Goal: Task Accomplishment & Management: Manage account settings

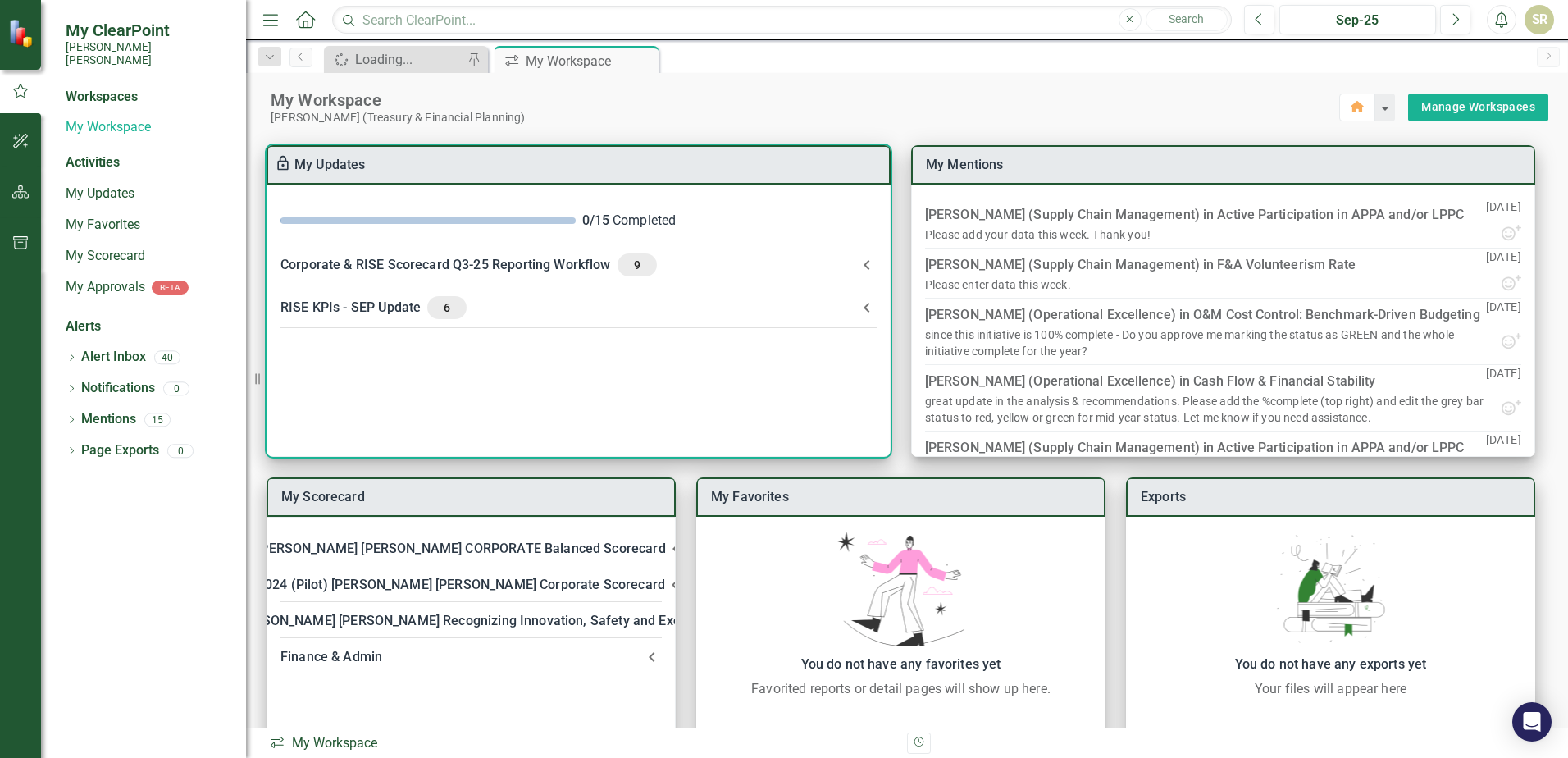
click at [630, 266] on span "9" at bounding box center [637, 265] width 26 height 15
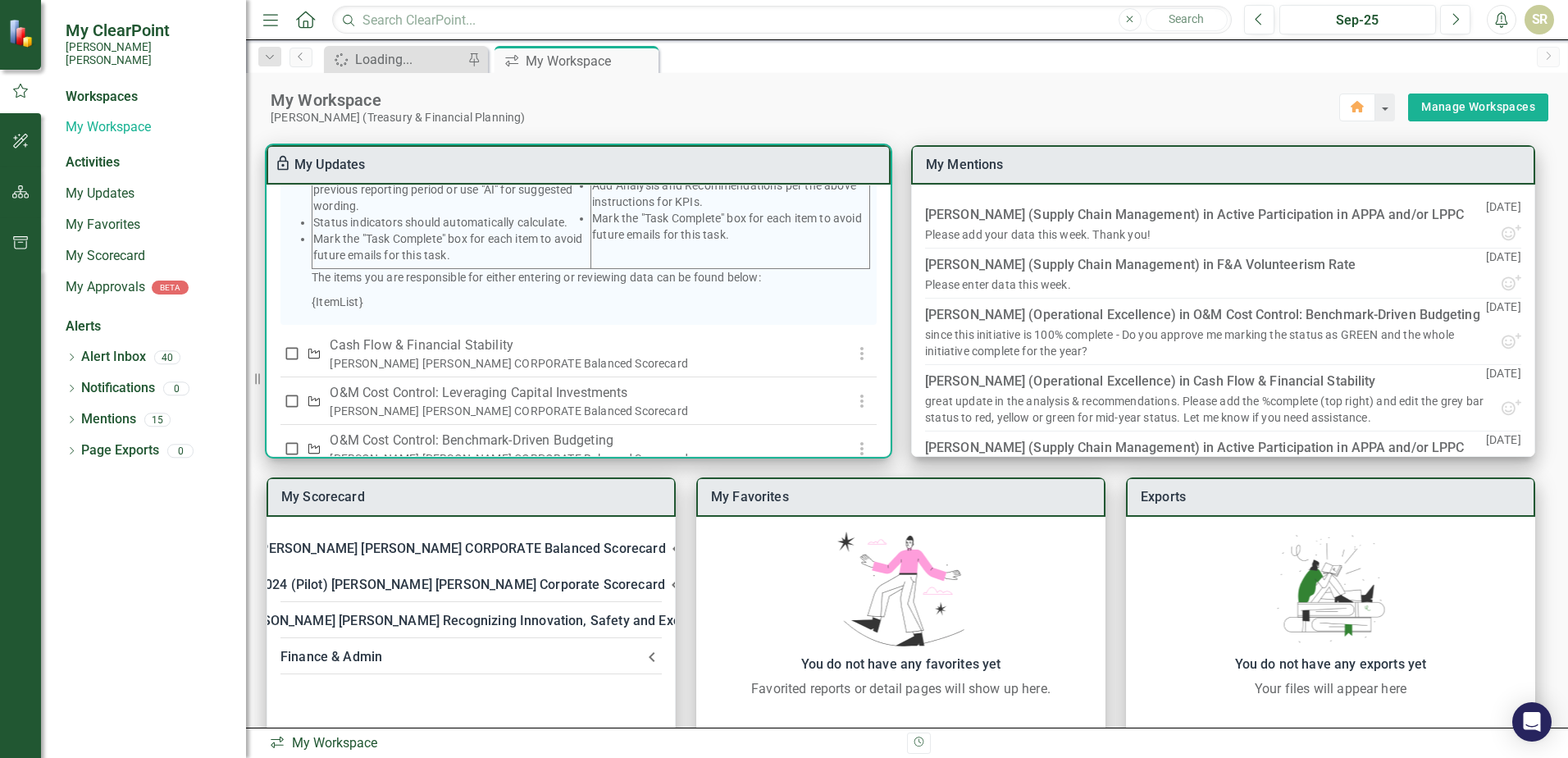
scroll to position [492, 0]
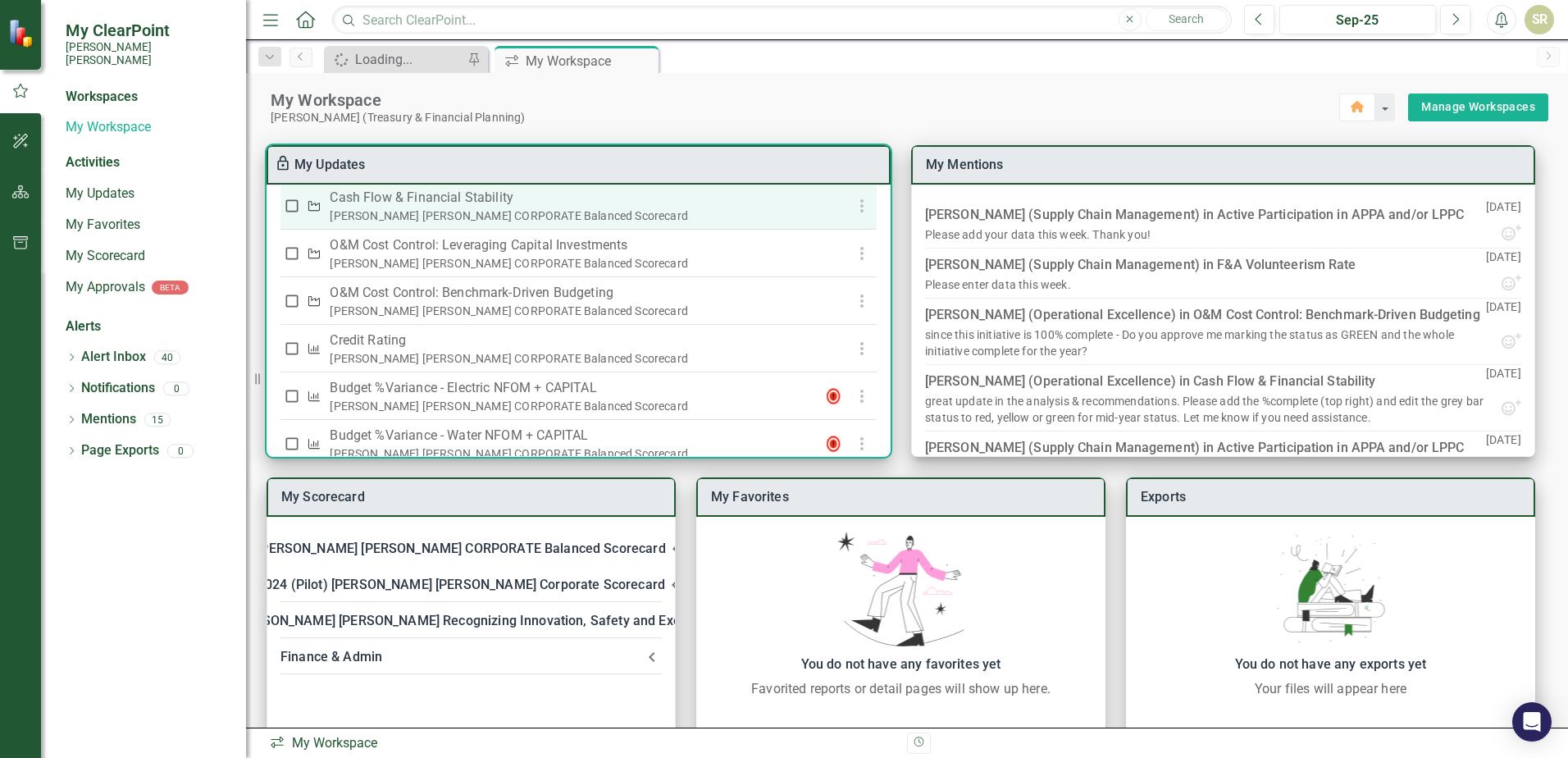
click at [446, 224] on div "[PERSON_NAME] [PERSON_NAME] CORPORATE Balanced Scorecard" at bounding box center [570, 215] width 482 height 16
click at [289, 214] on input "checkbox" at bounding box center [292, 206] width 16 height 16
click at [290, 214] on input "checkbox" at bounding box center [292, 206] width 16 height 16
checkbox input "false"
click at [853, 215] on icon "button" at bounding box center [862, 206] width 20 height 20
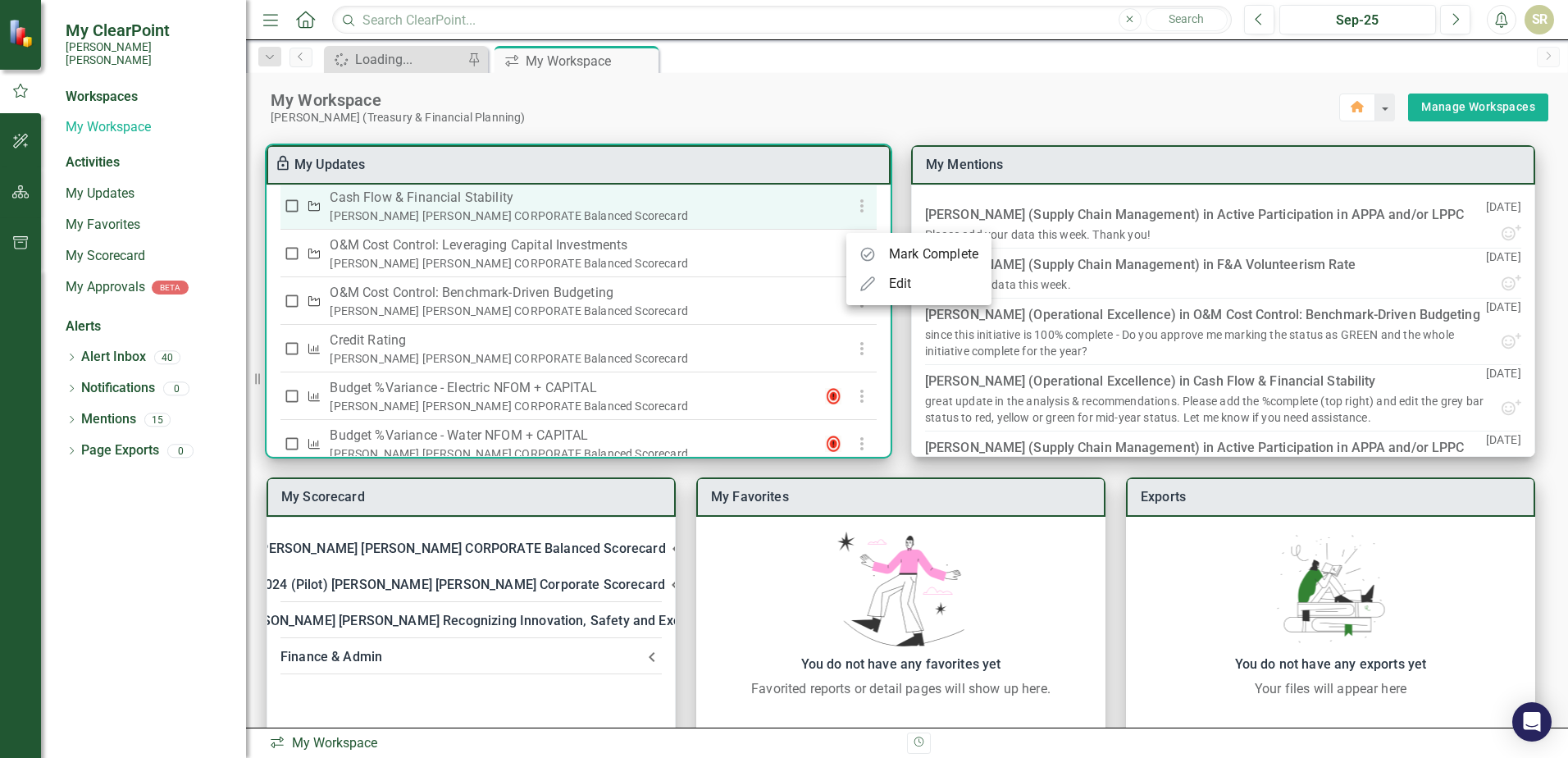
click at [853, 223] on div at bounding box center [784, 379] width 1568 height 758
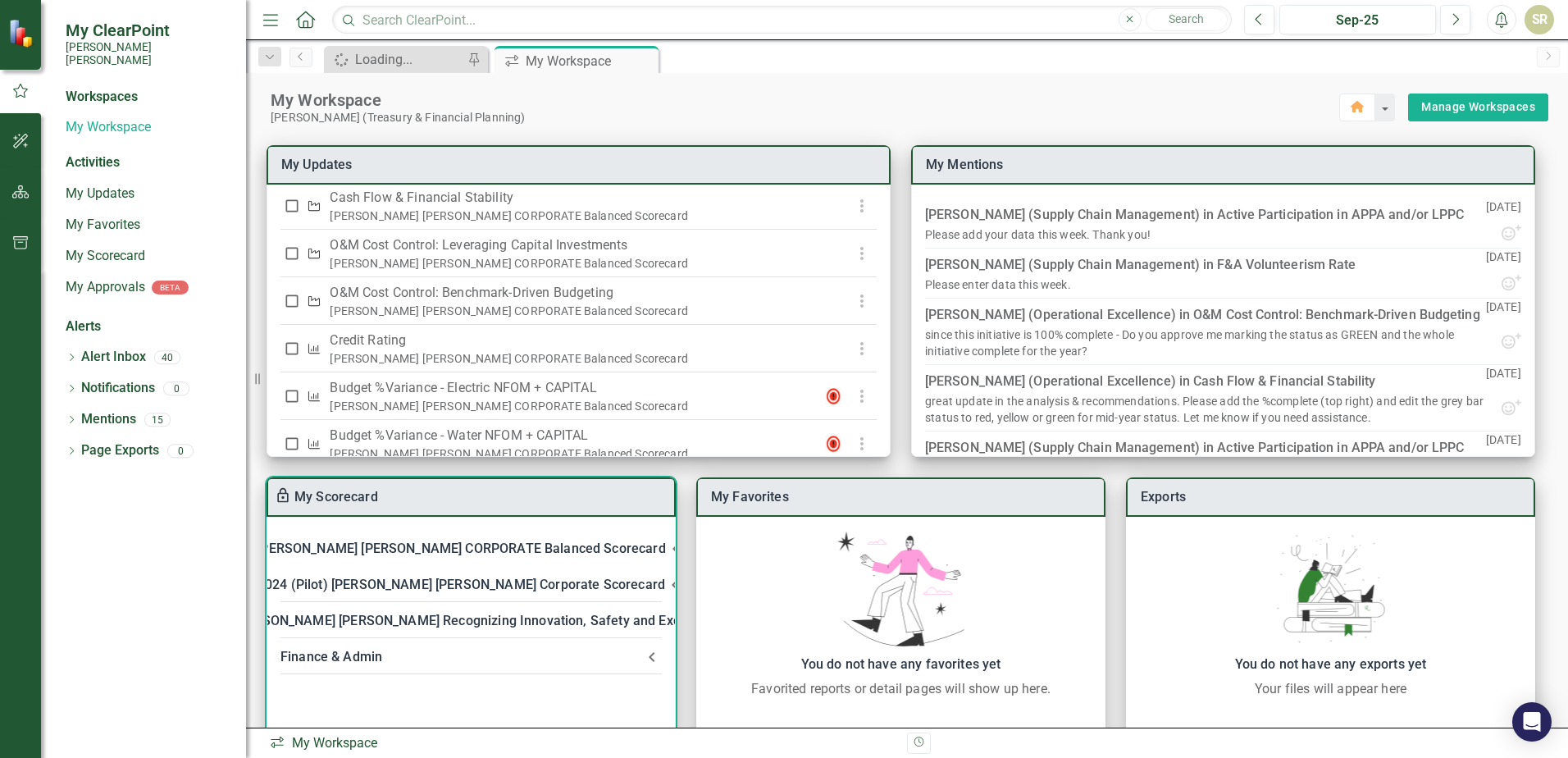
click at [474, 550] on div "[PERSON_NAME] [PERSON_NAME] CORPORATE Balanced Scorecard" at bounding box center [461, 549] width 408 height 23
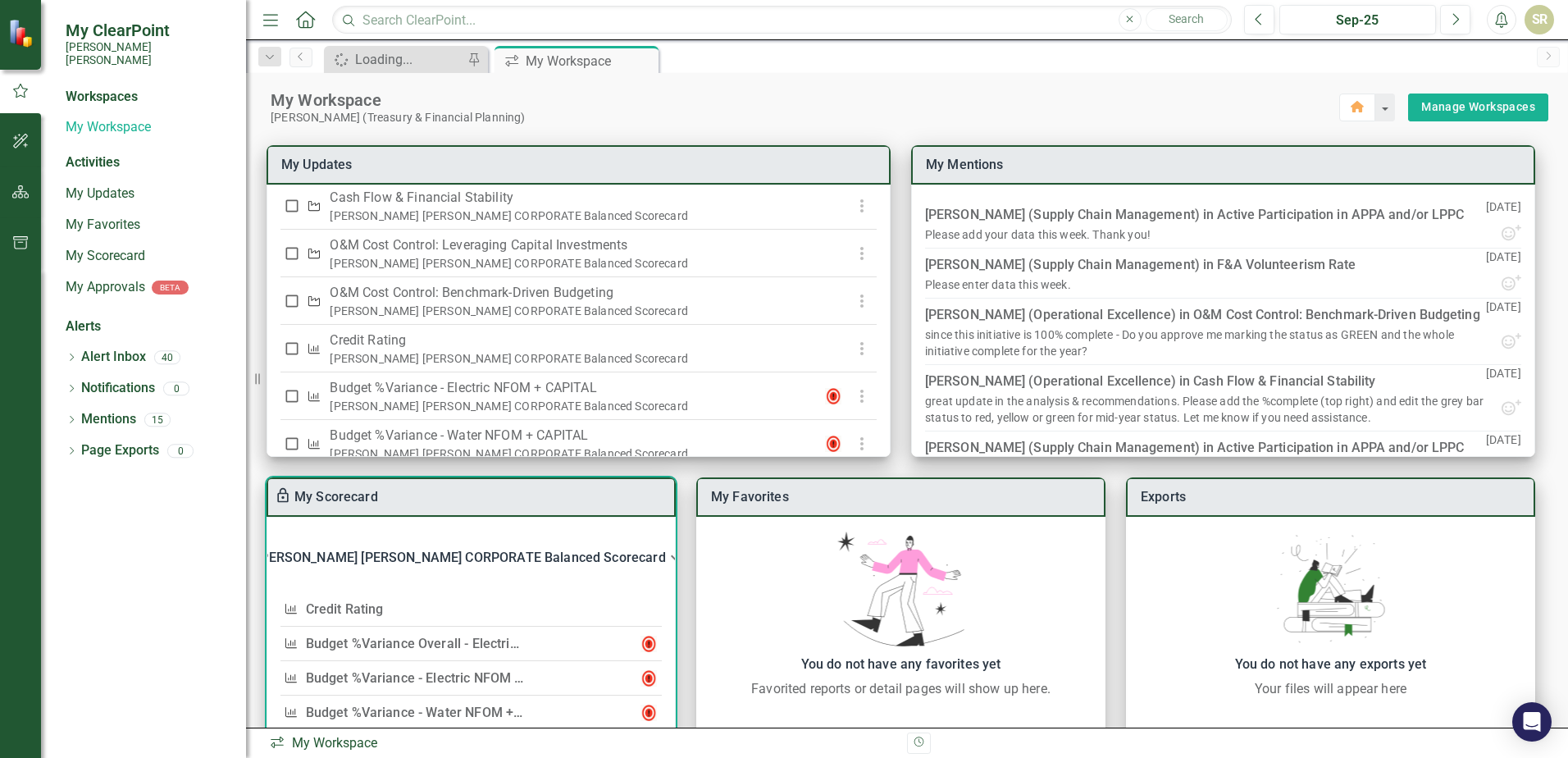
scroll to position [0, 0]
click at [355, 612] on link "Credit Rating" at bounding box center [345, 610] width 78 height 16
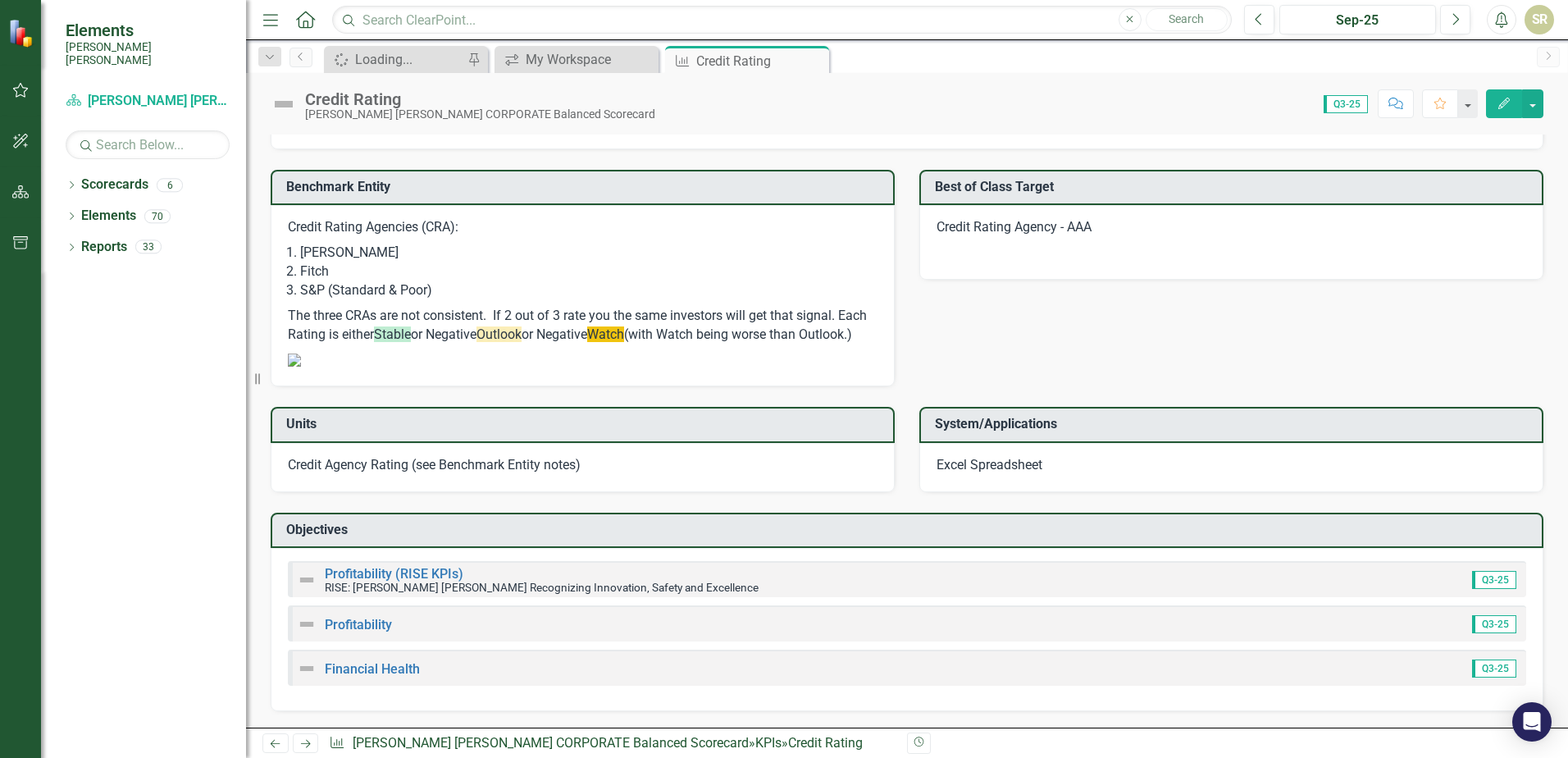
scroll to position [1385, 0]
click at [1532, 111] on button "button" at bounding box center [1532, 103] width 22 height 29
click at [741, 62] on div "Credit Rating" at bounding box center [740, 62] width 88 height 21
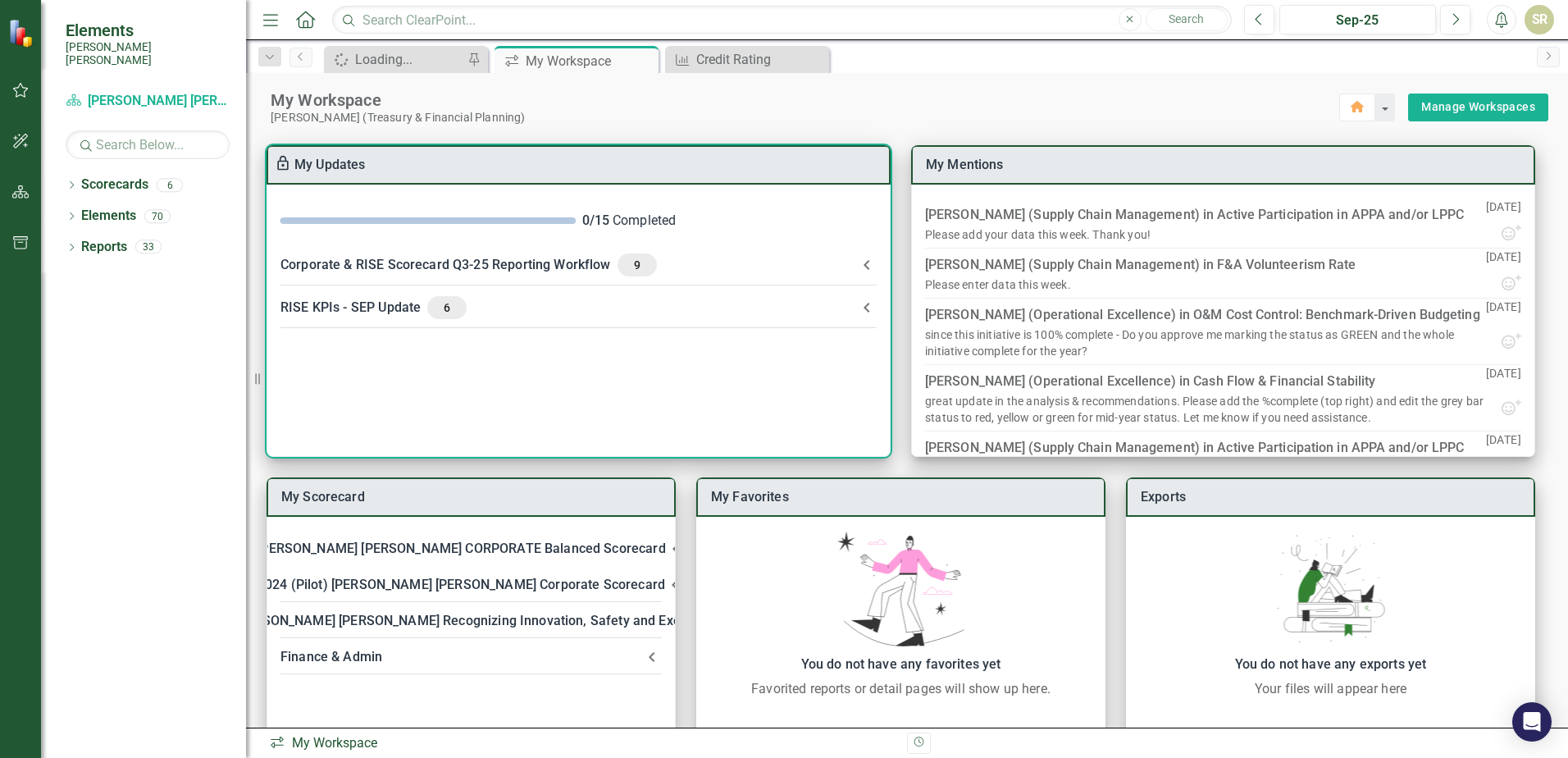
click at [869, 270] on icon at bounding box center [866, 265] width 20 height 20
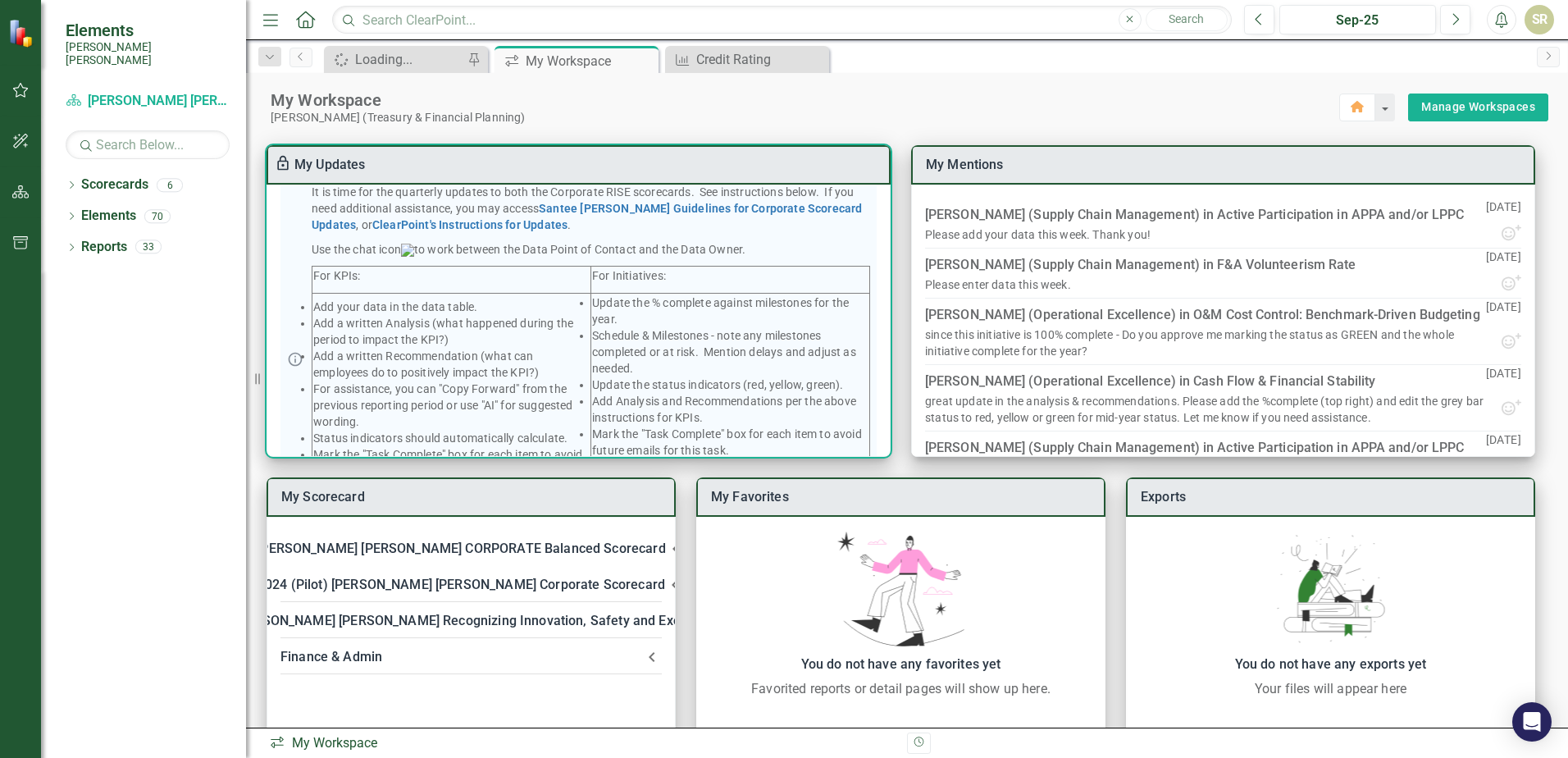
scroll to position [328, 0]
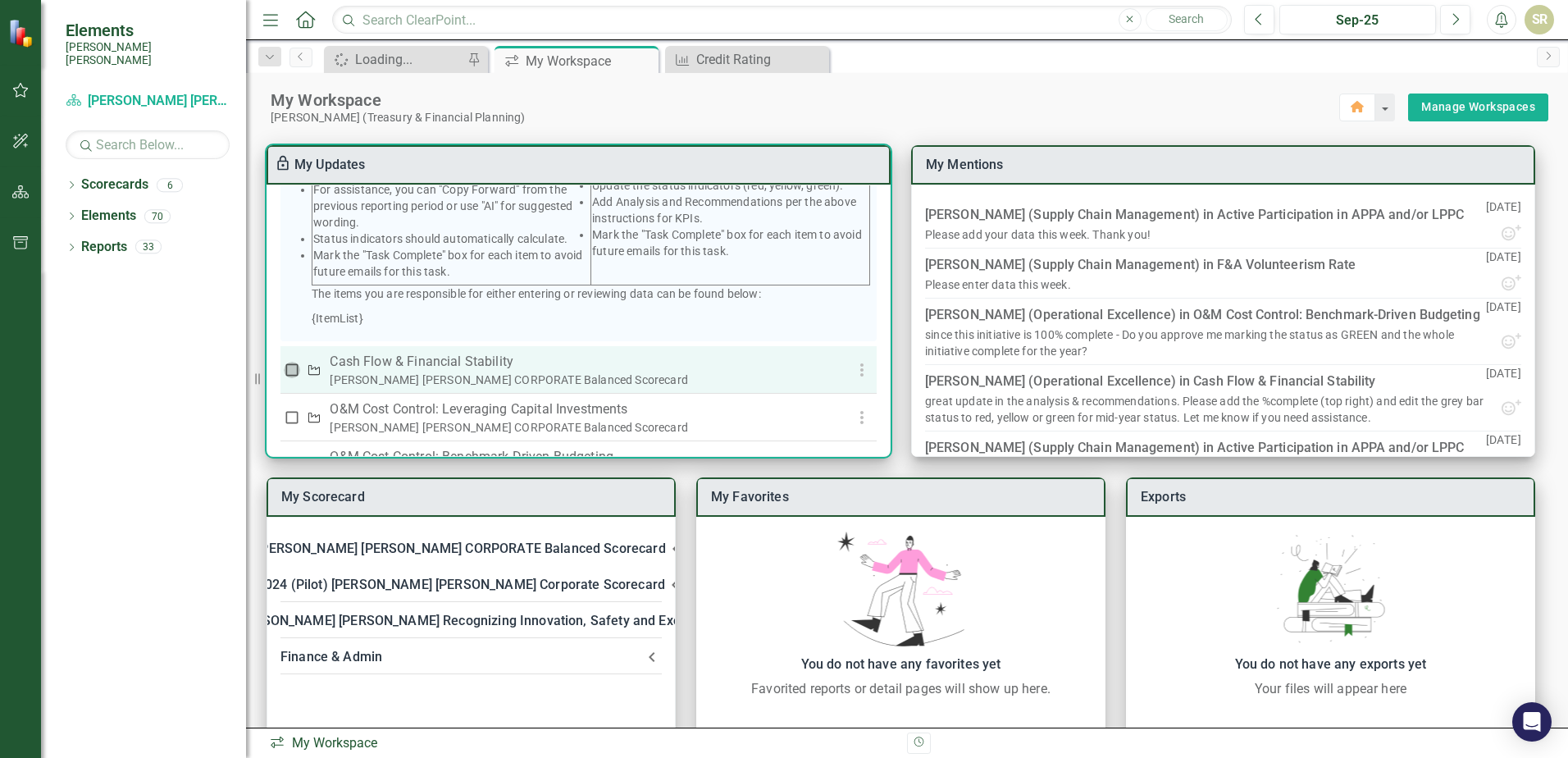
click at [291, 379] on input "checkbox" at bounding box center [292, 370] width 16 height 16
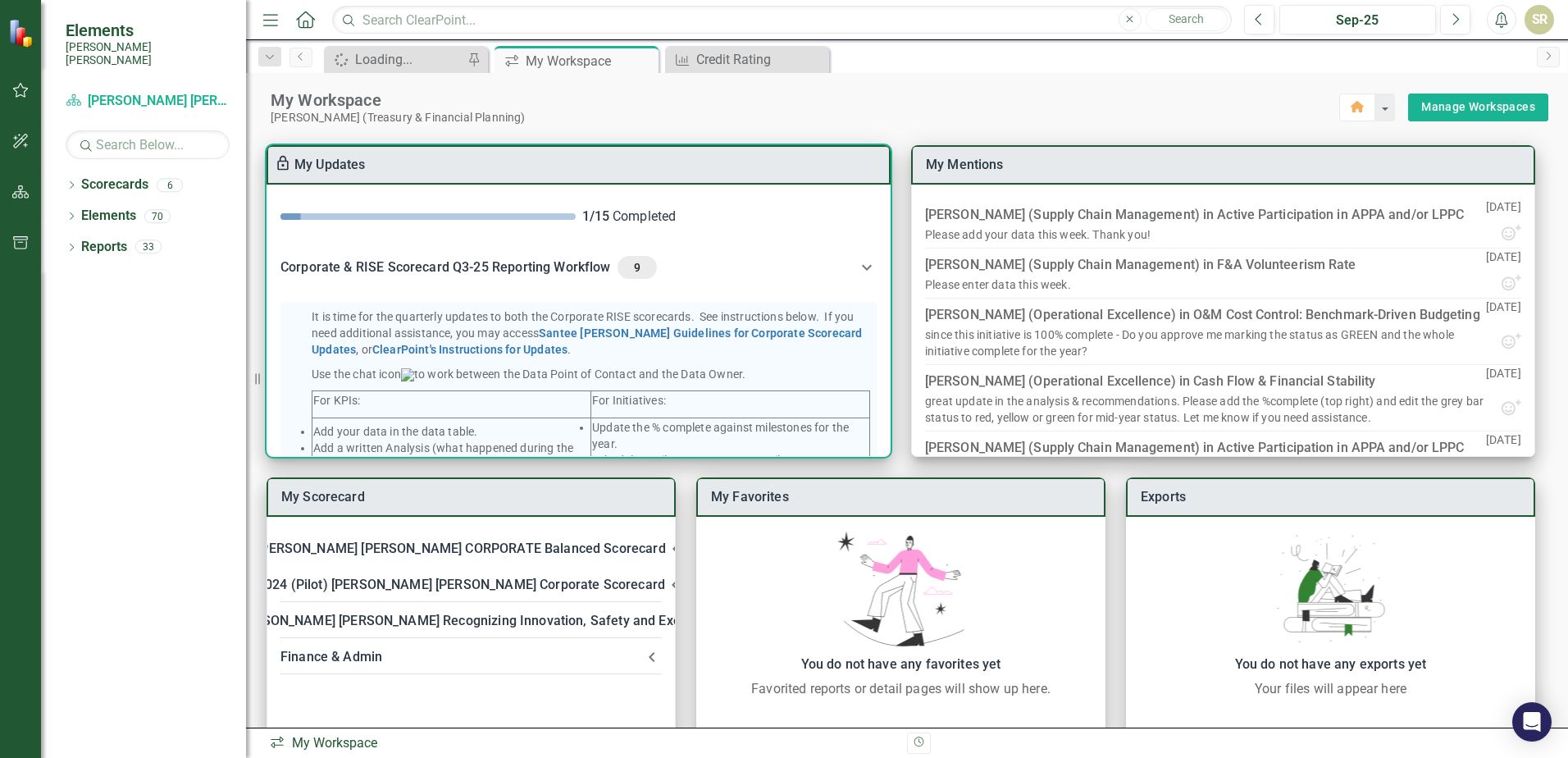
scroll to position [0, 0]
click at [862, 273] on icon at bounding box center [866, 271] width 10 height 6
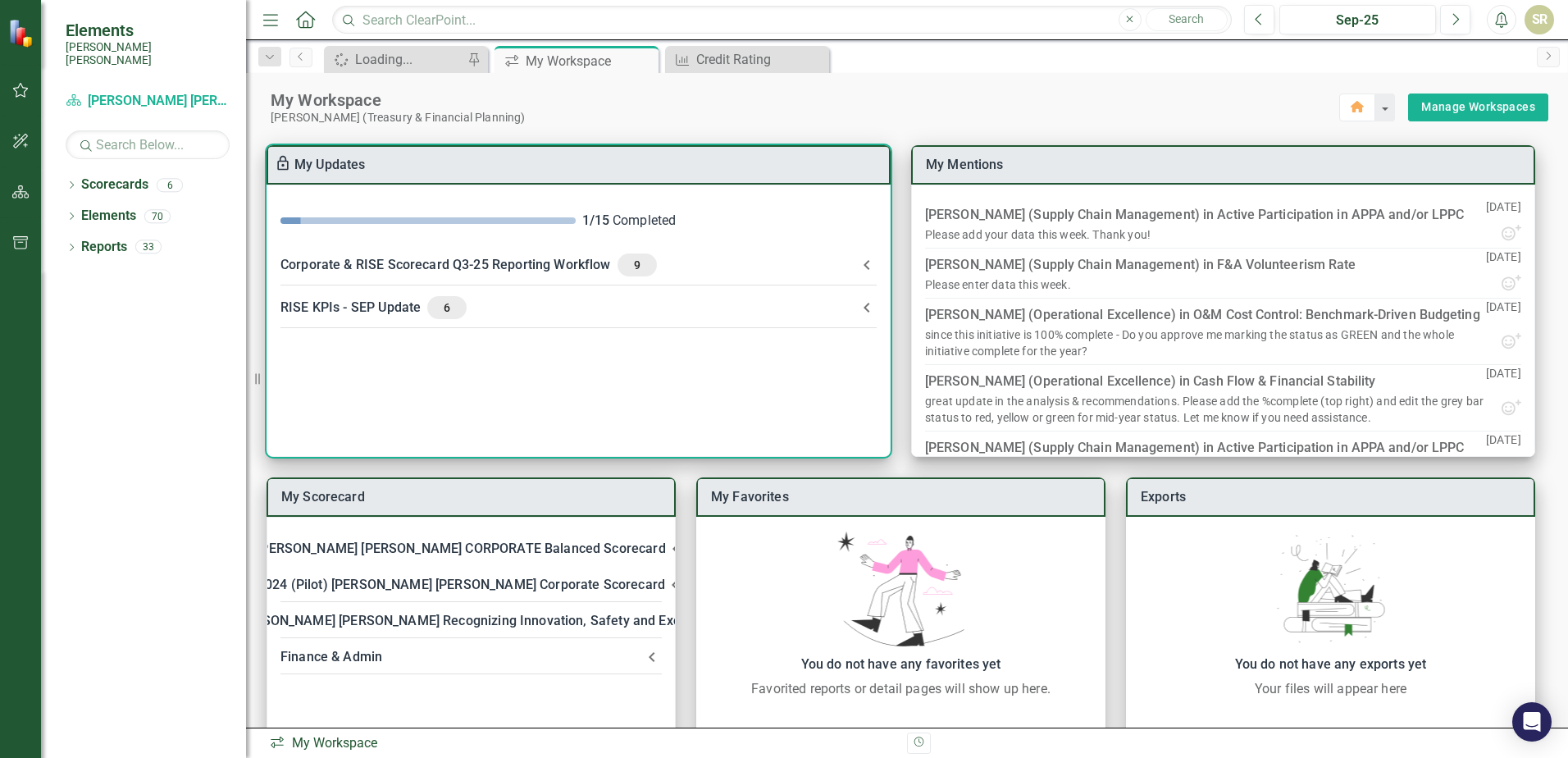
click at [511, 260] on div "Corporate & RISE Scorecard Q3-25 Reporting Workflow 9" at bounding box center [569, 265] width 576 height 23
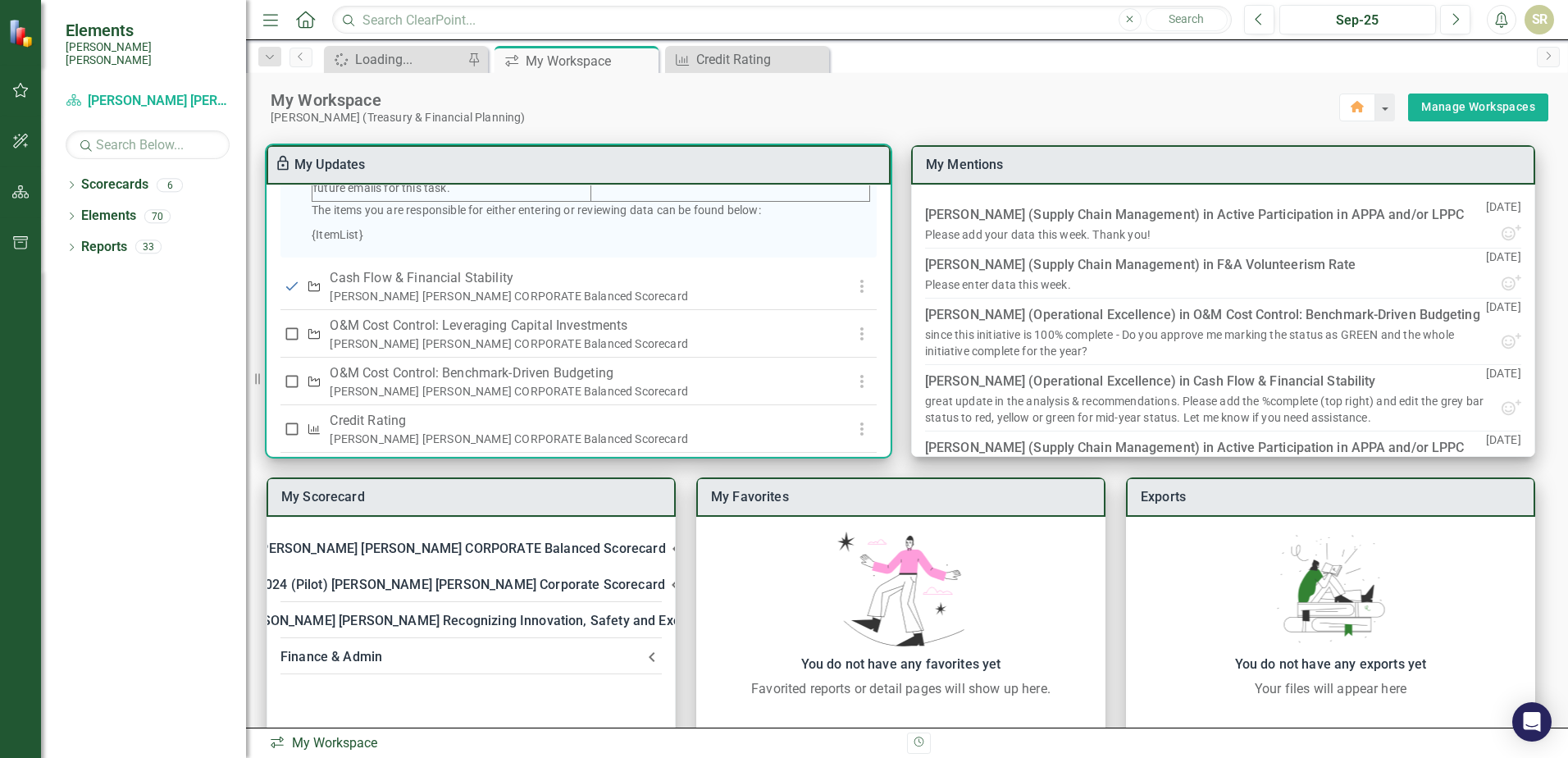
scroll to position [410, 0]
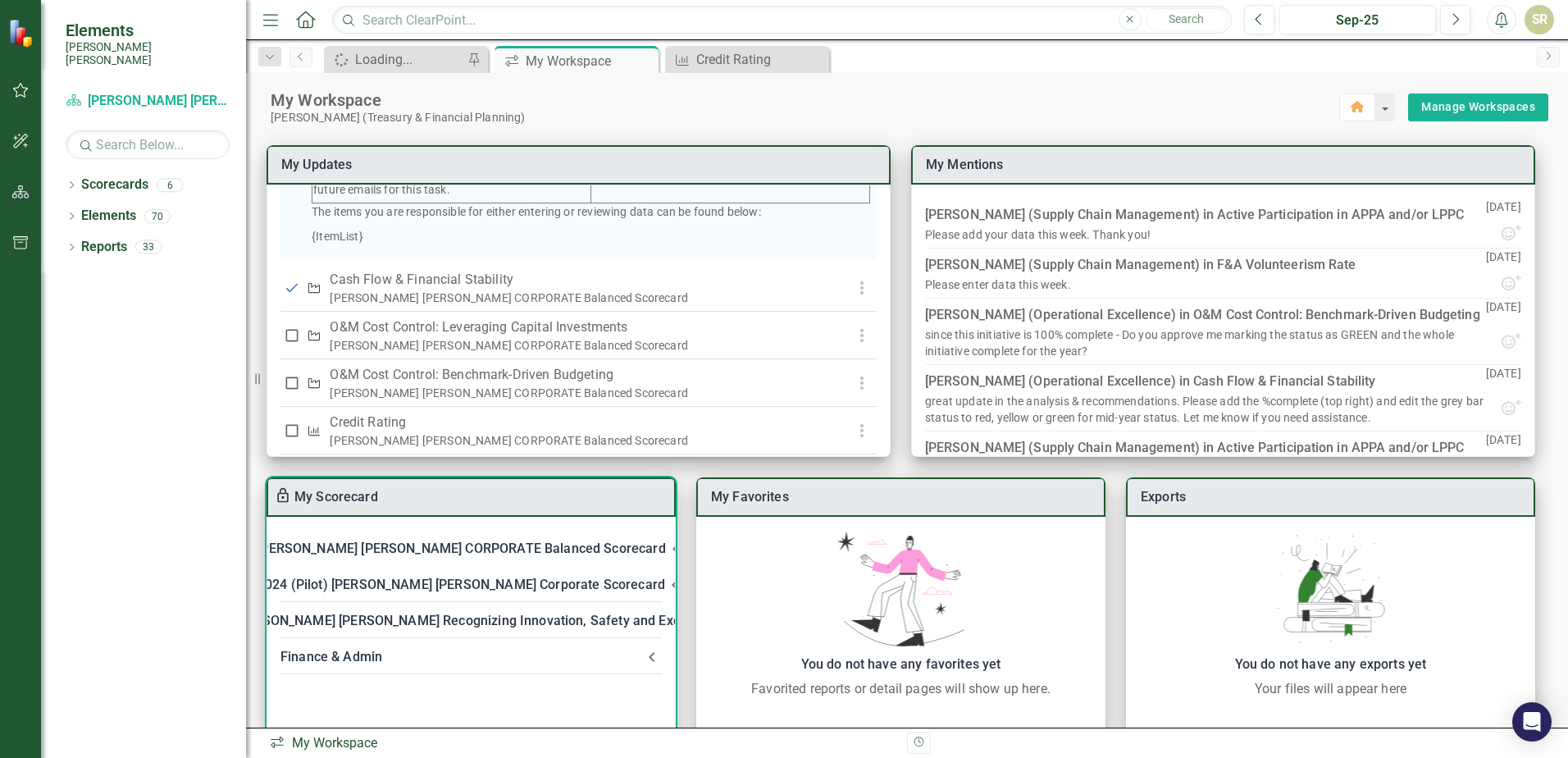
click at [483, 554] on div "[PERSON_NAME] [PERSON_NAME] CORPORATE Balanced Scorecard" at bounding box center [461, 549] width 408 height 23
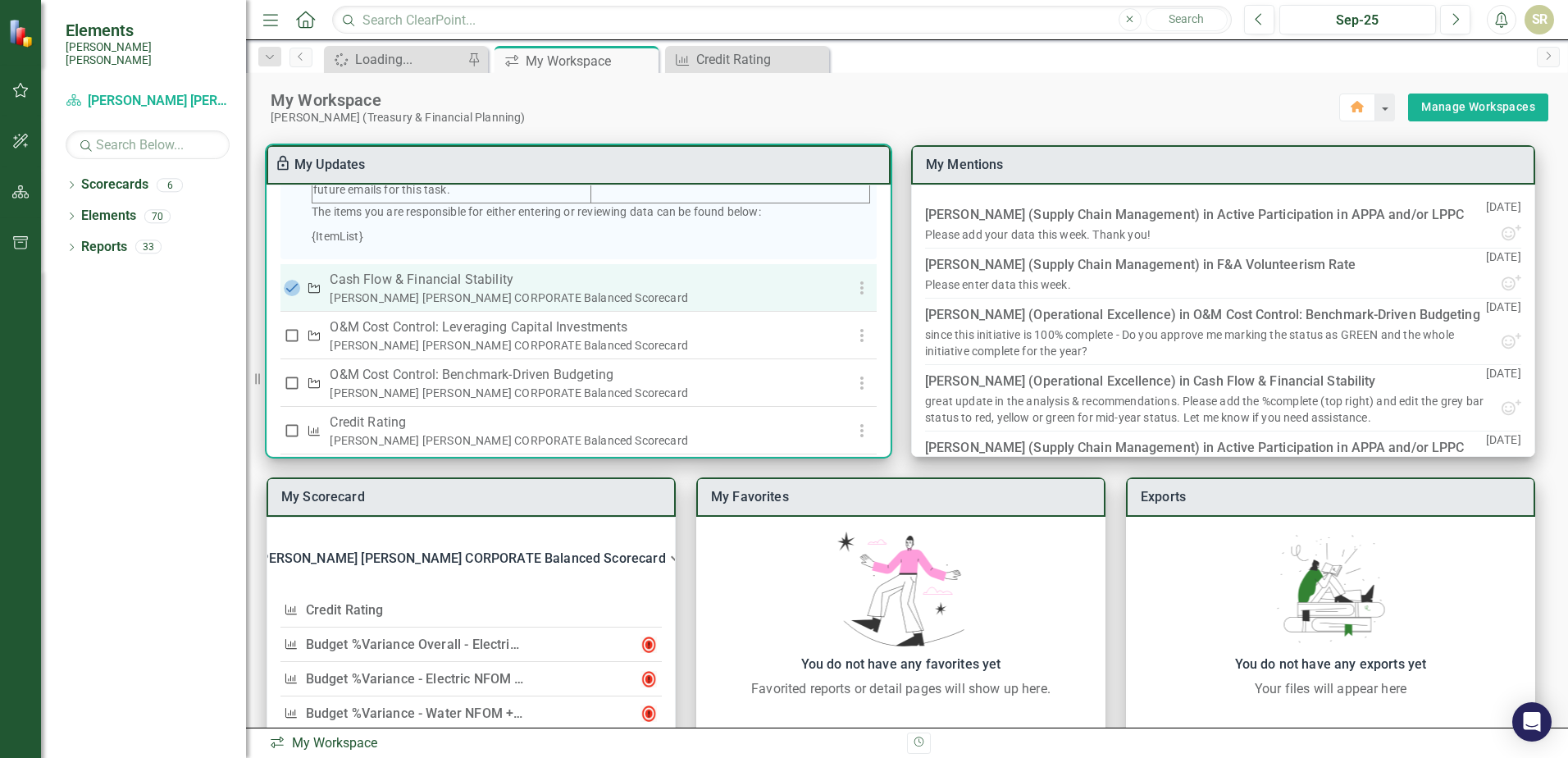
click at [292, 296] on input "checkbox" at bounding box center [292, 287] width 16 height 16
checkbox input "false"
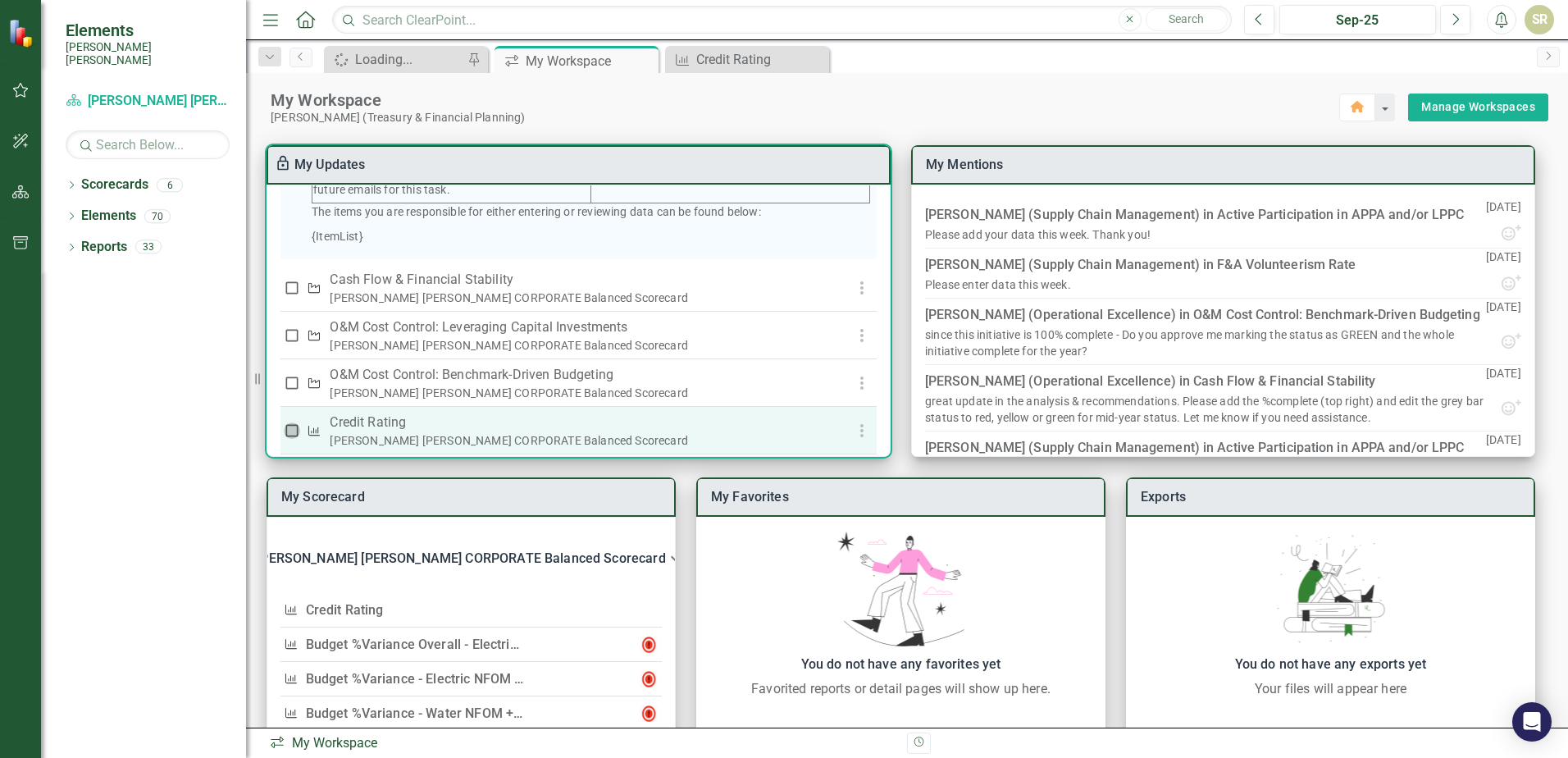
click at [289, 438] on input "checkbox" at bounding box center [292, 431] width 16 height 16
checkbox input "true"
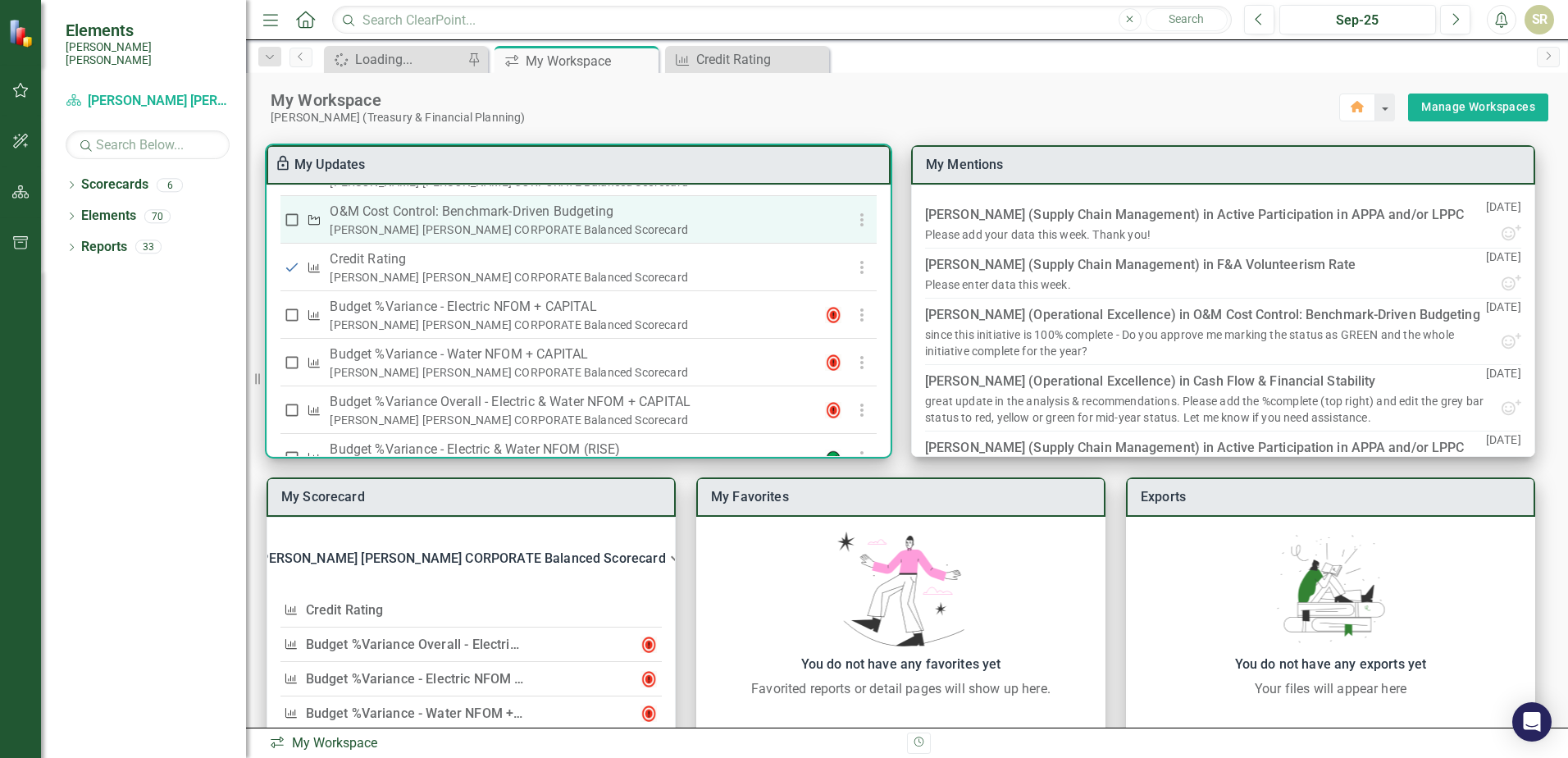
scroll to position [574, 0]
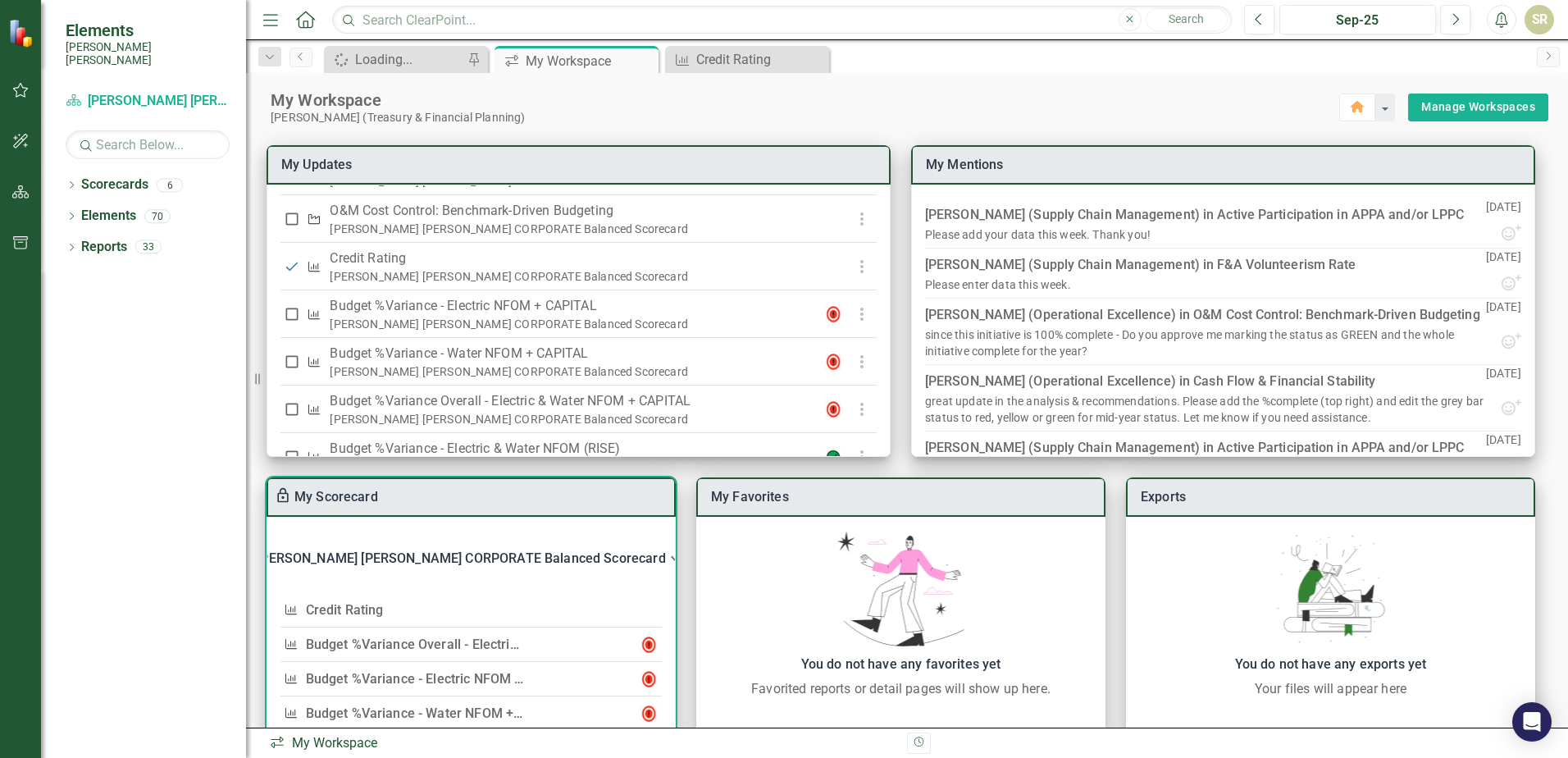
click at [397, 643] on link "Budget %Variance Overall - Electric & Water NFOM + CAPITAL" at bounding box center [491, 644] width 372 height 16
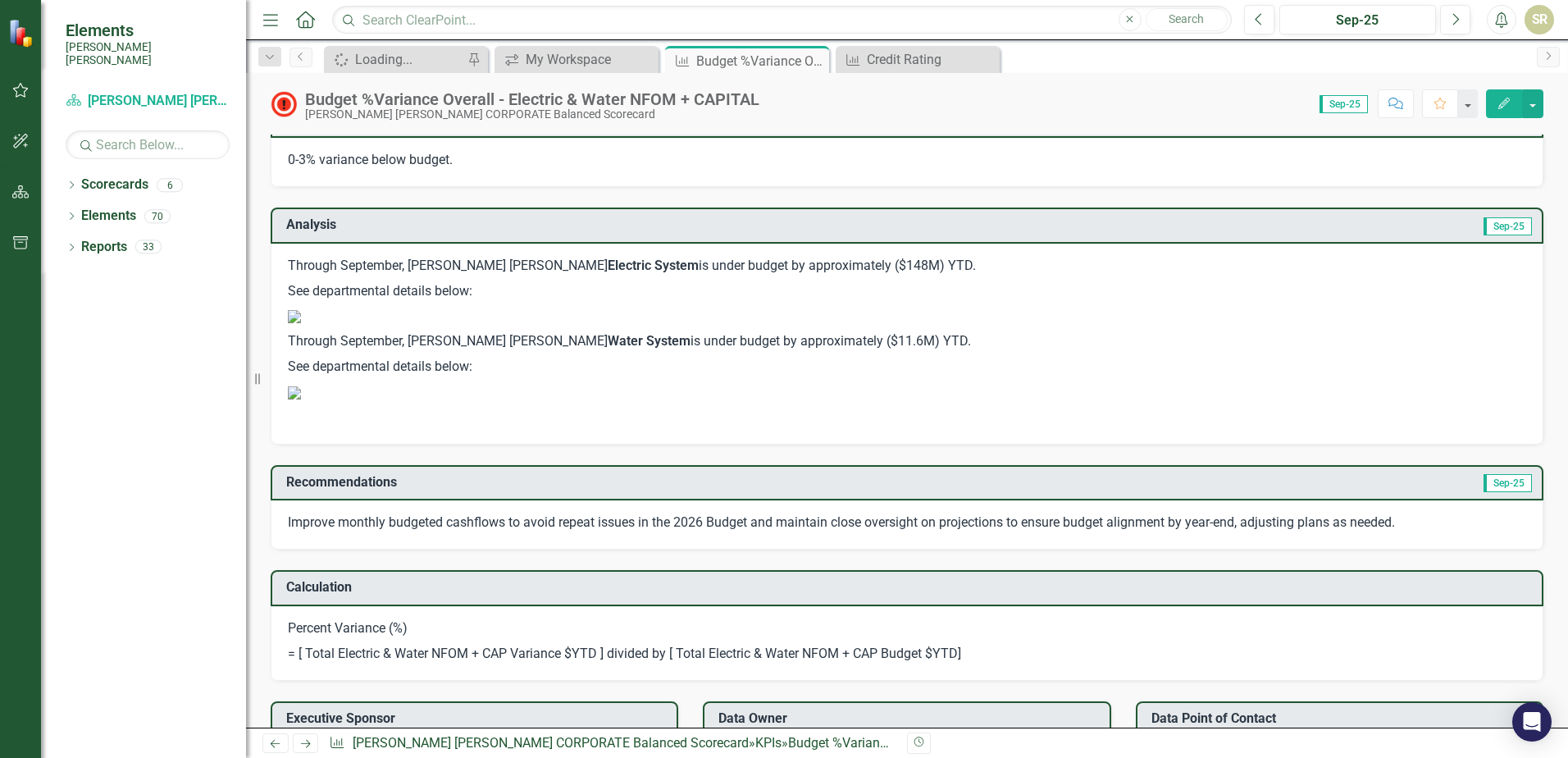
scroll to position [1025, 0]
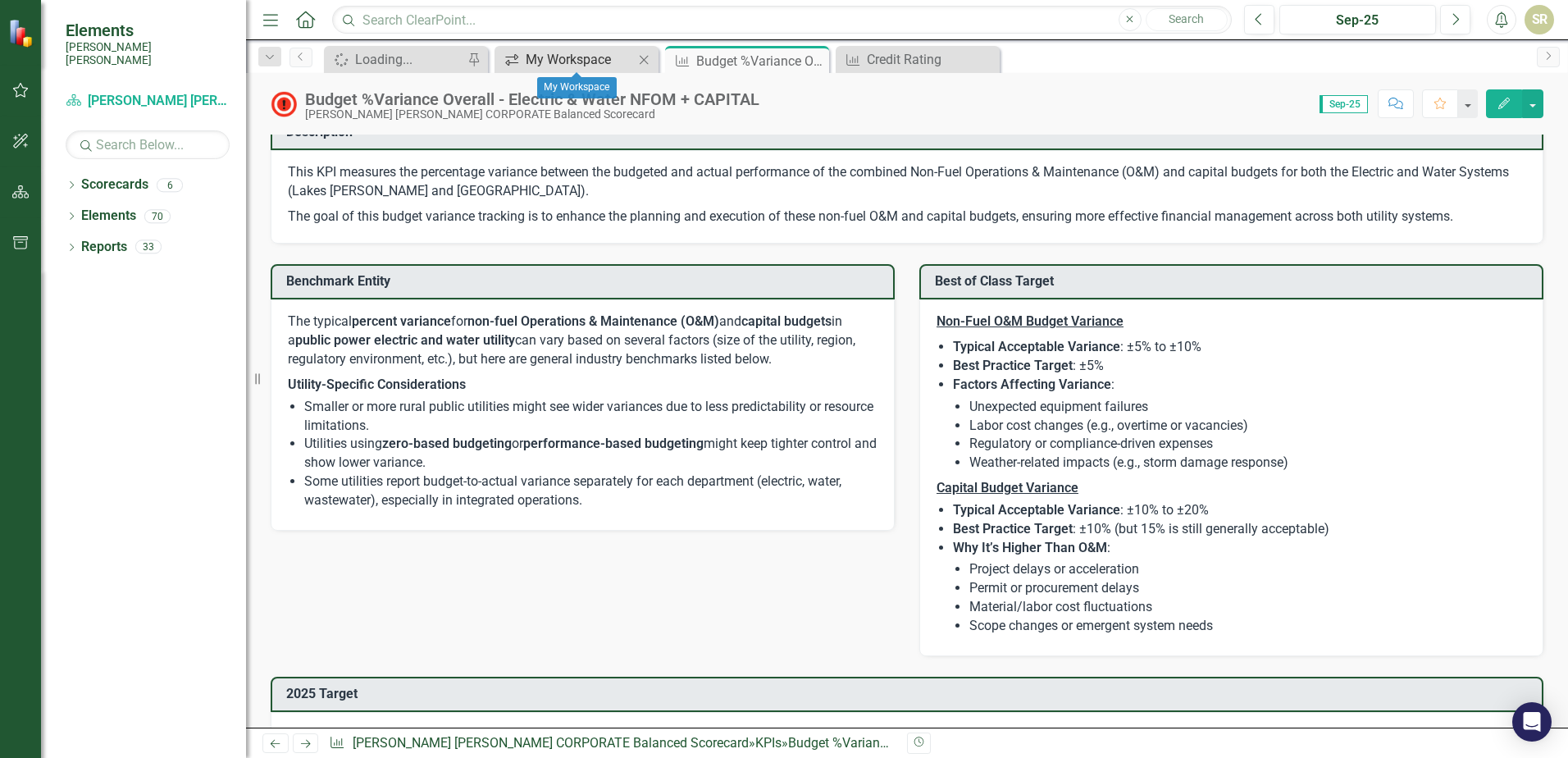
click at [597, 59] on div "My Workspace" at bounding box center [580, 60] width 109 height 21
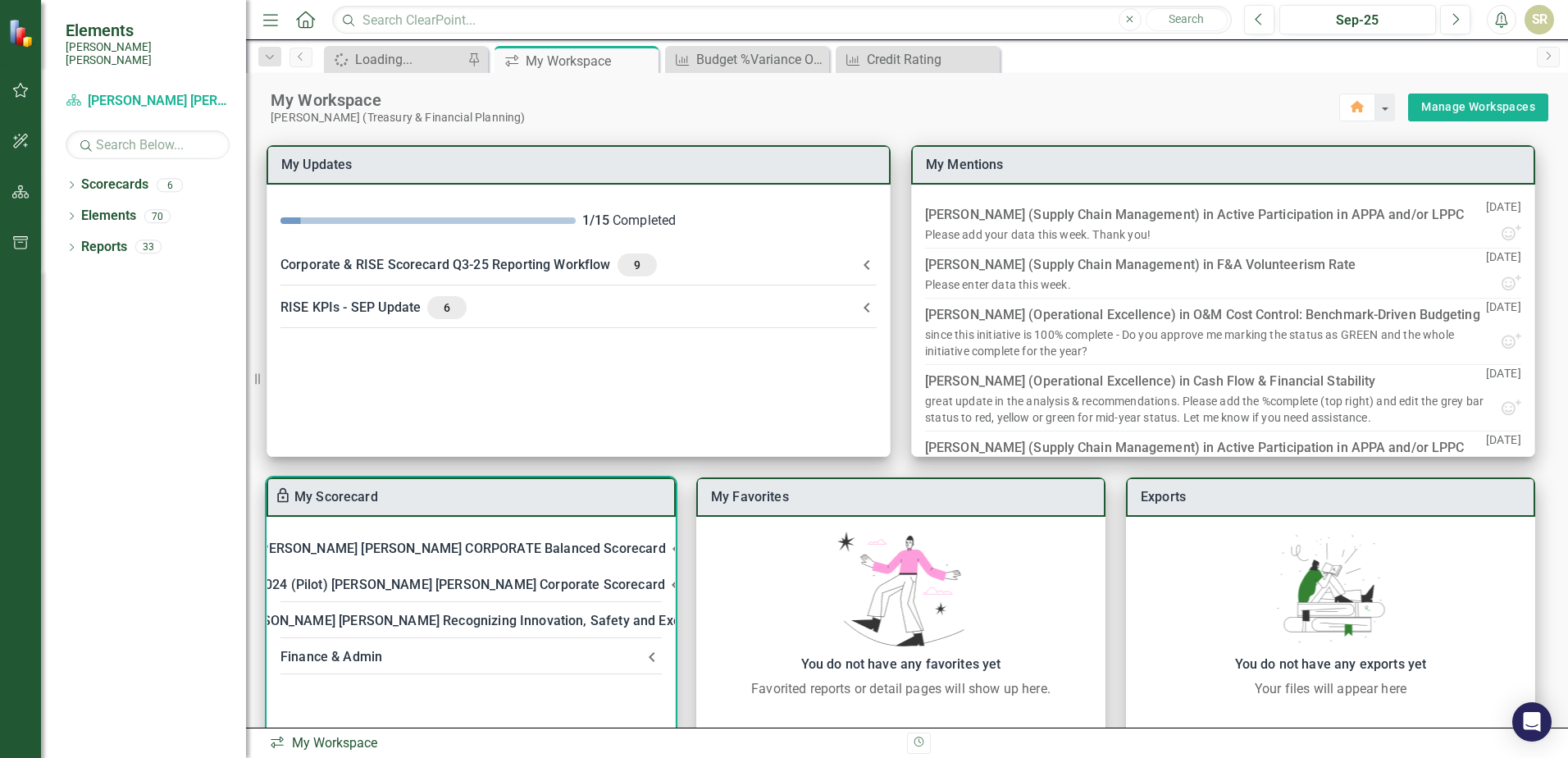
click at [502, 549] on div "[PERSON_NAME] [PERSON_NAME] CORPORATE Balanced Scorecard" at bounding box center [461, 549] width 408 height 23
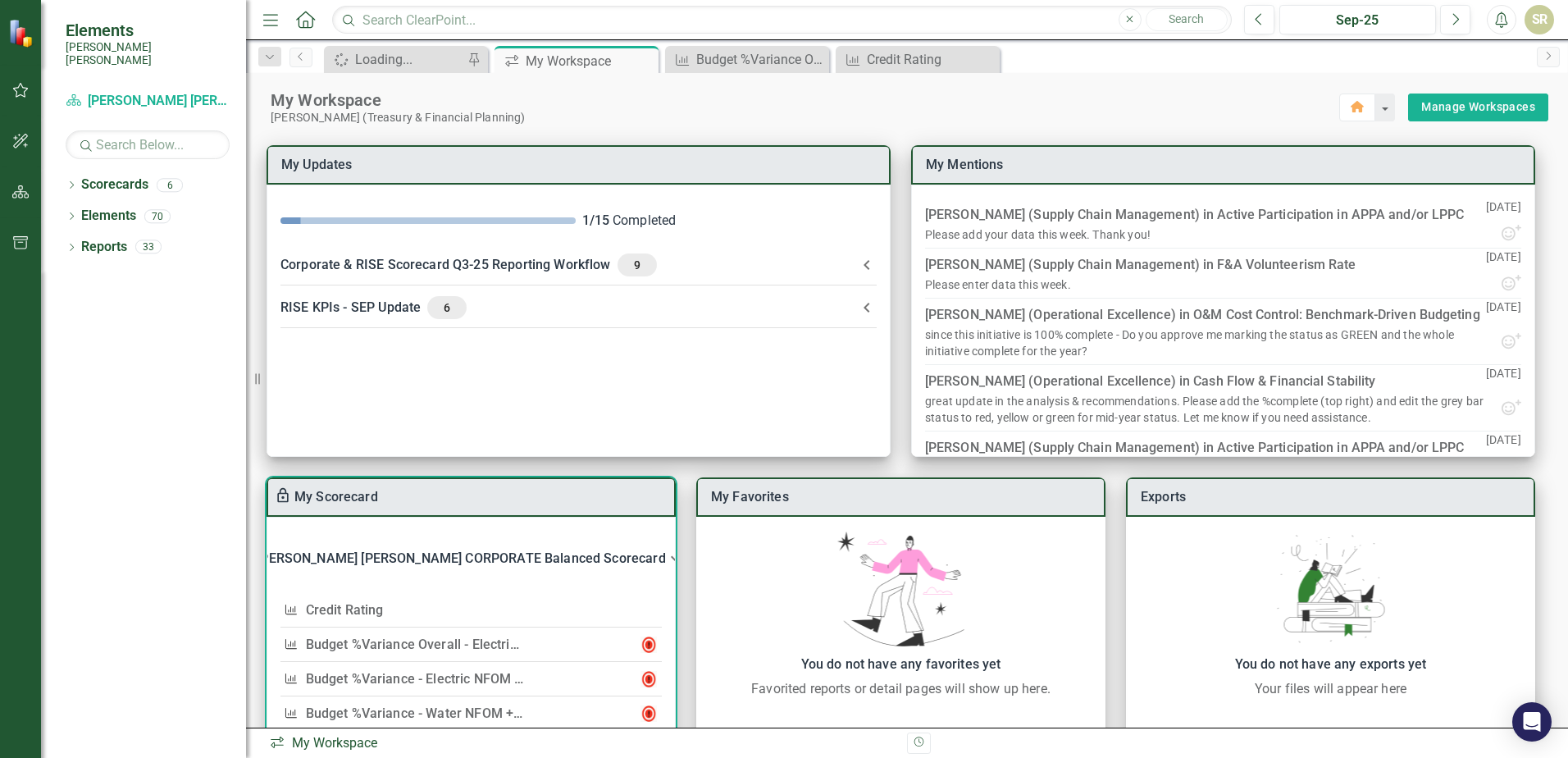
scroll to position [82, 0]
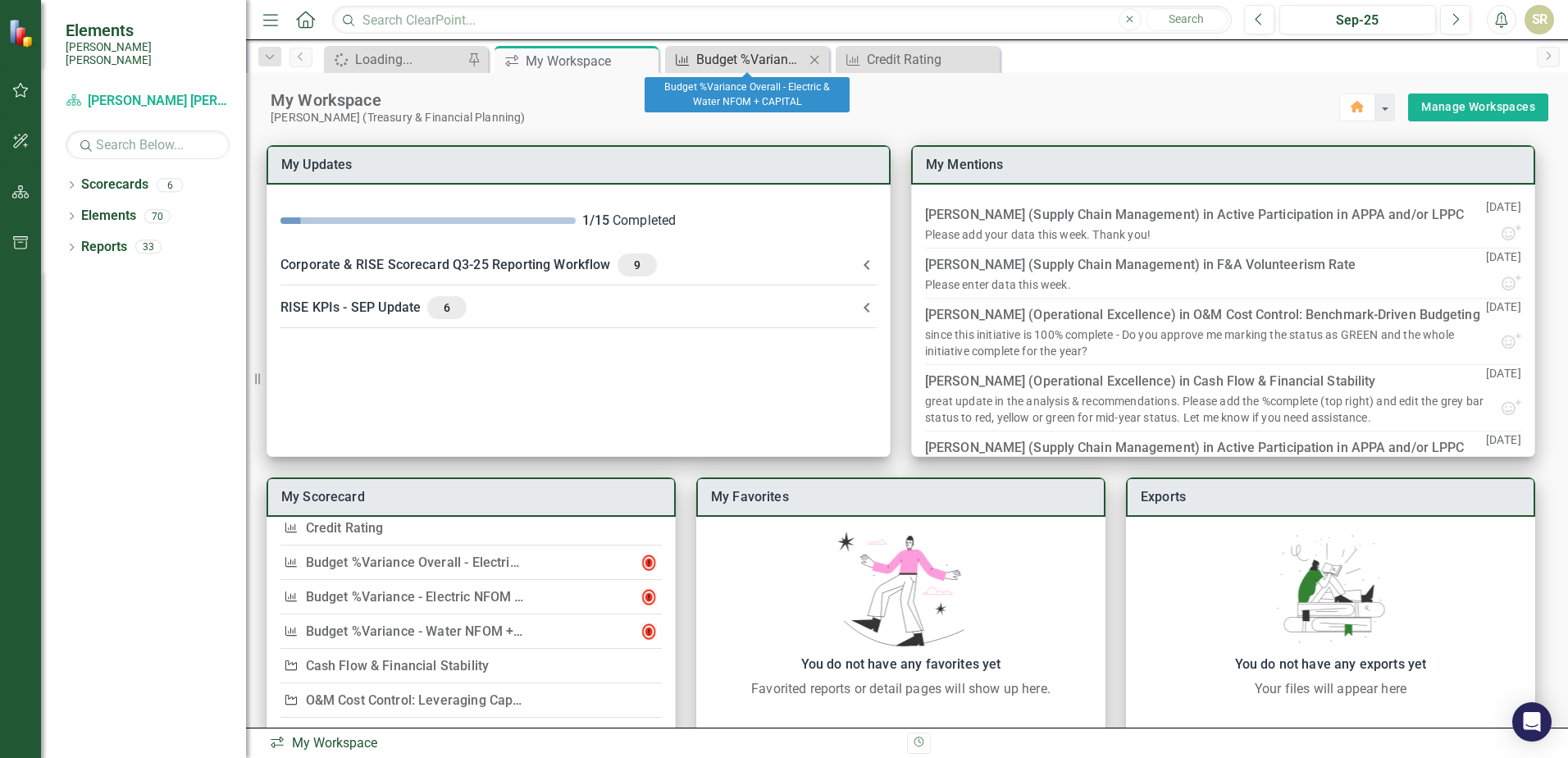
click at [784, 66] on div "Budget %Variance Overall - Electric & Water NFOM + CAPITAL" at bounding box center [750, 60] width 109 height 21
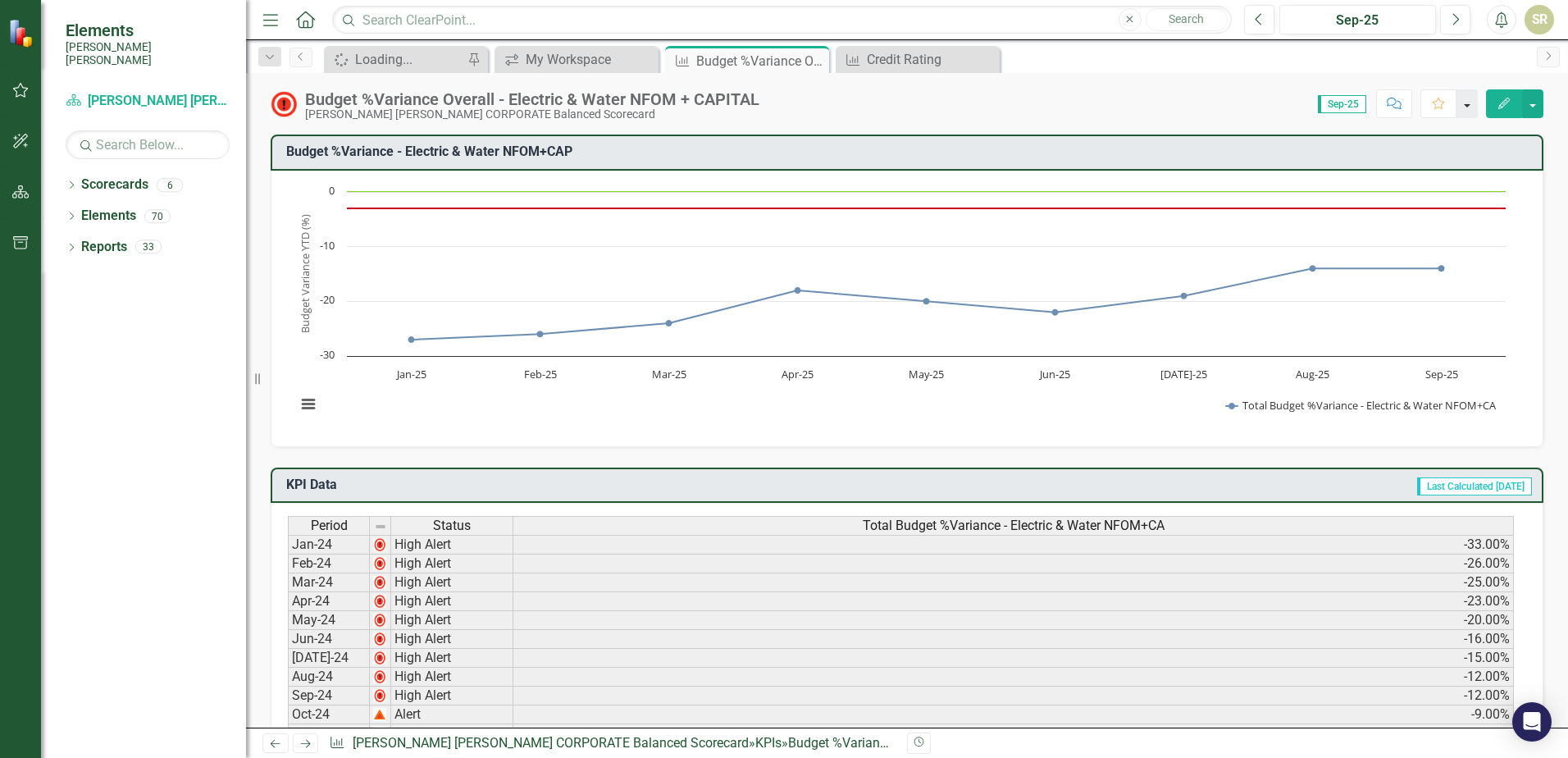
click at [1472, 109] on button "button" at bounding box center [1467, 103] width 22 height 29
click at [1465, 111] on button "button" at bounding box center [1467, 103] width 22 height 29
click at [1531, 106] on button "button" at bounding box center [1532, 103] width 22 height 29
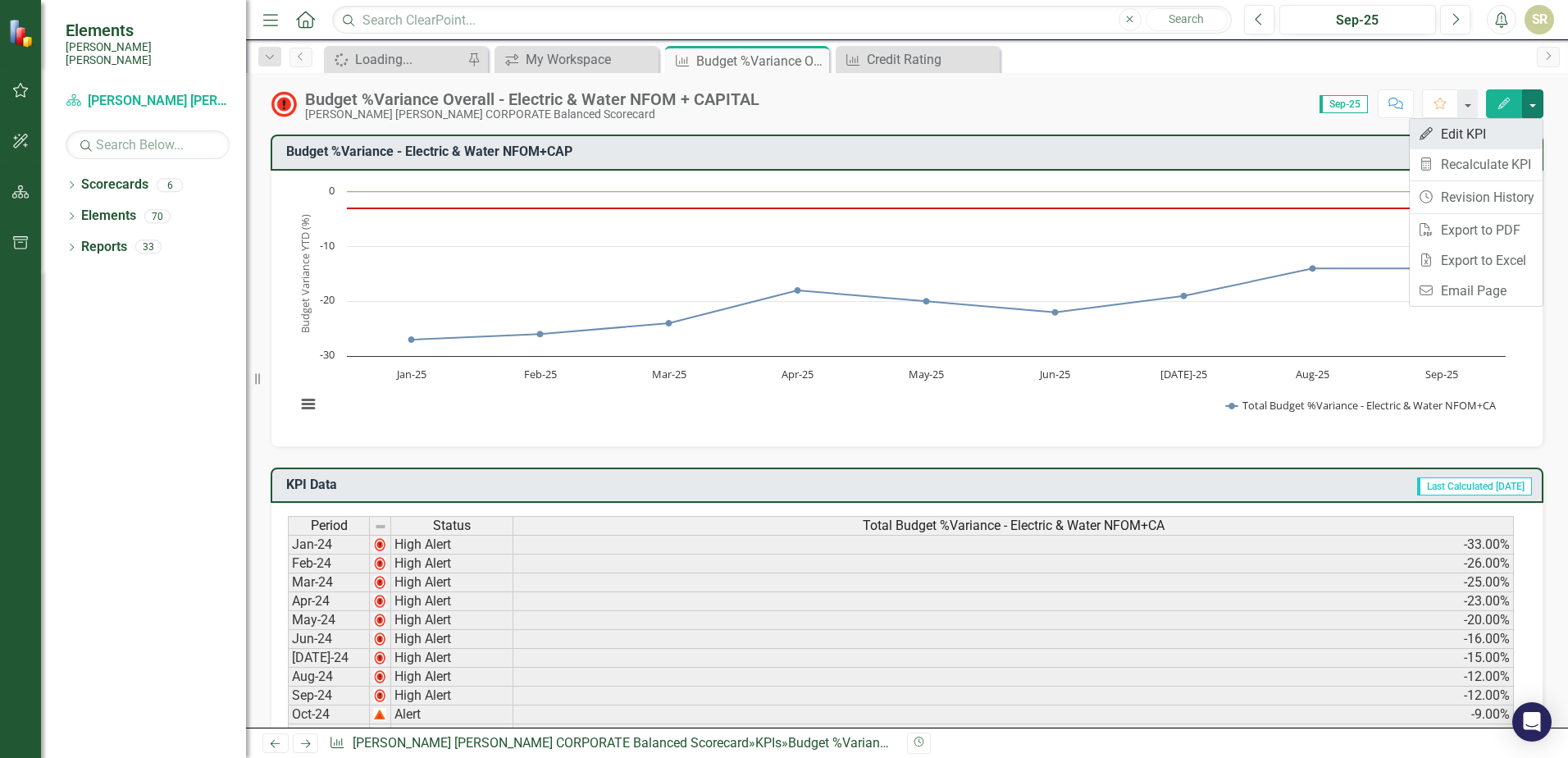
click at [1475, 133] on link "Edit Edit KPI" at bounding box center [1476, 134] width 133 height 30
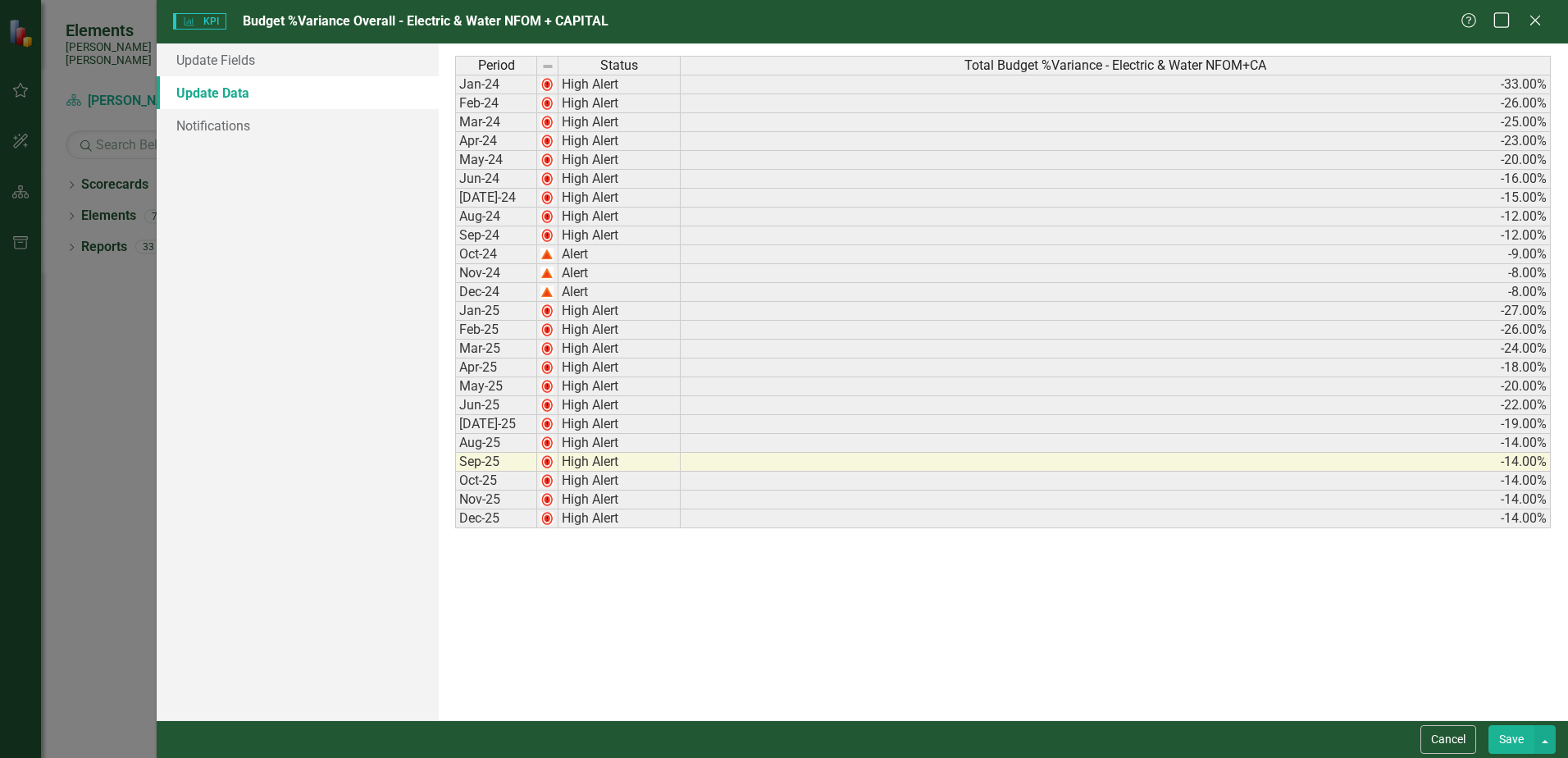
click at [1498, 20] on icon "Maximize" at bounding box center [1502, 20] width 21 height 16
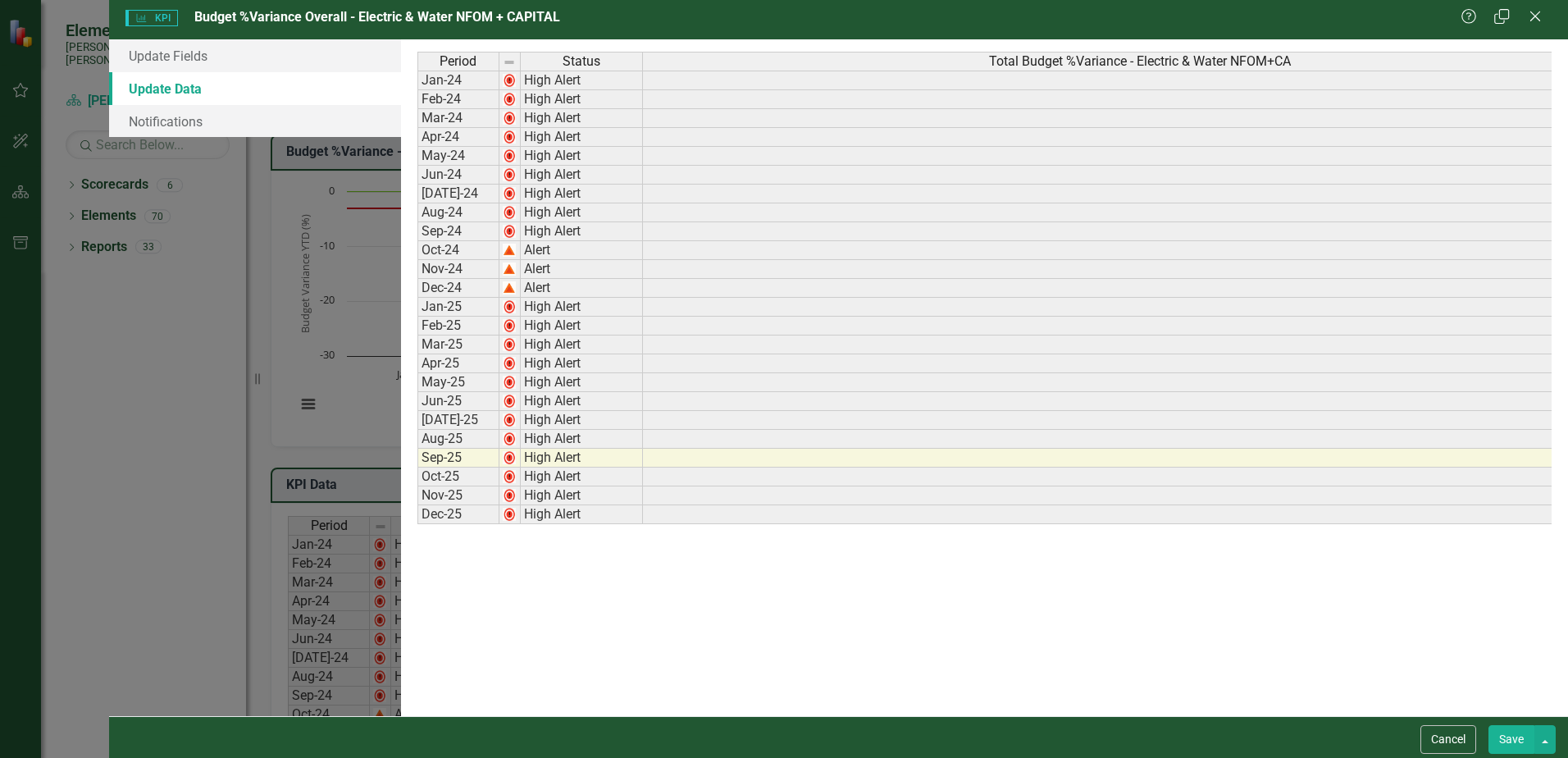
click at [1525, 741] on button "Save" at bounding box center [1512, 739] width 46 height 29
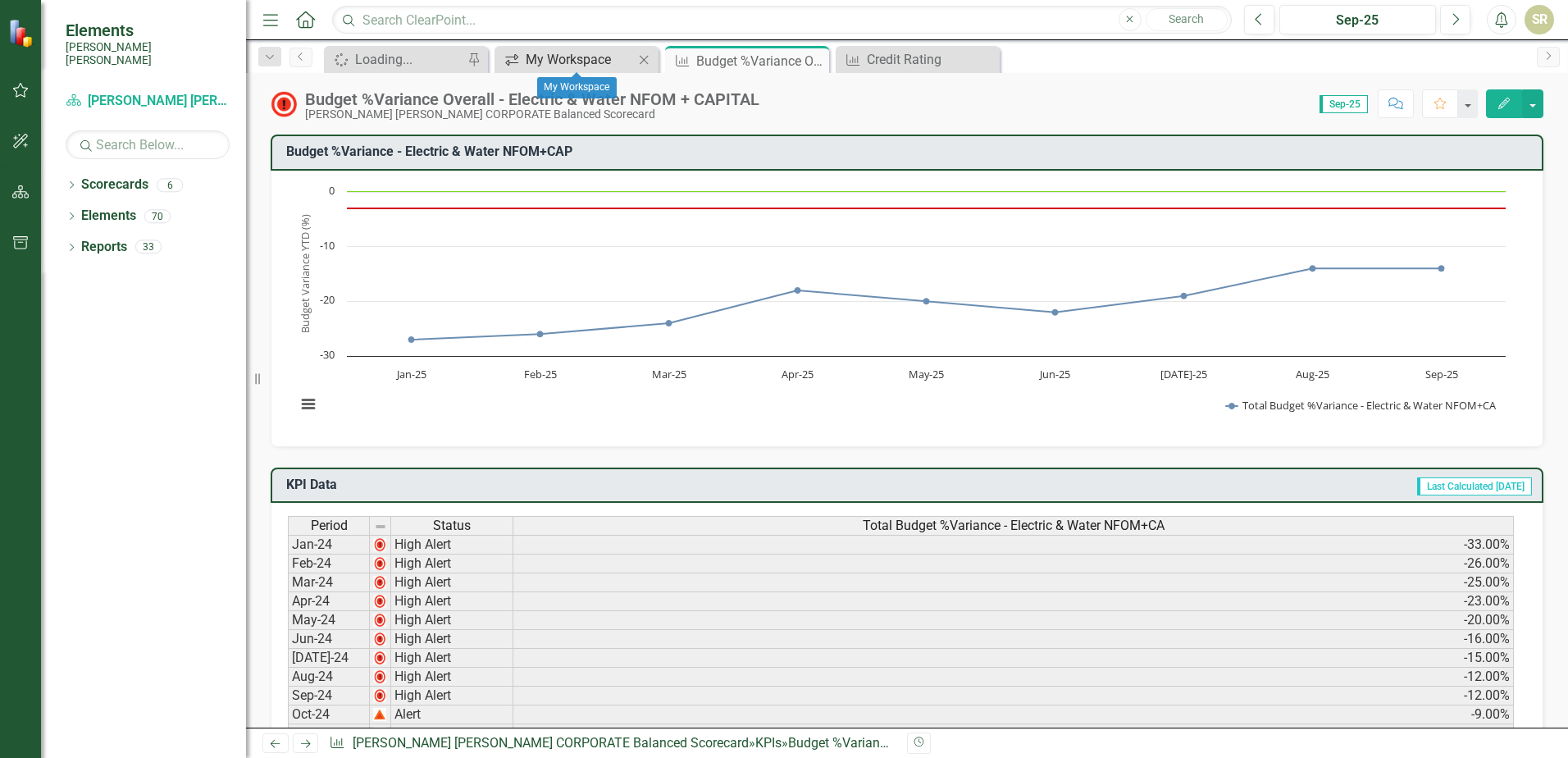
click at [542, 61] on div "My Workspace" at bounding box center [580, 60] width 109 height 21
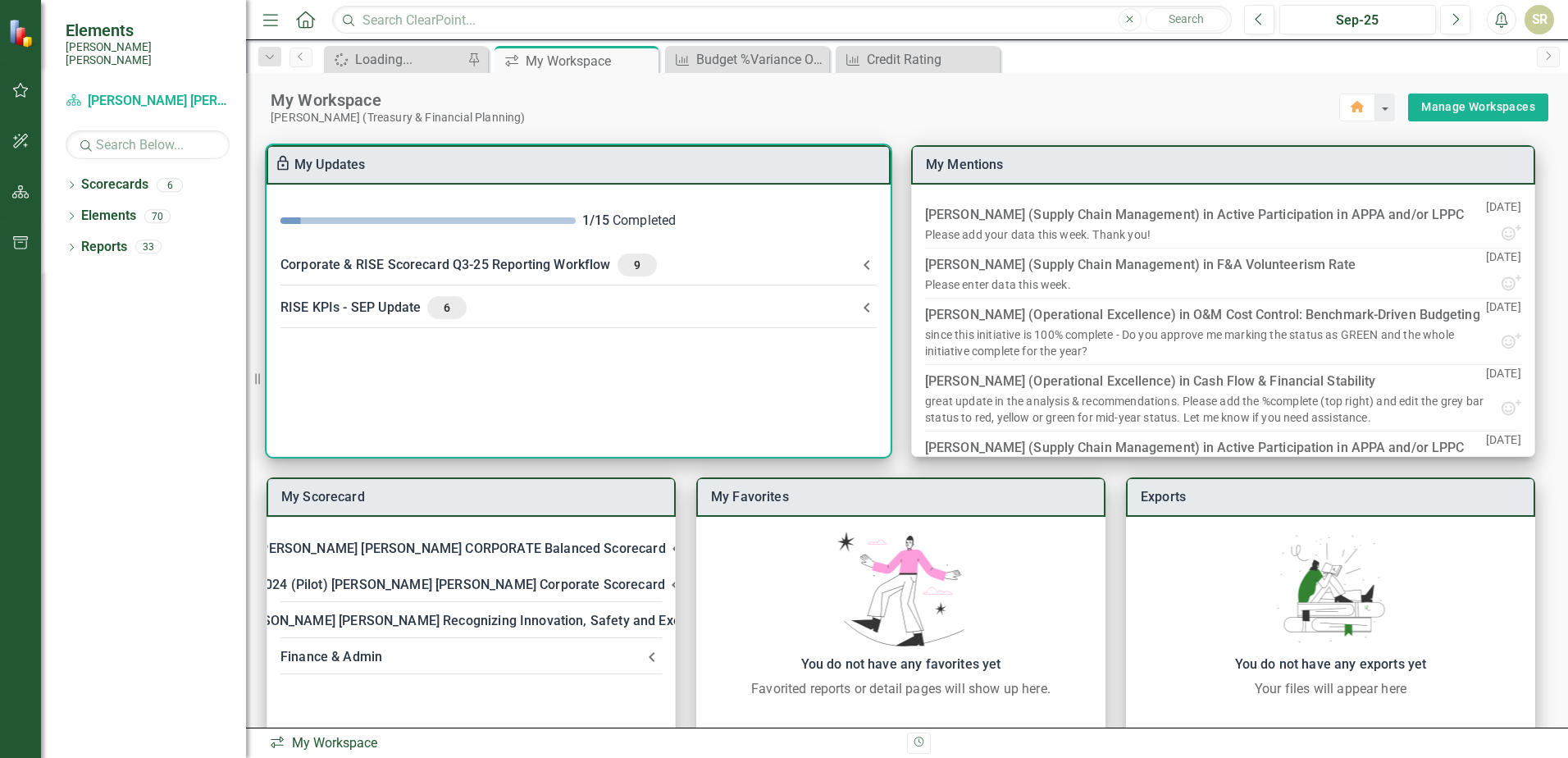
click at [868, 268] on icon at bounding box center [866, 264] width 6 height 10
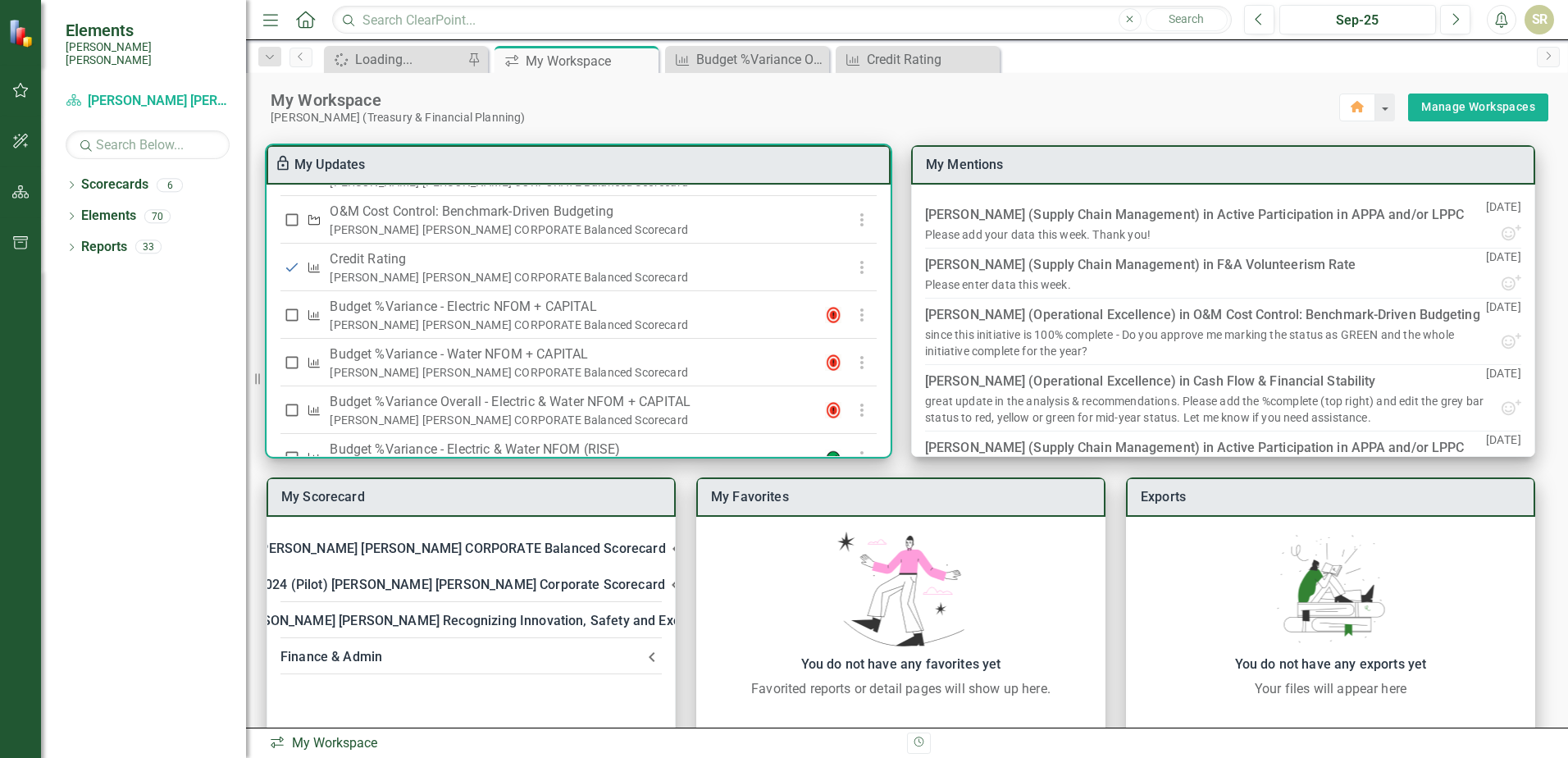
scroll to position [574, 0]
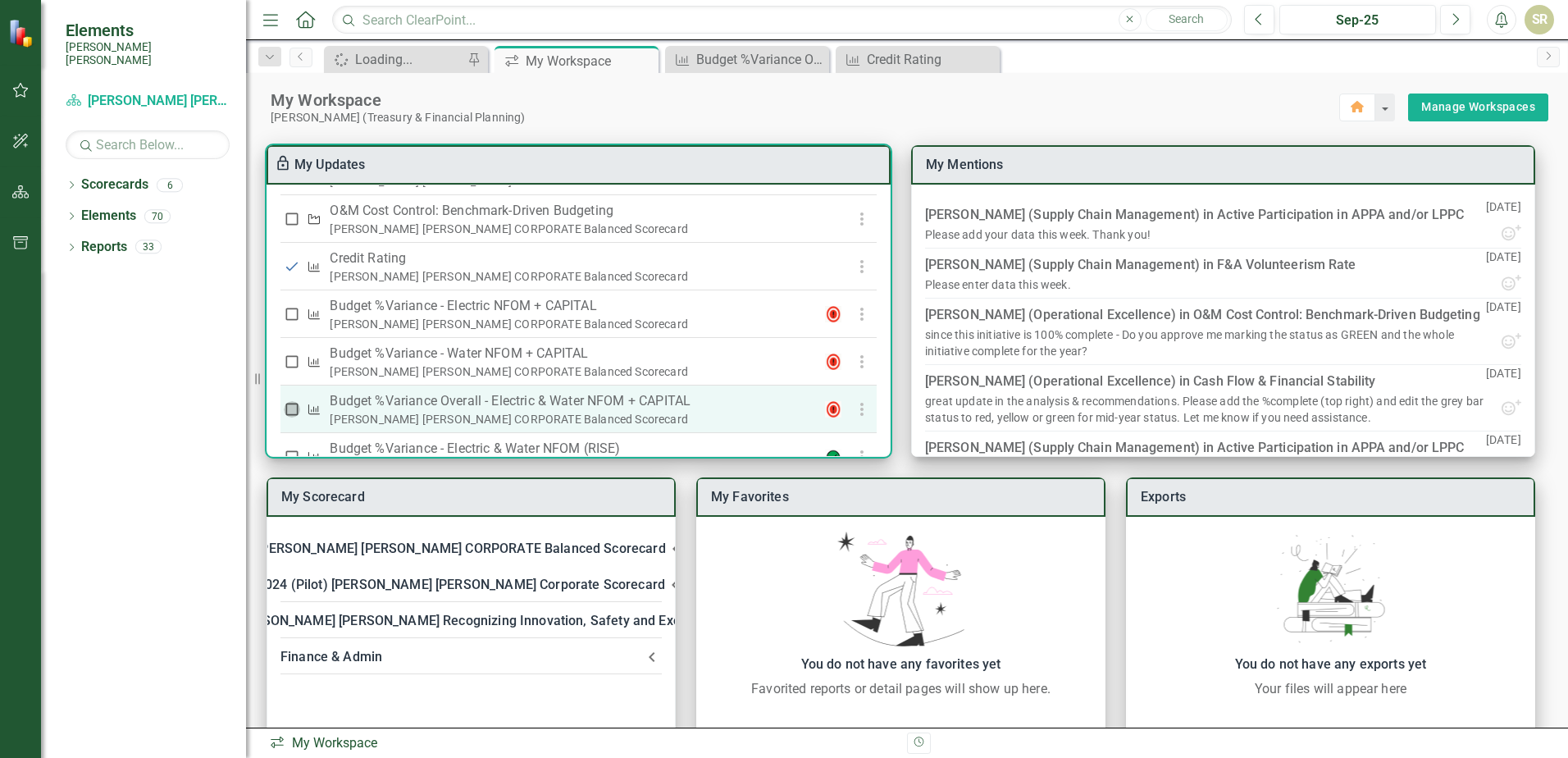
click at [292, 418] on input "checkbox" at bounding box center [292, 409] width 16 height 16
checkbox input "true"
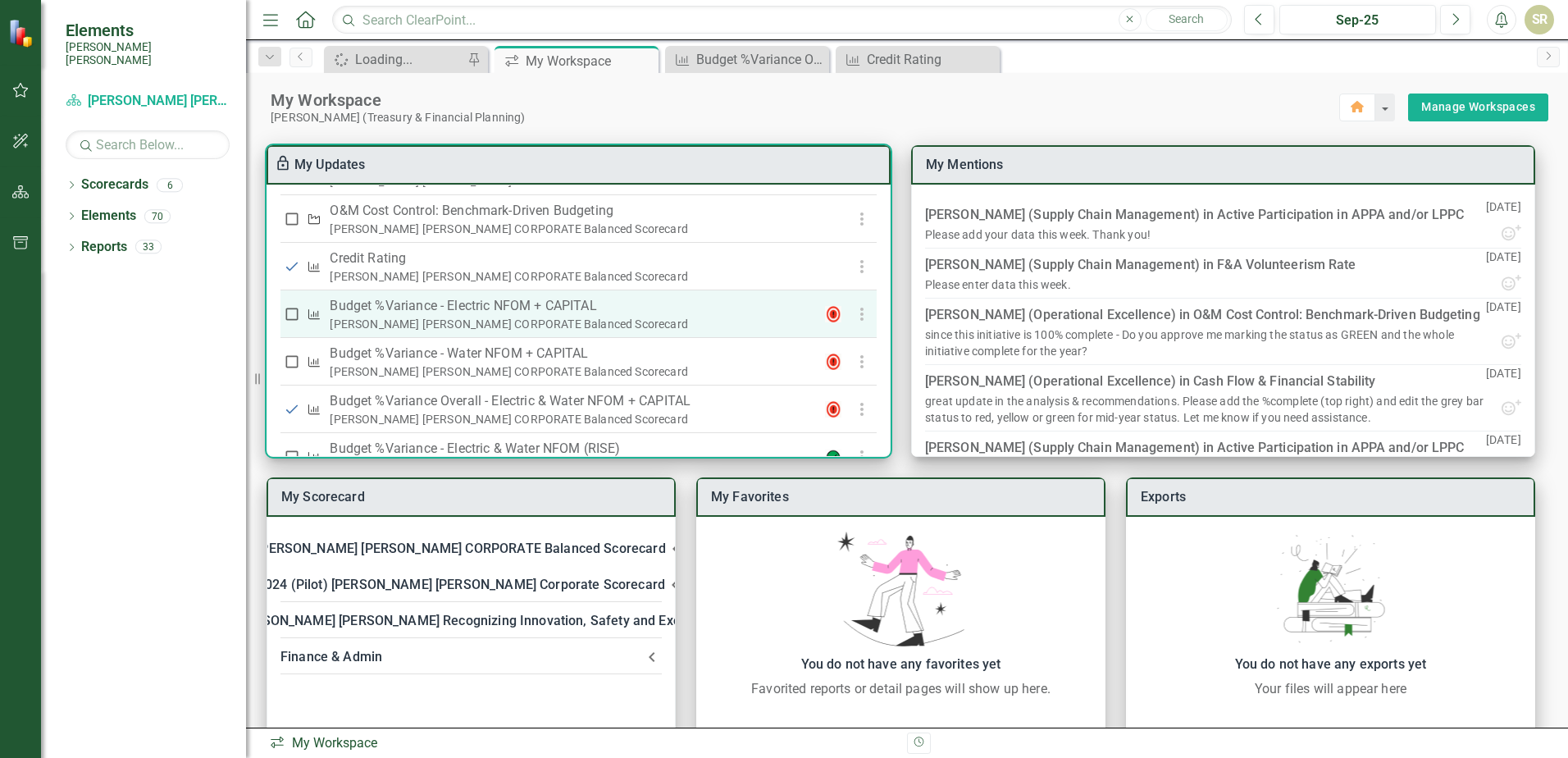
click at [557, 316] on p "Budget %Variance​ - Electric NFOM + CAPITAL" at bounding box center [570, 306] width 482 height 20
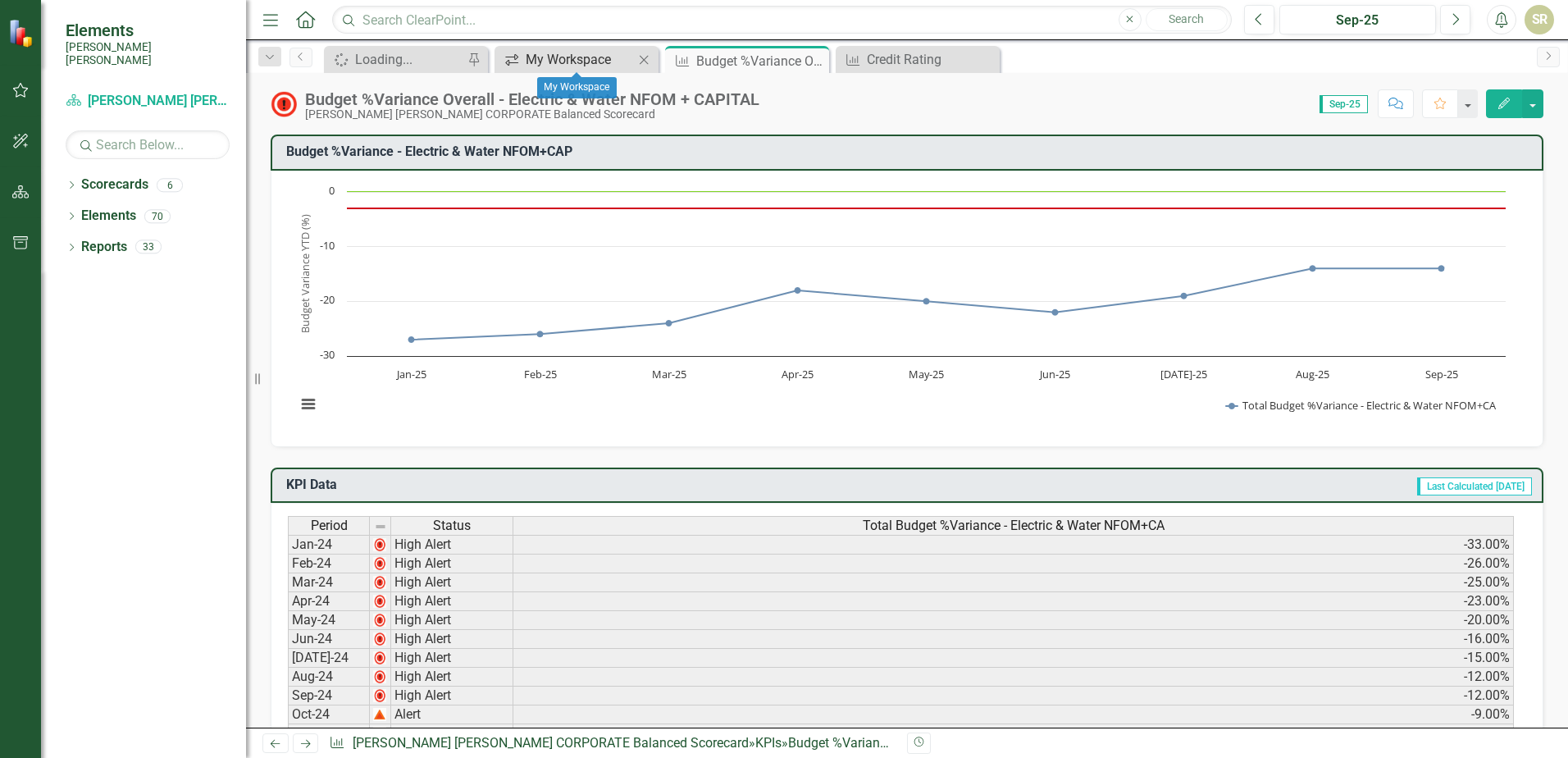
click at [569, 63] on div "My Workspace" at bounding box center [580, 60] width 109 height 21
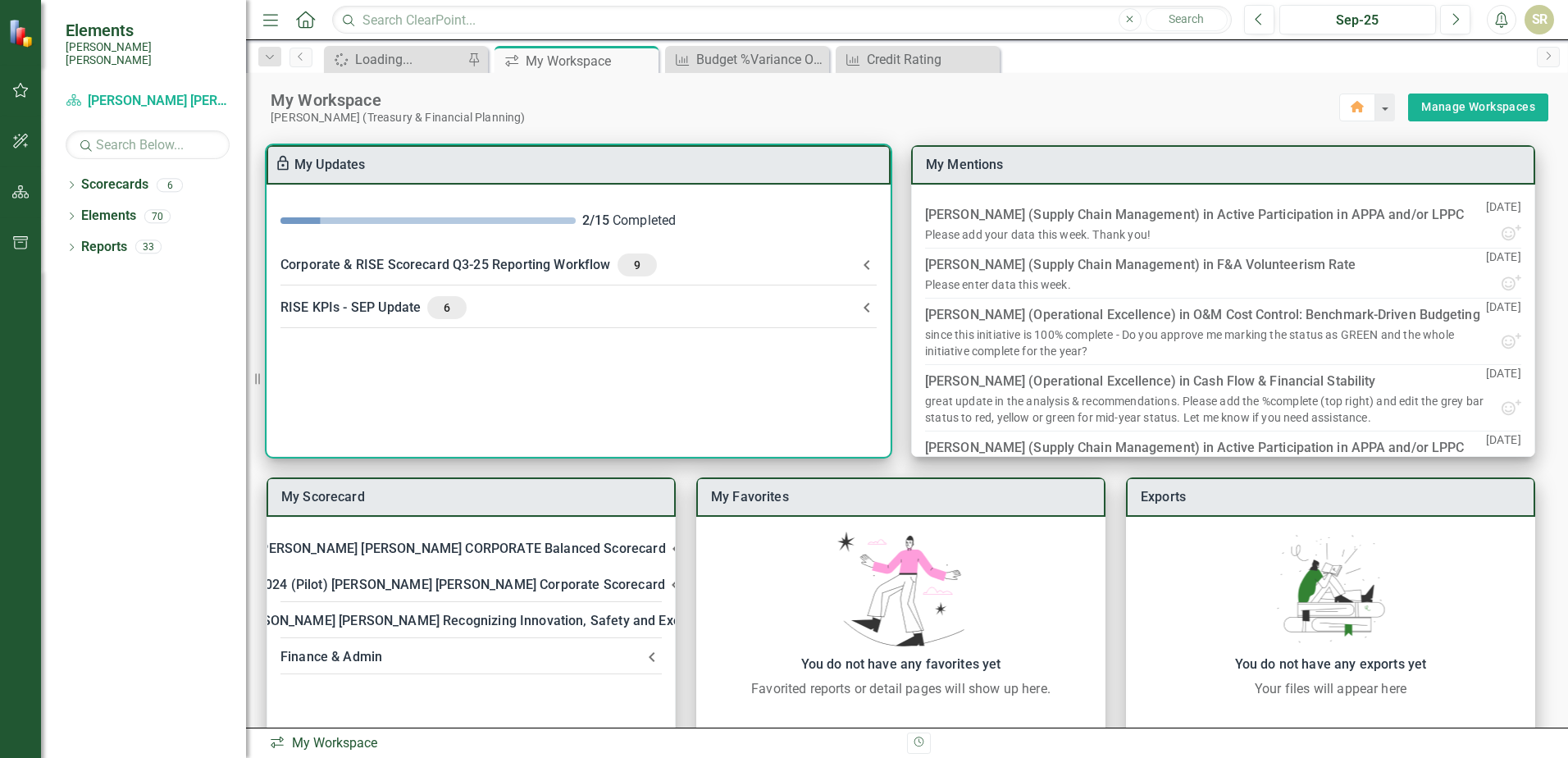
click at [863, 267] on icon at bounding box center [866, 265] width 20 height 20
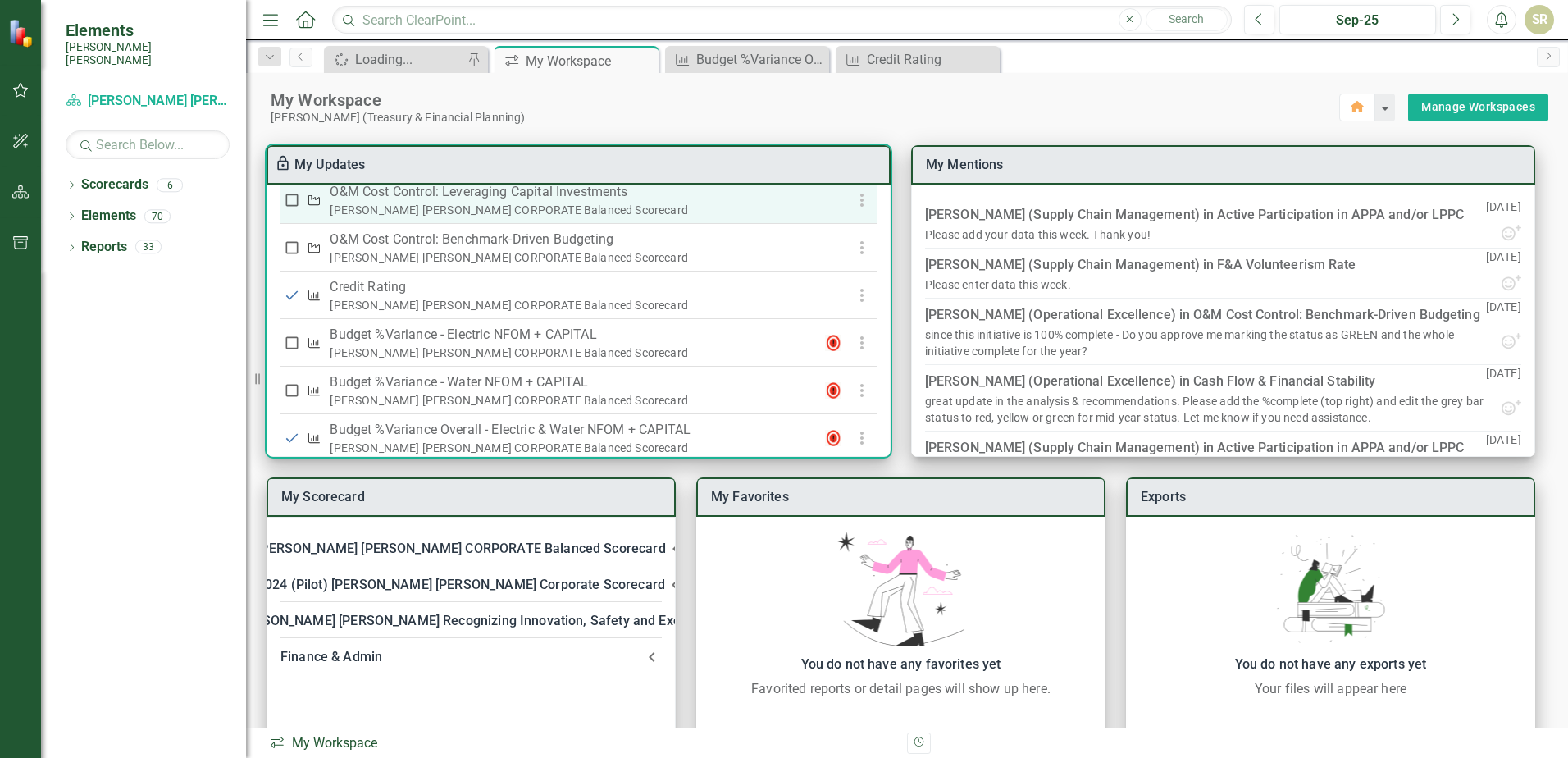
scroll to position [410, 0]
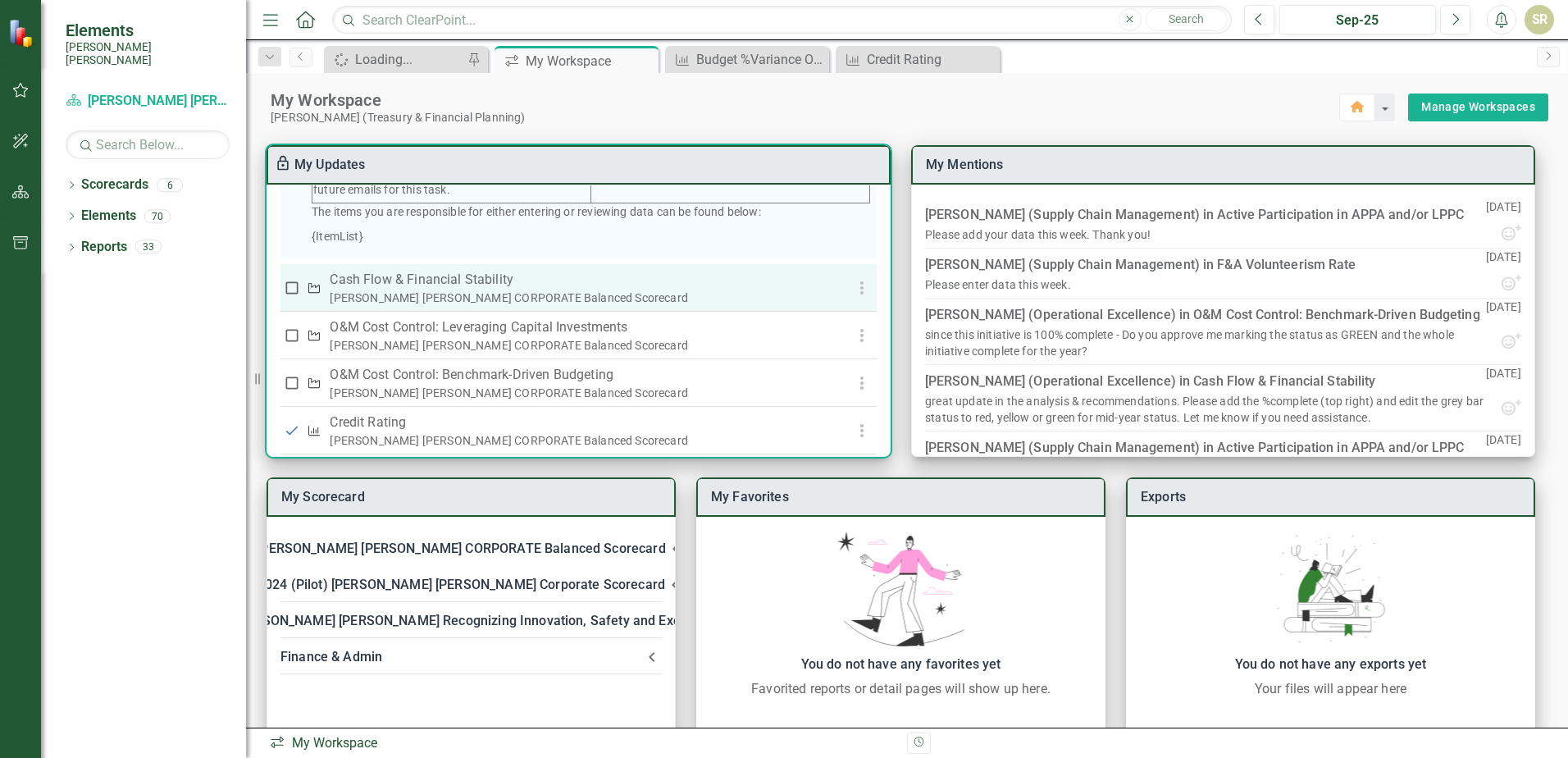
click at [436, 306] on div "[PERSON_NAME] [PERSON_NAME] CORPORATE Balanced Scorecard" at bounding box center [570, 297] width 482 height 16
click at [455, 289] on p "Cash Flow & Financial Stability" at bounding box center [570, 280] width 482 height 20
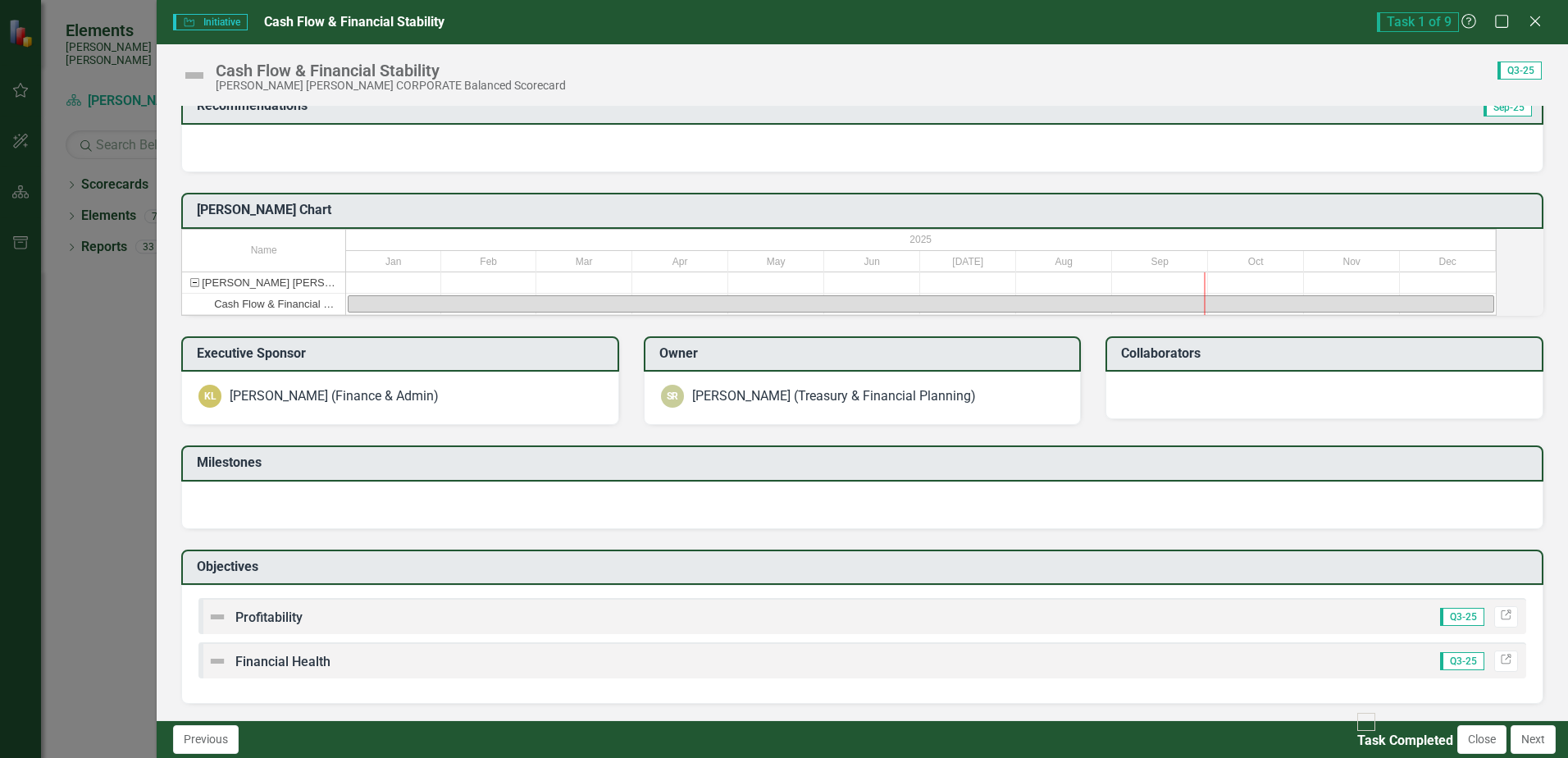
scroll to position [350, 0]
click at [306, 293] on div "Cash Flow & Financial Stability" at bounding box center [277, 304] width 126 height 21
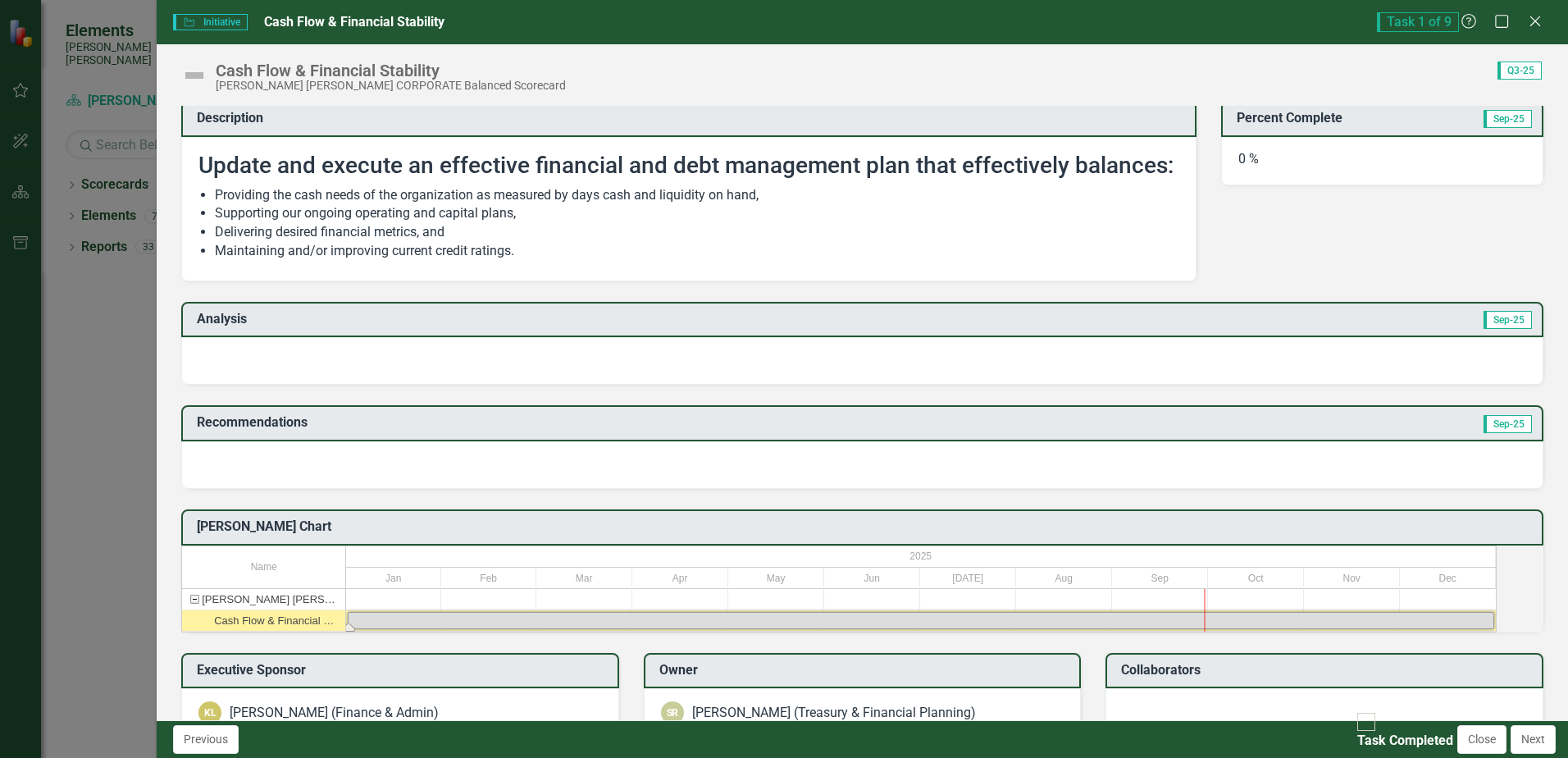
scroll to position [0, 0]
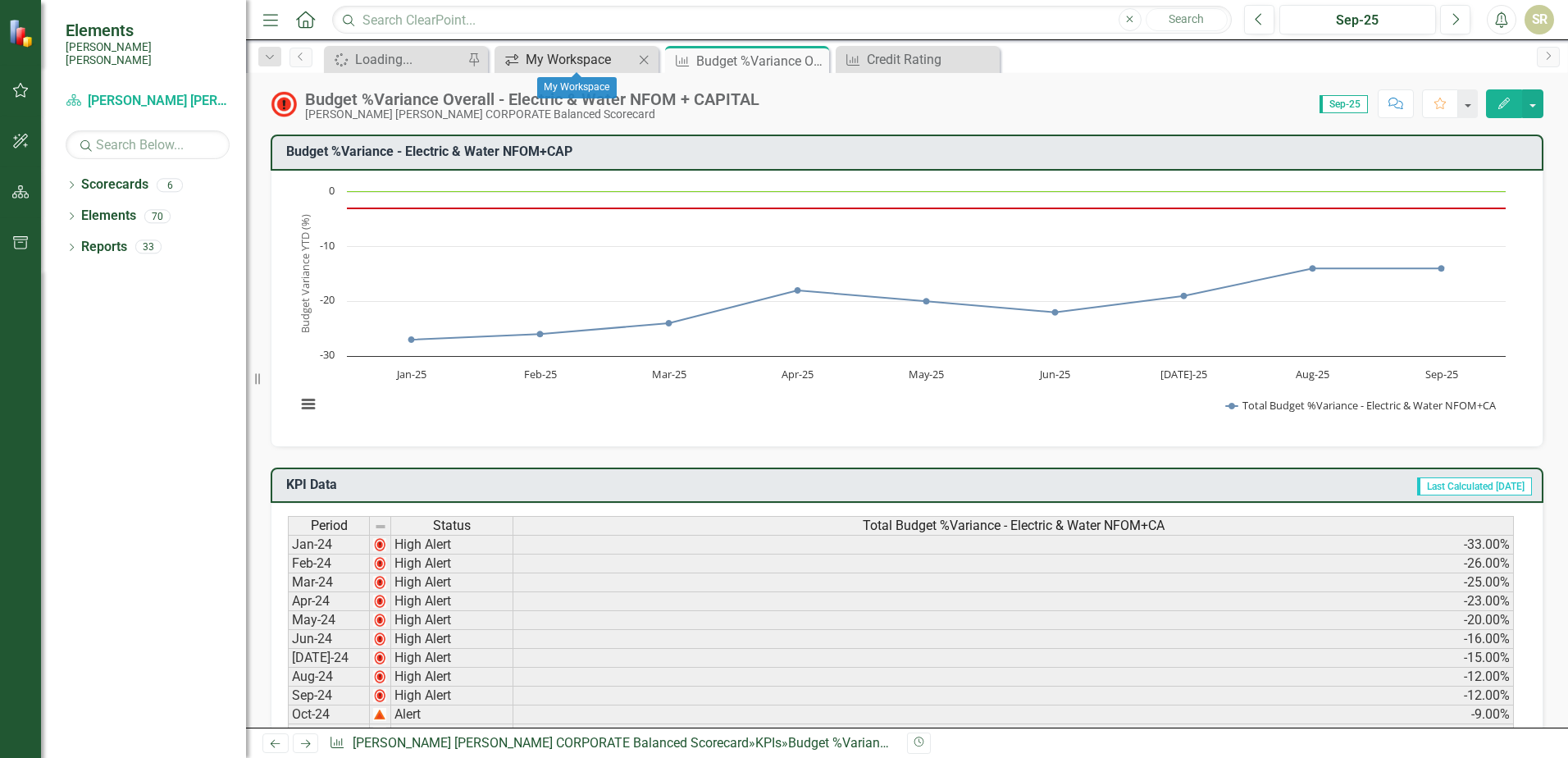
click at [562, 55] on div "My Workspace" at bounding box center [580, 60] width 109 height 21
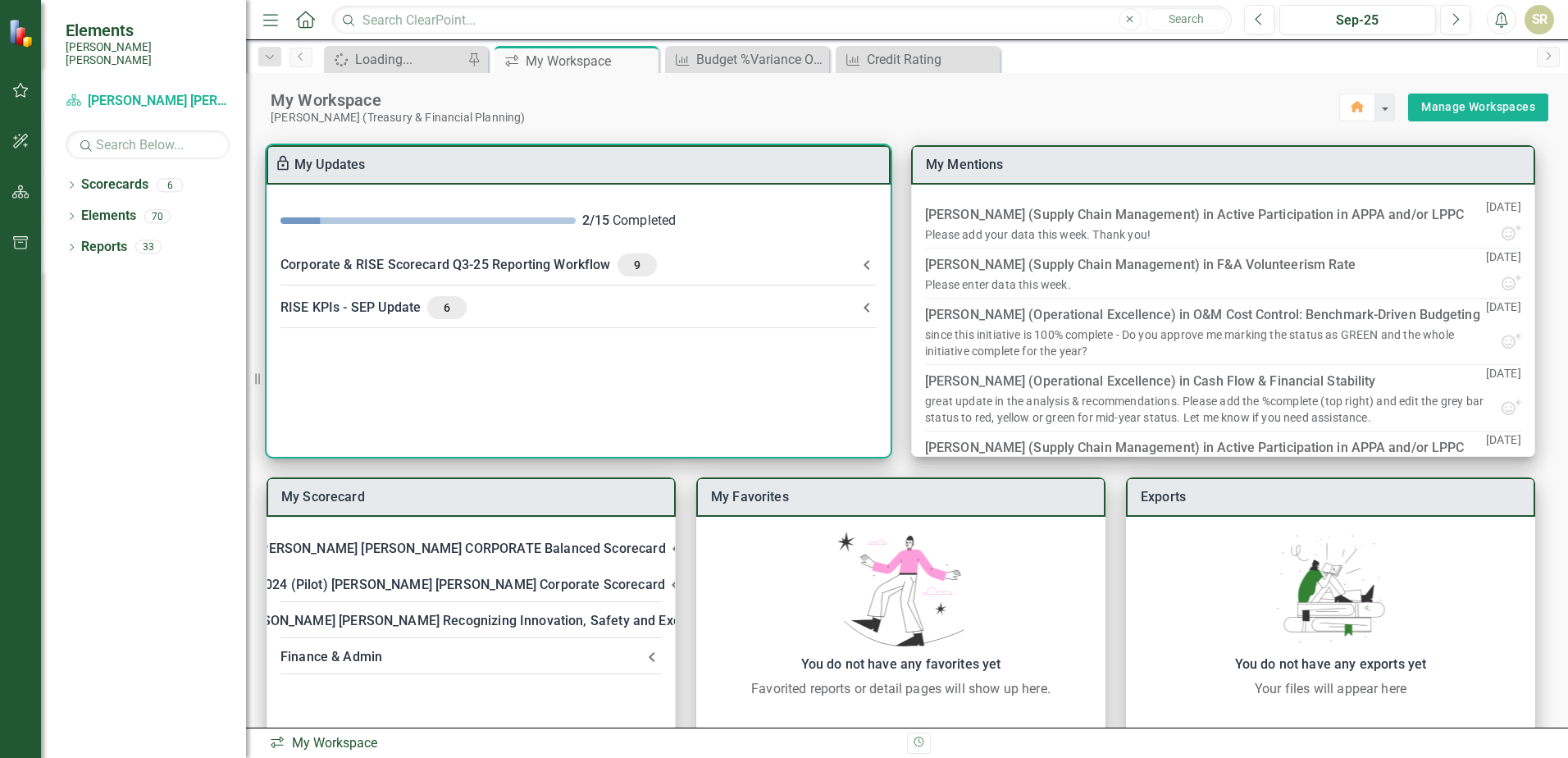
click at [867, 262] on icon at bounding box center [866, 264] width 6 height 10
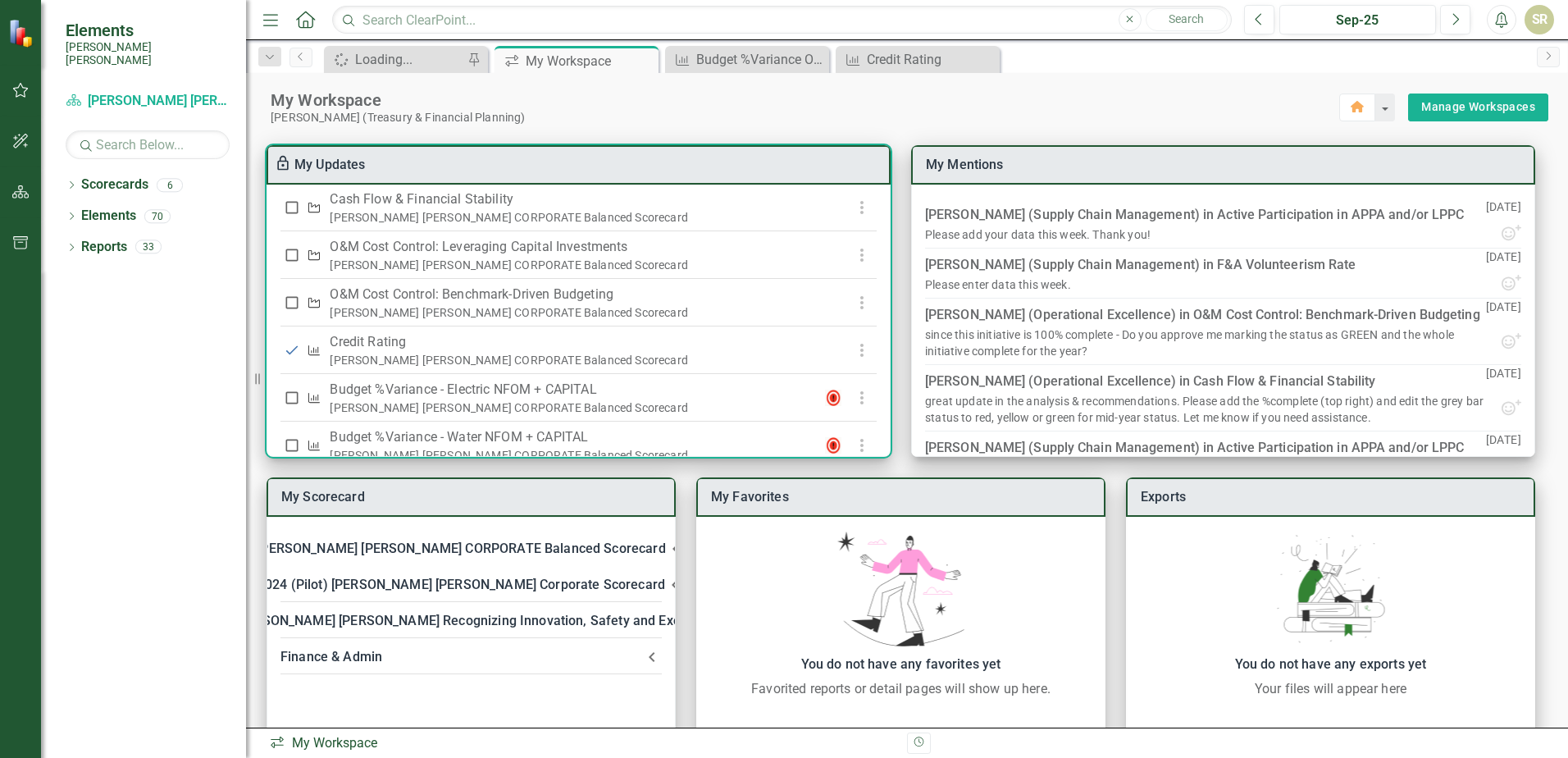
scroll to position [492, 0]
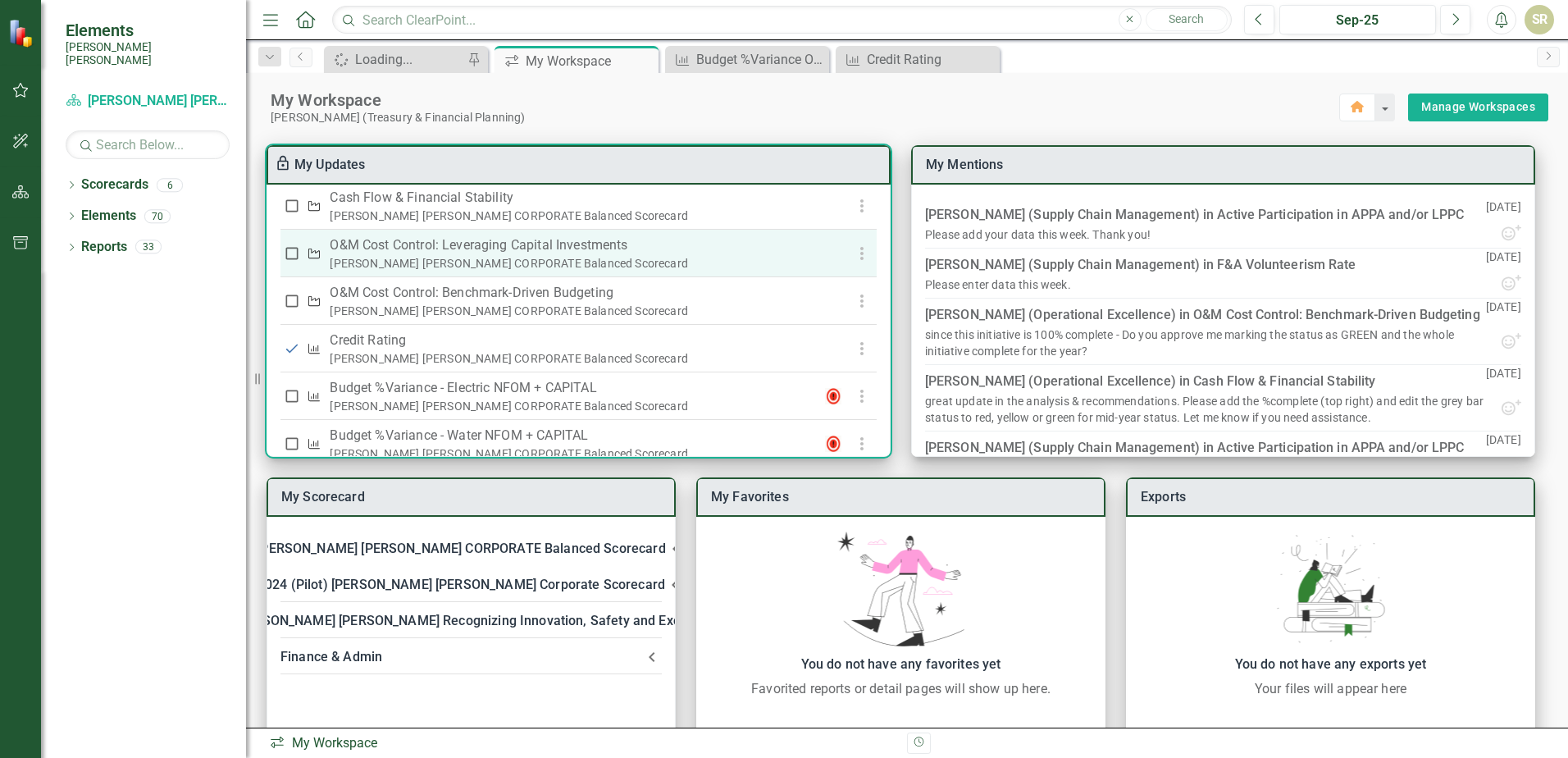
click at [472, 255] on p "O&M Cost Control: Leveraging Capital Investments" at bounding box center [570, 245] width 482 height 20
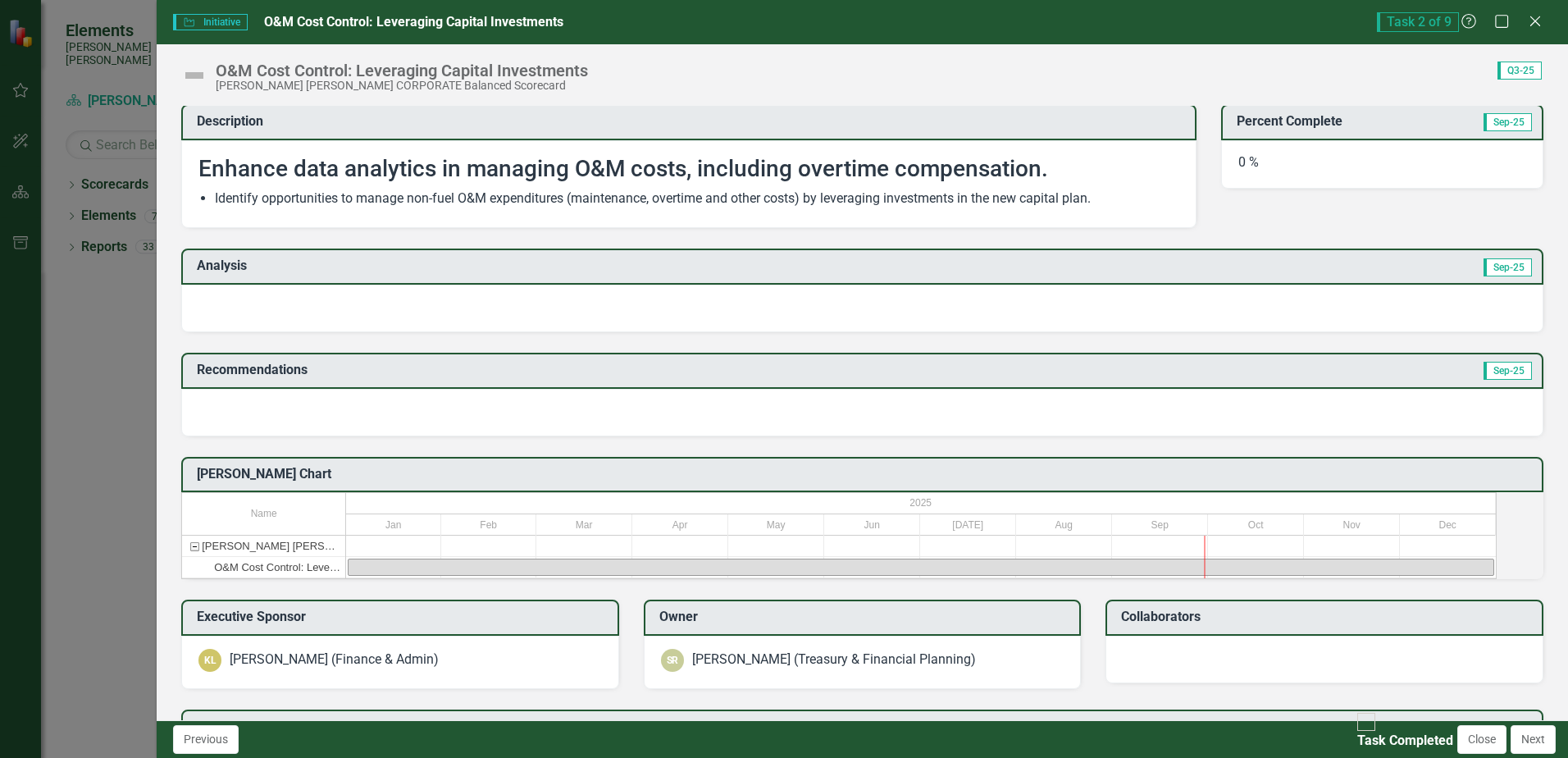
scroll to position [0, 0]
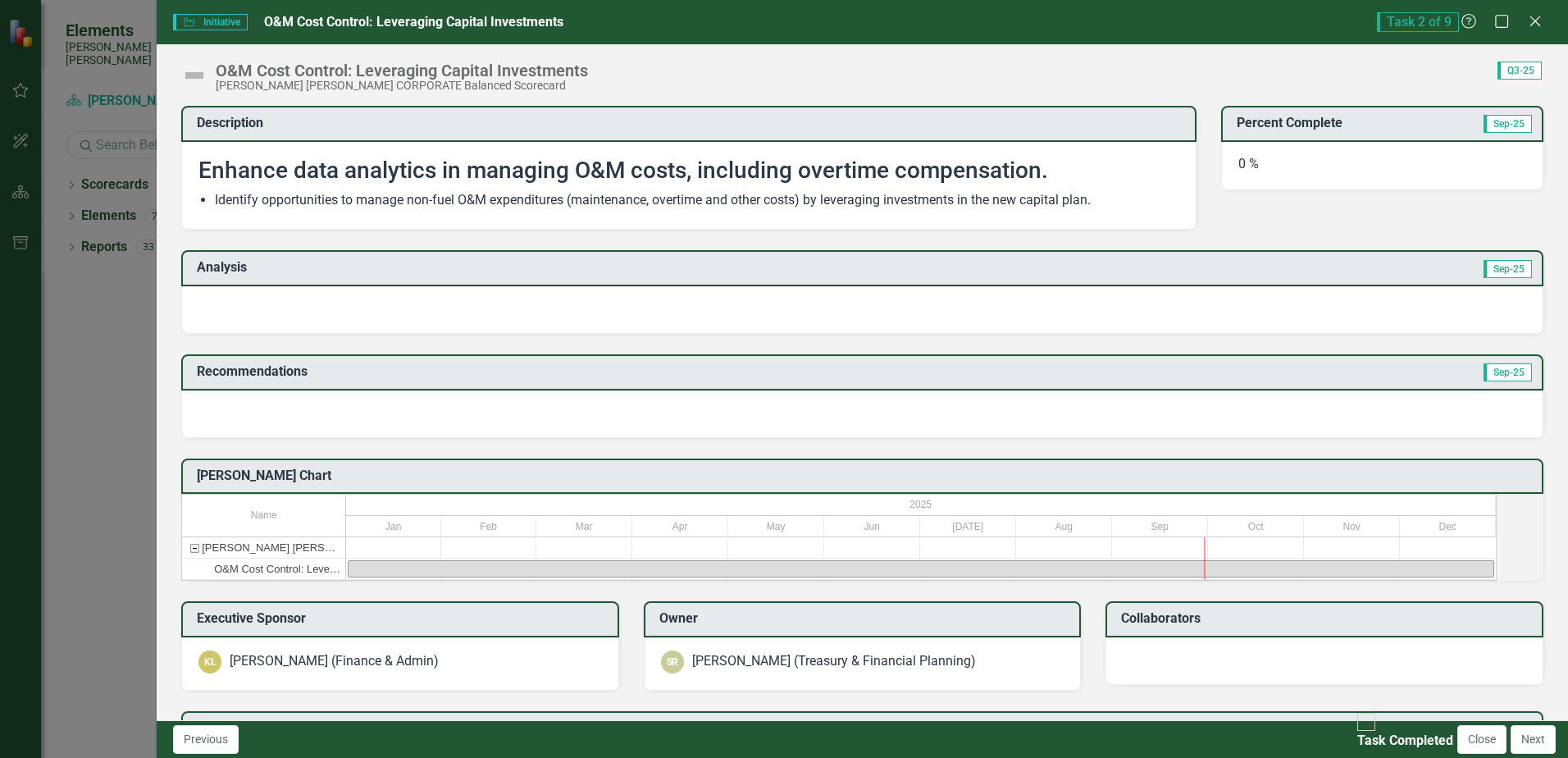
click at [249, 314] on div at bounding box center [862, 310] width 1362 height 48
click at [227, 310] on div at bounding box center [862, 310] width 1362 height 48
click at [1540, 23] on icon "Close" at bounding box center [1535, 21] width 21 height 16
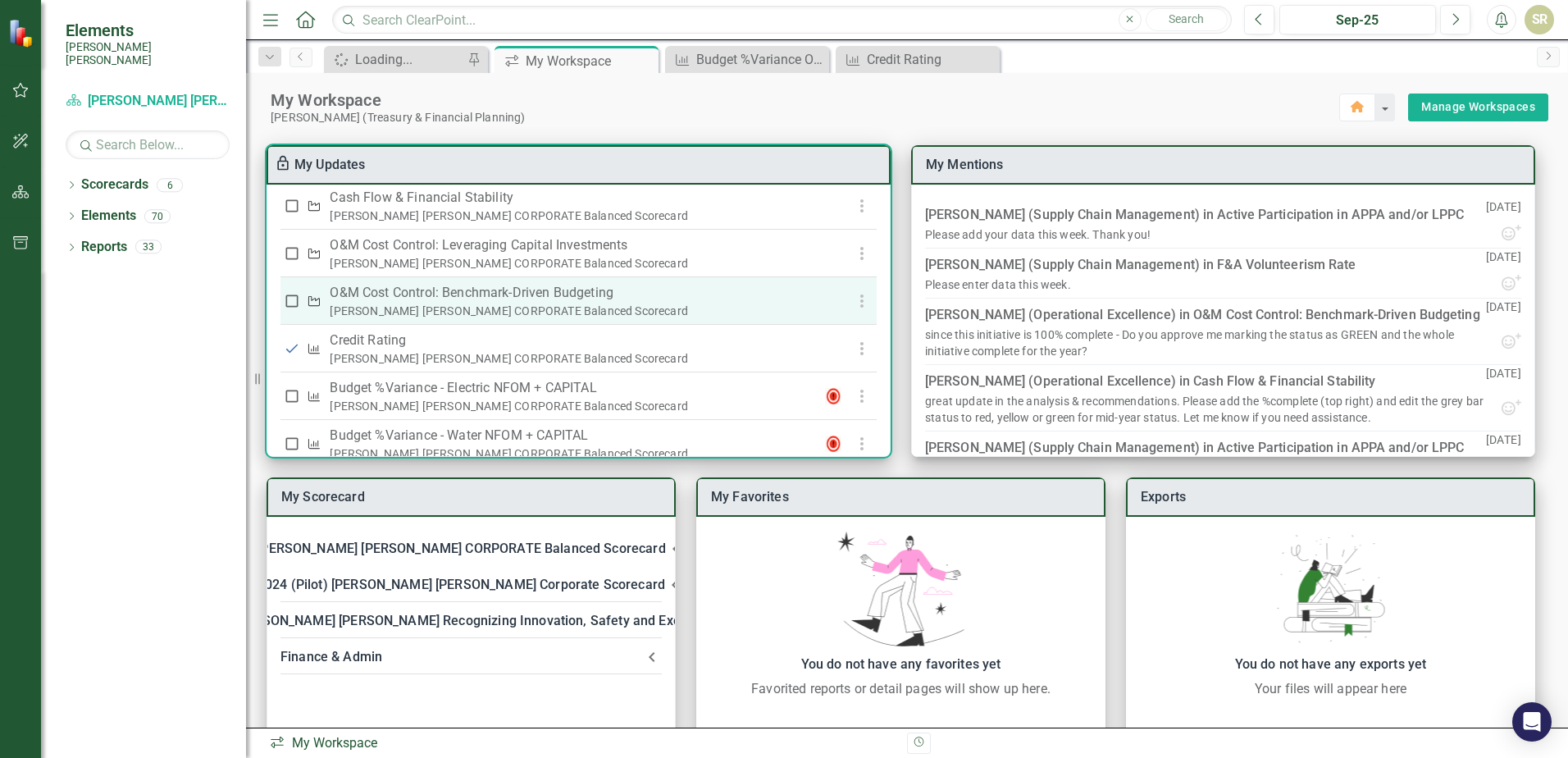
click at [392, 319] on div "[PERSON_NAME] [PERSON_NAME] CORPORATE Balanced Scorecard" at bounding box center [570, 311] width 482 height 16
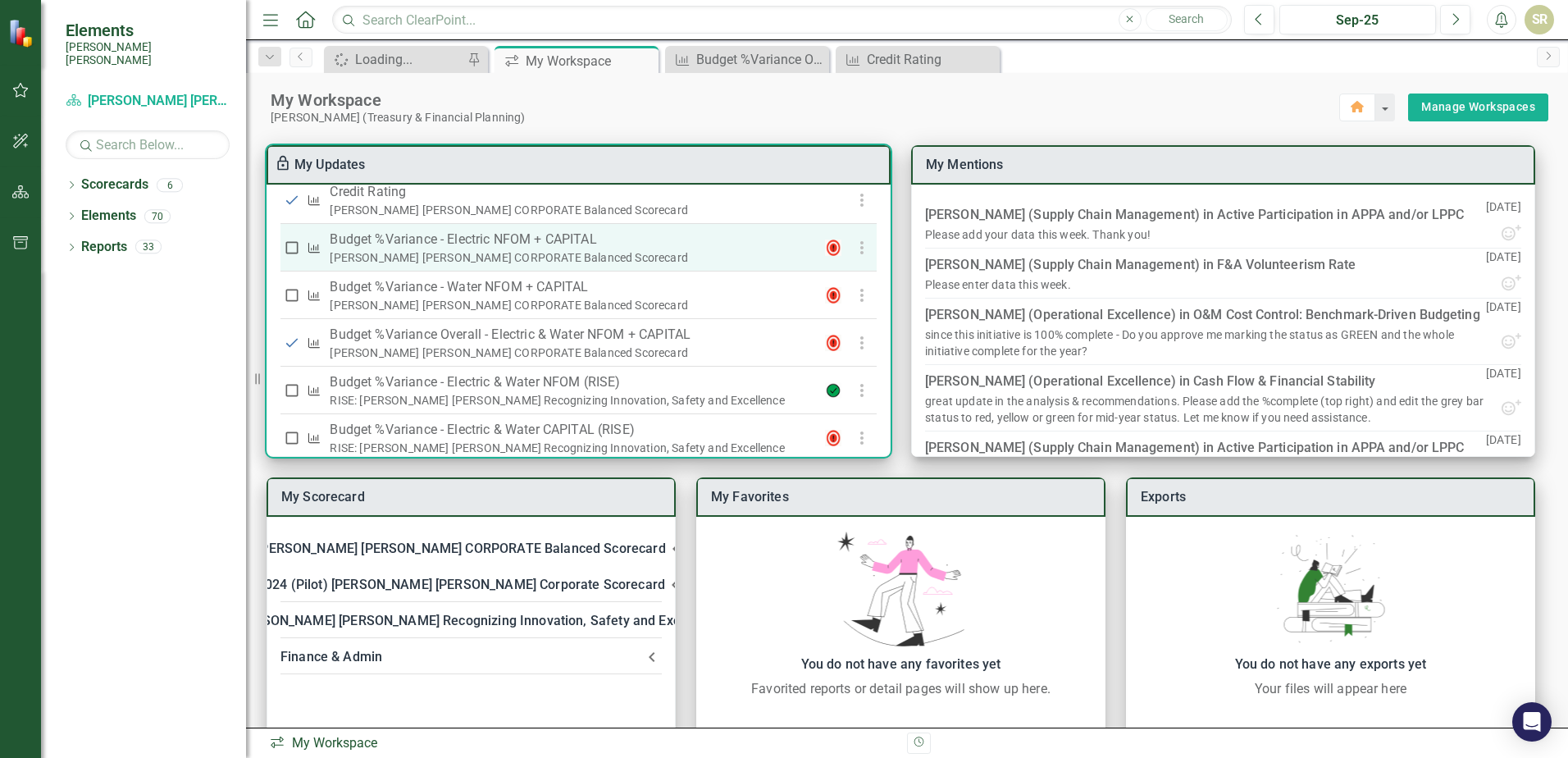
scroll to position [656, 0]
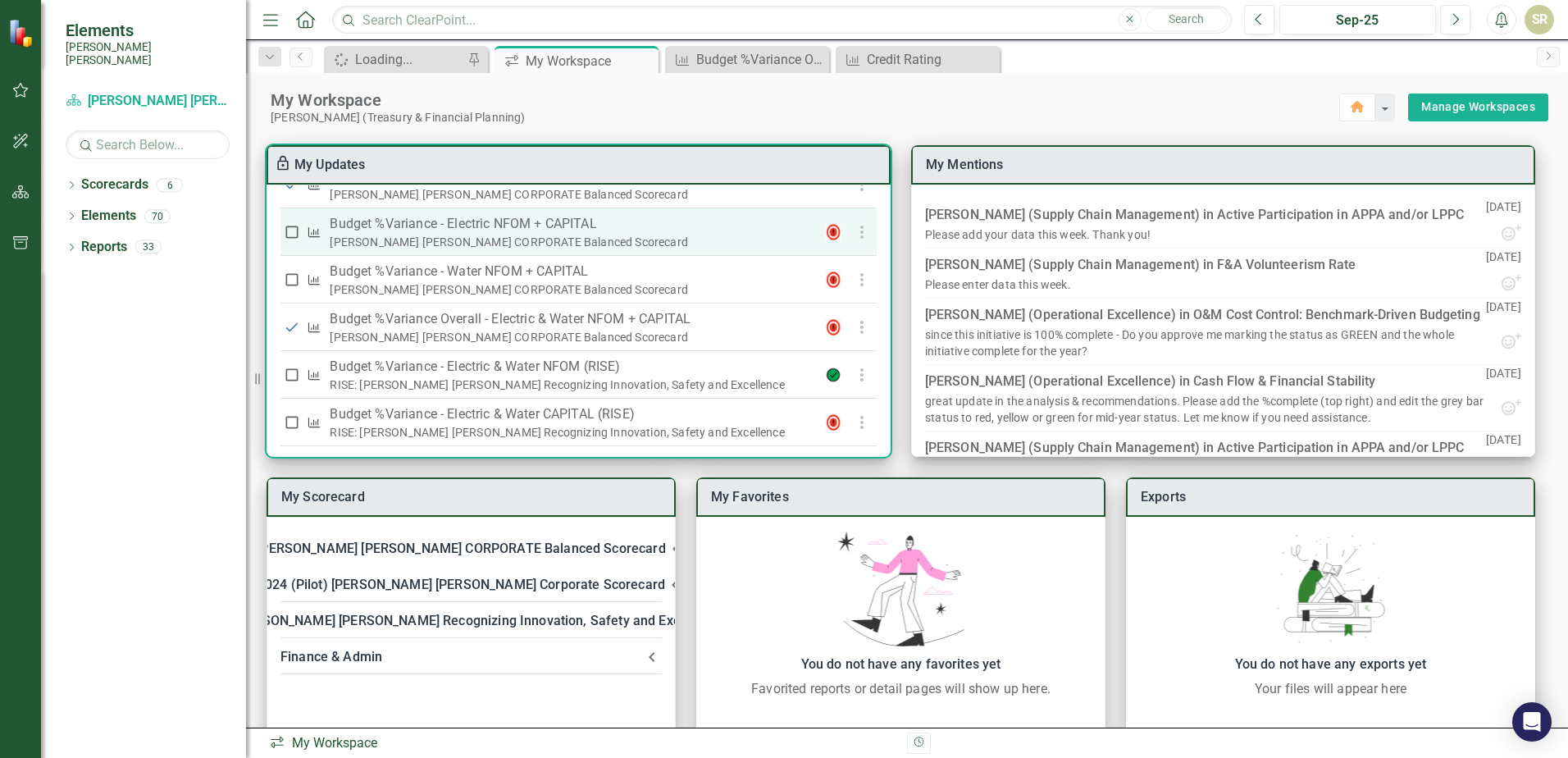
click at [453, 234] on p "Budget %Variance​ - Electric NFOM + CAPITAL" at bounding box center [570, 224] width 482 height 20
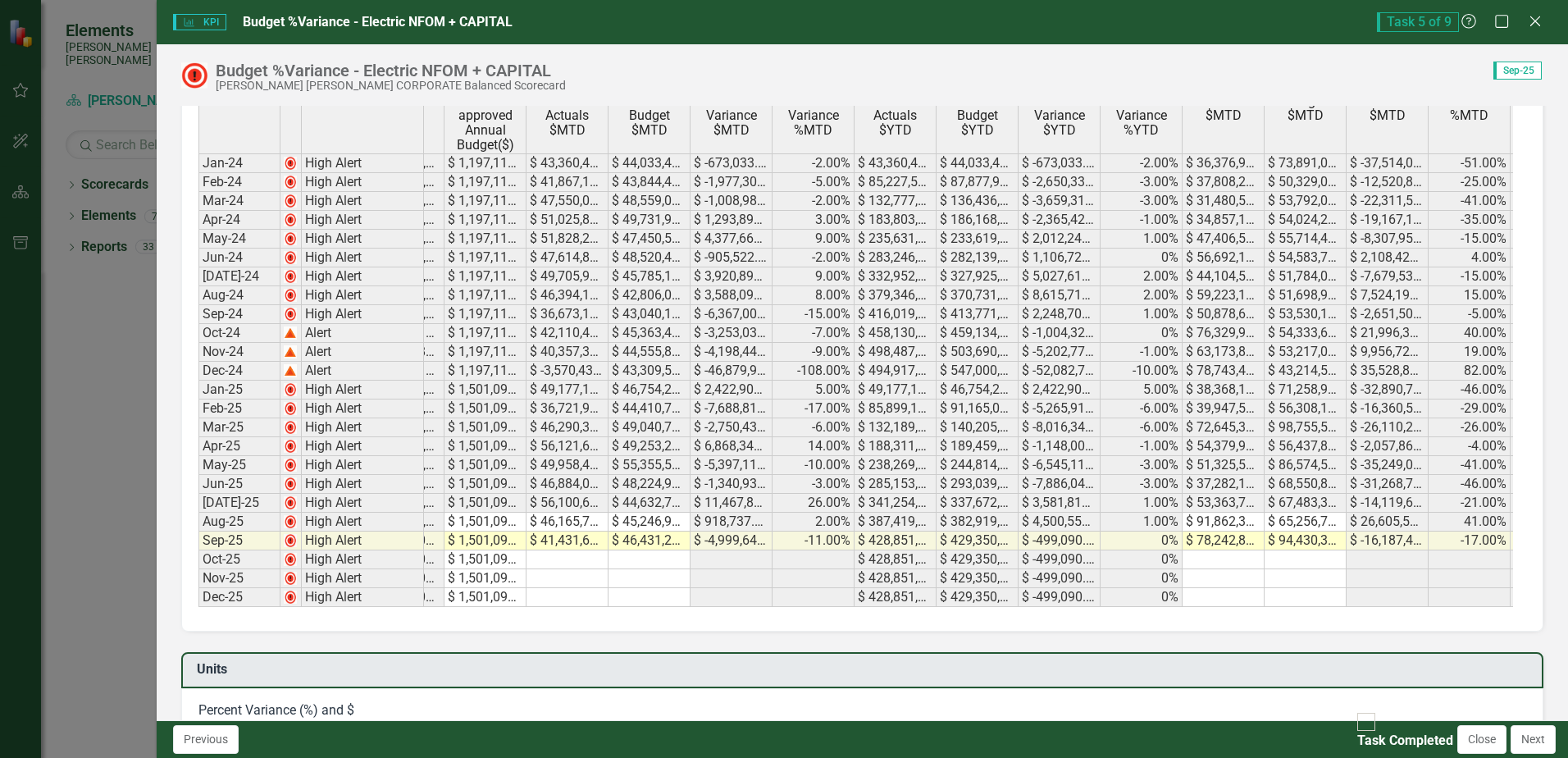
scroll to position [0, 364]
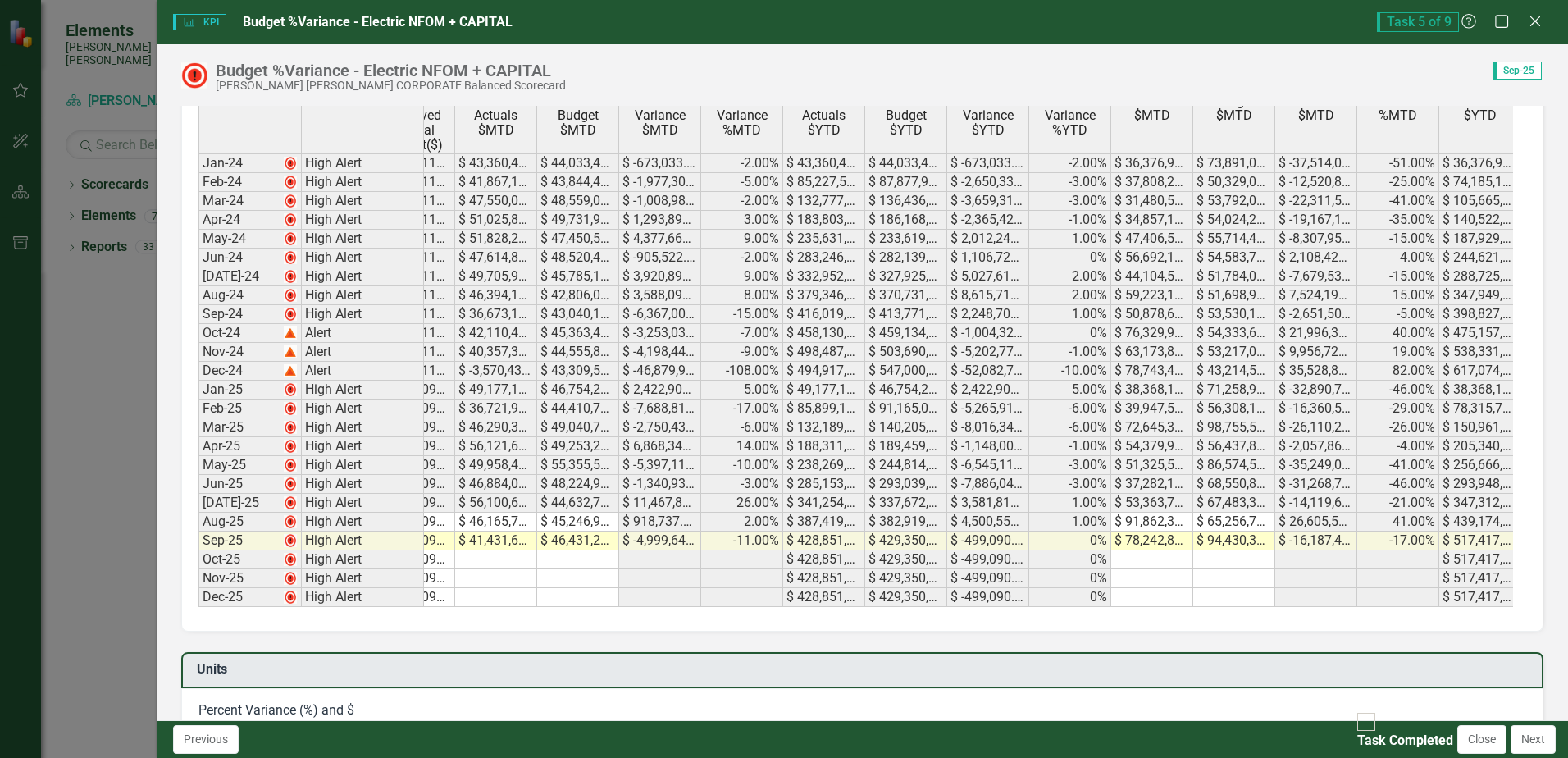
click at [1567, 95] on div "Budget %Variance​ - Electric NFOM + CAPITAL Santee Cooper CORPORATE Balanced Sc…" at bounding box center [862, 382] width 1412 height 676
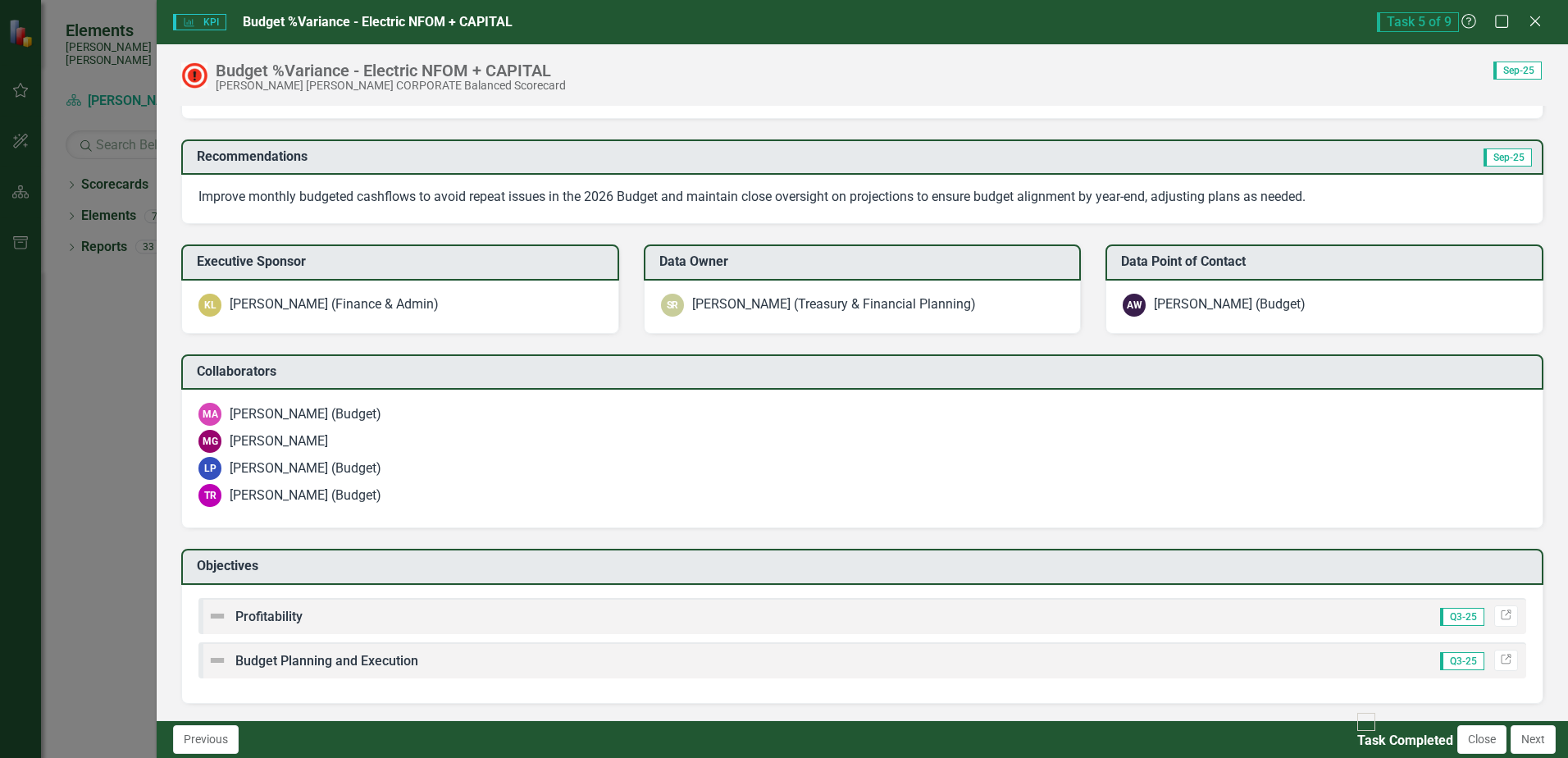
scroll to position [2503, 0]
click at [1354, 735] on input "Task Completed" at bounding box center [1367, 722] width 25 height 25
checkbox input "true"
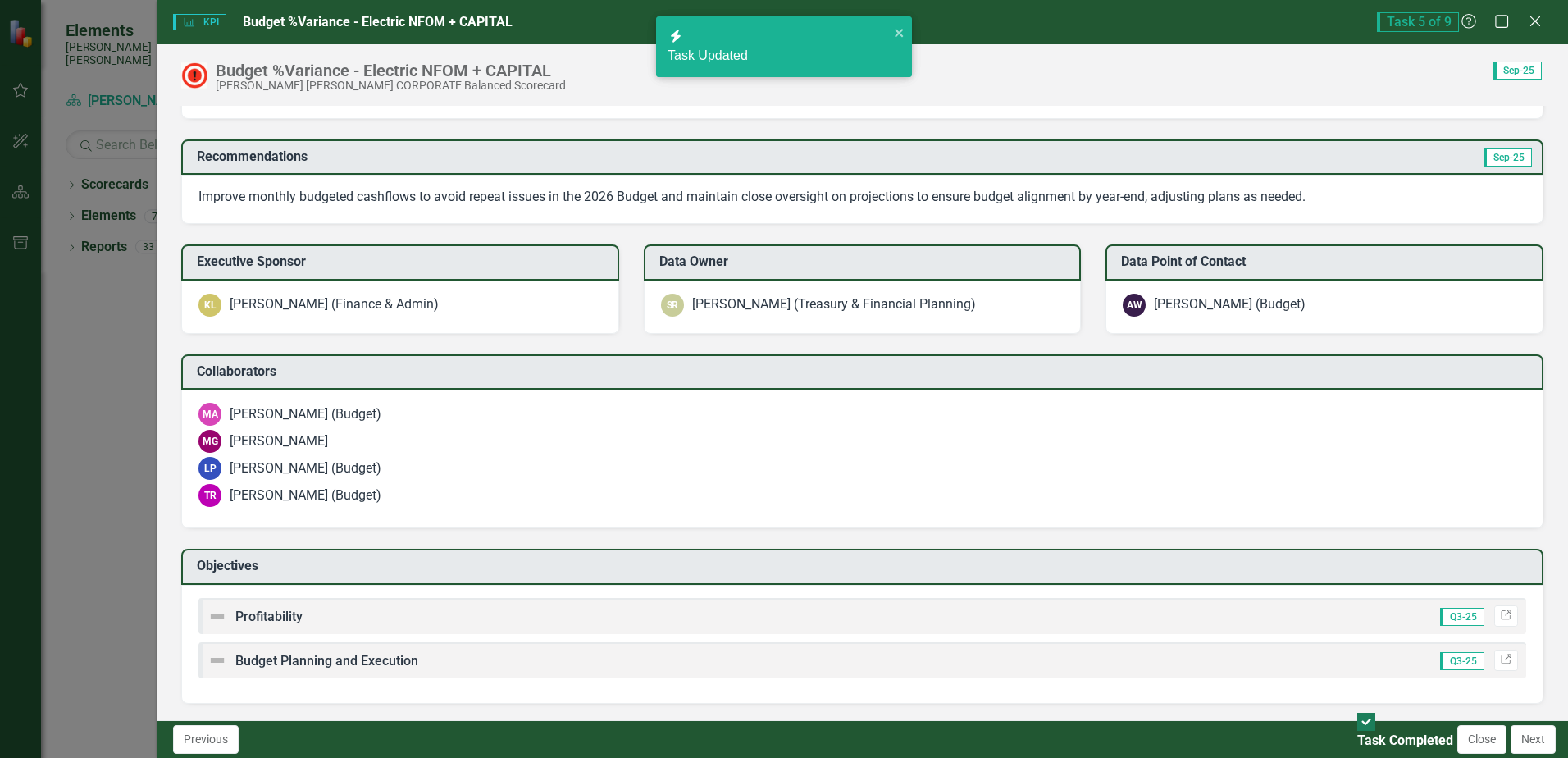
checkbox input "true"
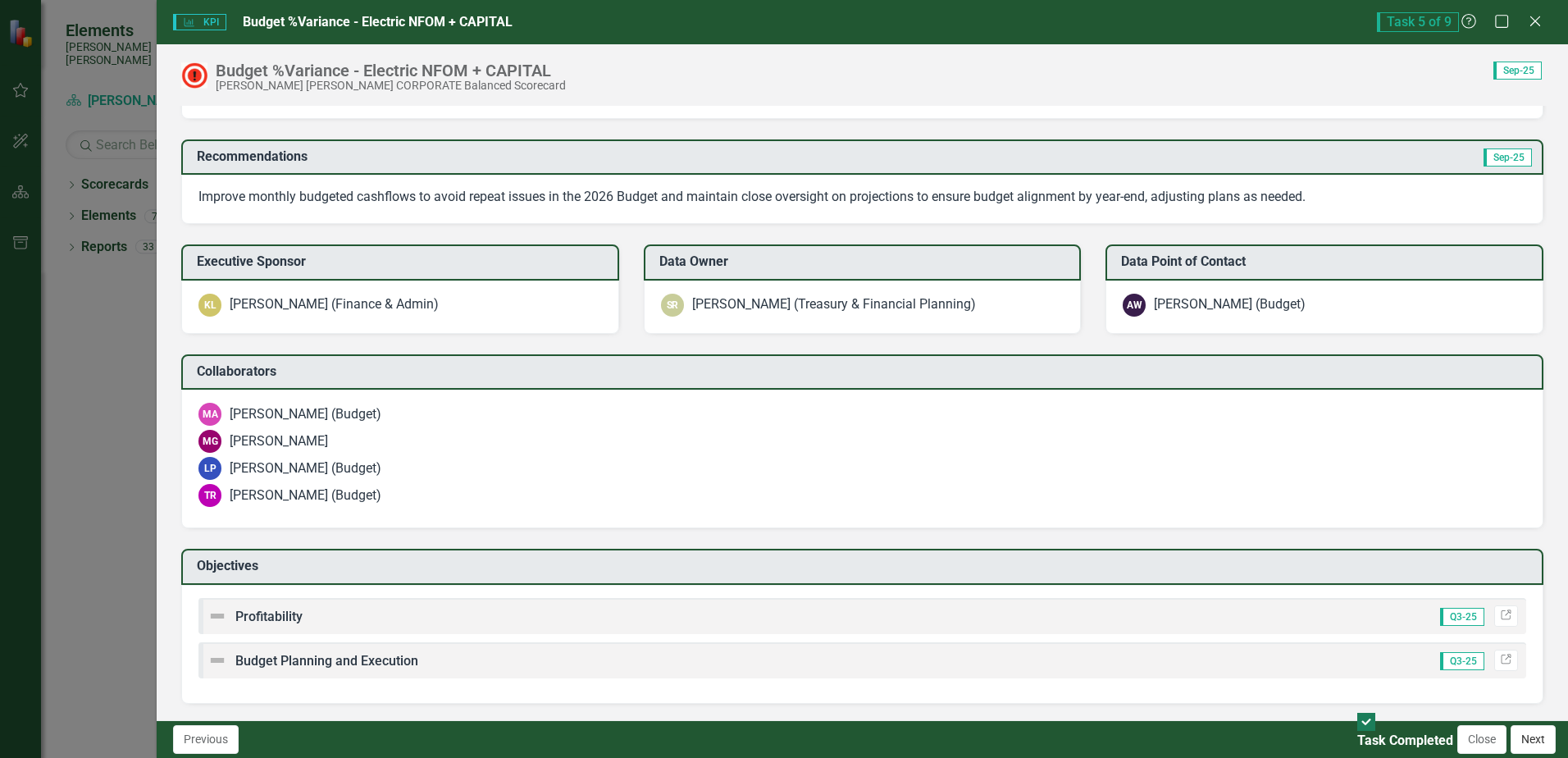
click at [1518, 742] on button "Next" at bounding box center [1533, 739] width 45 height 29
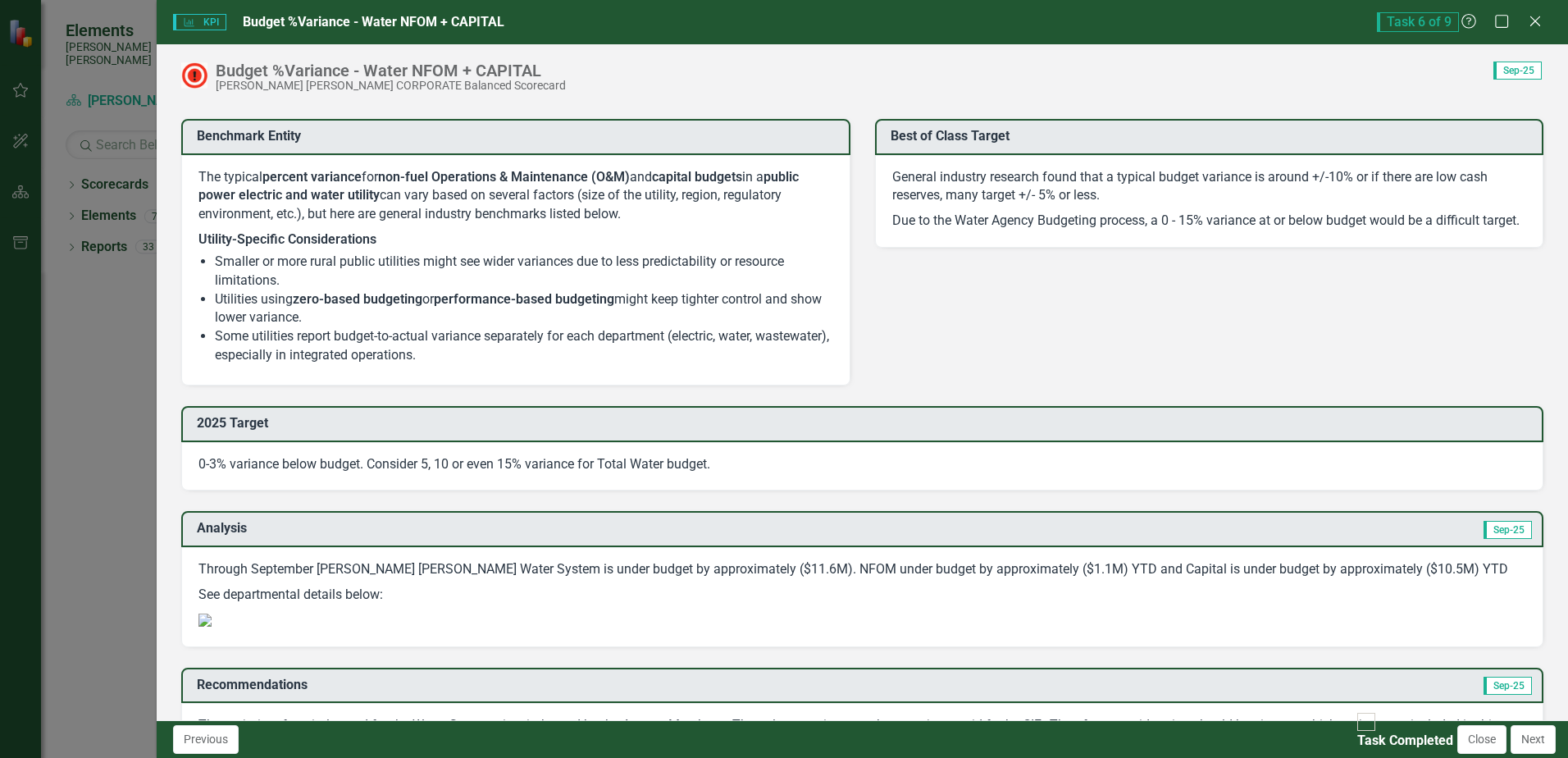
scroll to position [1313, 0]
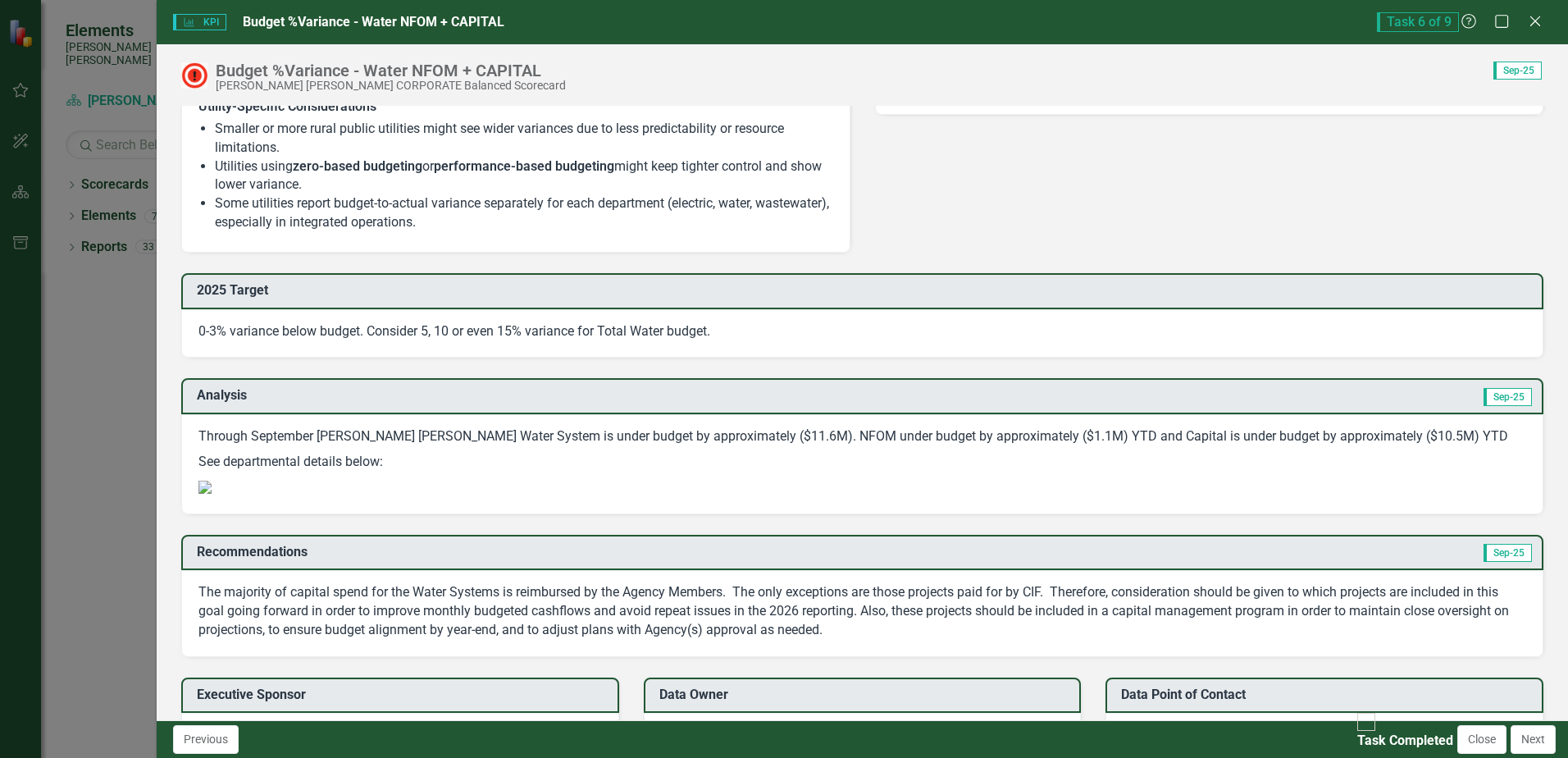
click at [1324, 465] on p "See departmental details below:" at bounding box center [862, 462] width 1328 height 25
click at [1538, 744] on button "Next" at bounding box center [1533, 739] width 45 height 29
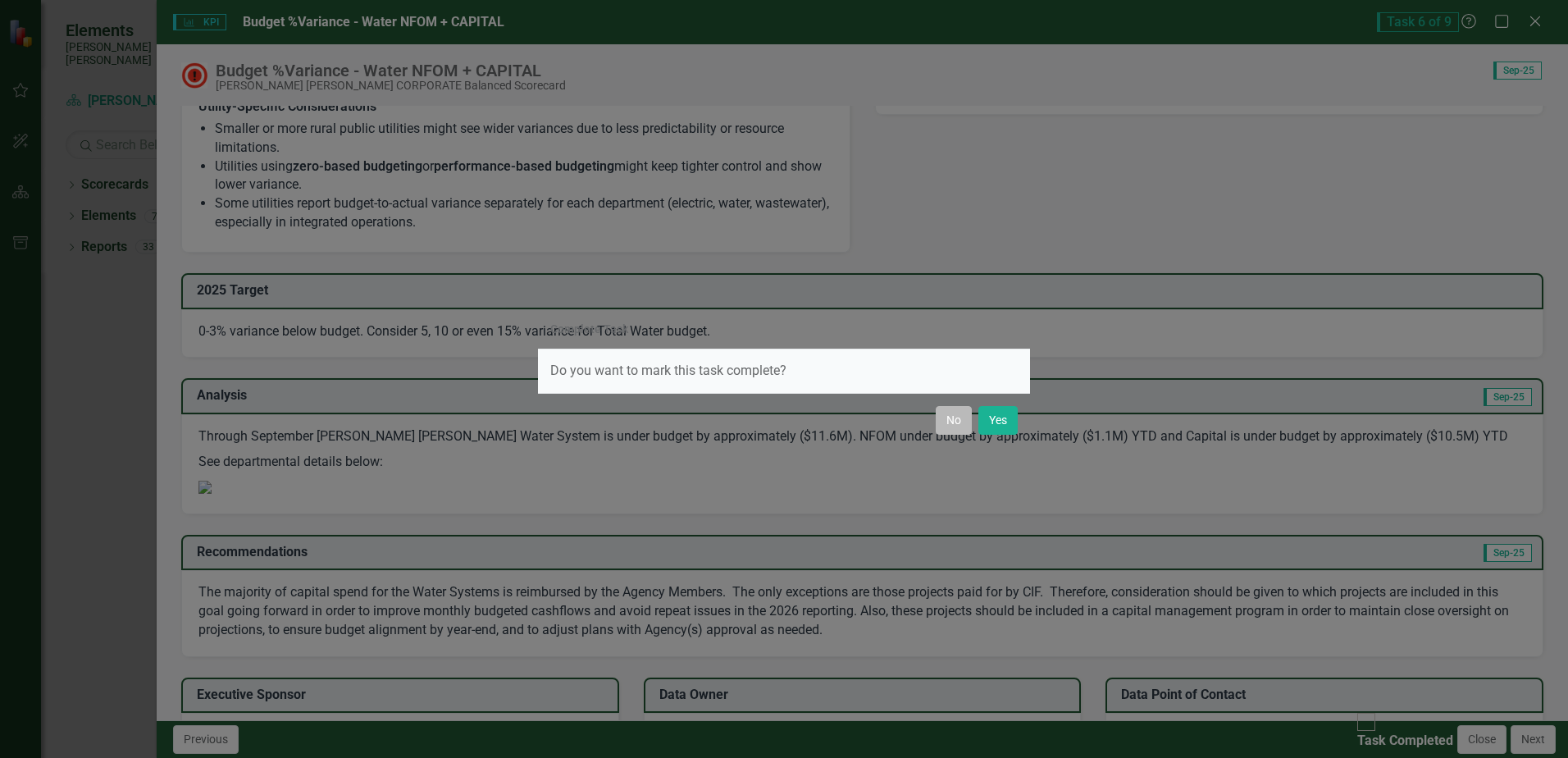
click at [944, 424] on button "No" at bounding box center [954, 420] width 36 height 29
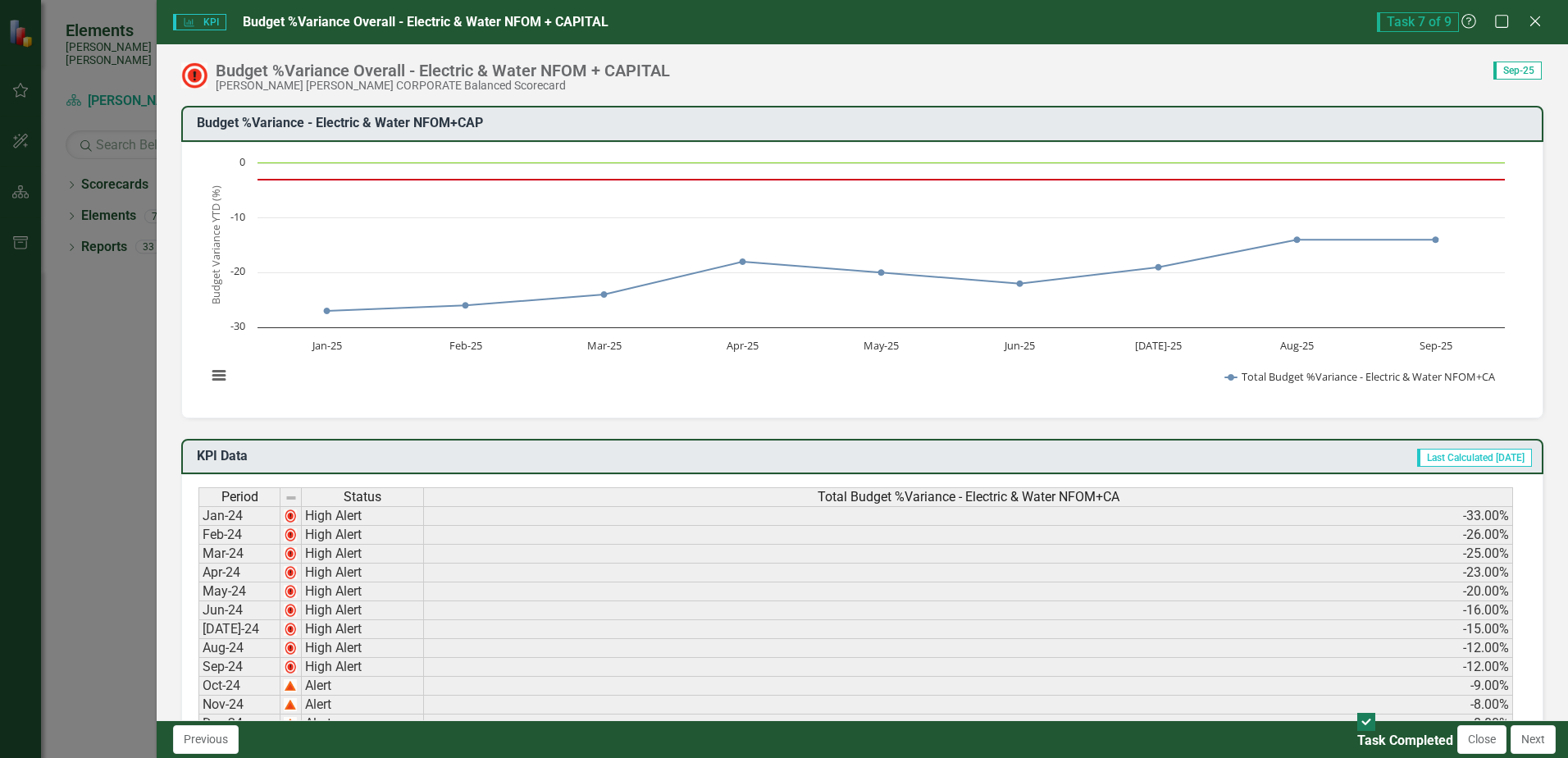
click at [1357, 731] on div at bounding box center [1366, 722] width 18 height 18
click at [1354, 735] on input "Task Completed" at bounding box center [1367, 722] width 25 height 25
checkbox input "false"
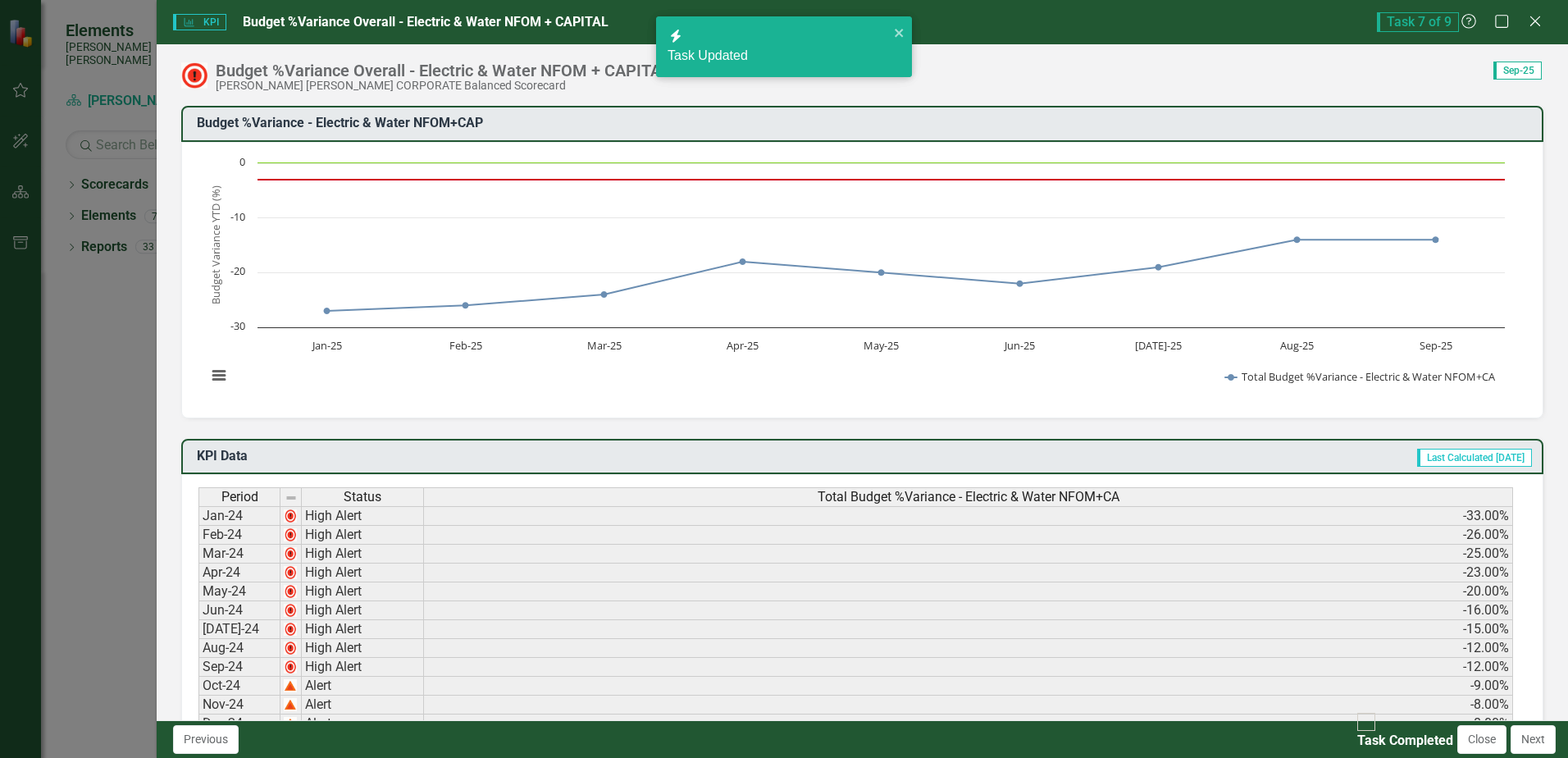
checkbox input "false"
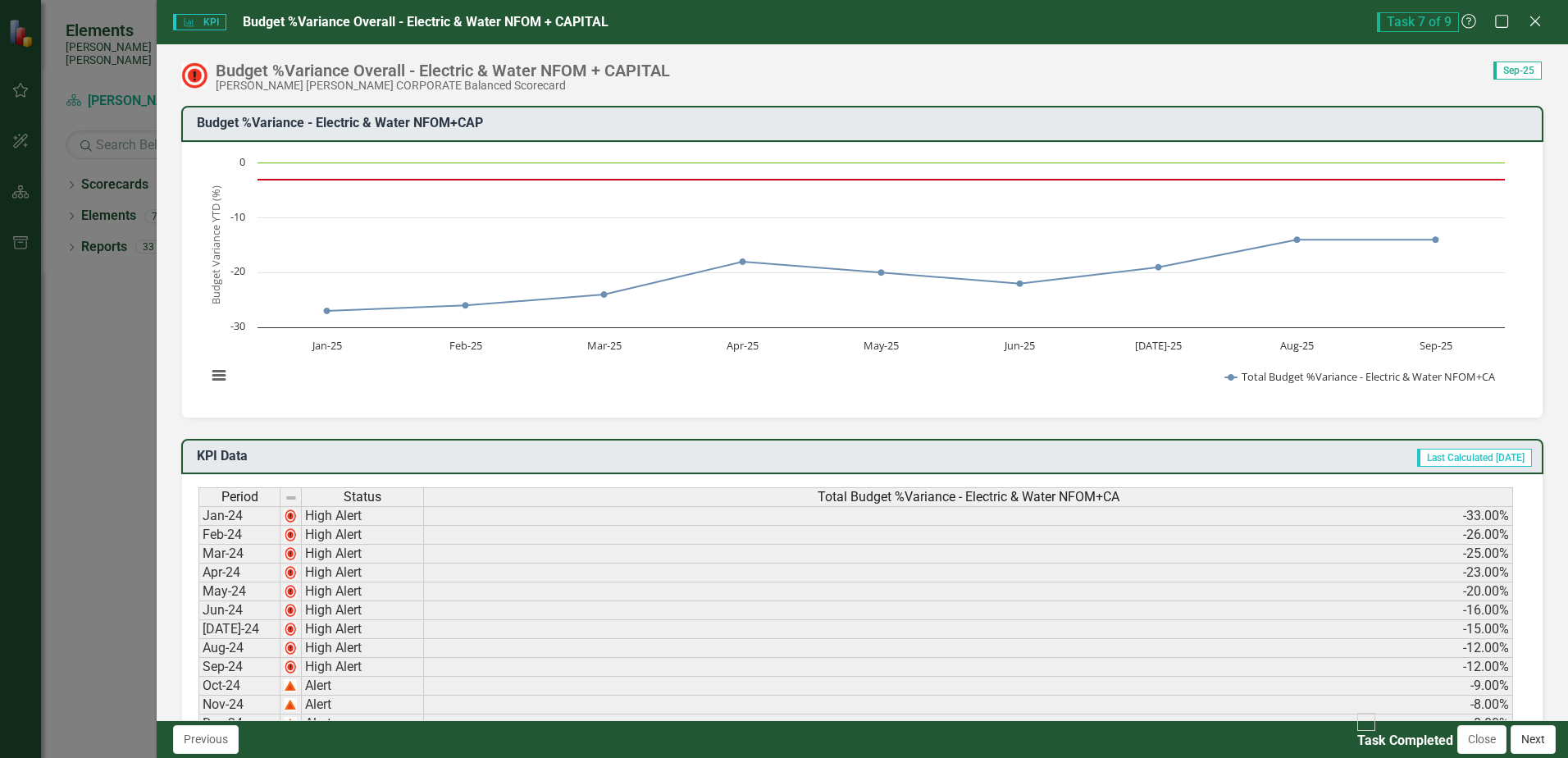
click at [1528, 740] on button "Next" at bounding box center [1533, 739] width 45 height 29
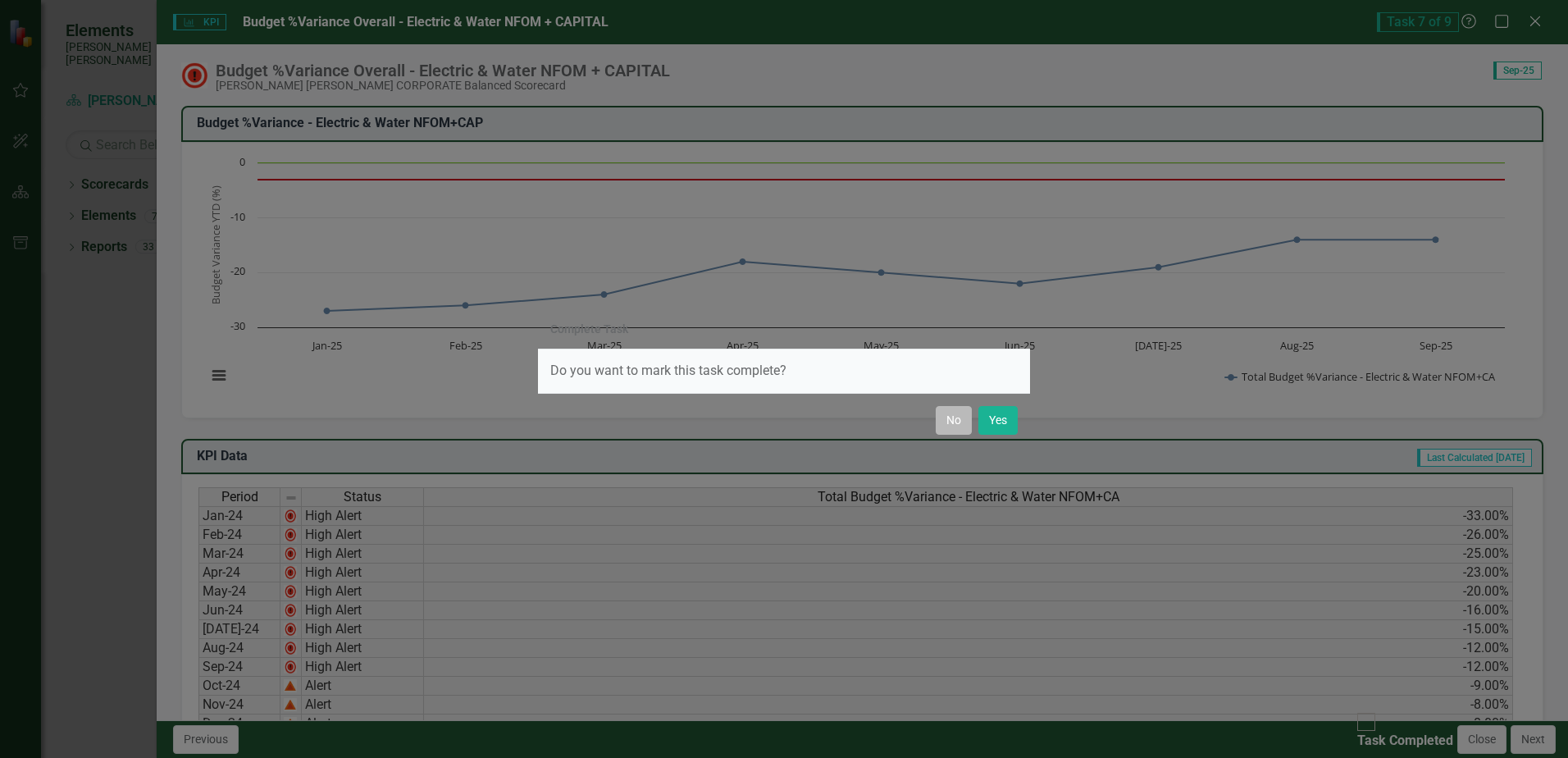
click at [949, 423] on button "No" at bounding box center [954, 420] width 36 height 29
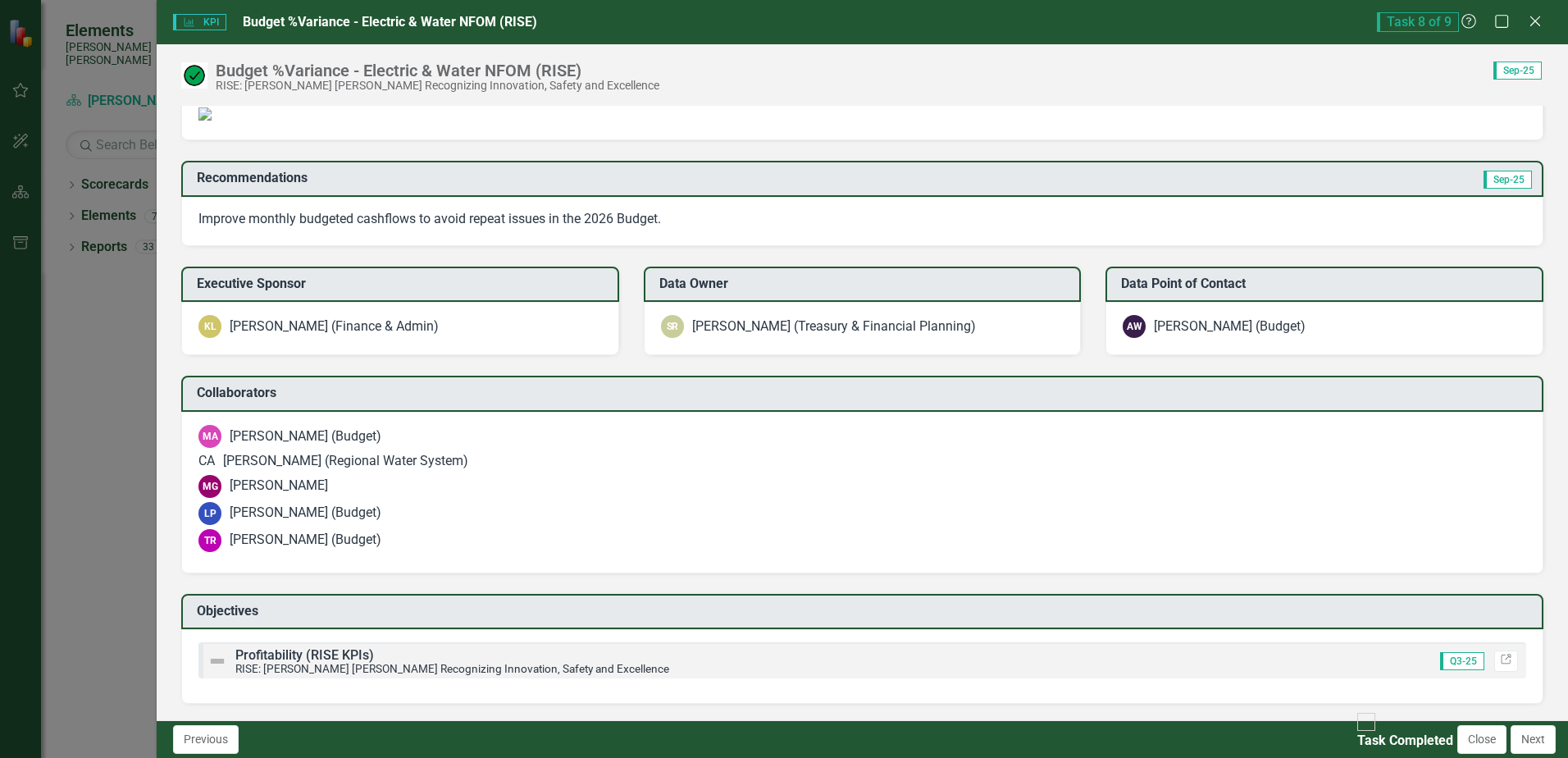
scroll to position [1371, 0]
click at [1357, 731] on div at bounding box center [1366, 722] width 18 height 18
click at [1354, 735] on input "Task Completed" at bounding box center [1367, 722] width 25 height 25
checkbox input "true"
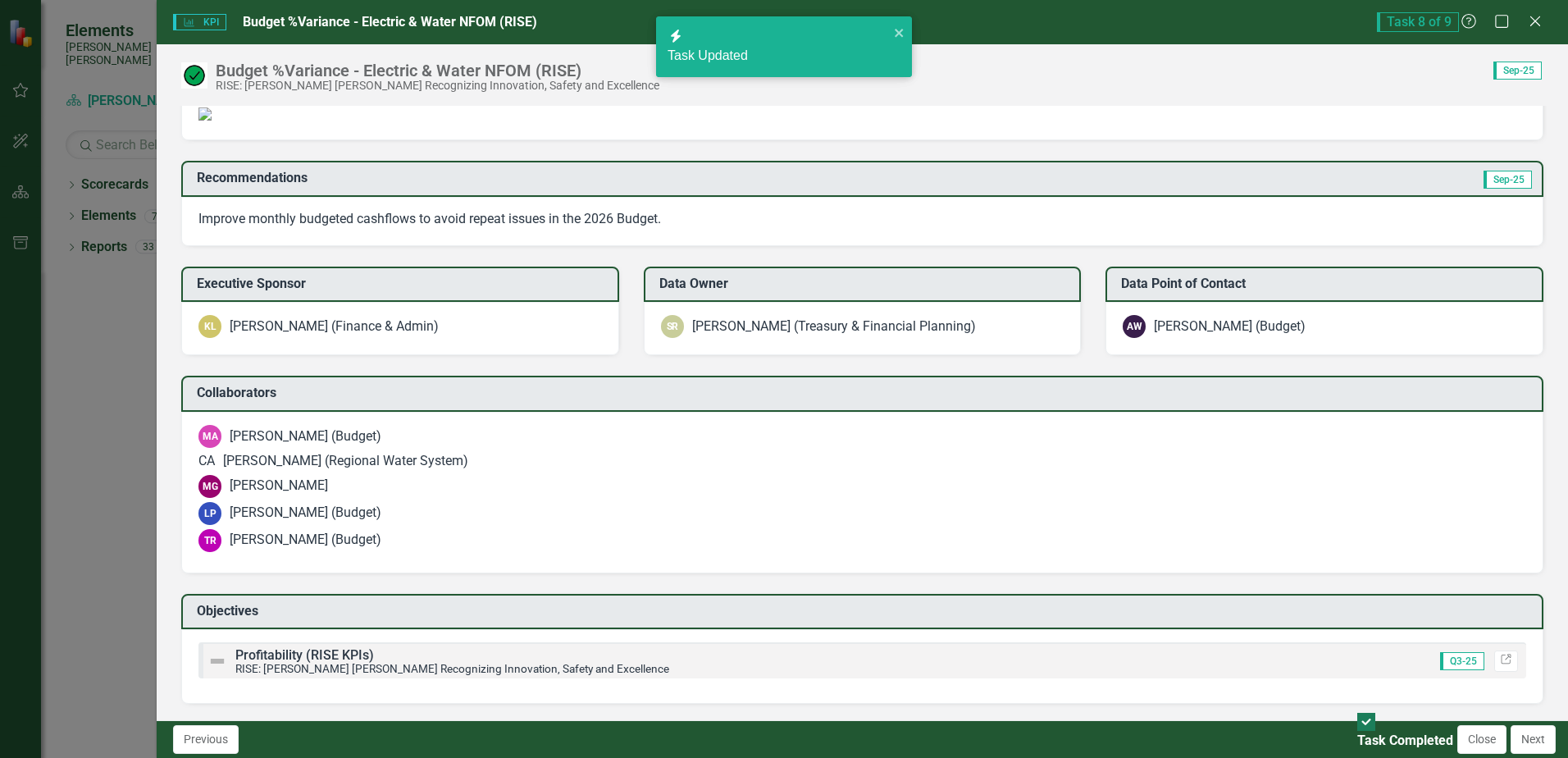
checkbox input "true"
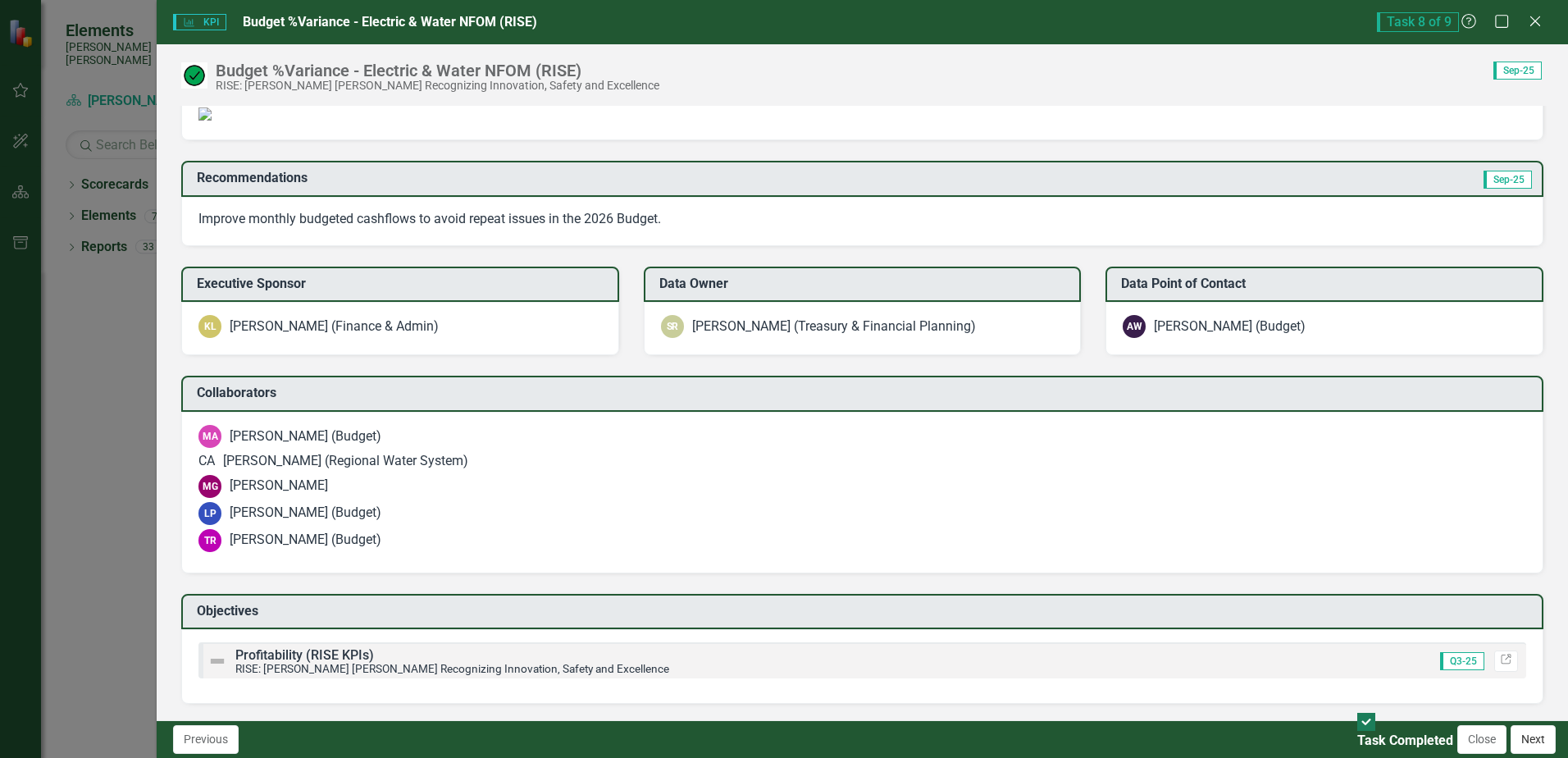
click at [1528, 742] on button "Next" at bounding box center [1533, 739] width 45 height 29
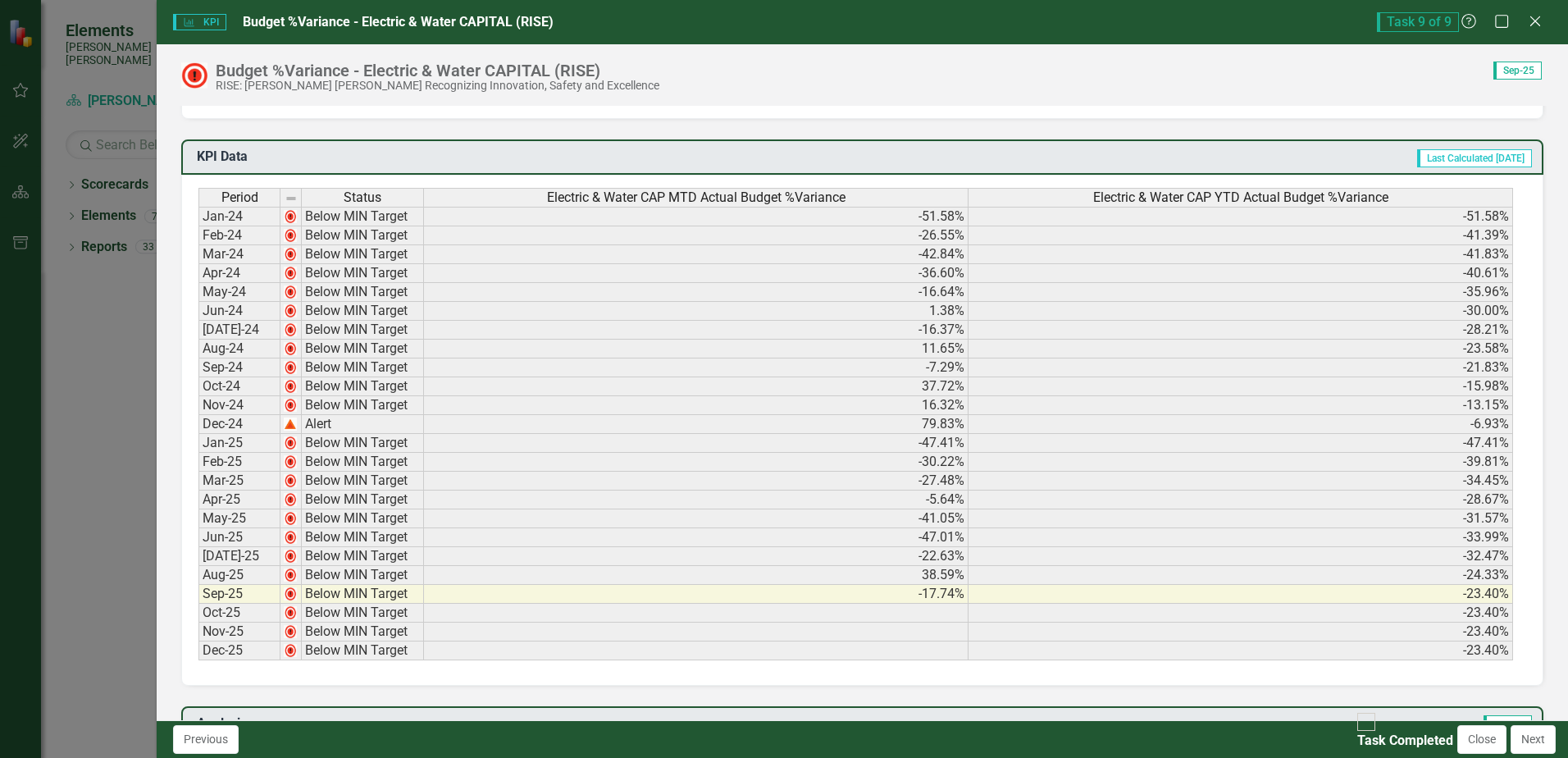
scroll to position [328, 0]
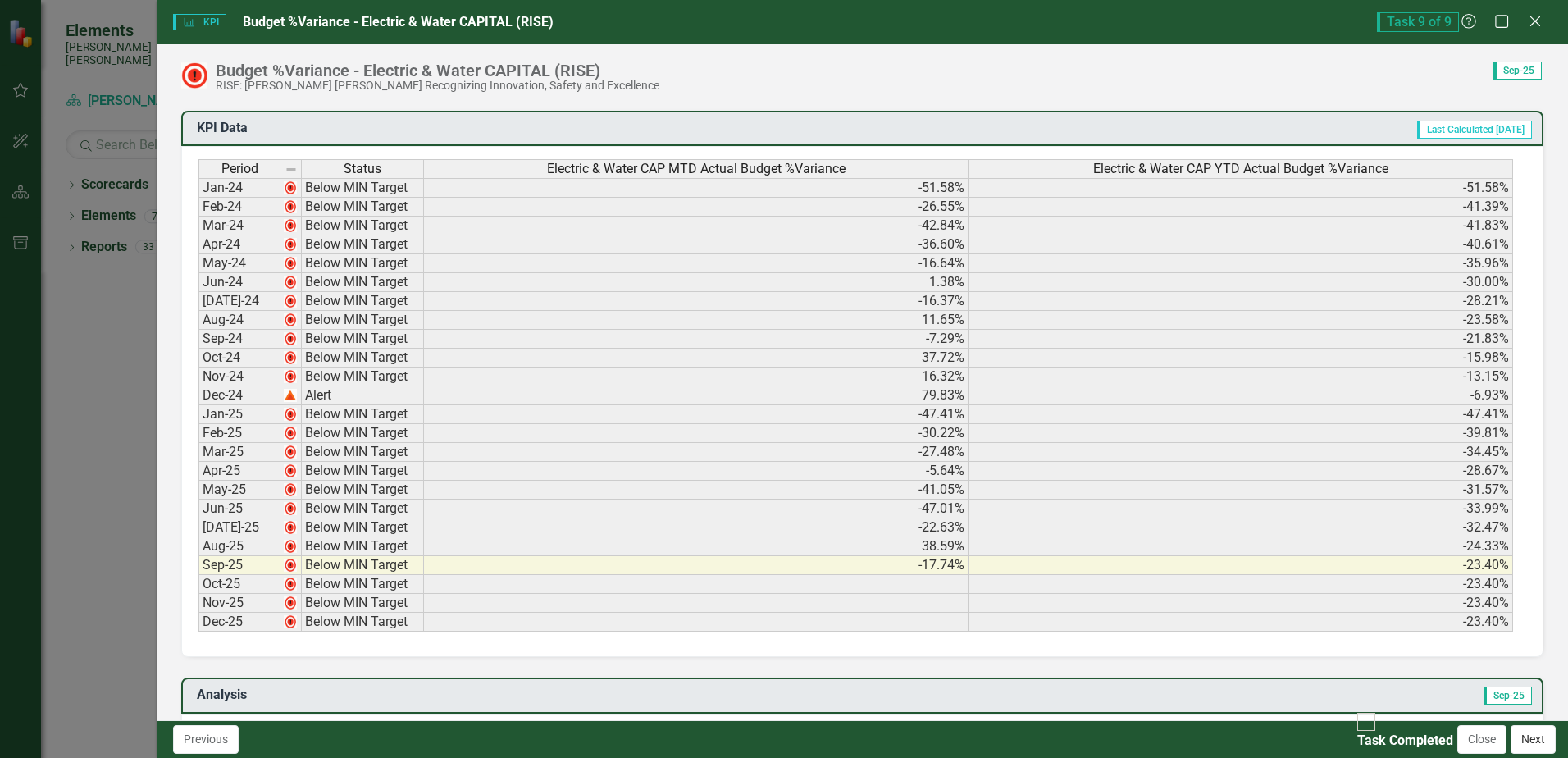
click at [1532, 742] on button "Next" at bounding box center [1533, 739] width 45 height 29
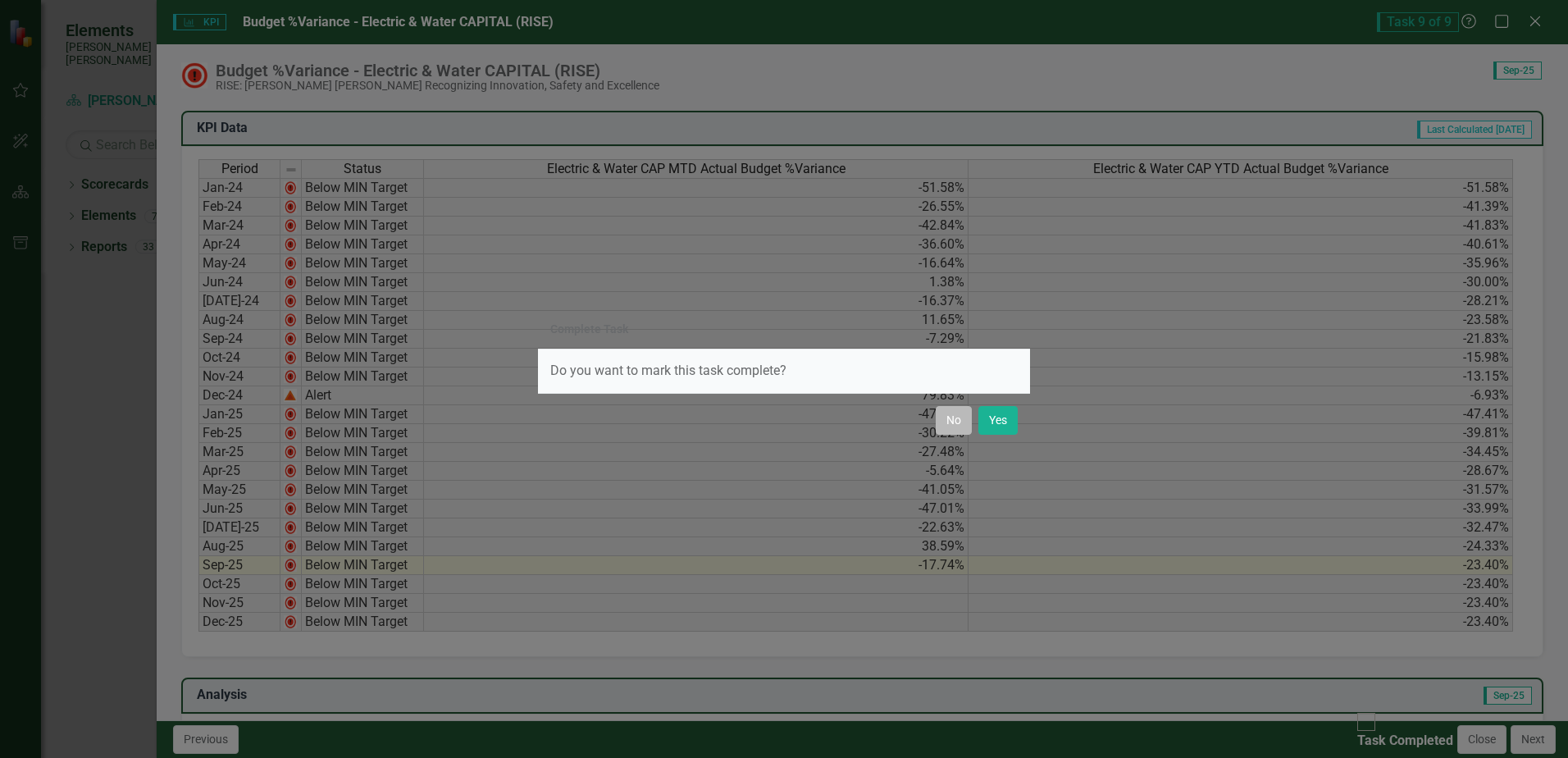
click at [952, 421] on button "No" at bounding box center [954, 420] width 36 height 29
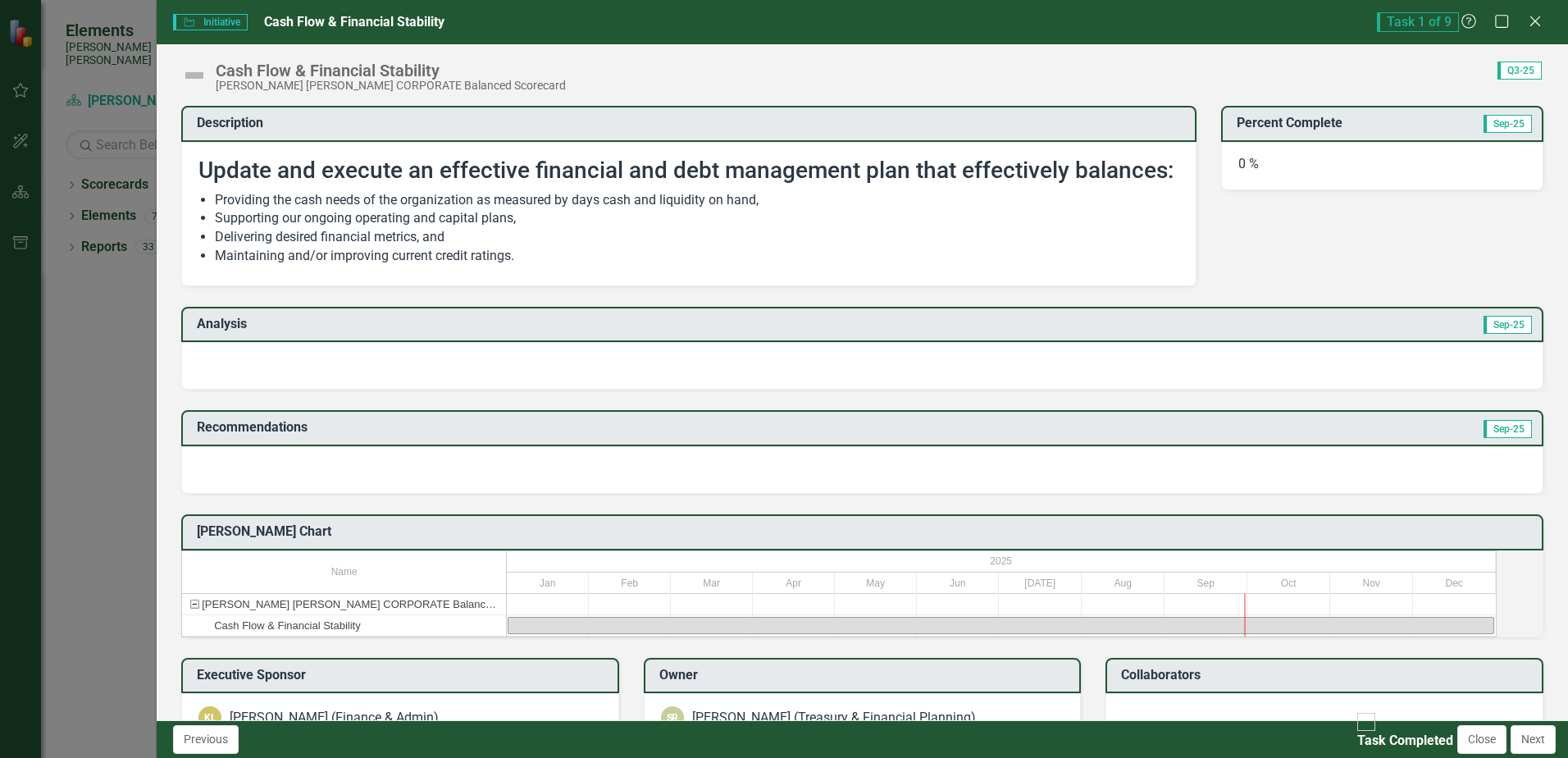
click at [230, 368] on div at bounding box center [862, 366] width 1362 height 48
click at [1532, 18] on icon at bounding box center [1535, 21] width 12 height 12
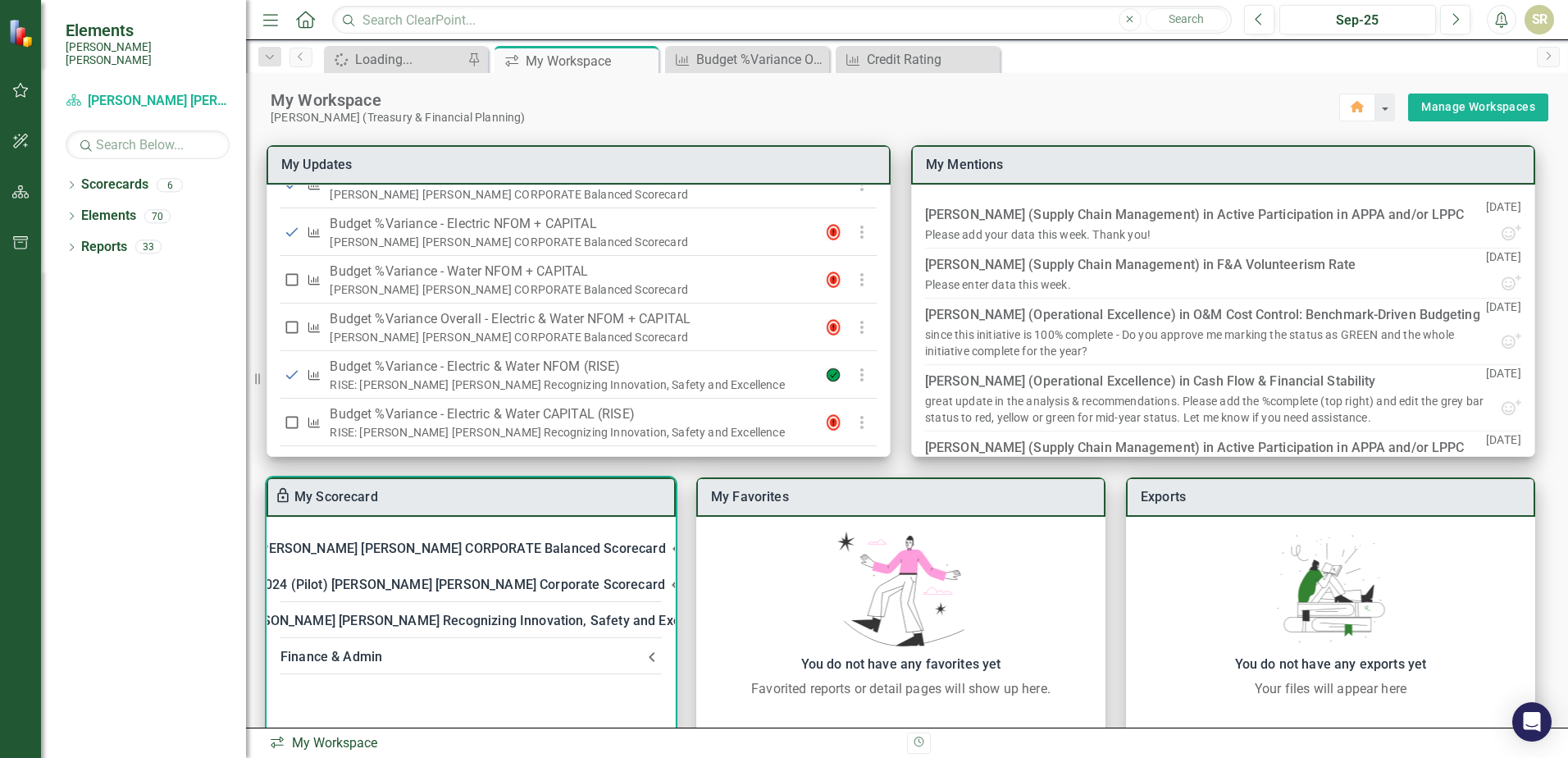
click at [470, 545] on div "[PERSON_NAME] [PERSON_NAME] CORPORATE Balanced Scorecard" at bounding box center [461, 549] width 408 height 23
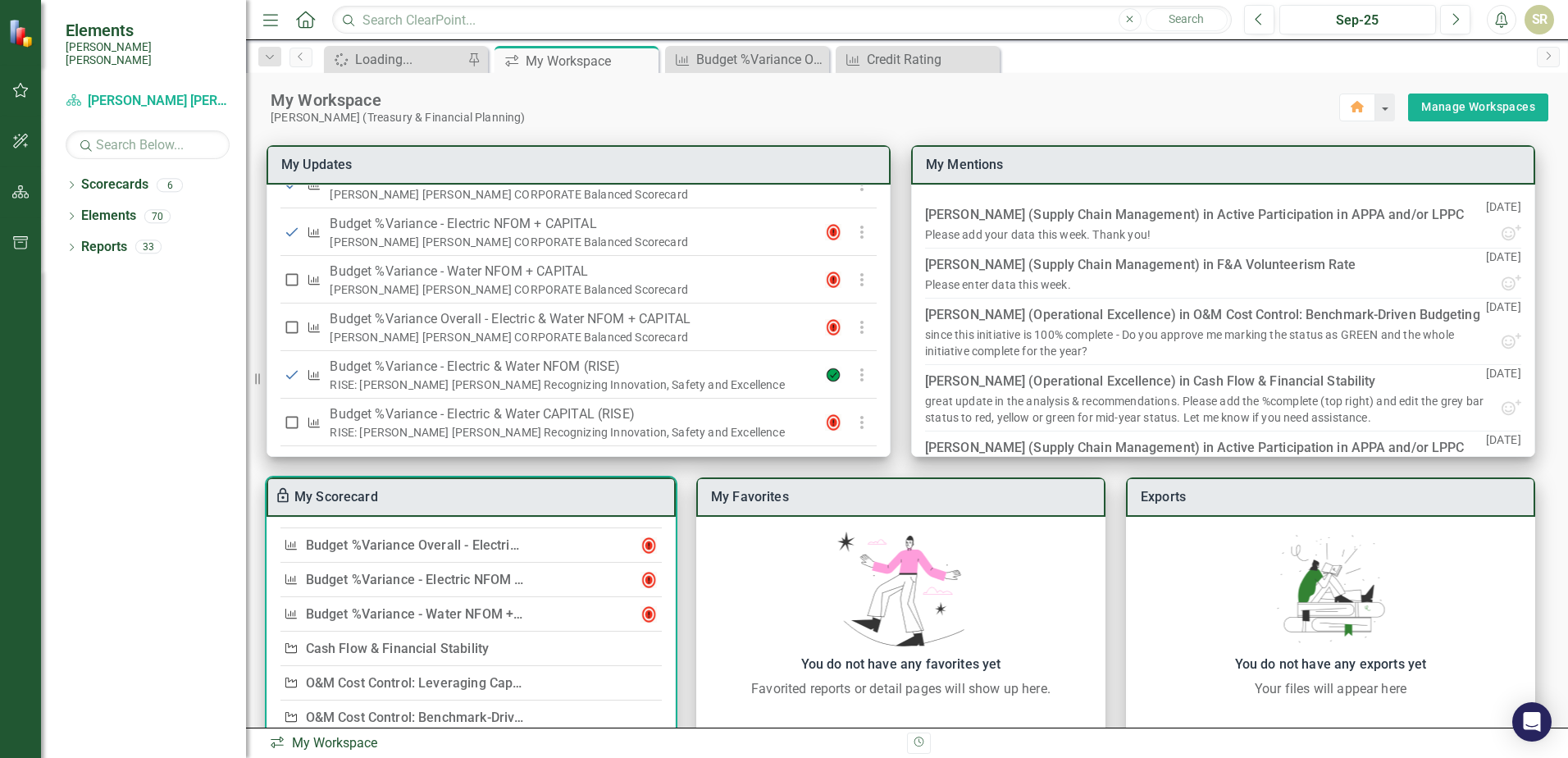
scroll to position [164, 0]
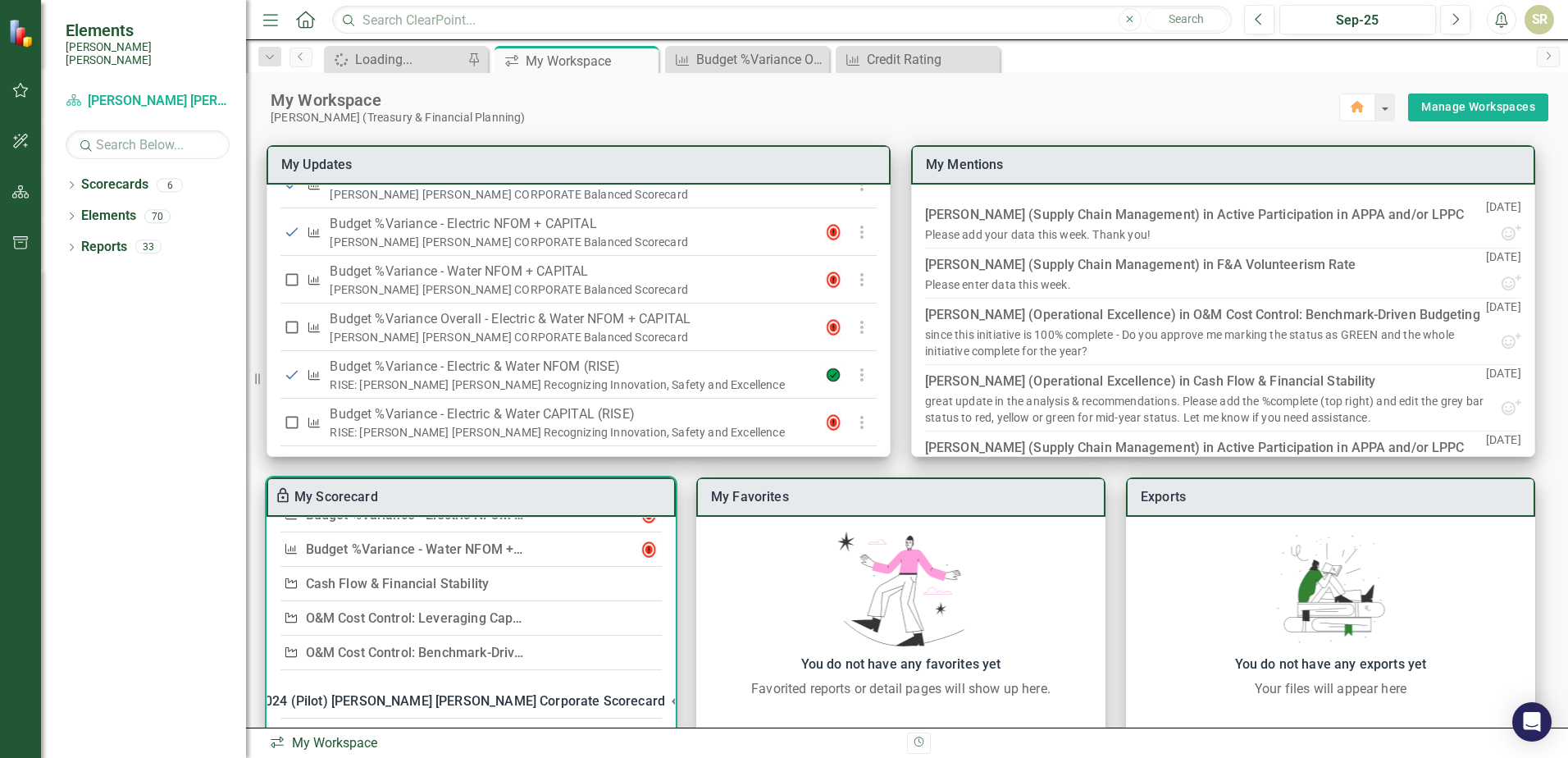
click at [408, 582] on link "Cash Flow & Financial Stability" at bounding box center [398, 583] width 184 height 16
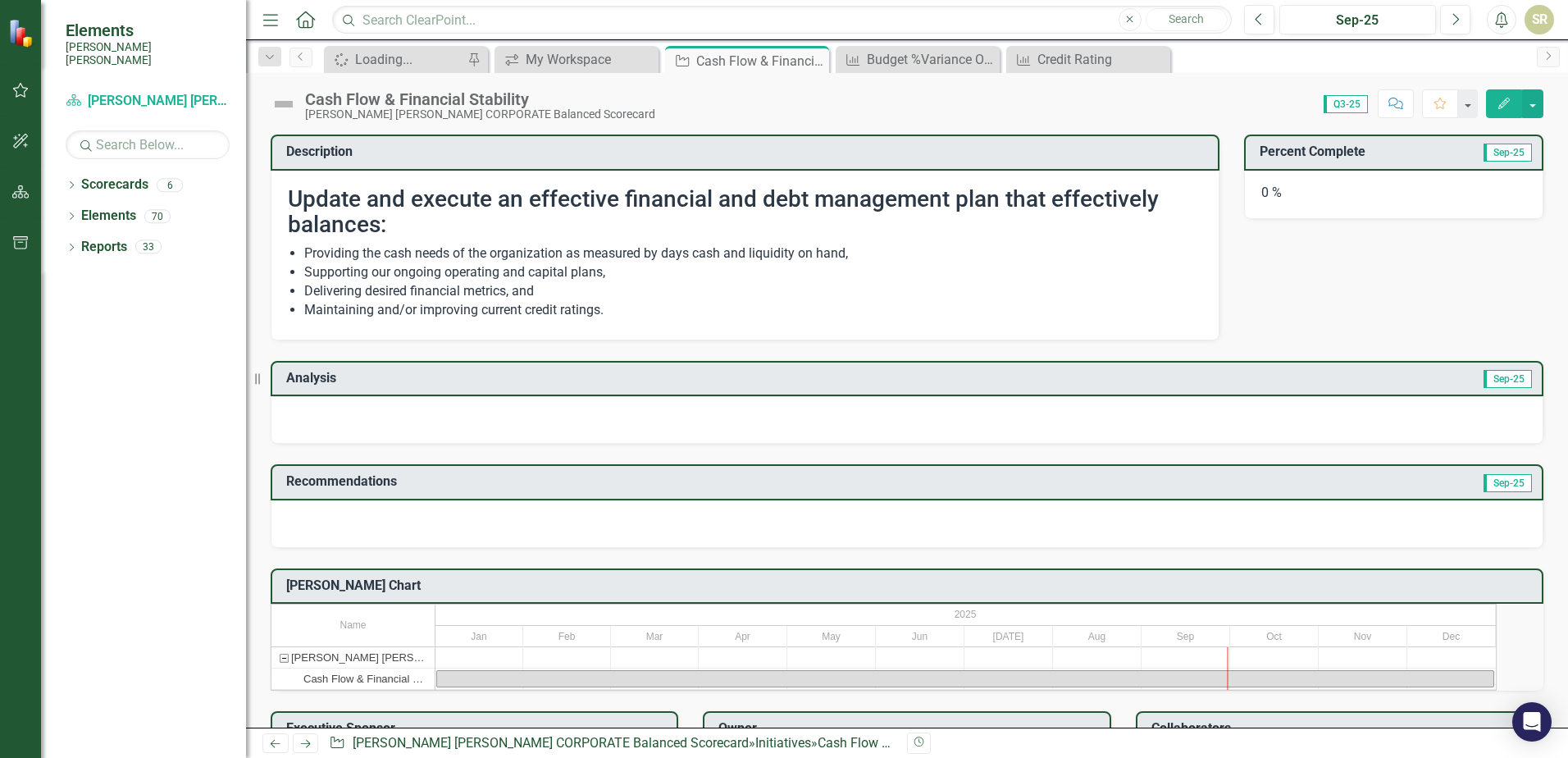
click at [333, 412] on div at bounding box center [907, 419] width 1273 height 48
click at [306, 405] on div at bounding box center [907, 419] width 1273 height 48
click at [1530, 102] on button "button" at bounding box center [1532, 103] width 22 height 29
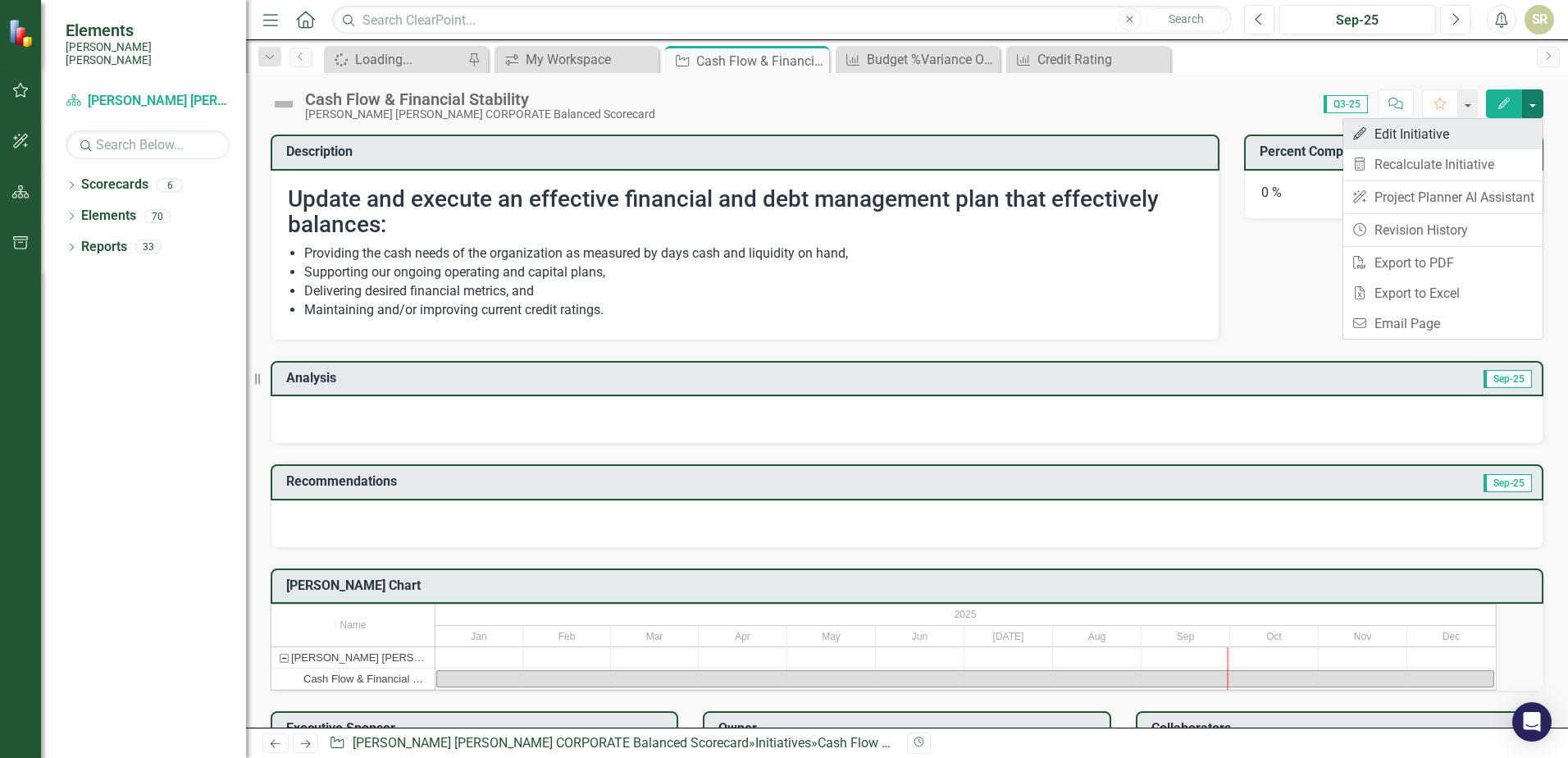
click at [1390, 131] on link "Edit Edit Initiative" at bounding box center [1443, 134] width 200 height 30
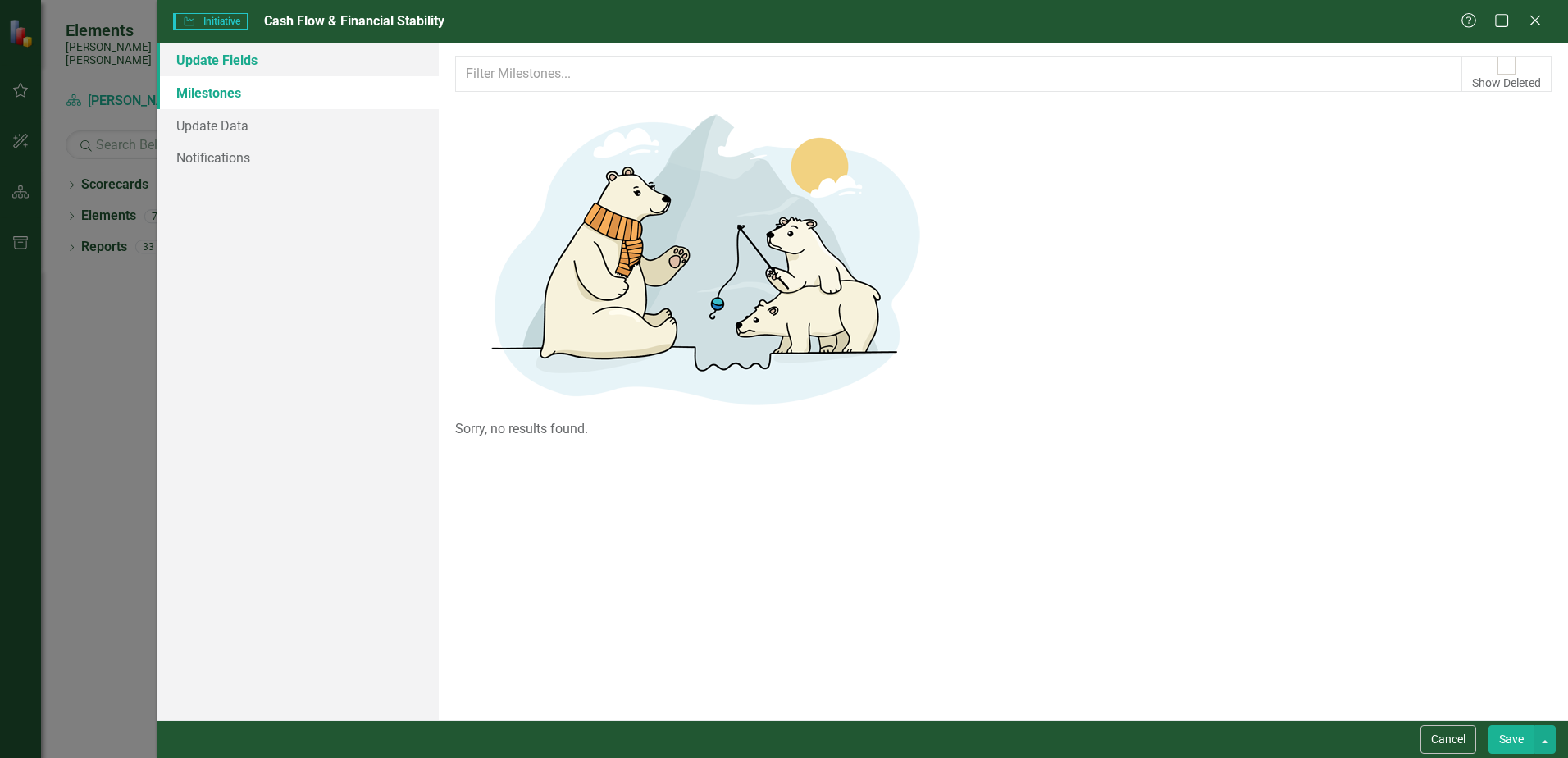
click at [224, 67] on link "Update Fields" at bounding box center [297, 60] width 282 height 33
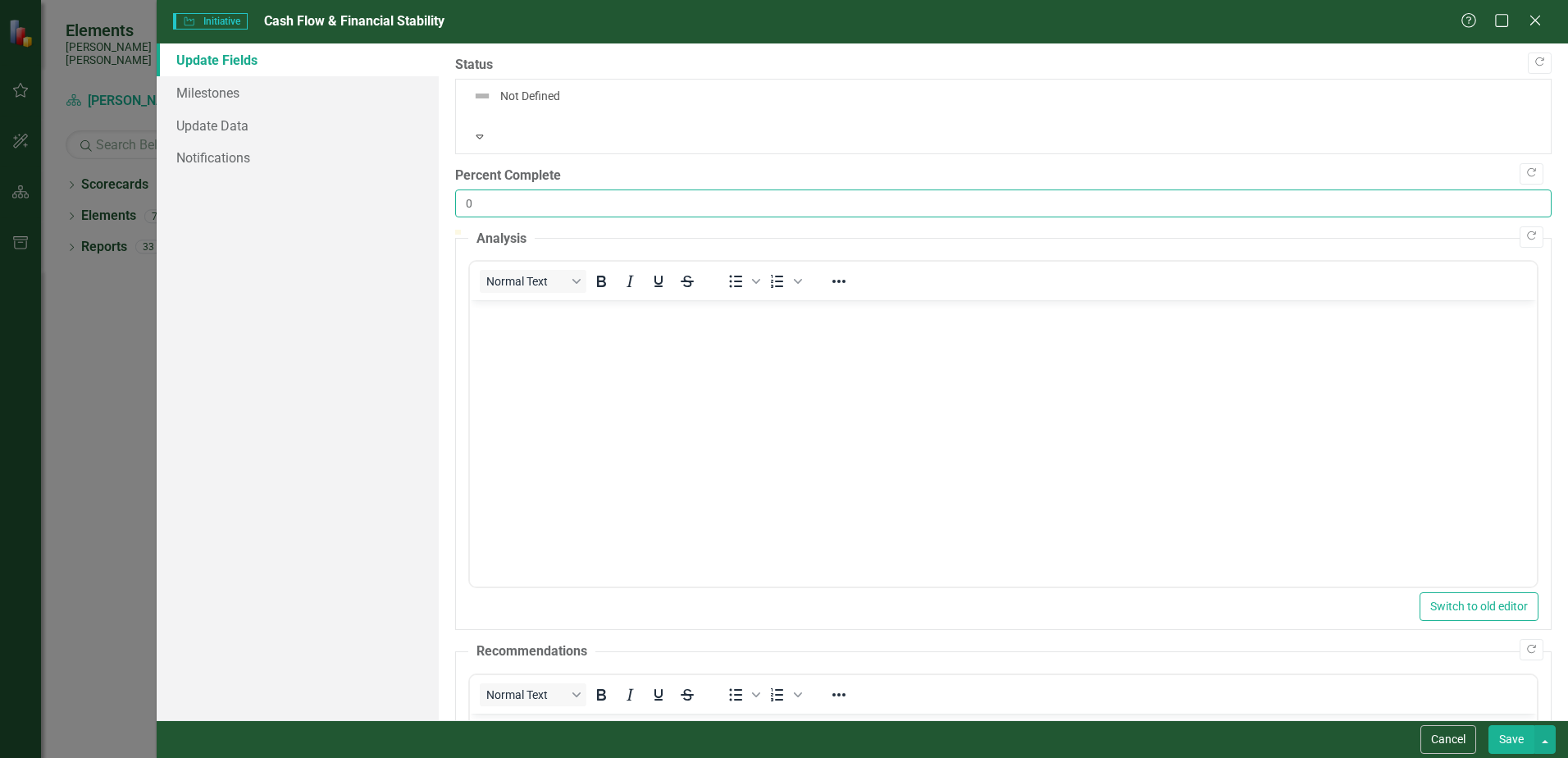
drag, startPoint x: 481, startPoint y: 159, endPoint x: 462, endPoint y: 157, distance: 19.1
click at [462, 189] on input "0" at bounding box center [1003, 203] width 1097 height 28
type input "75"
click at [496, 324] on body "Rich Text Area. Press ALT-0 for help." at bounding box center [1003, 423] width 1067 height 246
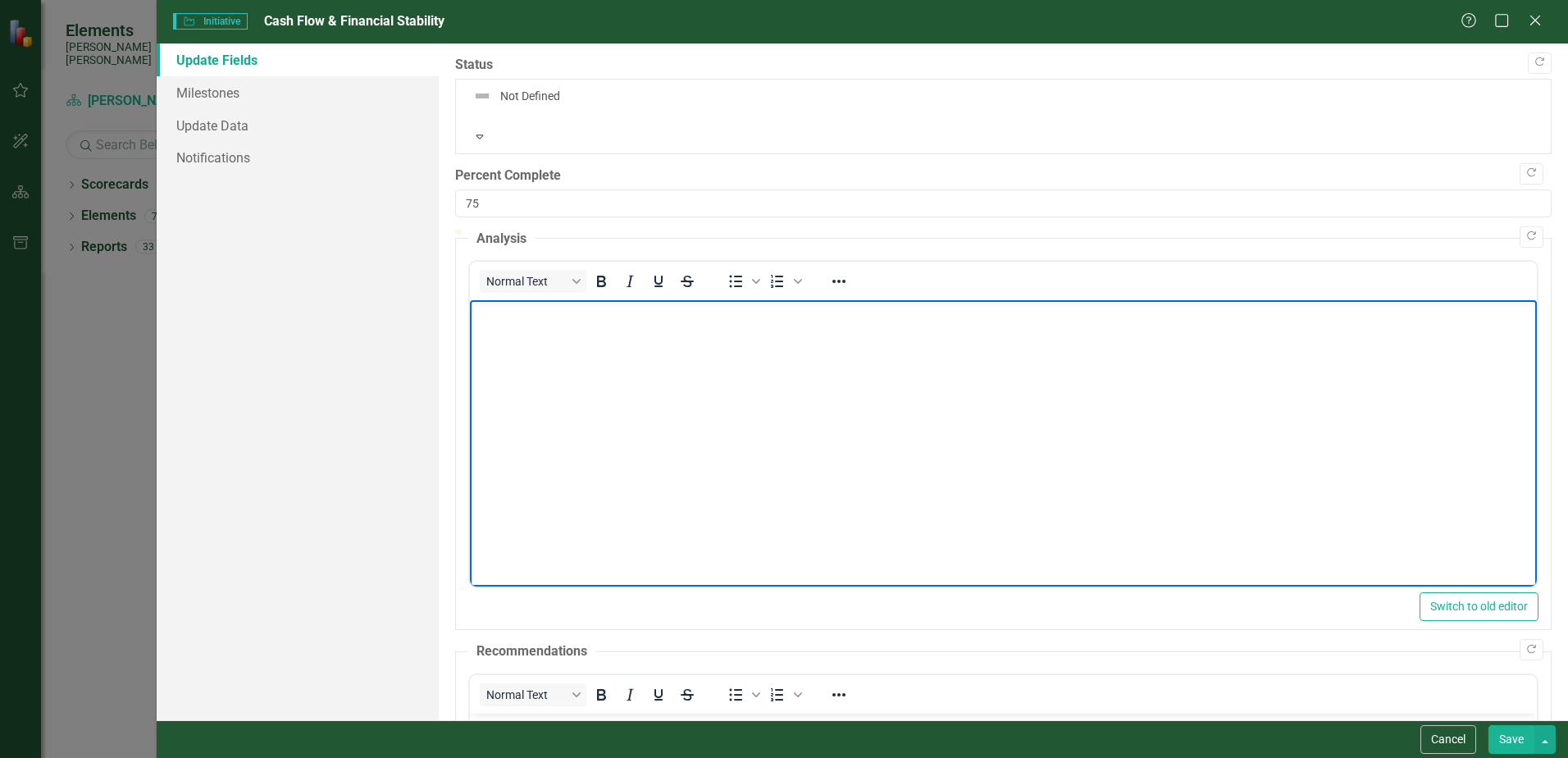
click at [1518, 740] on button "Save" at bounding box center [1512, 739] width 46 height 29
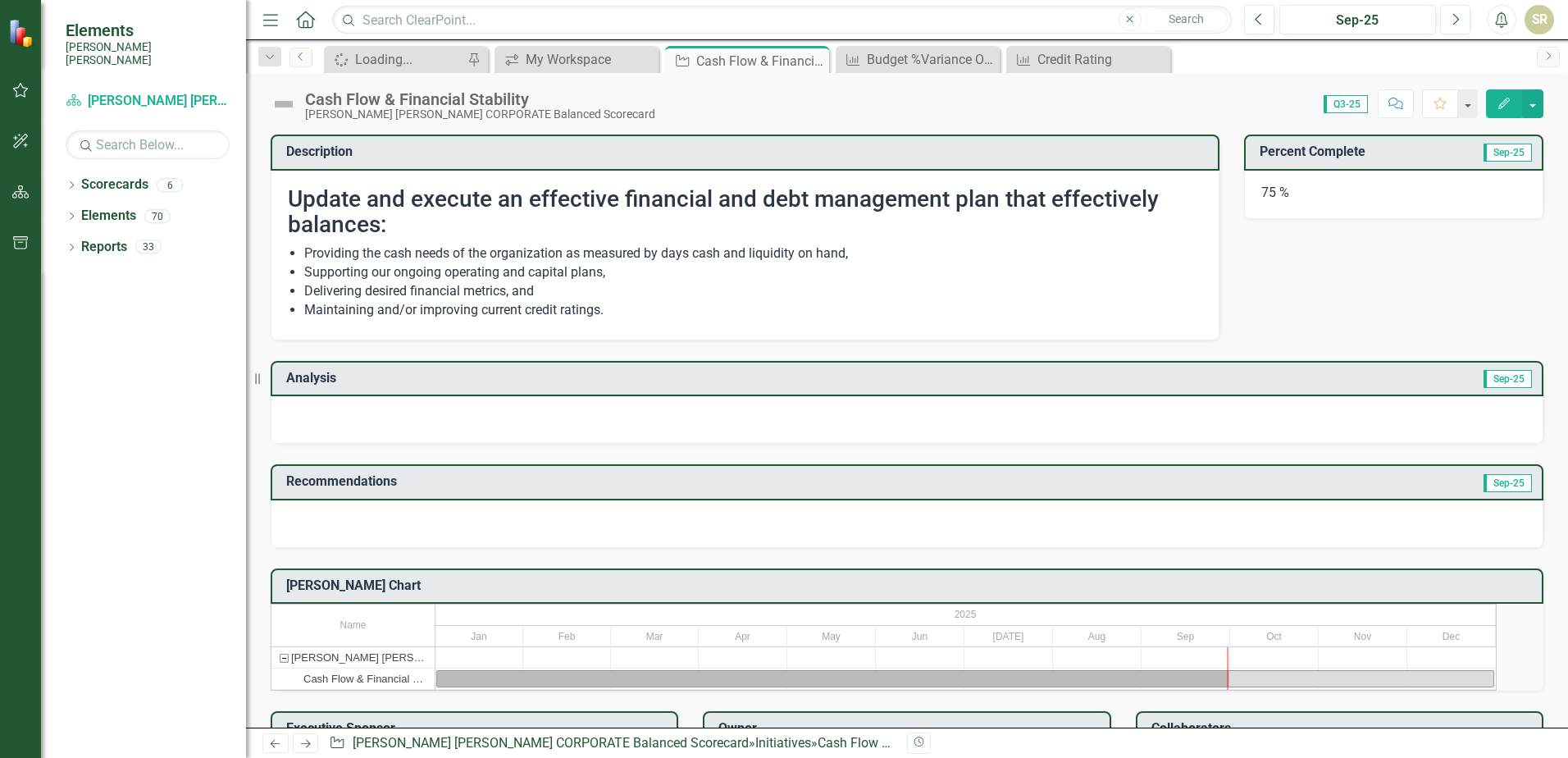
click at [330, 254] on li "Providing the cash needs of the organization as measured by days cash and liqui…" at bounding box center [753, 254] width 898 height 19
drag, startPoint x: 603, startPoint y: 306, endPoint x: 571, endPoint y: 306, distance: 32.0
click at [571, 306] on li "Maintaining and/or improving current credit ratings." at bounding box center [753, 311] width 898 height 19
click at [590, 310] on li "Maintaining and/or improving current credit ratings." at bounding box center [753, 311] width 898 height 19
click at [583, 310] on li "Maintaining and/or improving current credit ratings." at bounding box center [753, 311] width 898 height 19
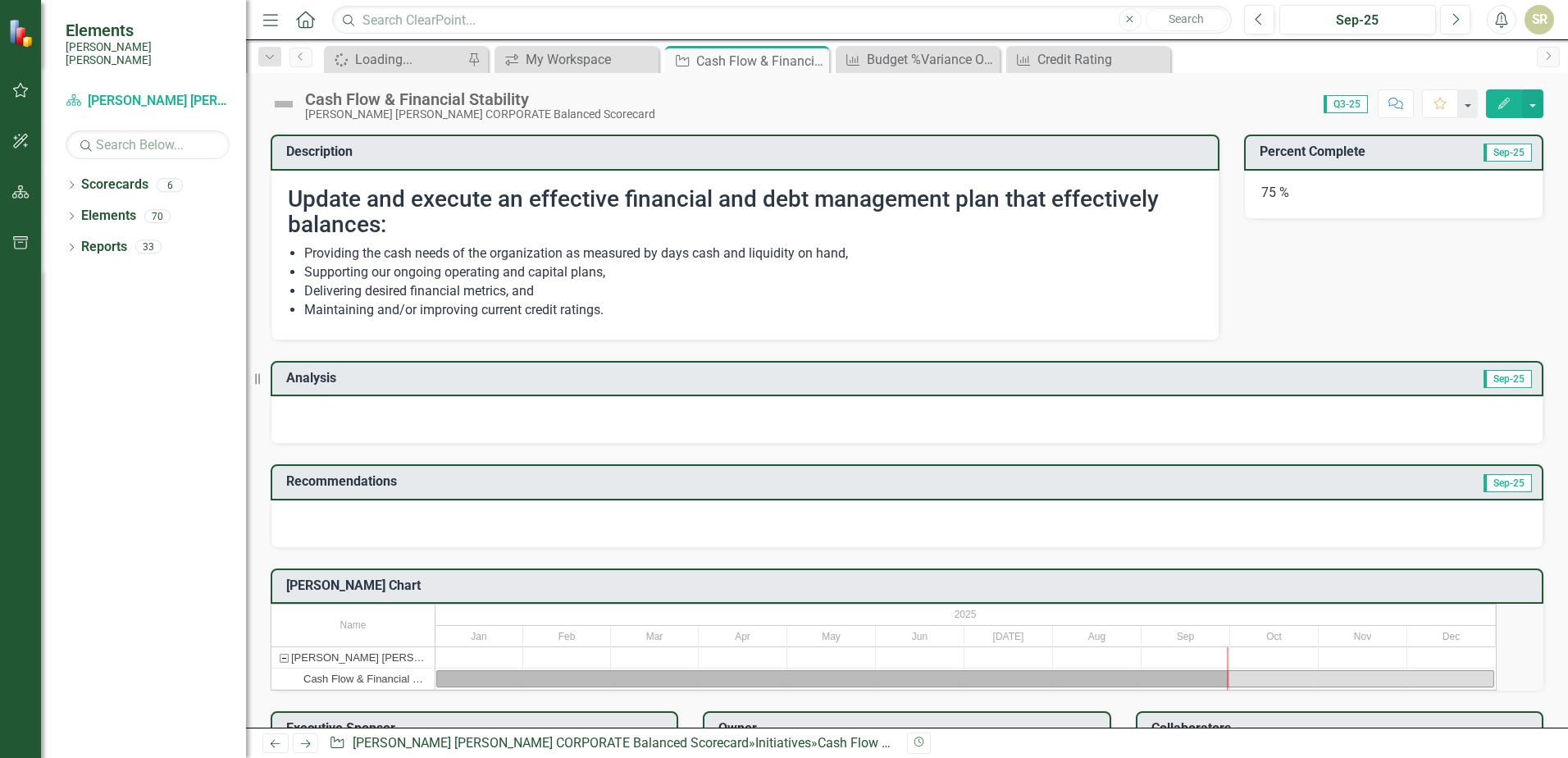
click at [292, 405] on div at bounding box center [907, 419] width 1273 height 48
click at [1530, 106] on button "button" at bounding box center [1532, 103] width 22 height 29
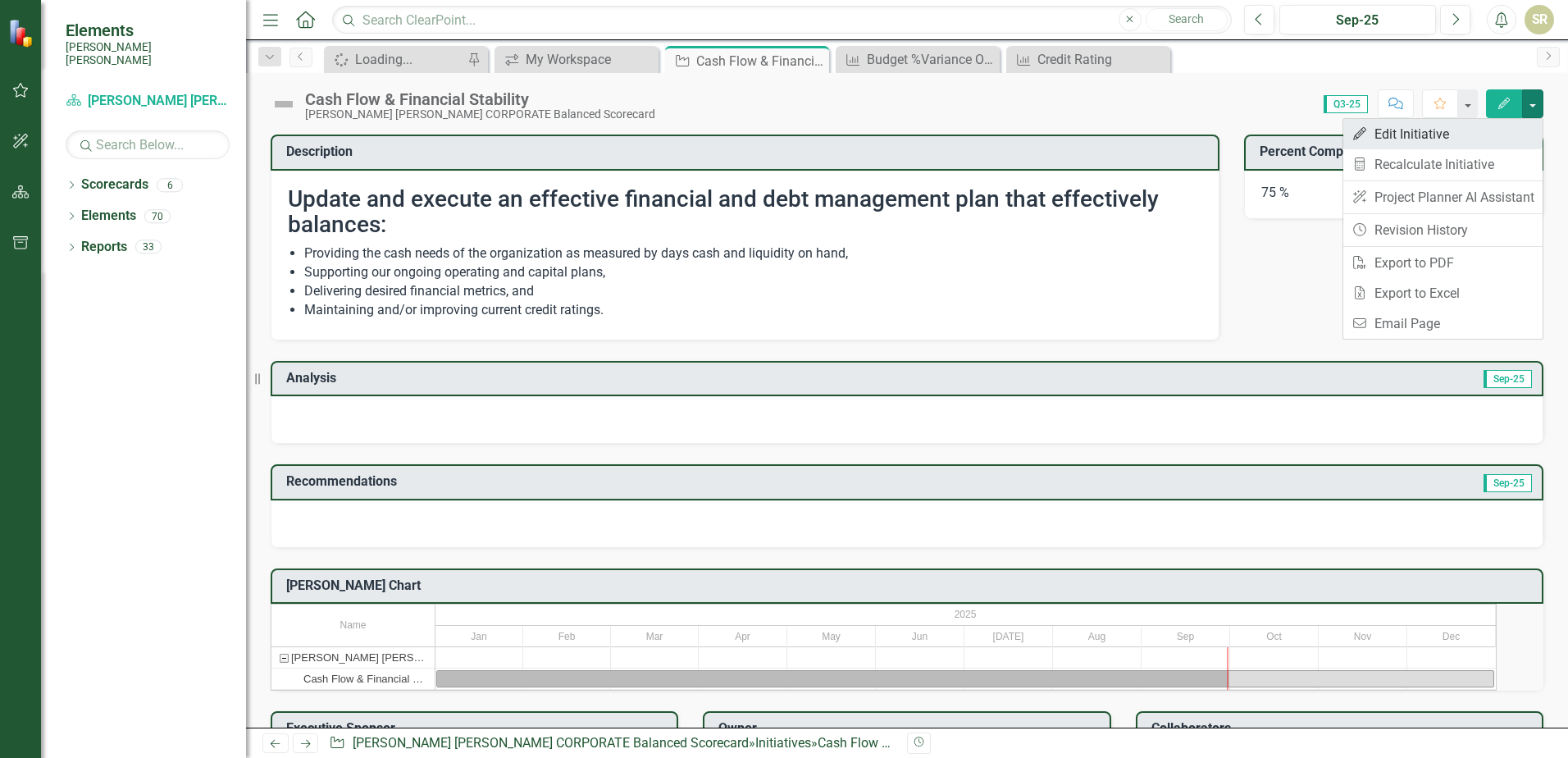
click at [1388, 135] on link "Edit Edit Initiative" at bounding box center [1443, 134] width 200 height 30
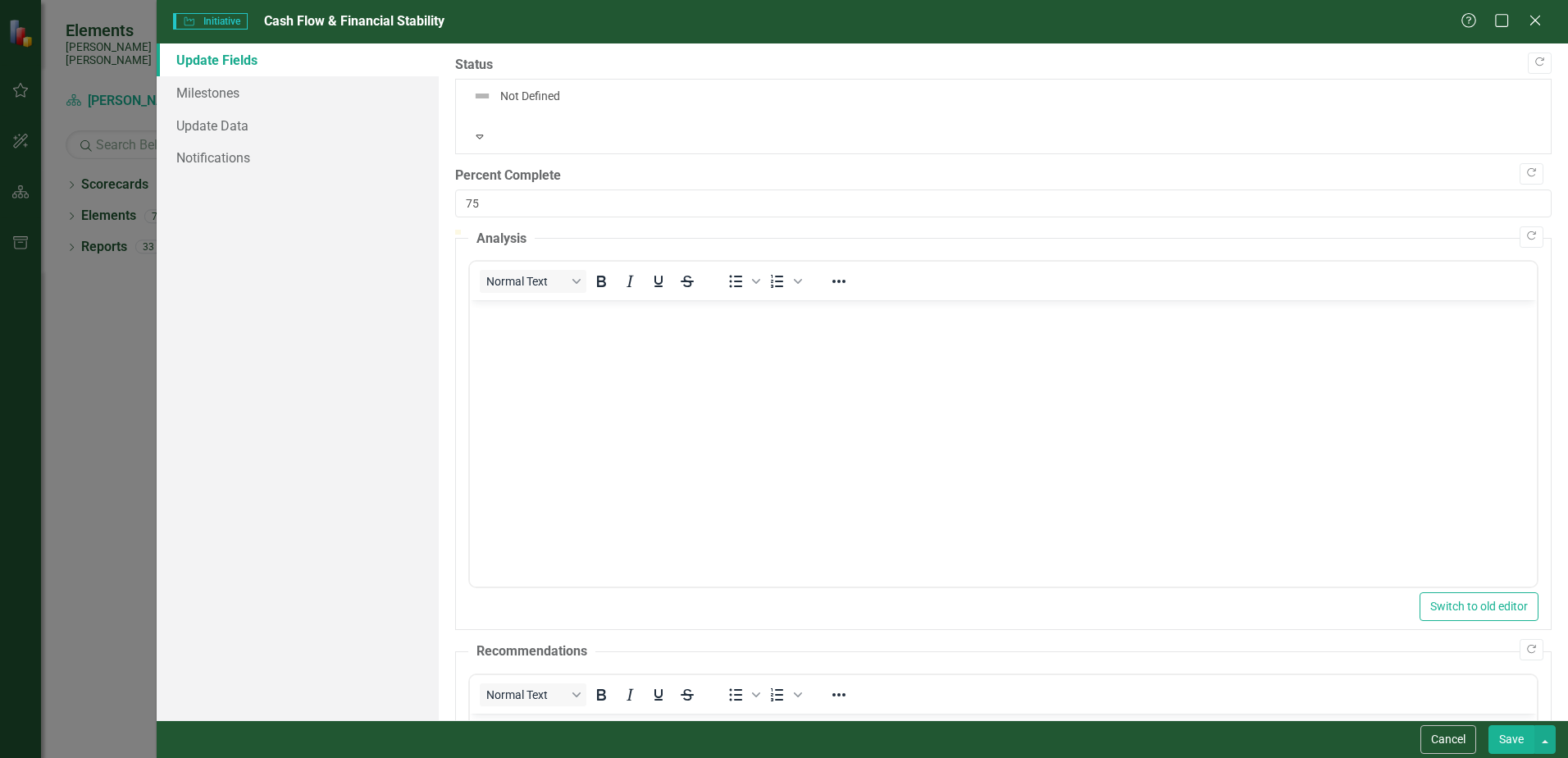
click at [496, 332] on body "Rich Text Area. Press ALT-0 for help." at bounding box center [1003, 423] width 1067 height 246
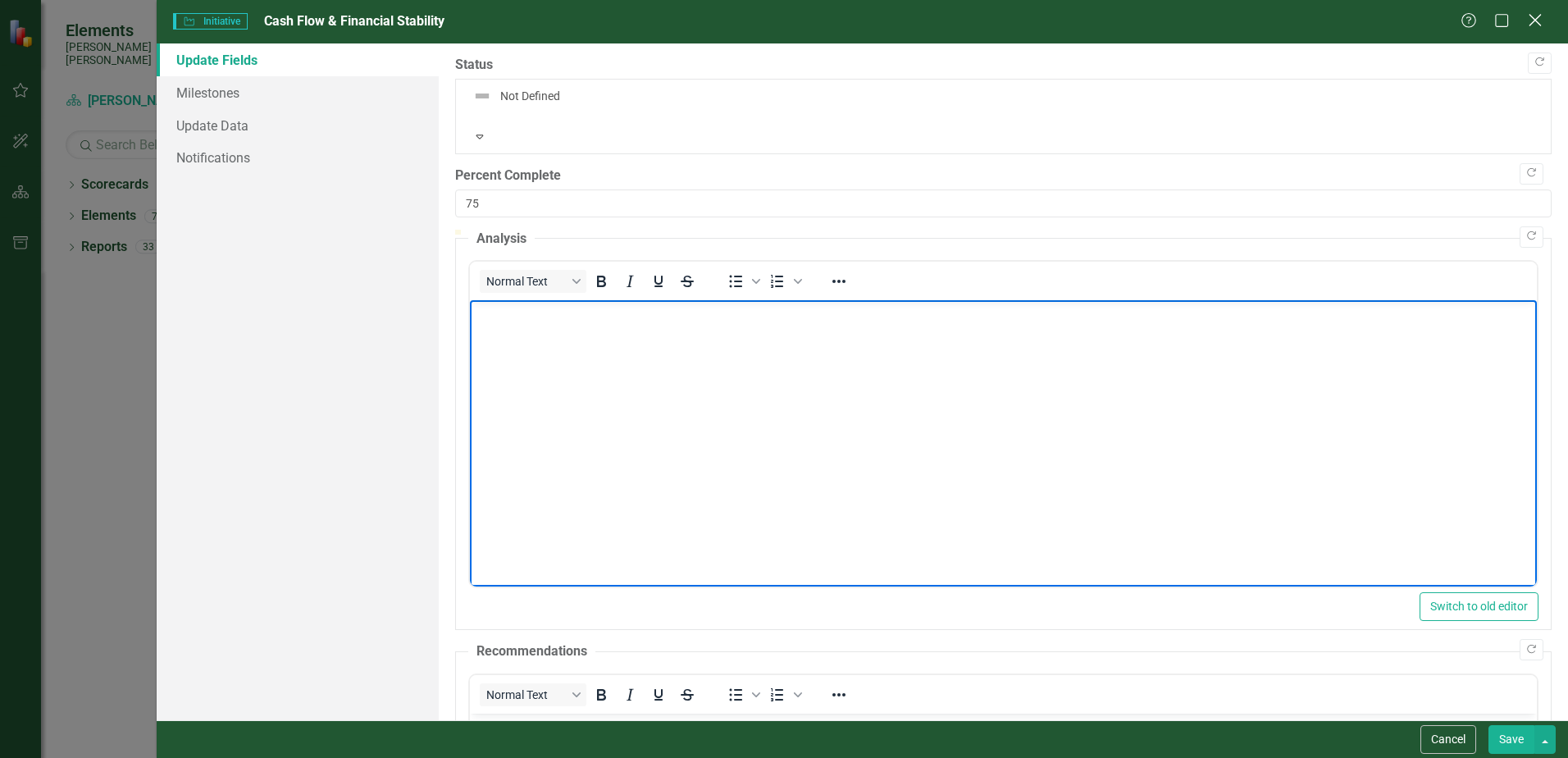
click at [1537, 27] on icon "Close" at bounding box center [1535, 20] width 21 height 16
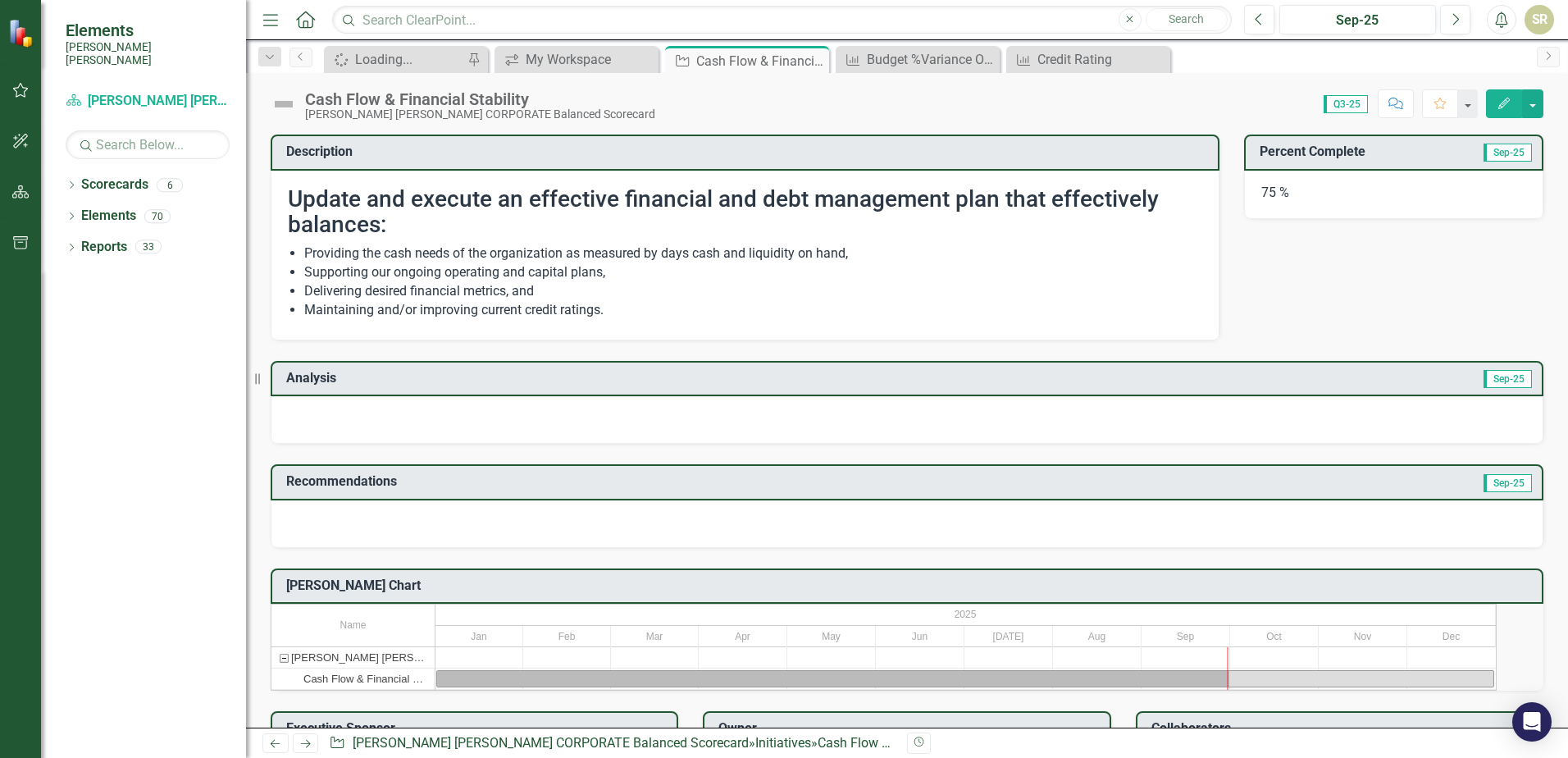
click at [284, 416] on div at bounding box center [907, 419] width 1273 height 48
click at [1532, 102] on button "button" at bounding box center [1532, 103] width 22 height 29
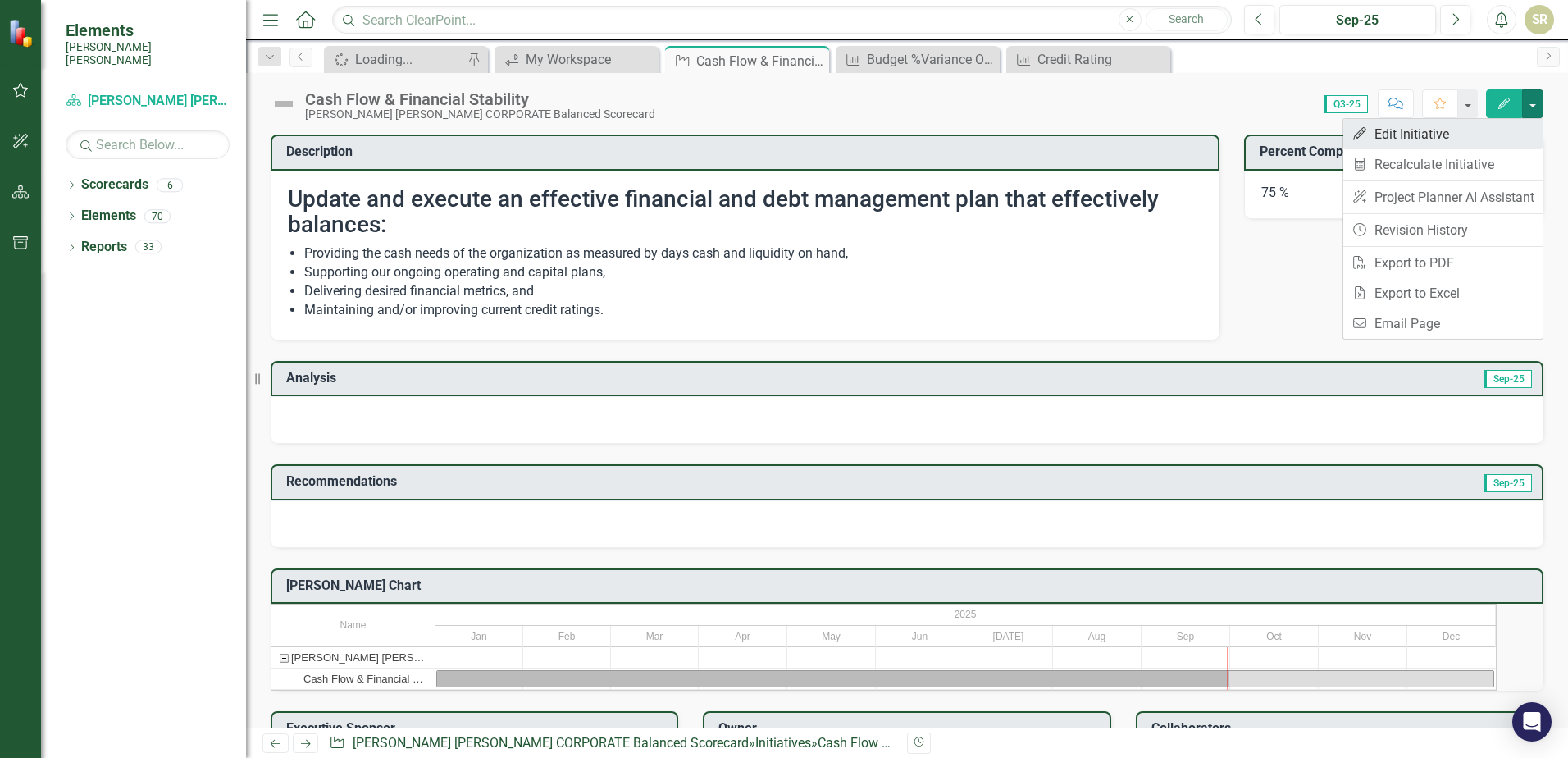
click at [1427, 135] on link "Edit Edit Initiative" at bounding box center [1443, 134] width 200 height 30
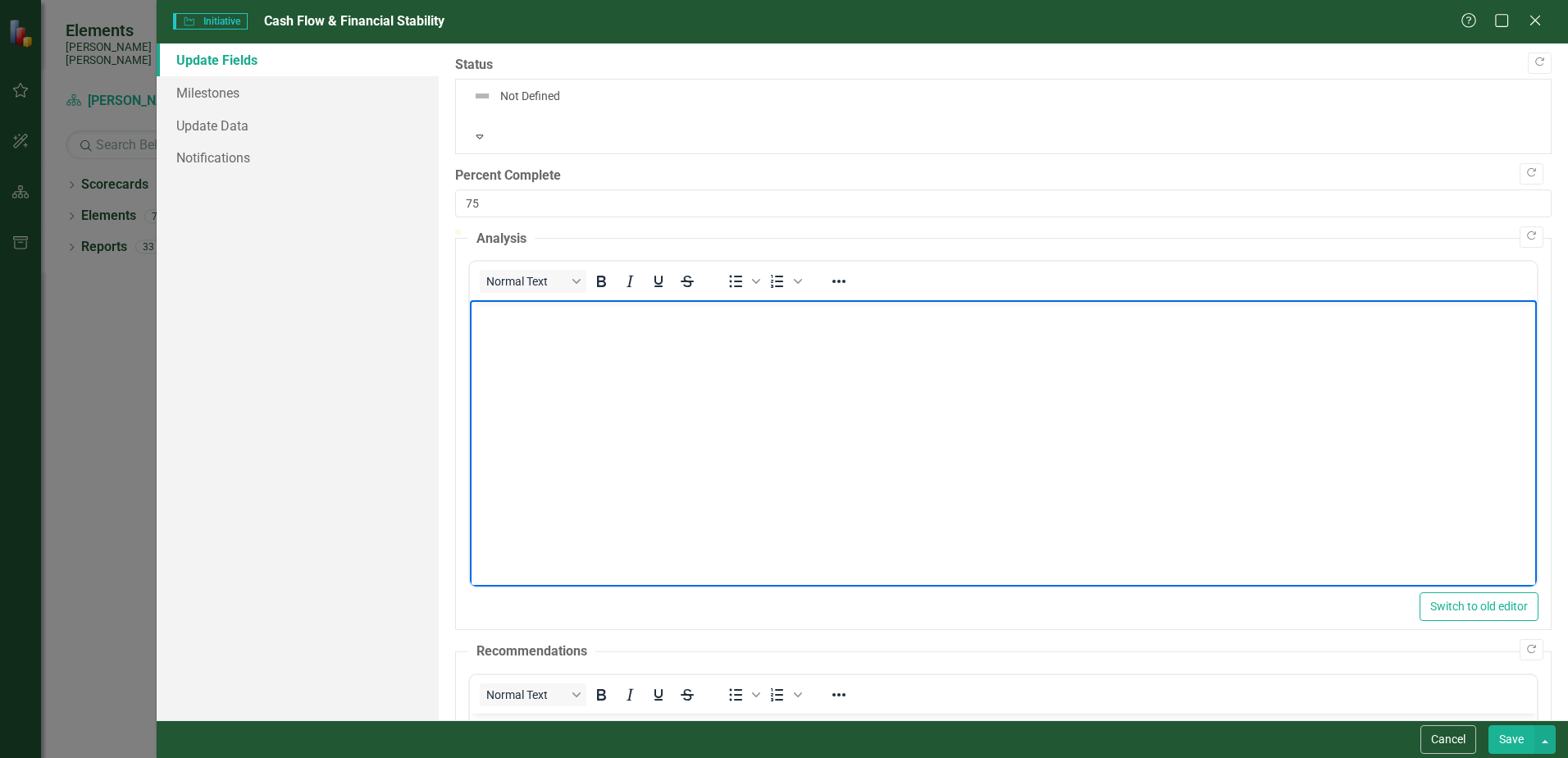
click at [513, 334] on body "Rich Text Area. Press ALT-0 for help." at bounding box center [1003, 423] width 1067 height 246
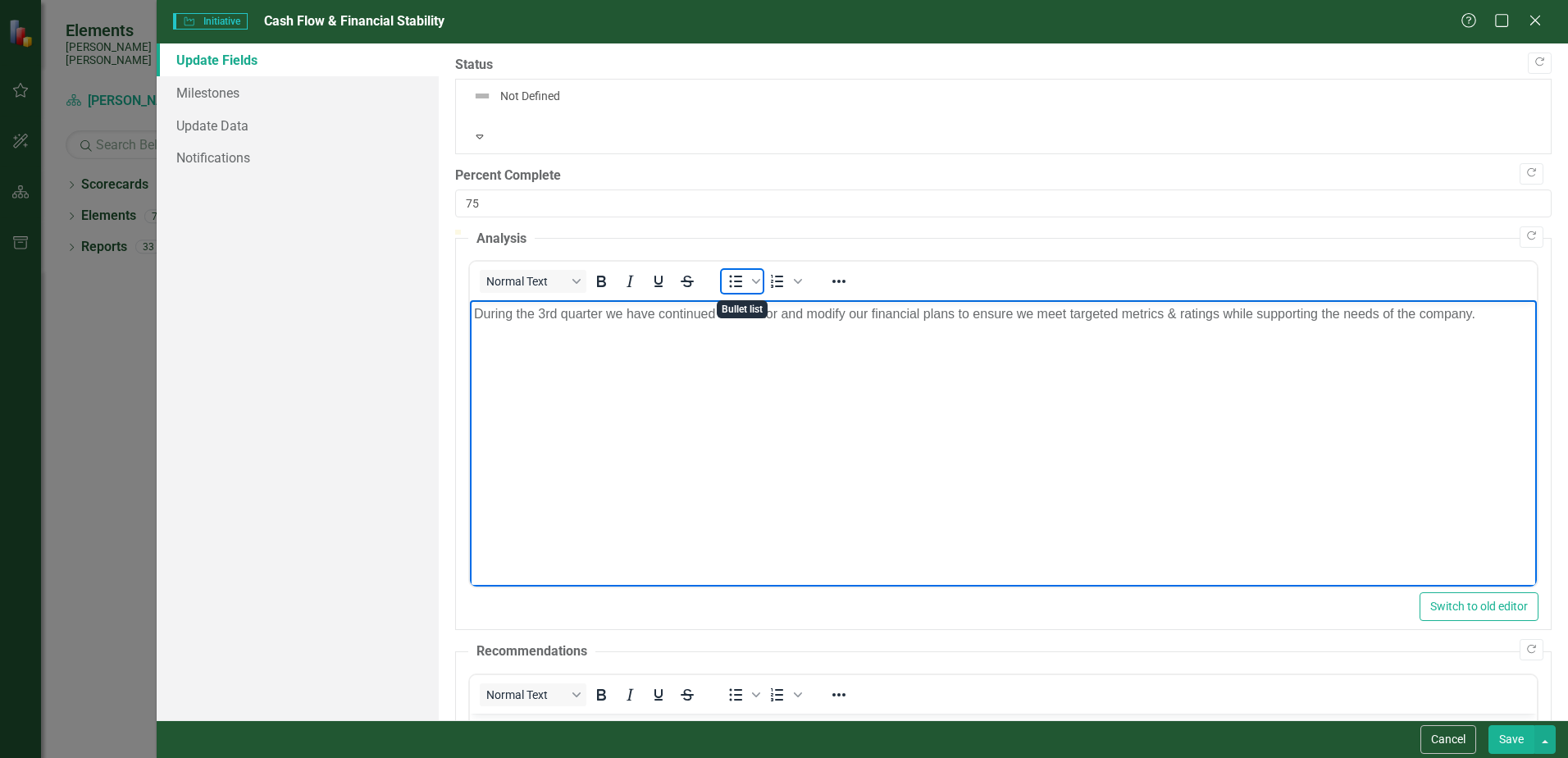
click at [730, 282] on icon "Bullet list" at bounding box center [735, 281] width 20 height 20
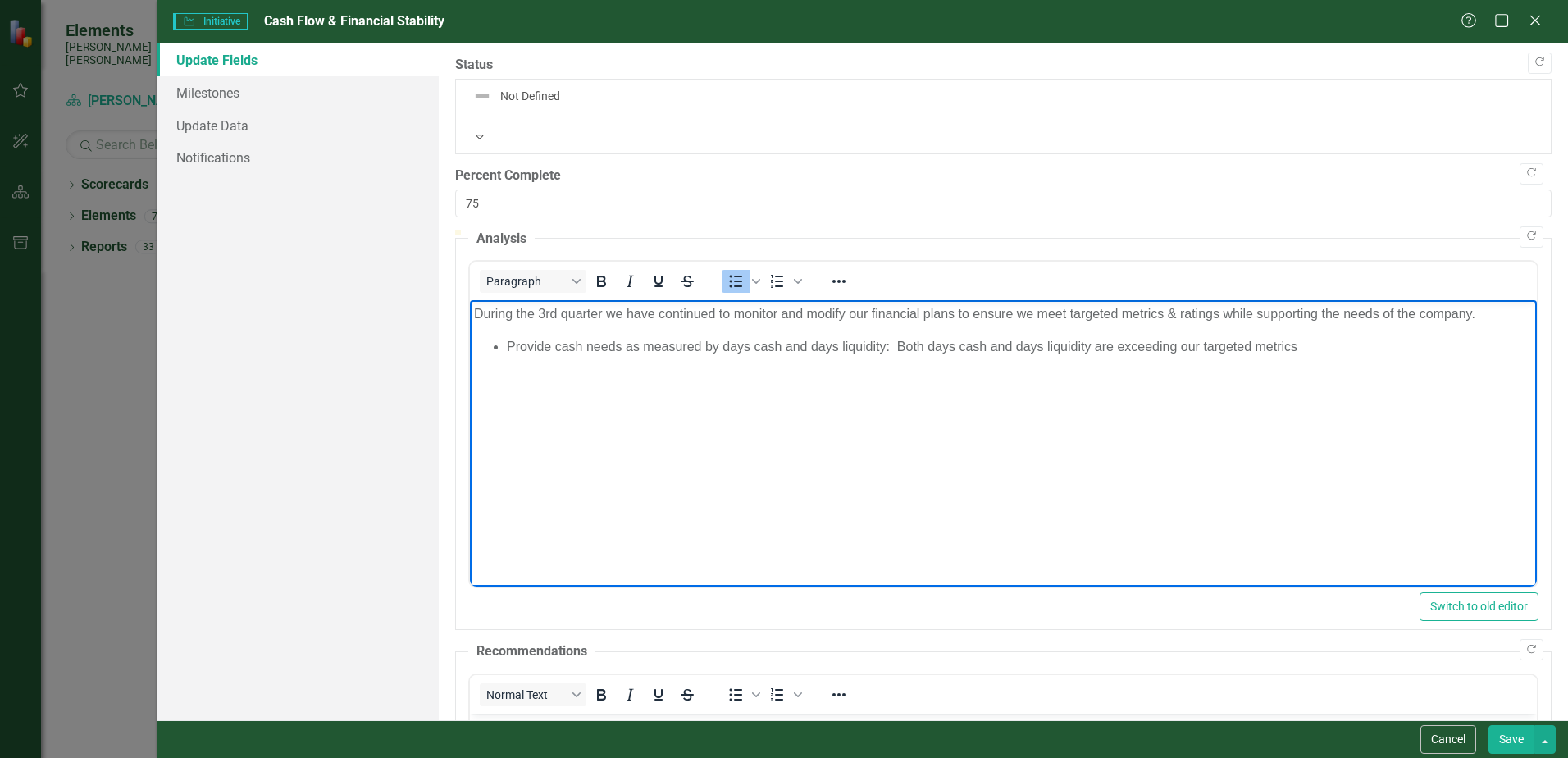
click at [899, 344] on li "Provide cash needs as measured by days cash and days liquidity: Both days cash …" at bounding box center [1020, 346] width 1026 height 20
click at [1464, 347] on li "Provide cash needs as measured by days cash and days liquidity: At 125 days and…" at bounding box center [1020, 346] width 1026 height 20
drag, startPoint x: 1486, startPoint y: 344, endPoint x: 1486, endPoint y: 355, distance: 11.0
click at [1486, 353] on li "Provide cash needs as measured by days cash and days liquidity: At 125 days and…" at bounding box center [1020, 356] width 1026 height 39
click at [594, 373] on li "Provide cash needs as measured by days cash and days liquidity: At 125 days and…" at bounding box center [1020, 356] width 1026 height 39
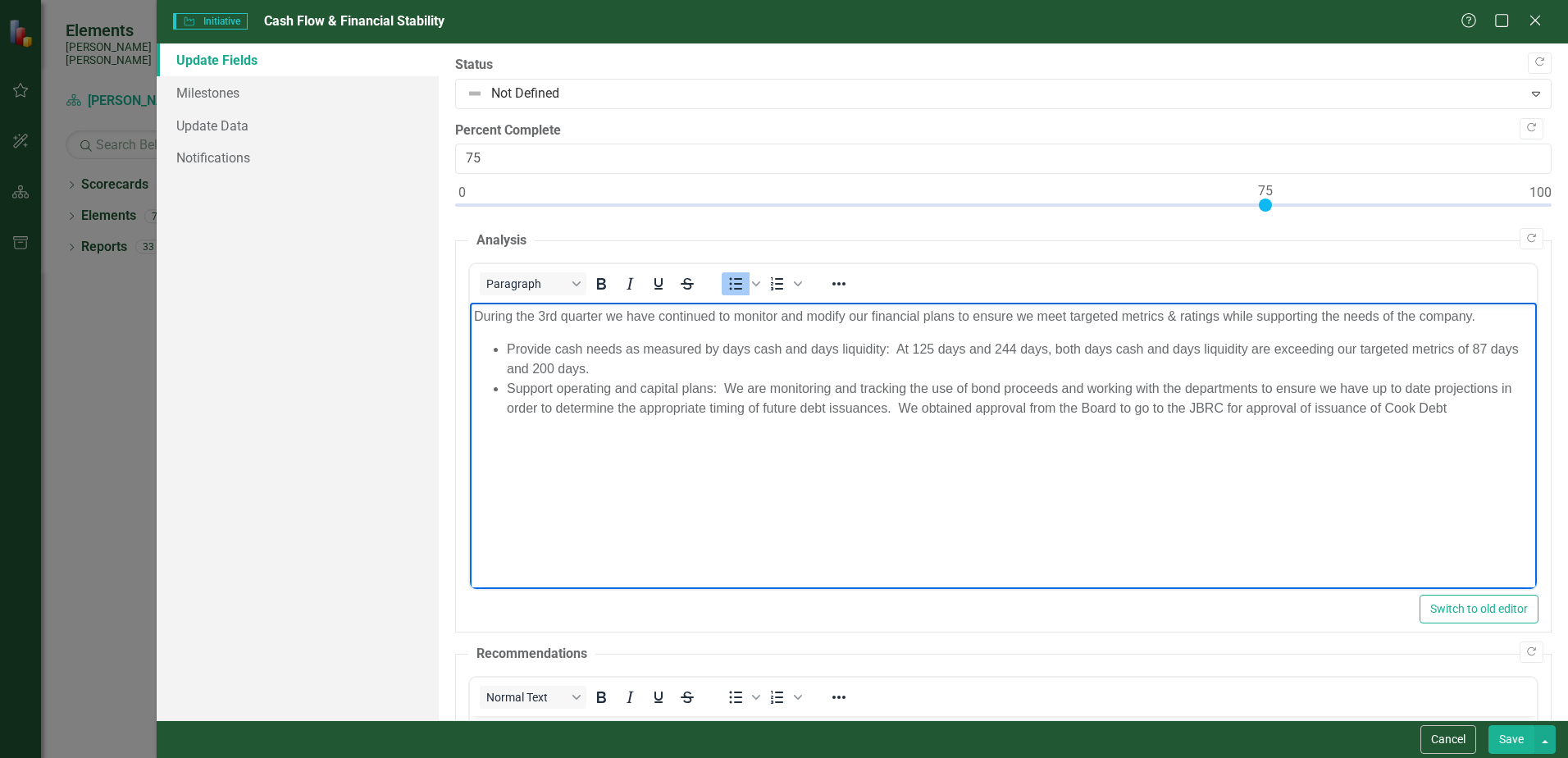
click at [1223, 404] on li "Support operating and capital plans: We are monitoring and tracking the use of …" at bounding box center [1020, 398] width 1026 height 39
click at [1512, 412] on li "Support operating and capital plans: We are monitoring and tracking the use of …" at bounding box center [1020, 398] width 1026 height 39
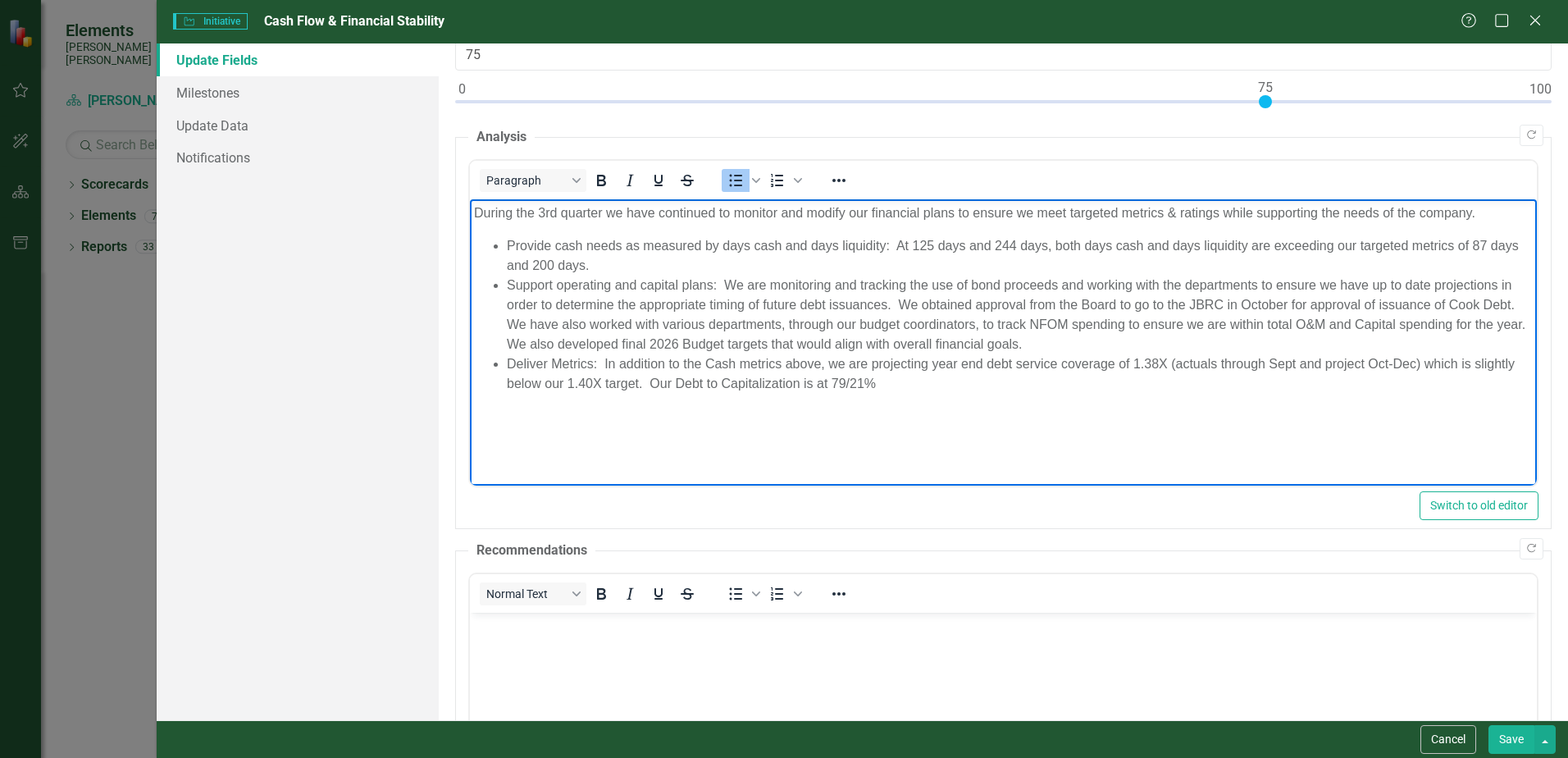
scroll to position [246, 0]
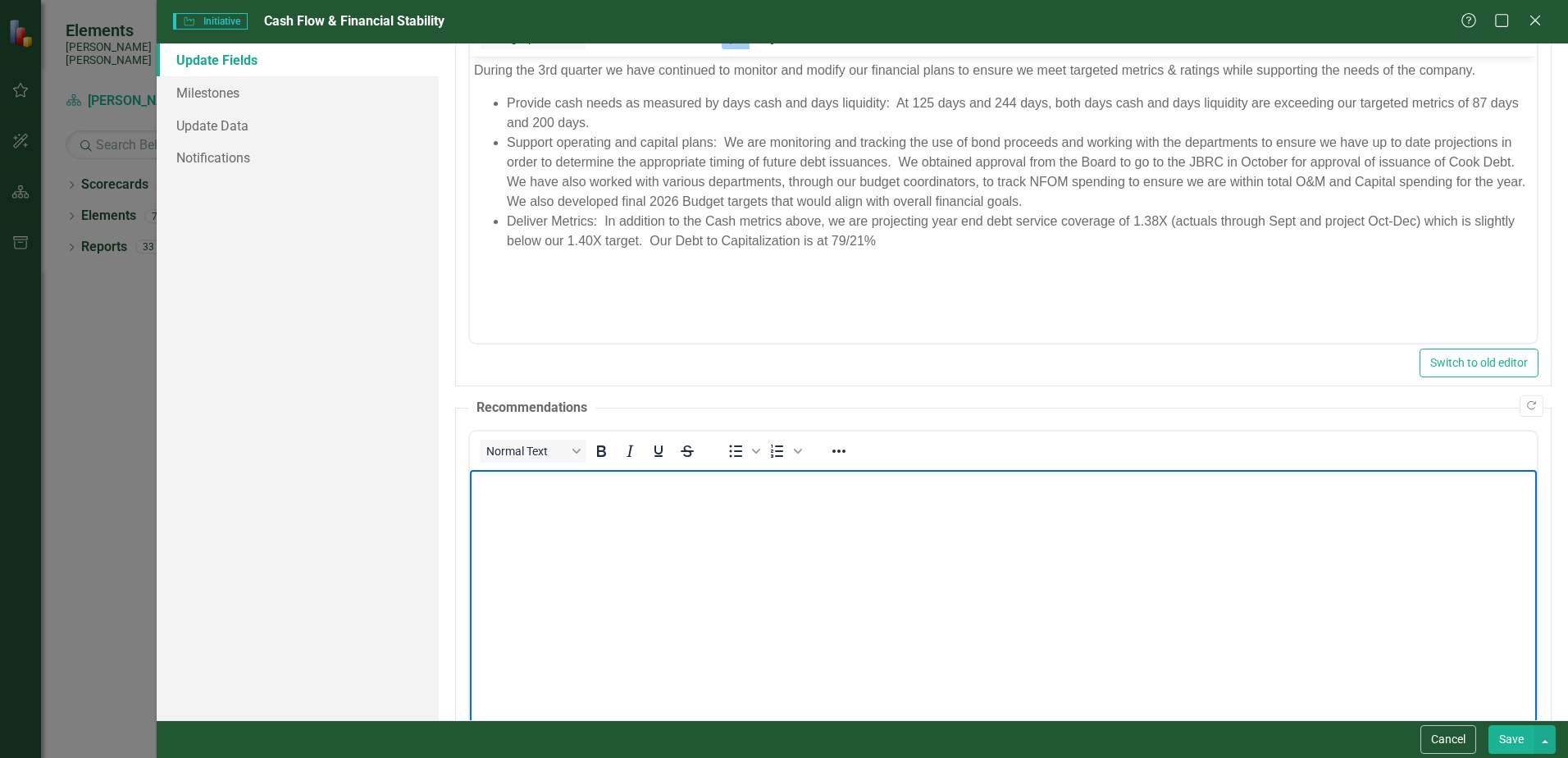
click at [517, 506] on body "Rich Text Area. Press ALT-0 for help." at bounding box center [1003, 591] width 1067 height 246
click at [737, 458] on icon "Bullet list" at bounding box center [735, 451] width 20 height 20
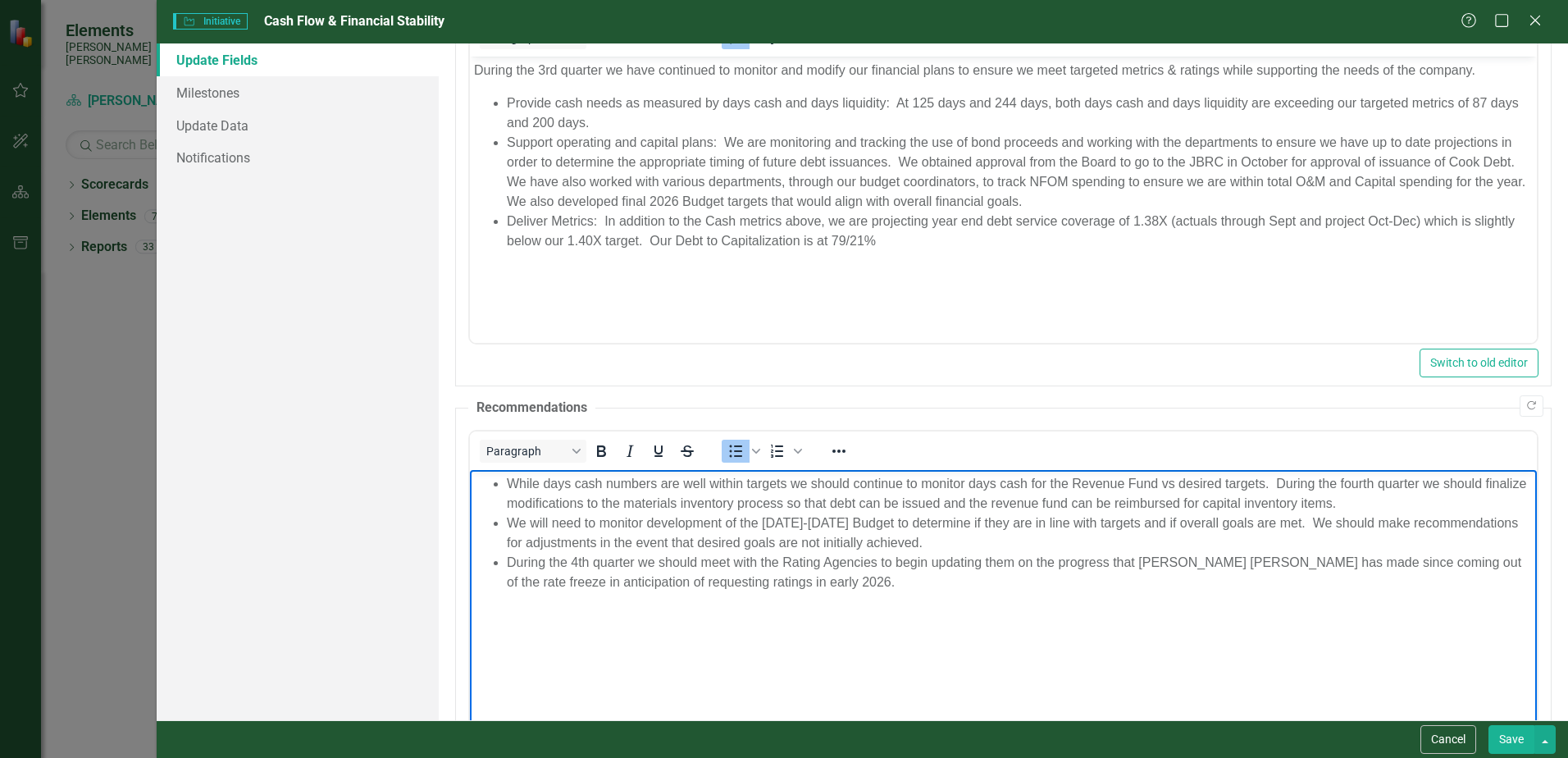
click at [1287, 586] on li "During the 4th quarter we should meet with the Rating Agencies to begin updatin…" at bounding box center [1020, 571] width 1026 height 39
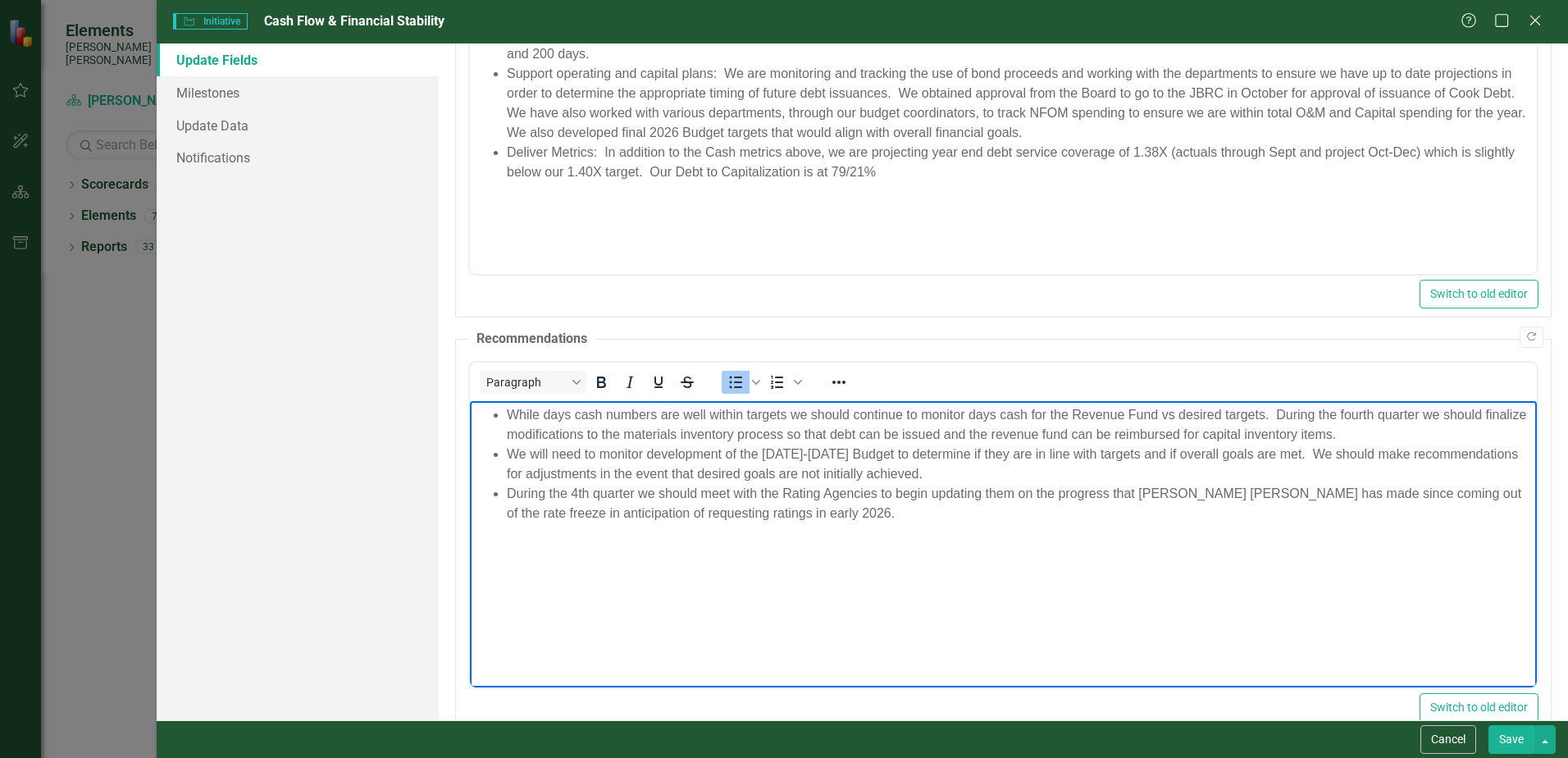
scroll to position [350, 0]
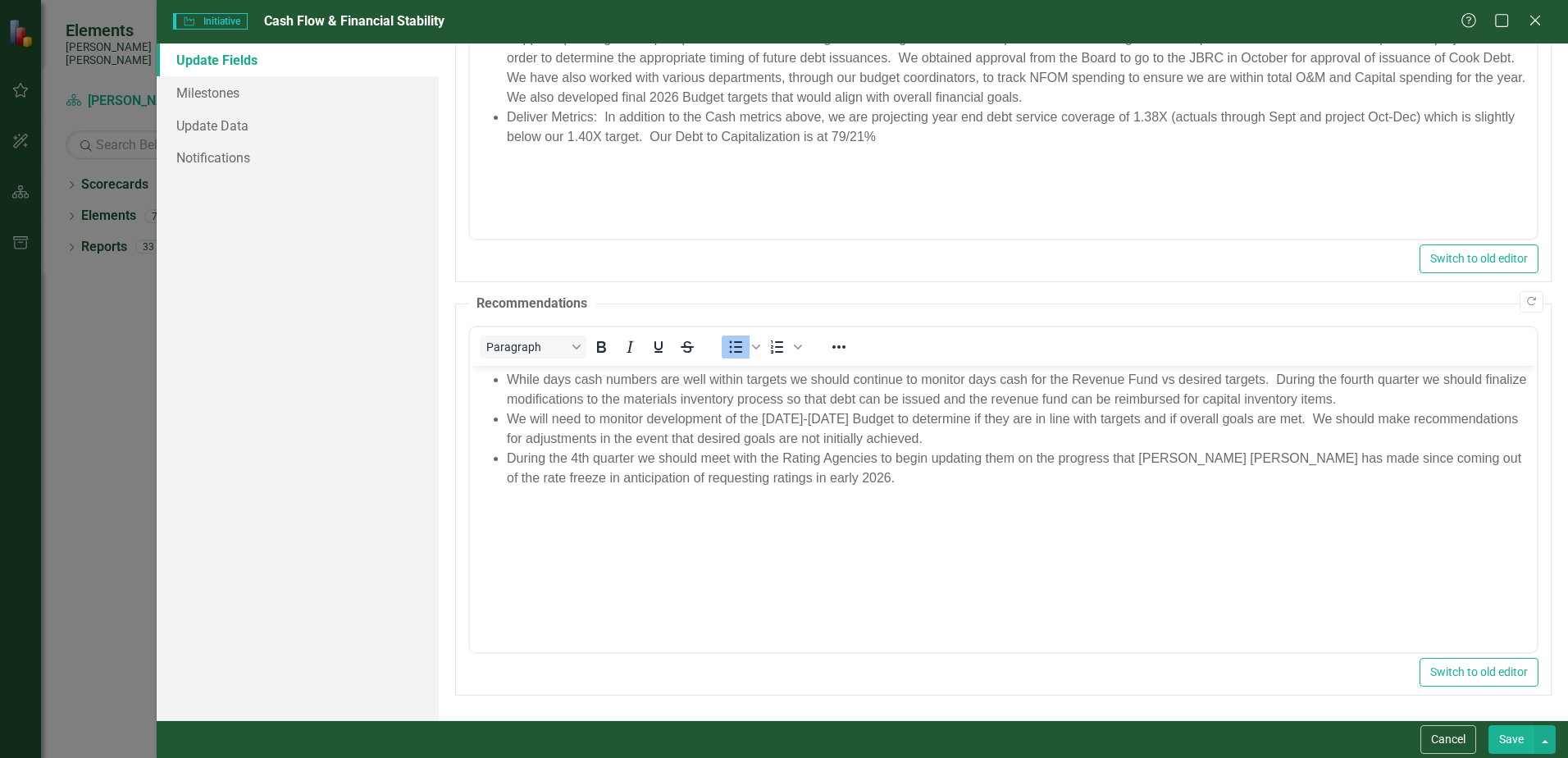
click at [1508, 739] on button "Save" at bounding box center [1512, 739] width 46 height 29
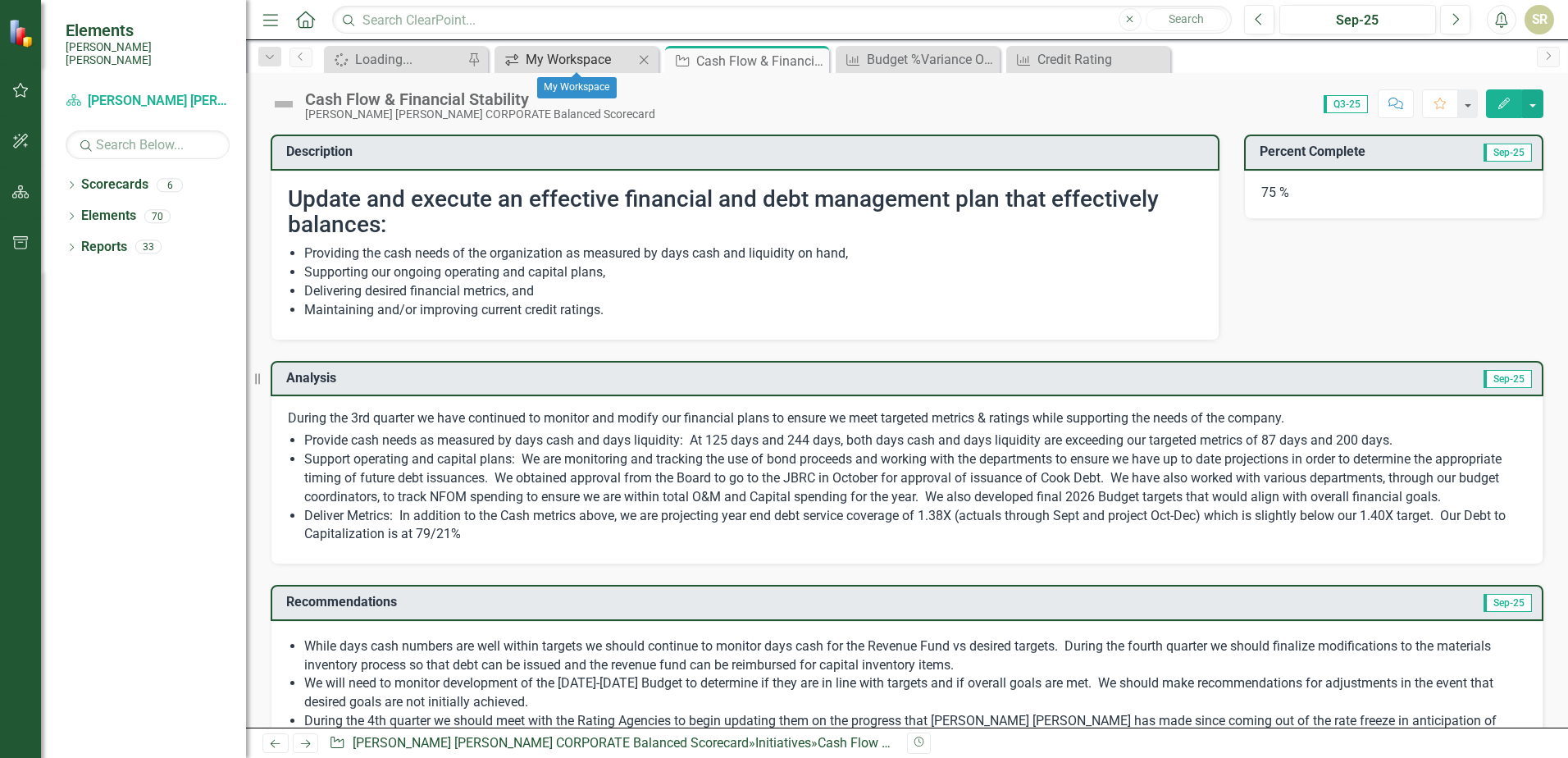
click at [546, 60] on div "My Workspace" at bounding box center [580, 60] width 109 height 21
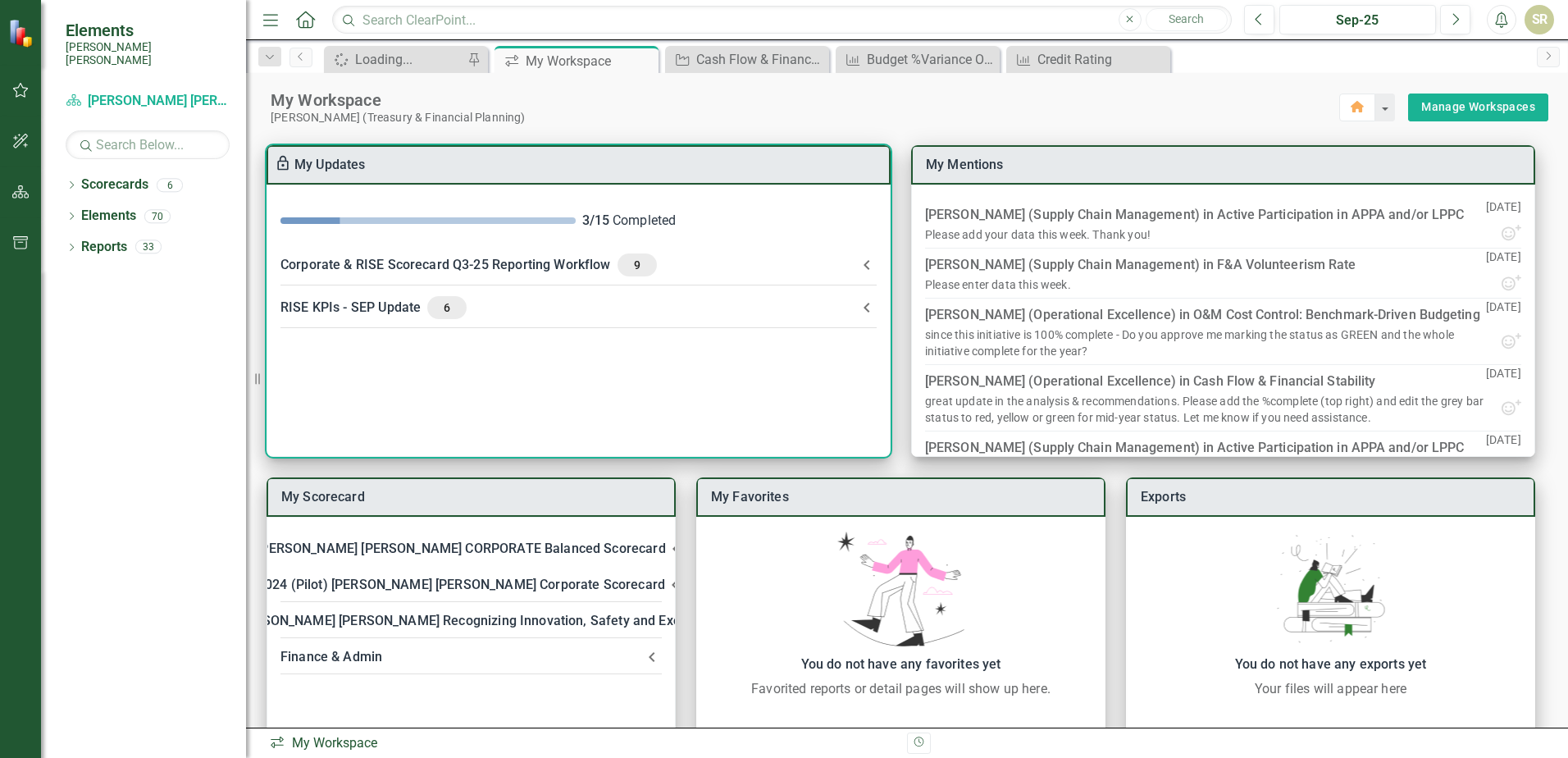
click at [511, 266] on div "Corporate & RISE Scorecard Q3-25 Reporting Workflow 9" at bounding box center [569, 265] width 576 height 23
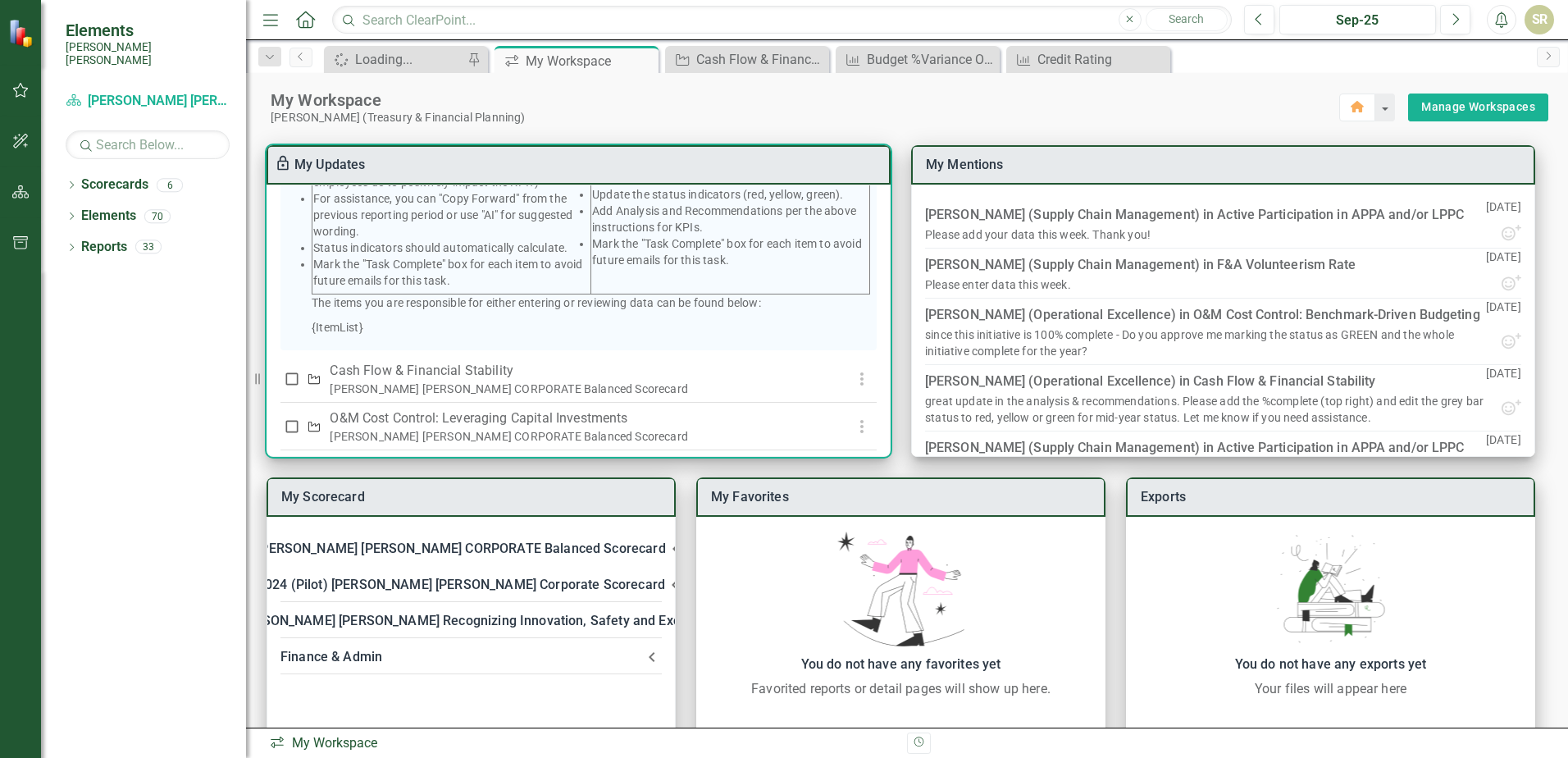
scroll to position [492, 0]
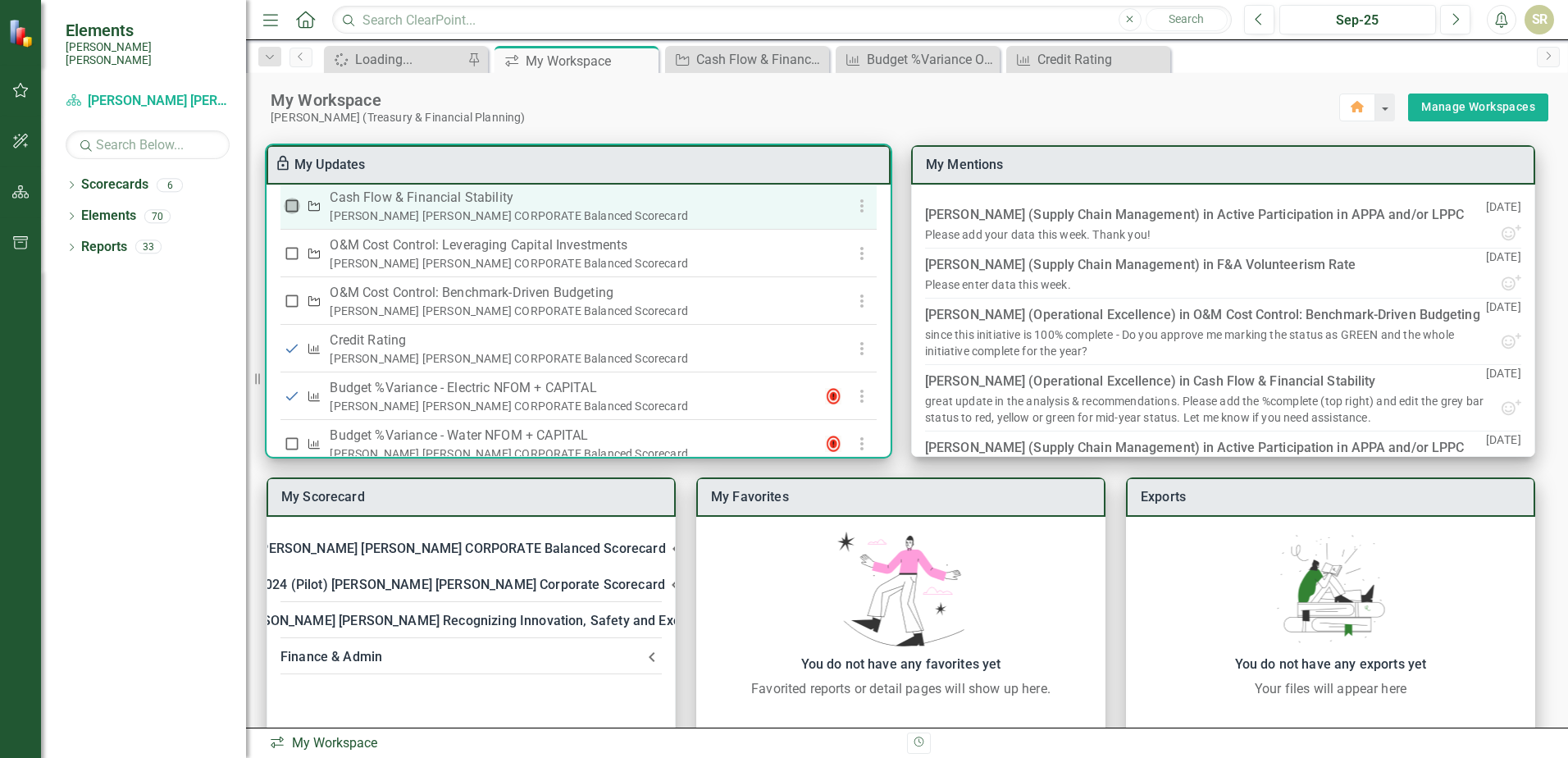
click at [292, 214] on input "checkbox" at bounding box center [292, 206] width 16 height 16
checkbox input "true"
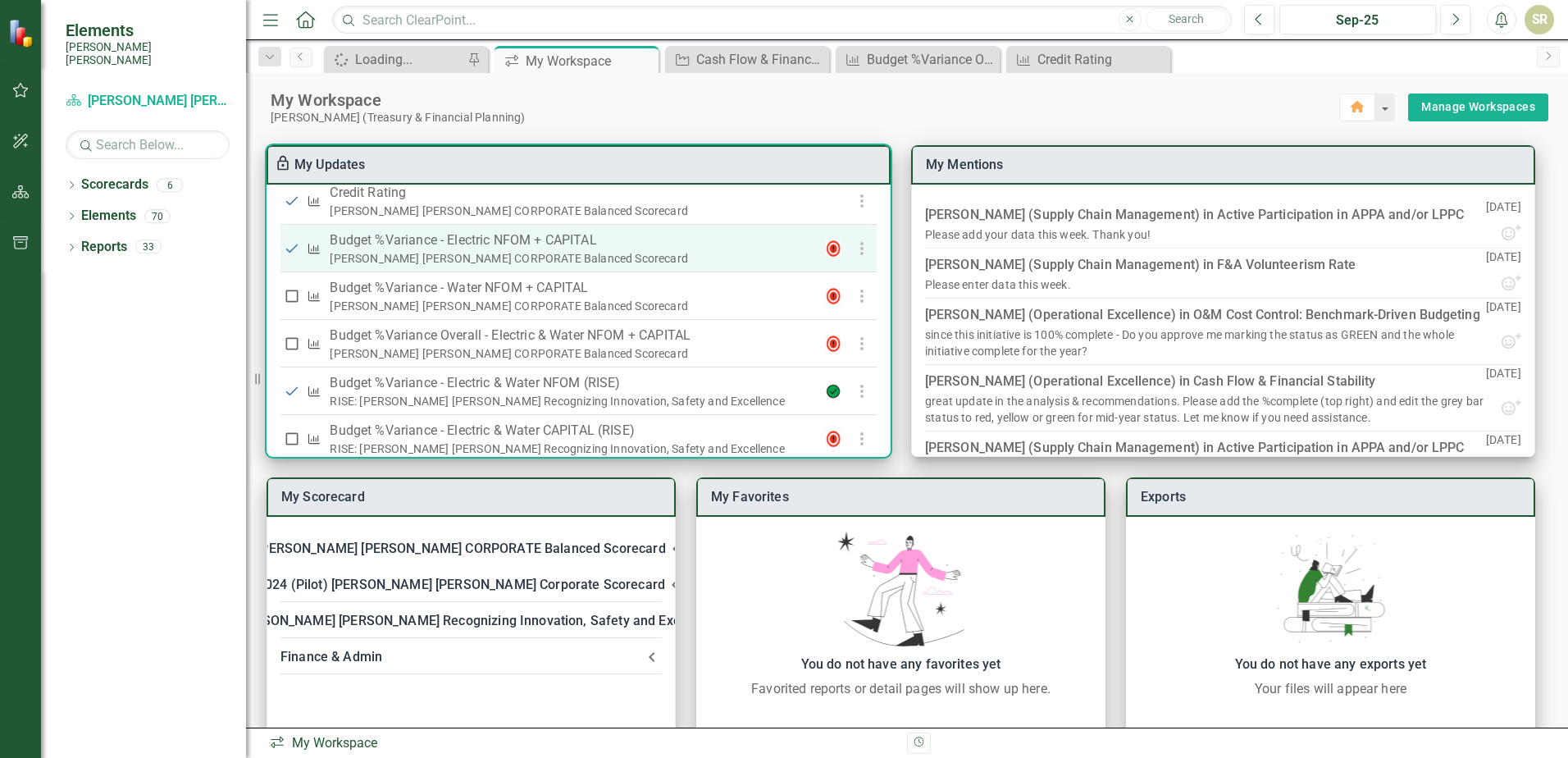
scroll to position [656, 0]
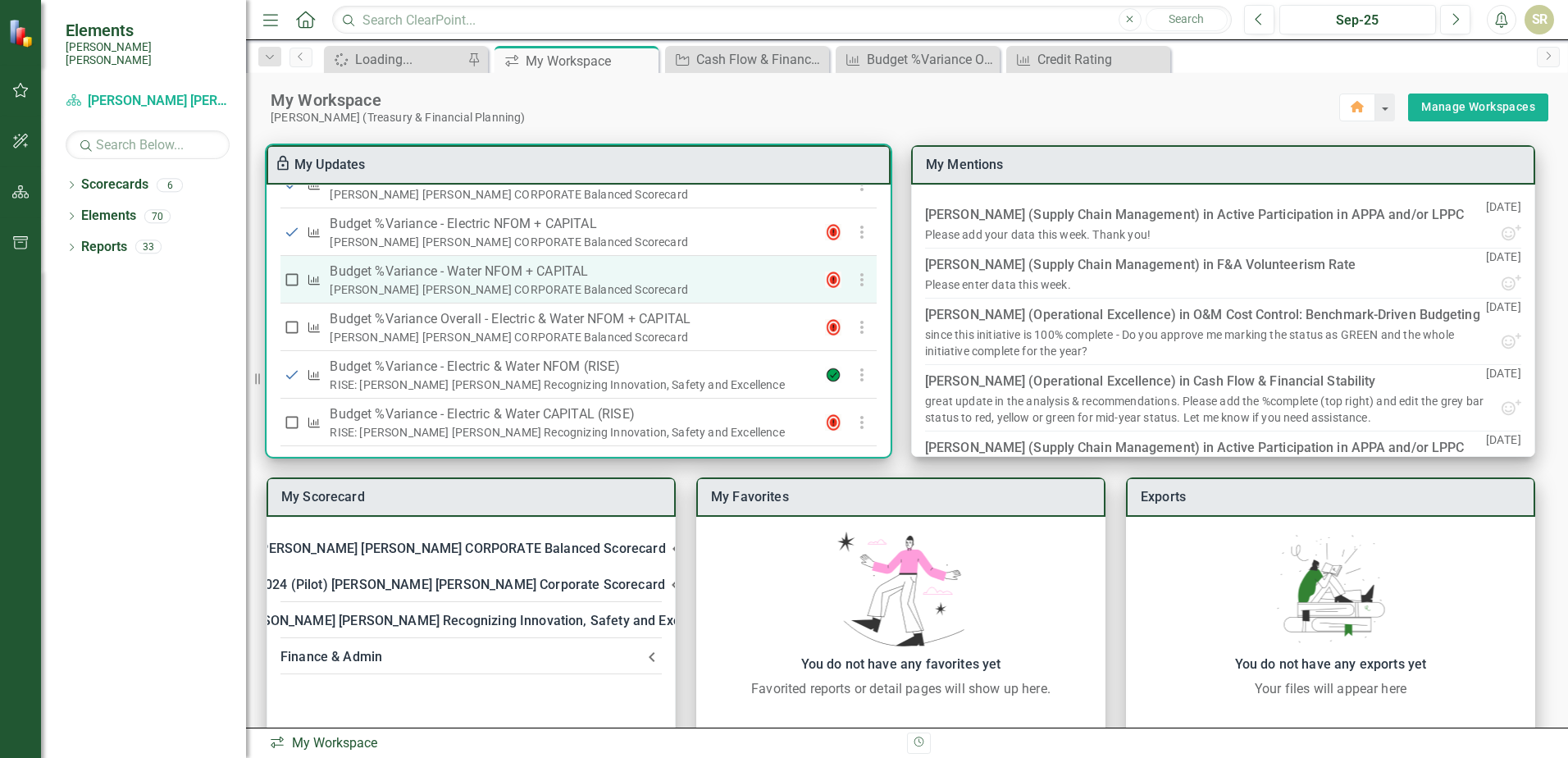
click at [397, 281] on p "Budget %Variance​ - Water NFOM + CAPITAL" at bounding box center [570, 271] width 482 height 20
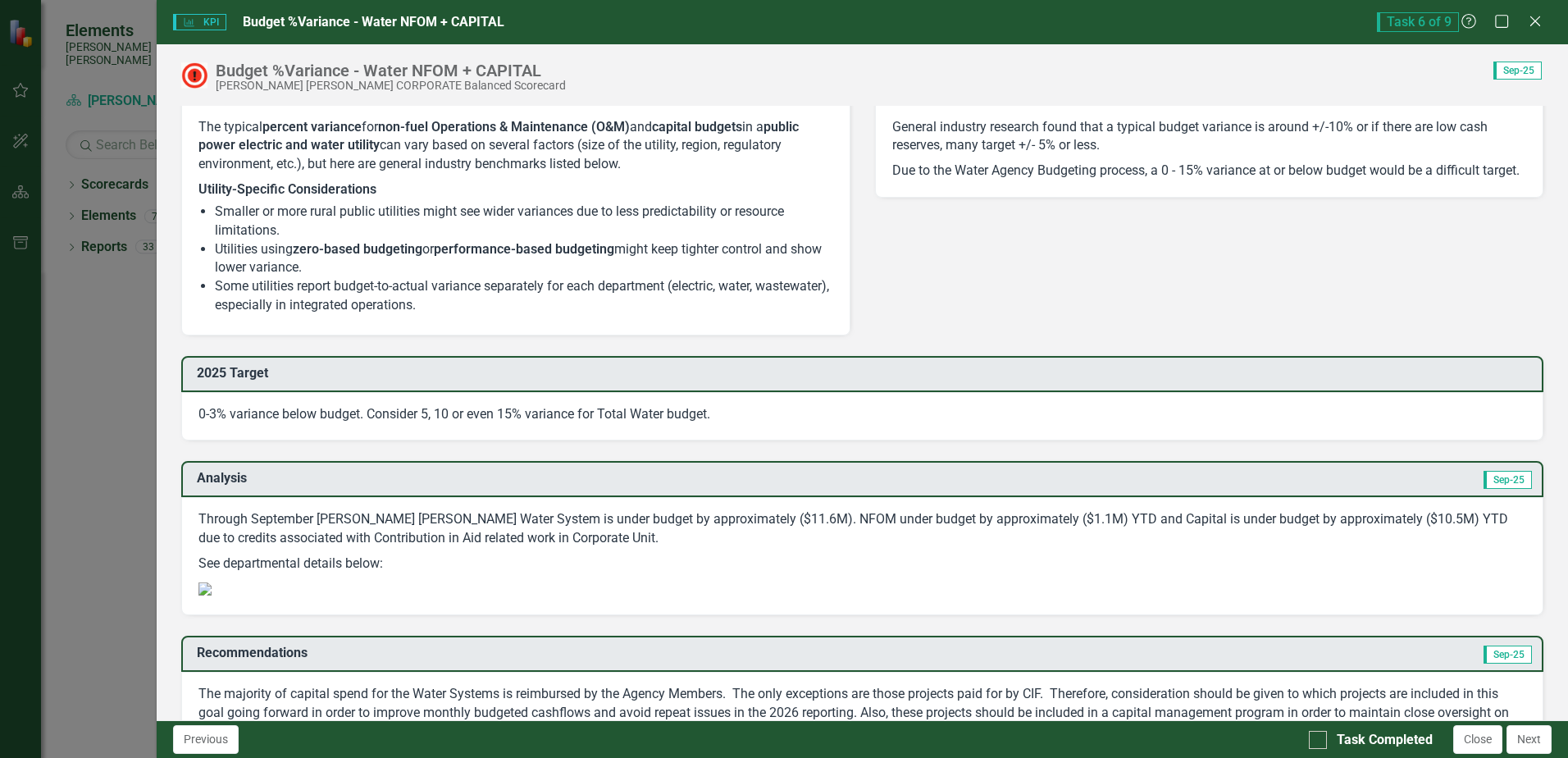
scroll to position [1230, 0]
click at [1314, 738] on input "Task Completed" at bounding box center [1314, 736] width 10 height 10
checkbox input "true"
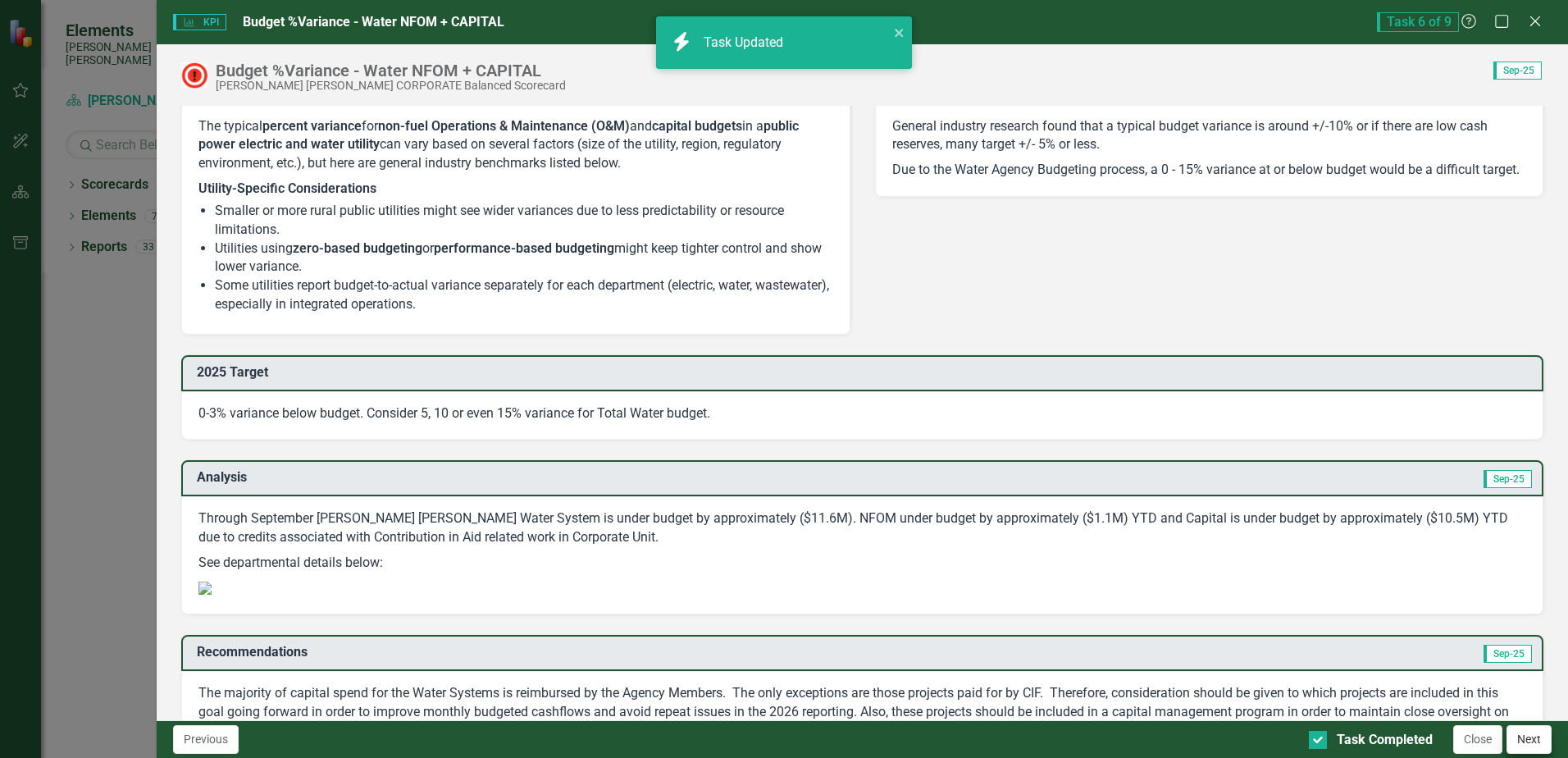
checkbox input "true"
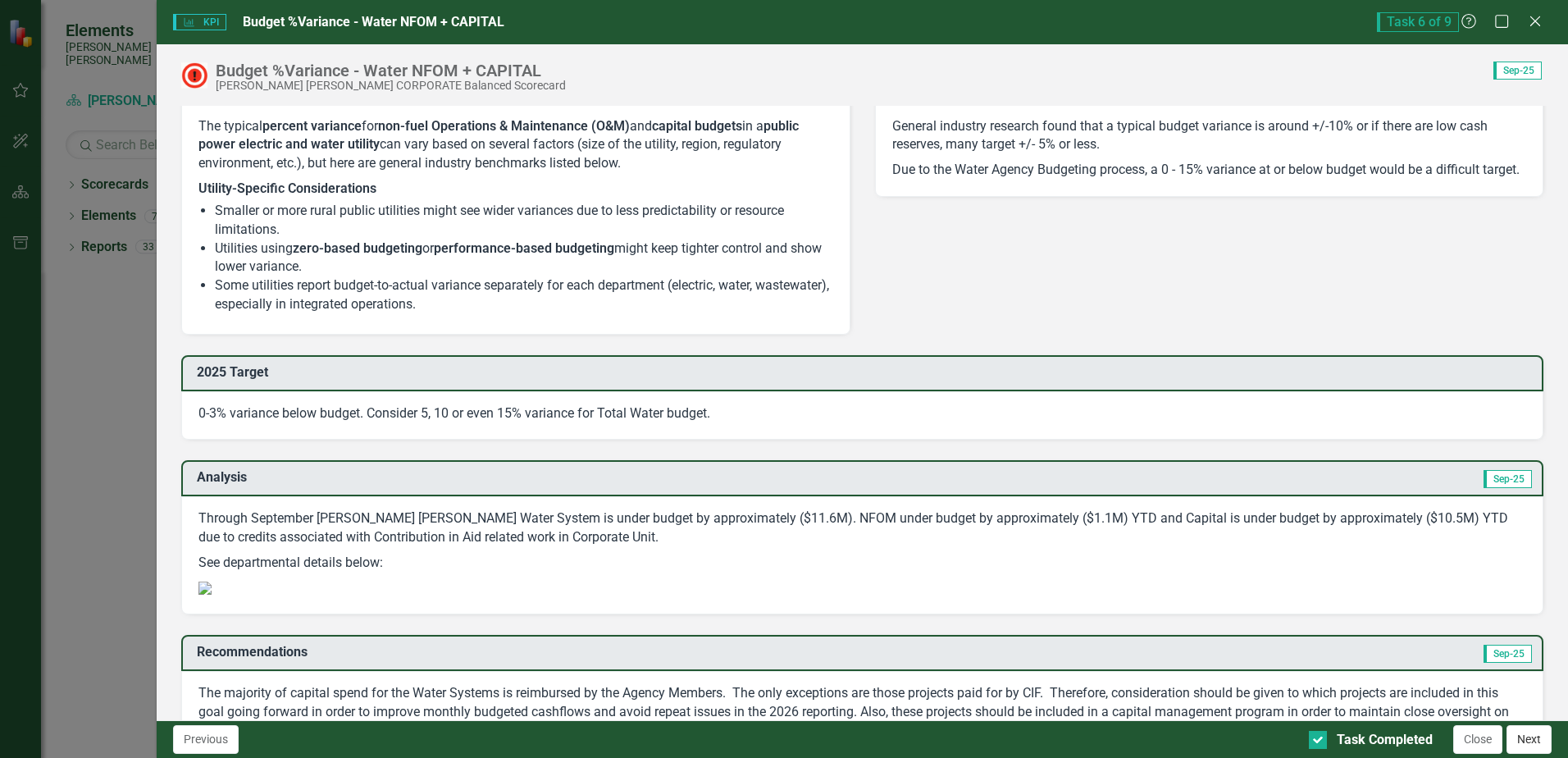
click at [1531, 745] on button "Next" at bounding box center [1529, 739] width 45 height 29
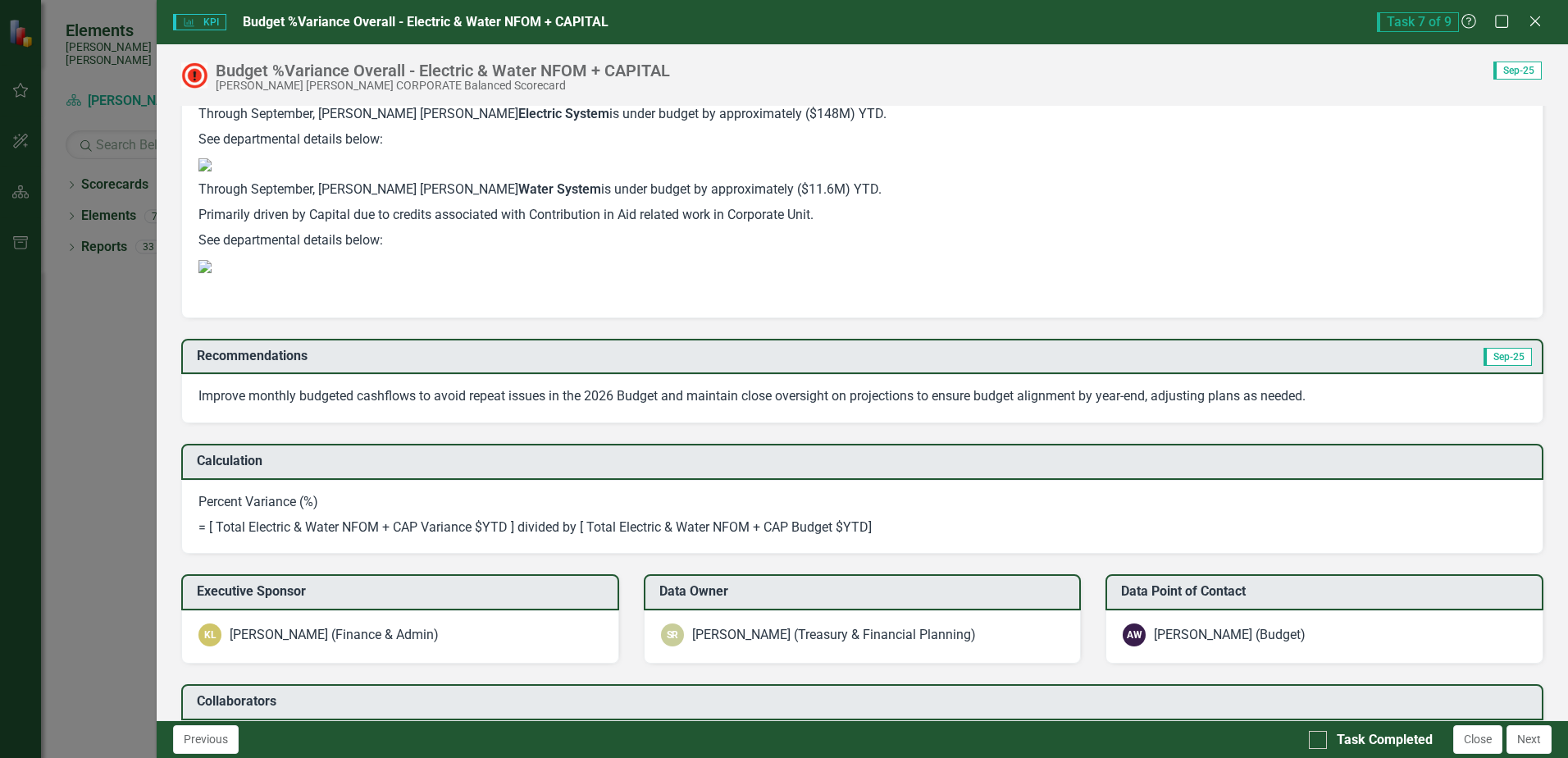
scroll to position [1887, 0]
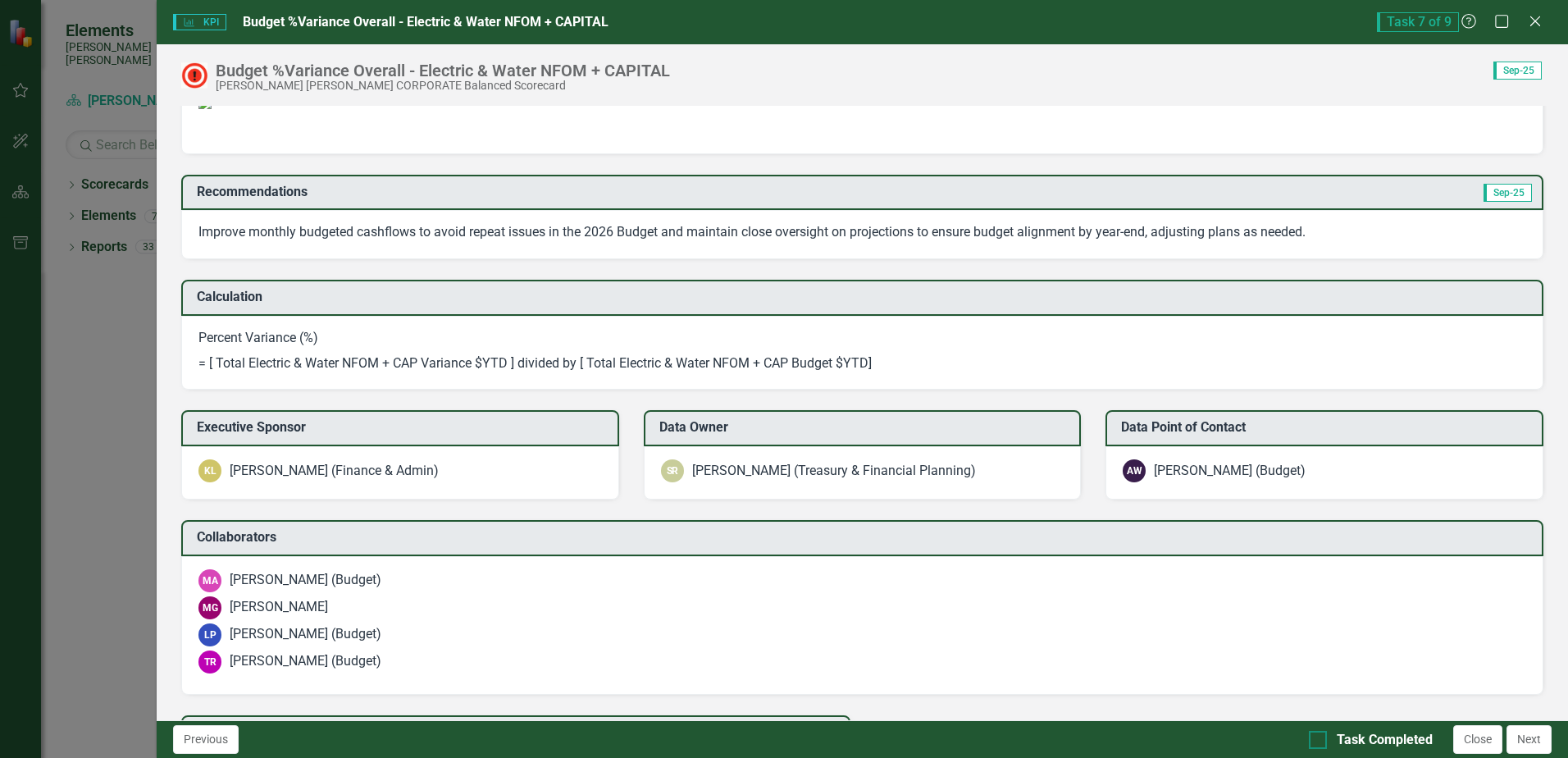
click at [1314, 735] on input "Task Completed" at bounding box center [1314, 736] width 10 height 10
checkbox input "true"
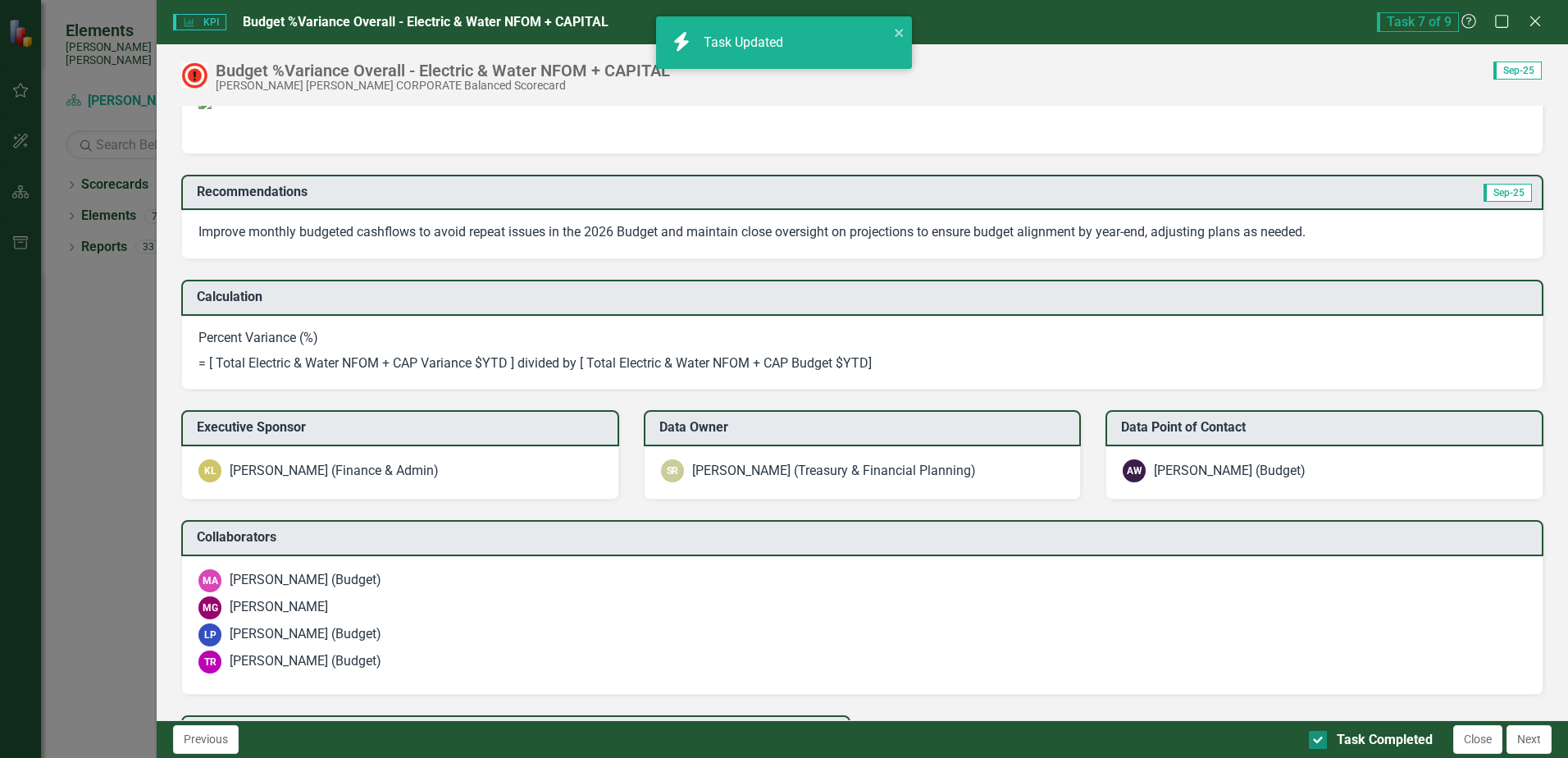
checkbox input "true"
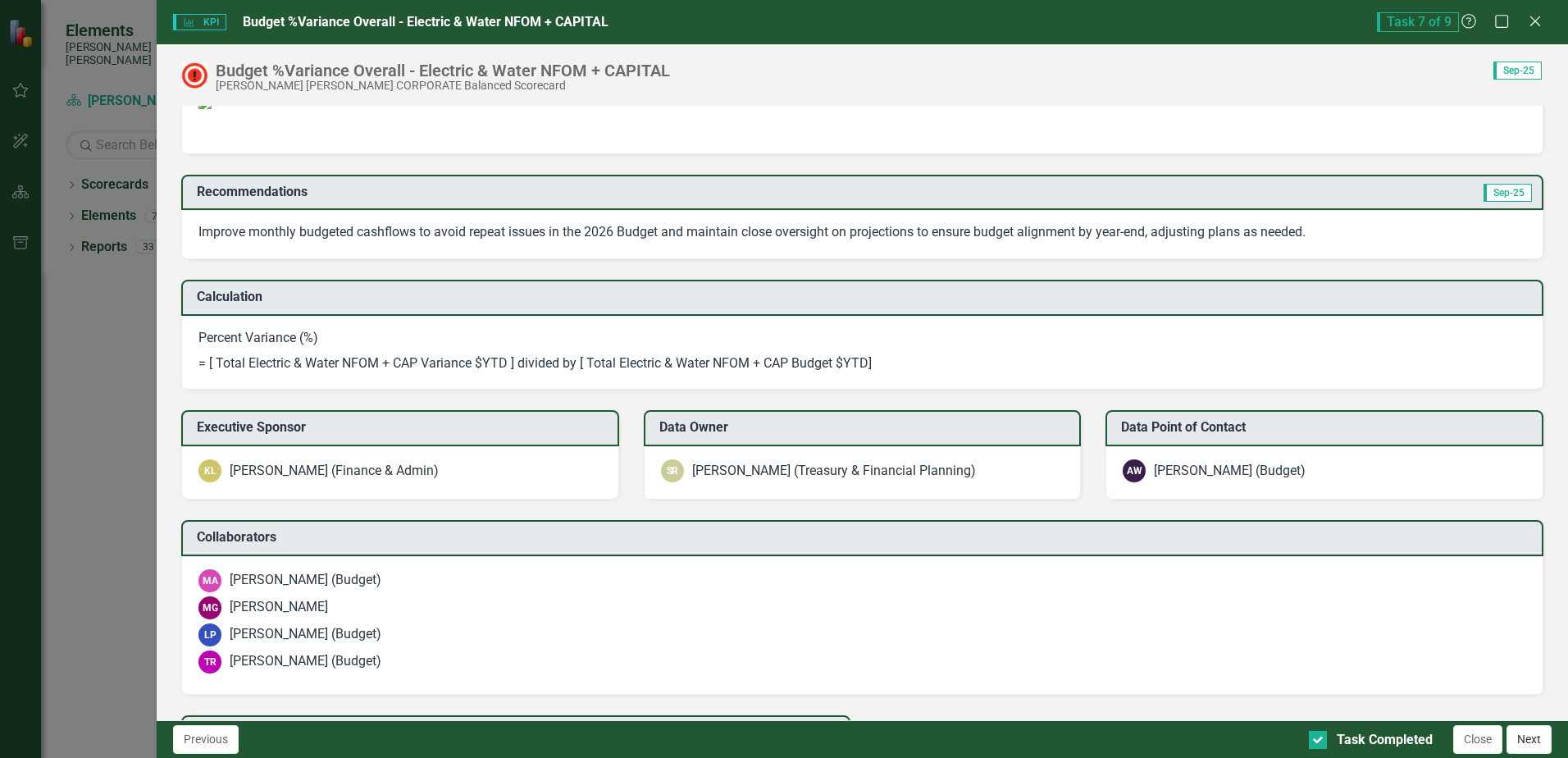
click at [1518, 742] on button "Next" at bounding box center [1529, 739] width 45 height 29
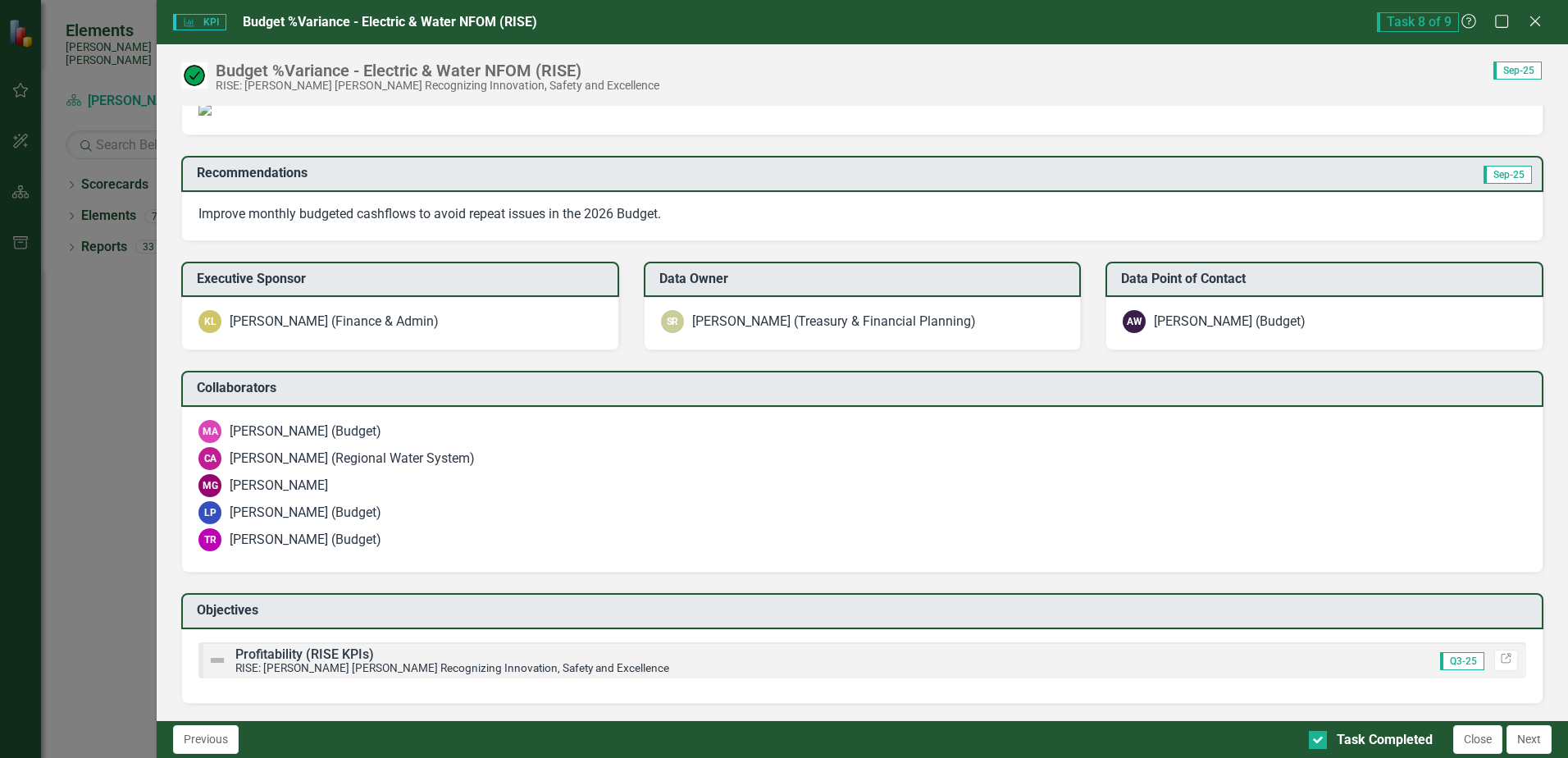
scroll to position [1124, 0]
click at [1520, 745] on button "Next" at bounding box center [1529, 739] width 45 height 29
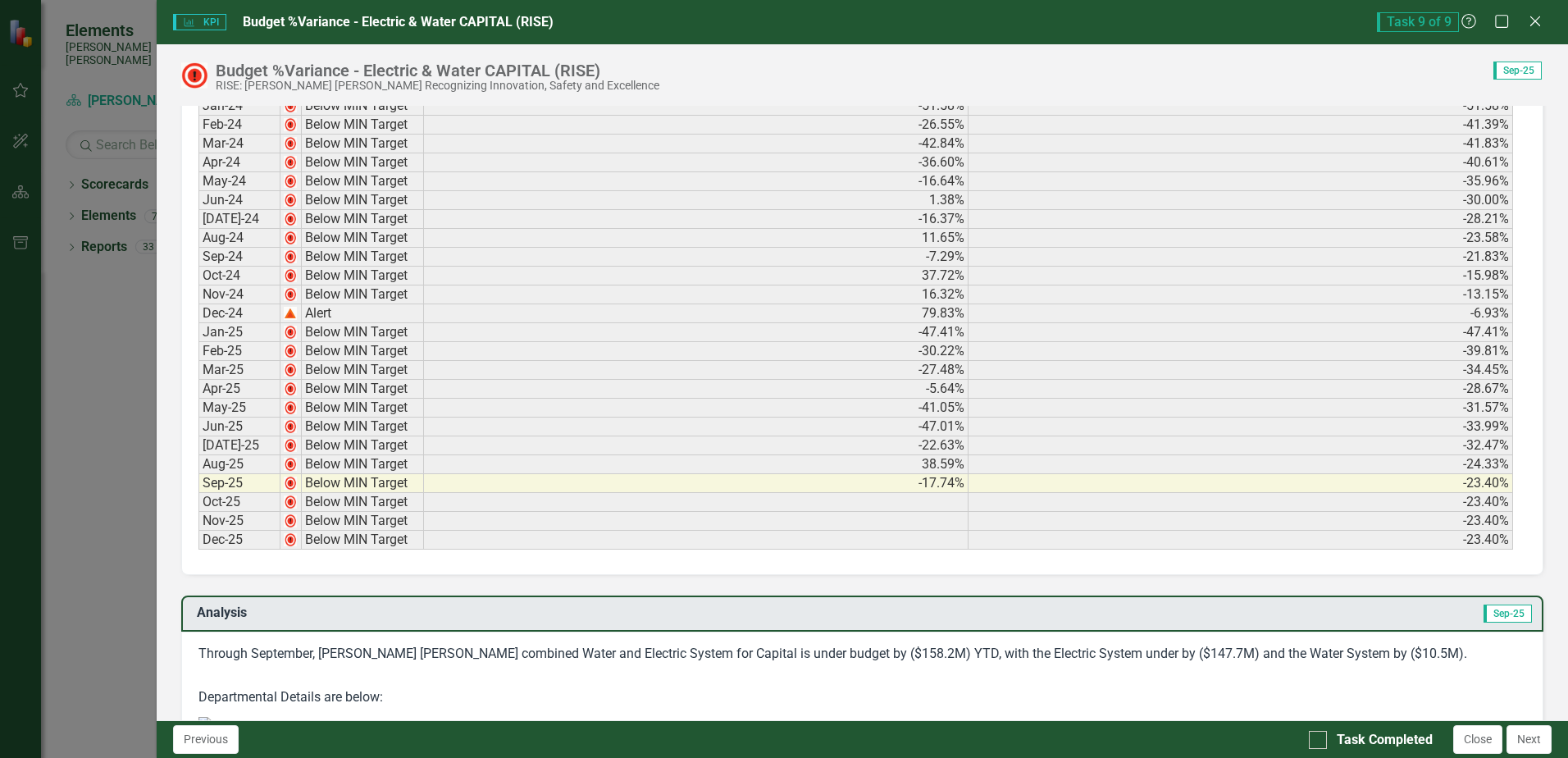
scroll to position [738, 0]
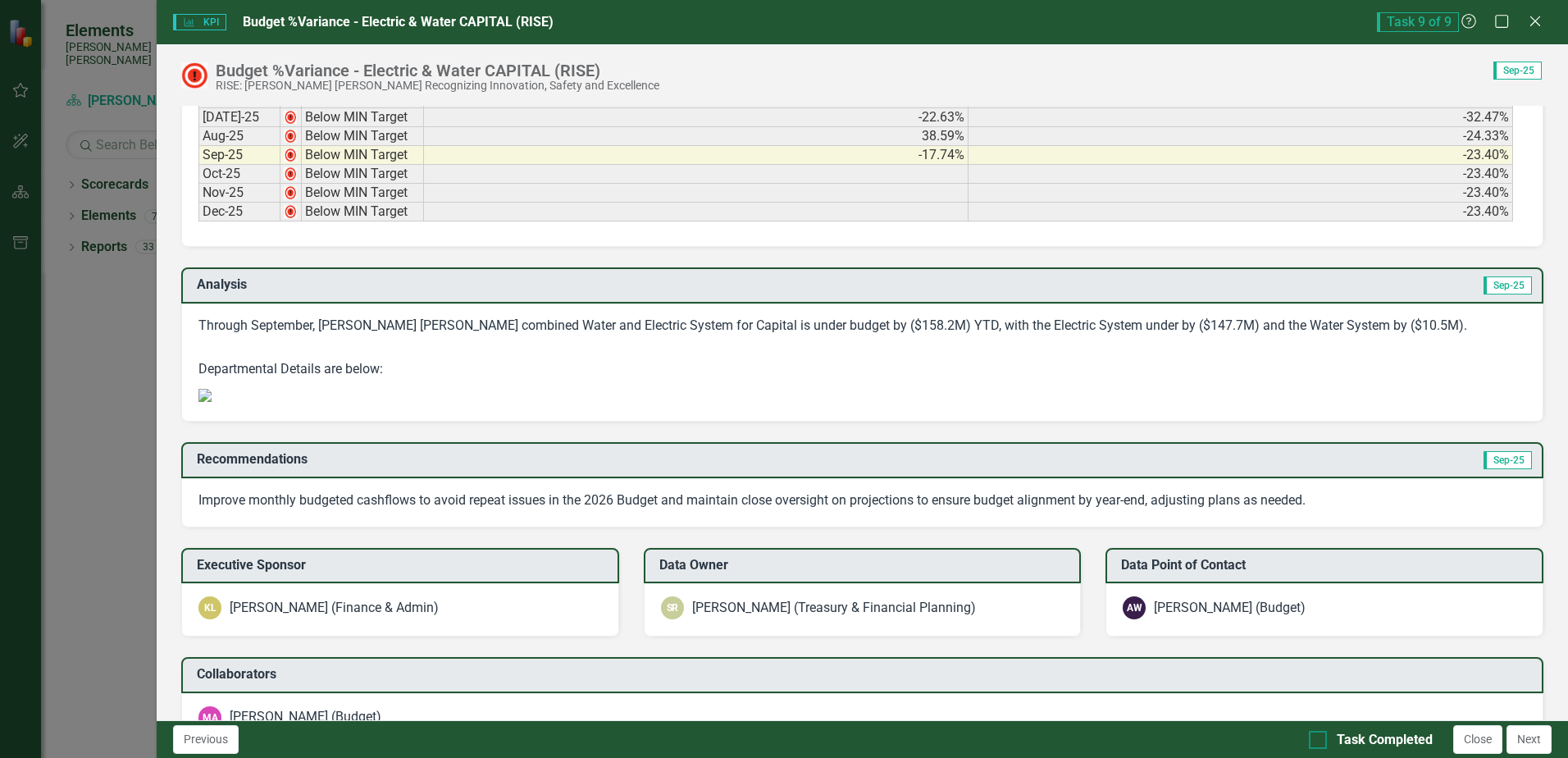
click at [1313, 738] on input "Task Completed" at bounding box center [1314, 736] width 10 height 10
checkbox input "true"
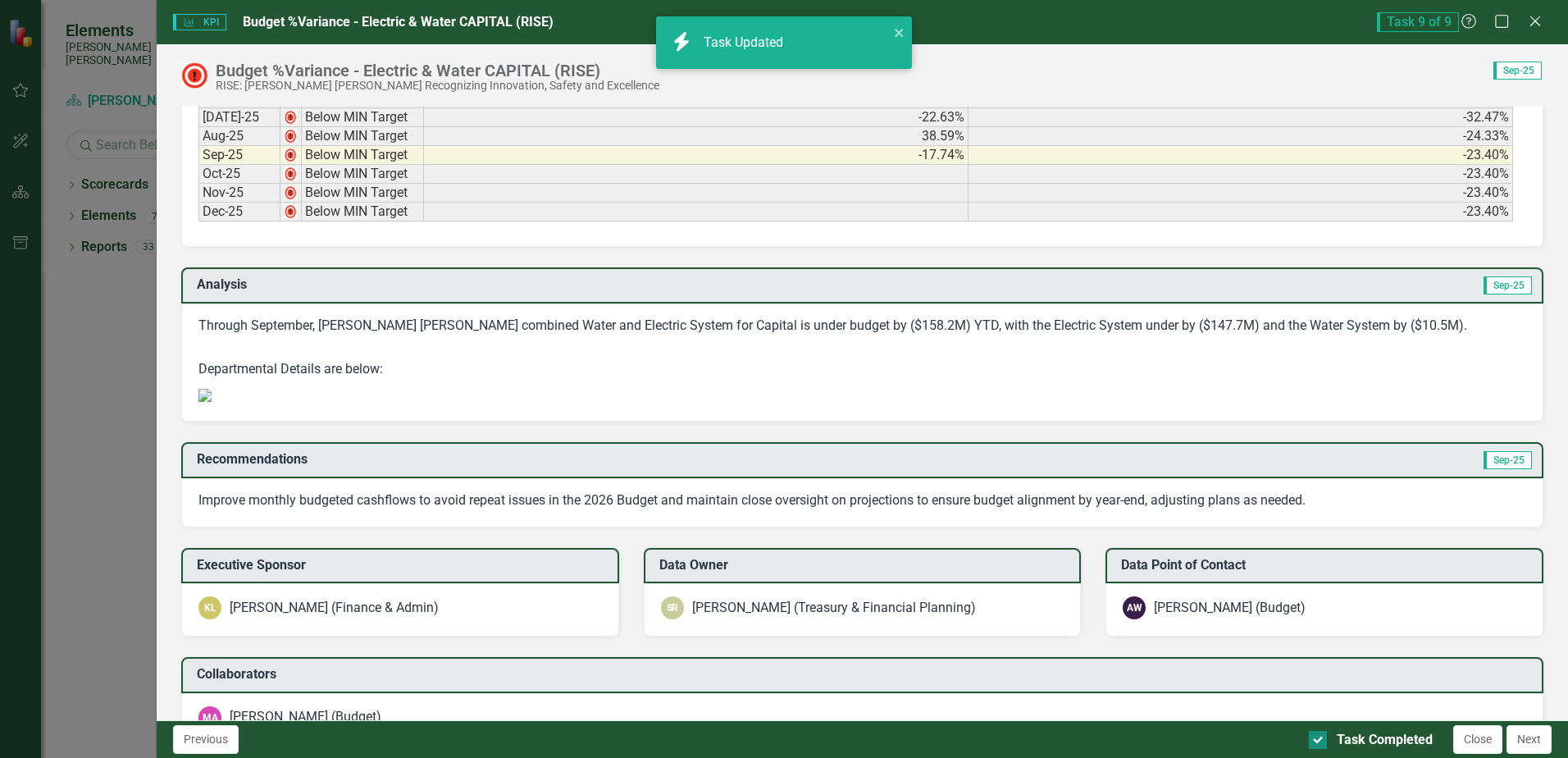
checkbox input "true"
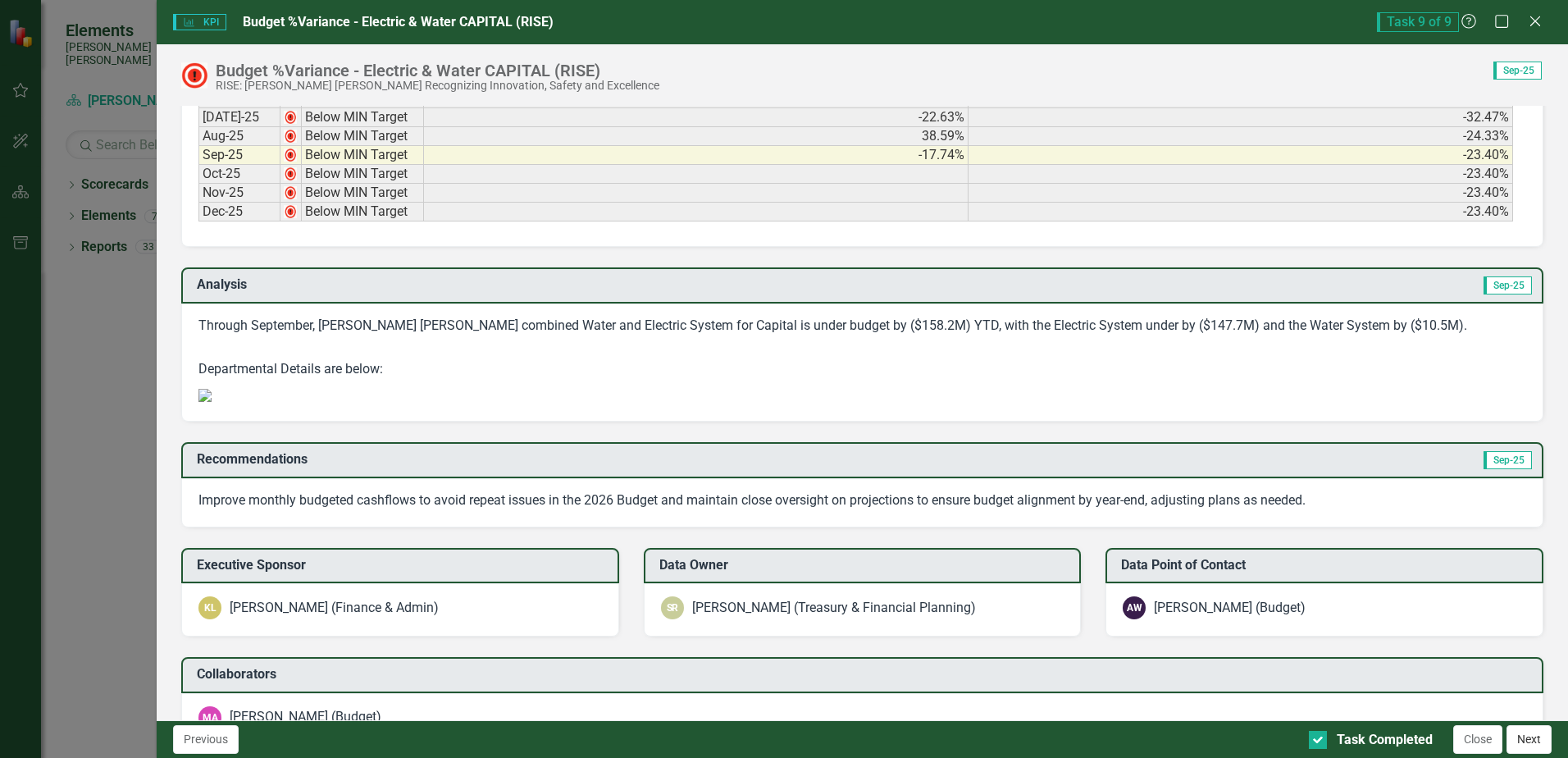
click at [1541, 743] on button "Next" at bounding box center [1529, 739] width 45 height 29
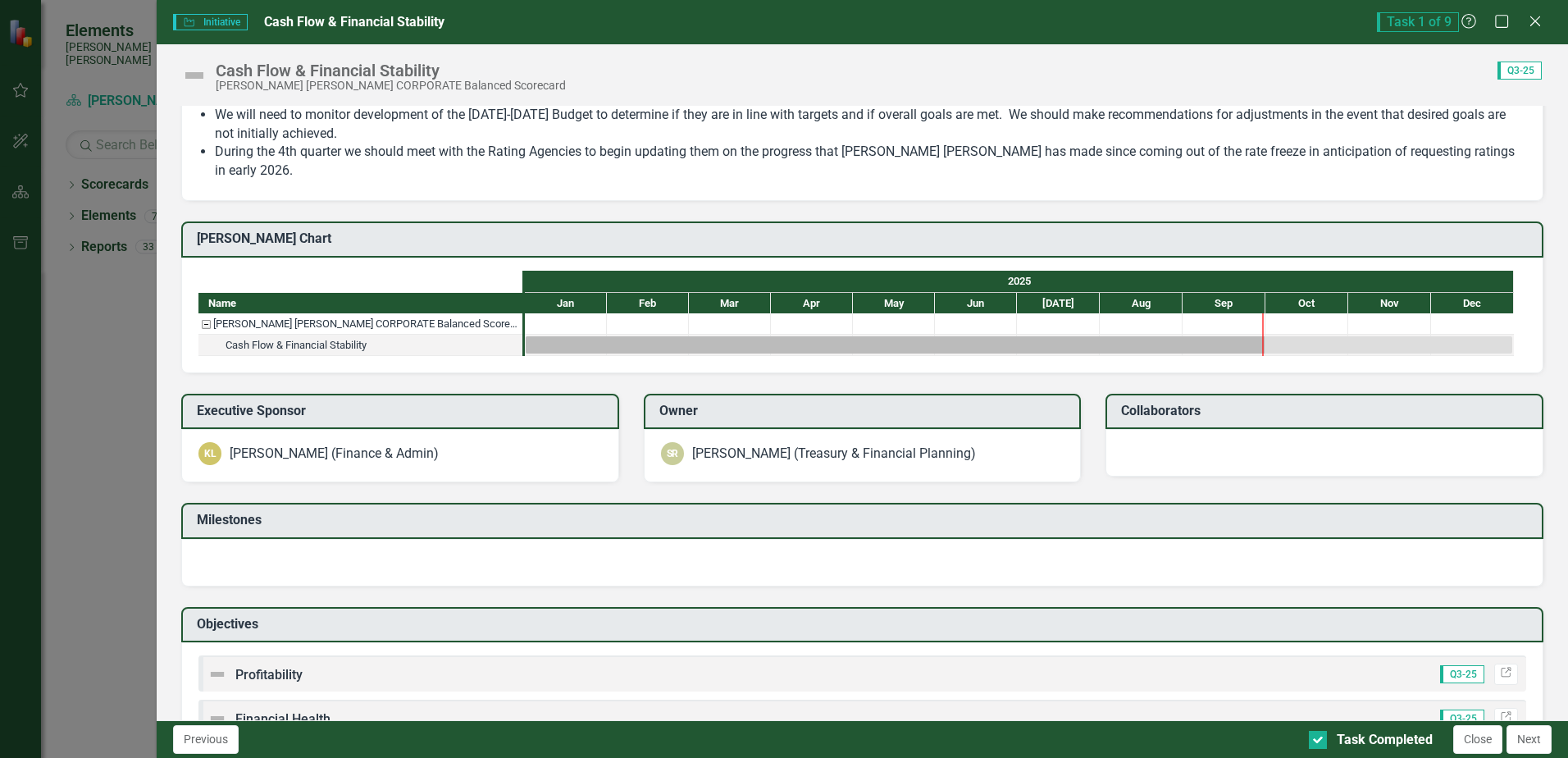
scroll to position [555, 0]
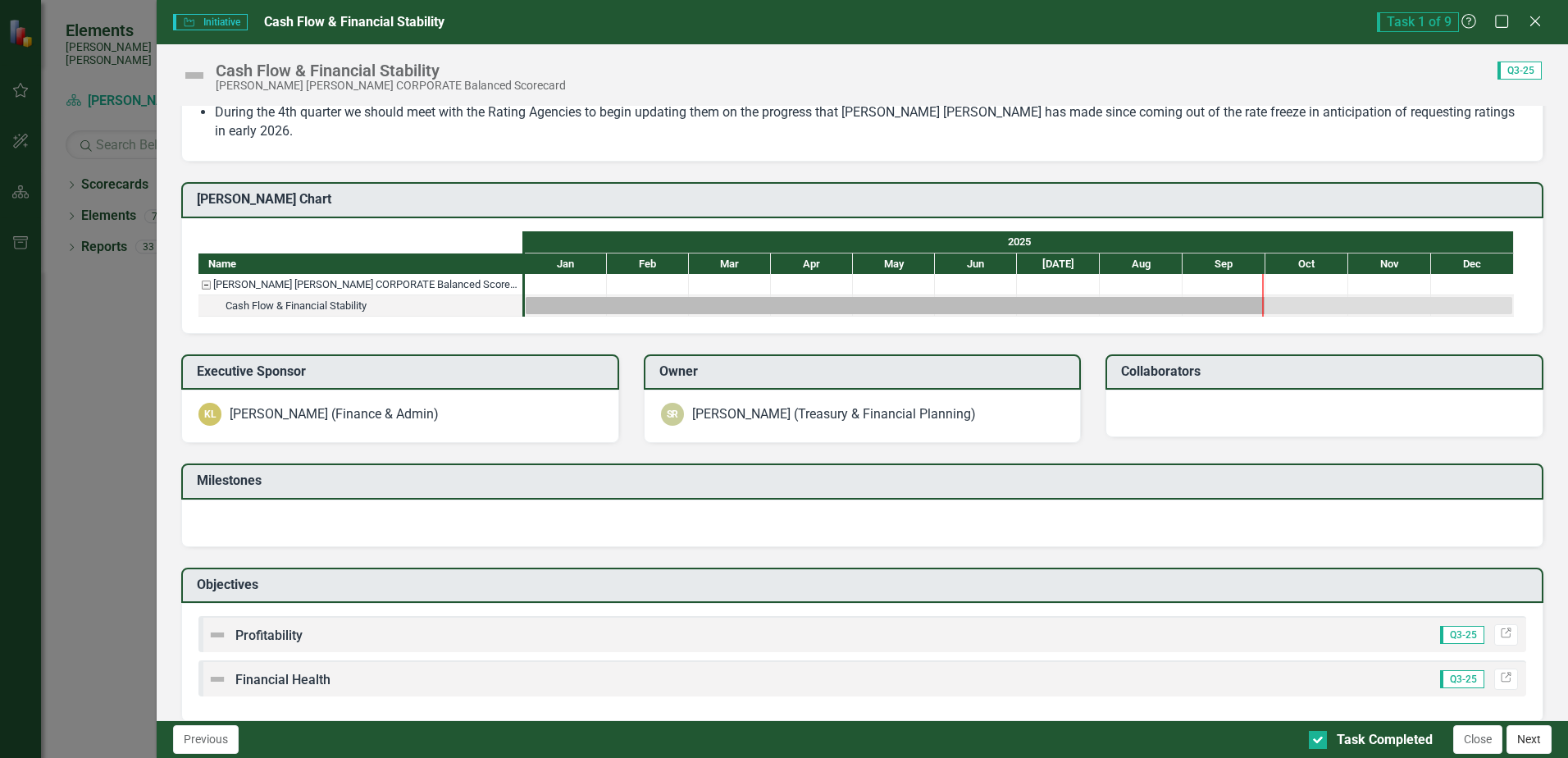
click at [1532, 743] on button "Next" at bounding box center [1529, 739] width 45 height 29
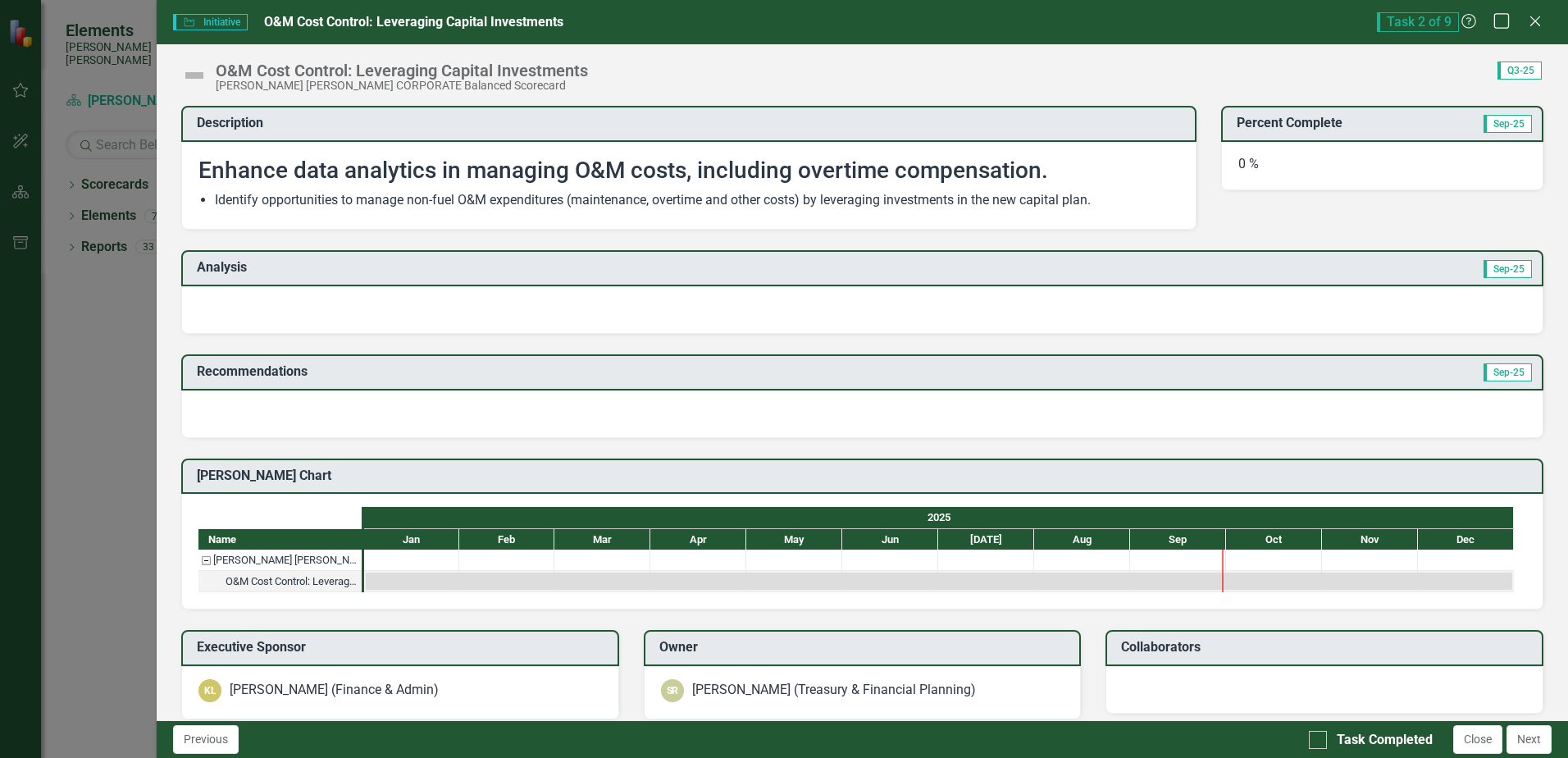
click at [1503, 25] on icon "Maximize" at bounding box center [1502, 21] width 21 height 16
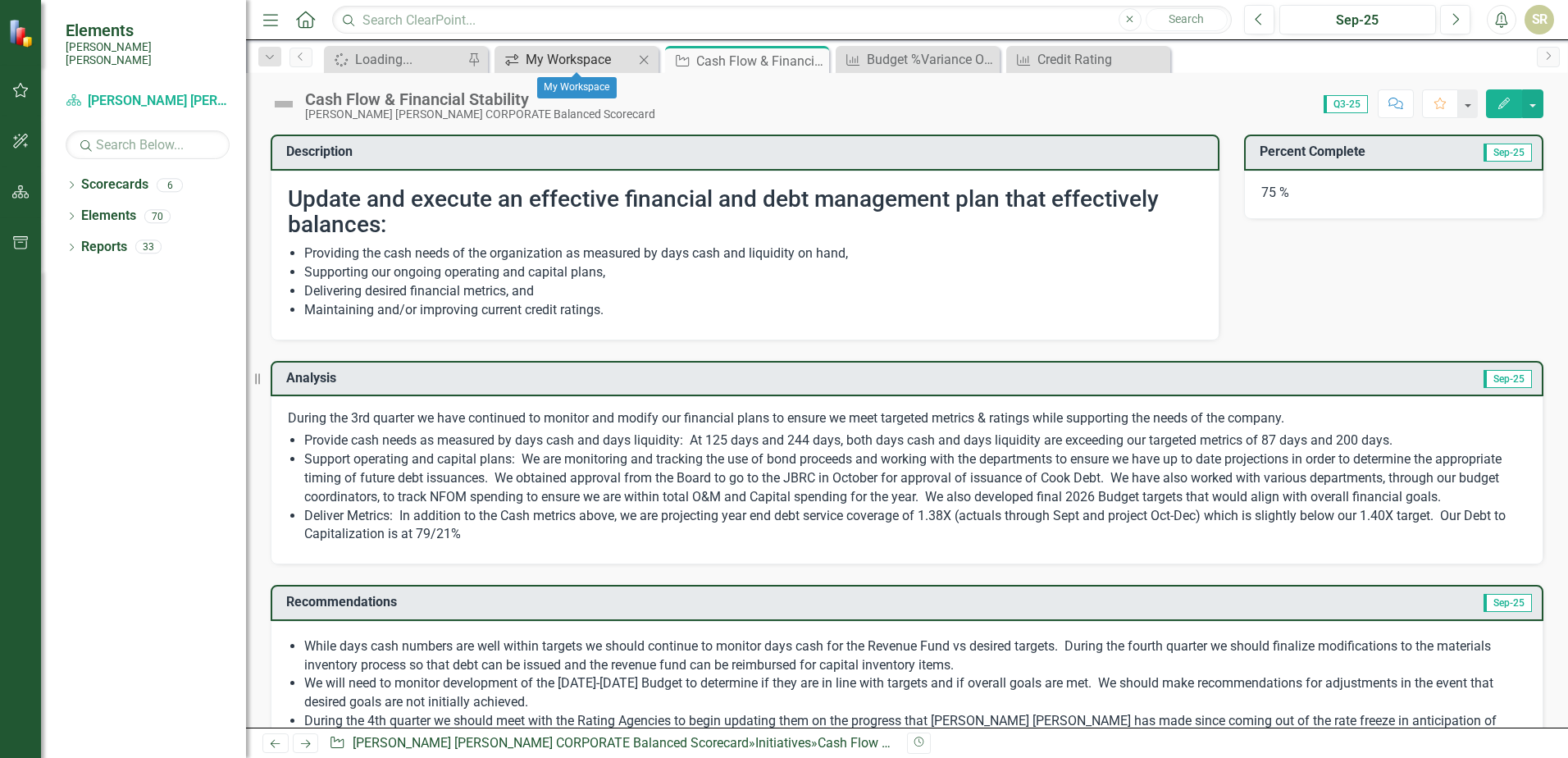
click at [585, 63] on div "My Workspace" at bounding box center [580, 60] width 109 height 21
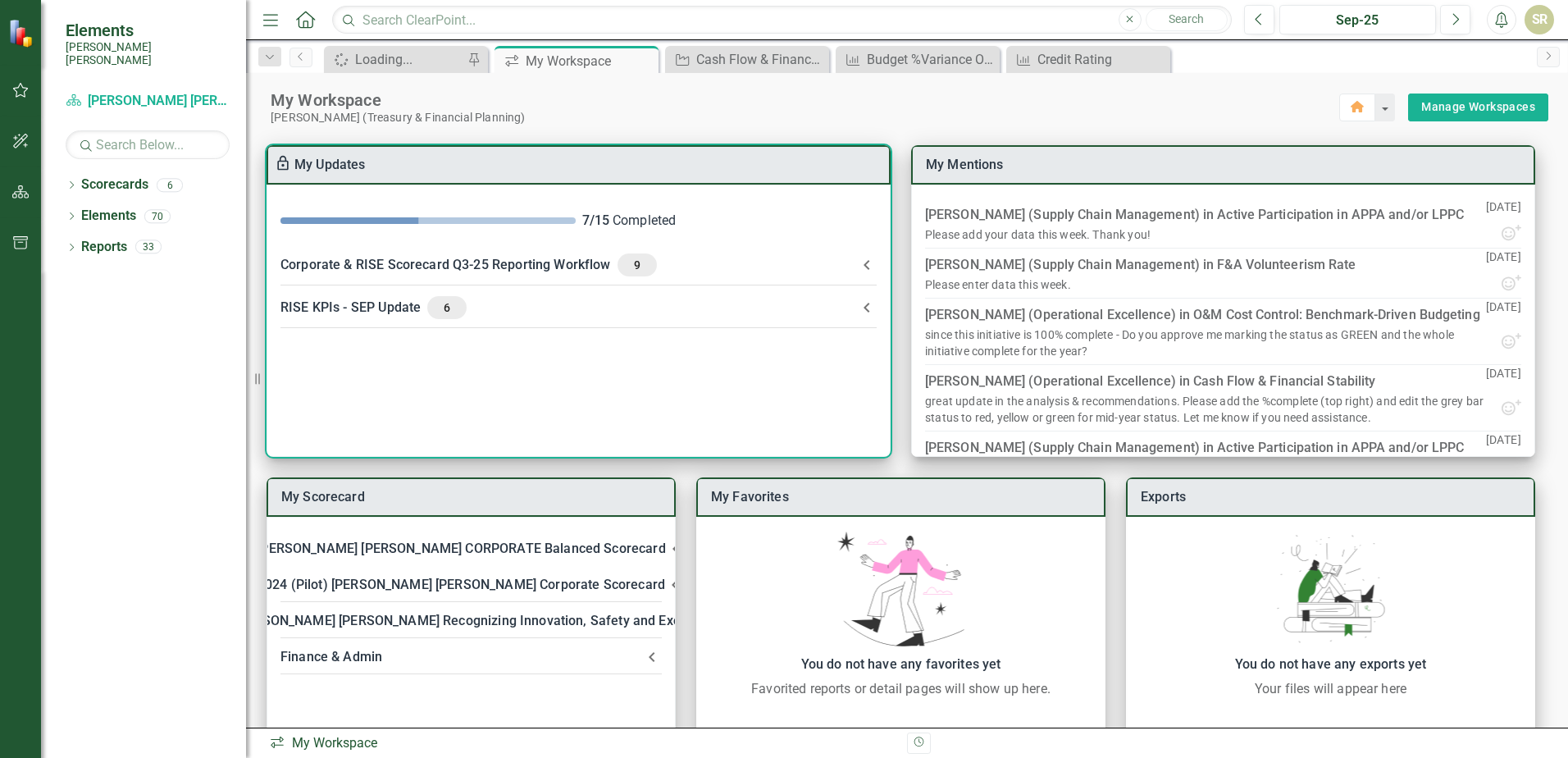
click at [861, 307] on icon at bounding box center [866, 307] width 20 height 20
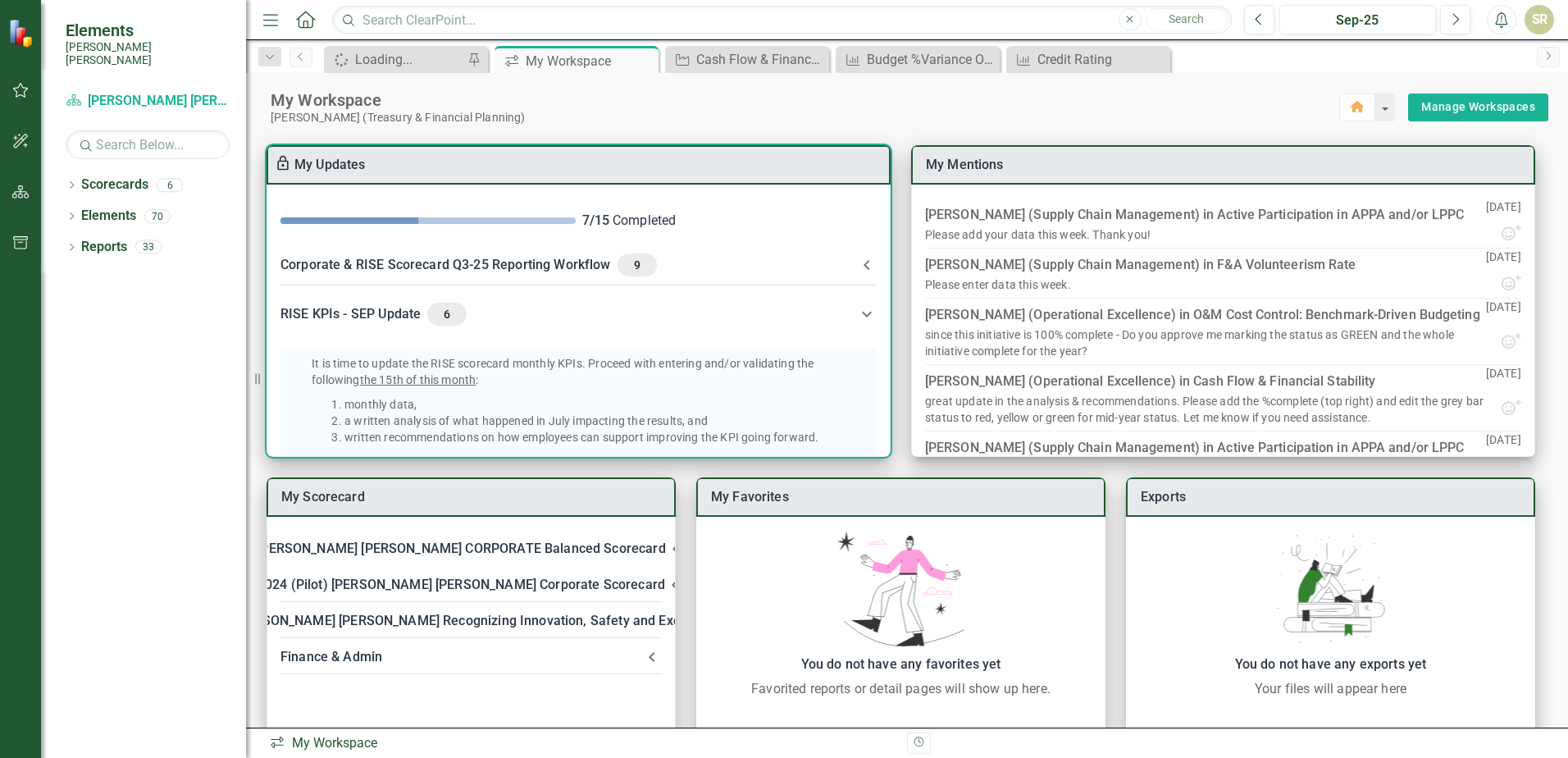
click at [863, 265] on icon at bounding box center [866, 265] width 20 height 20
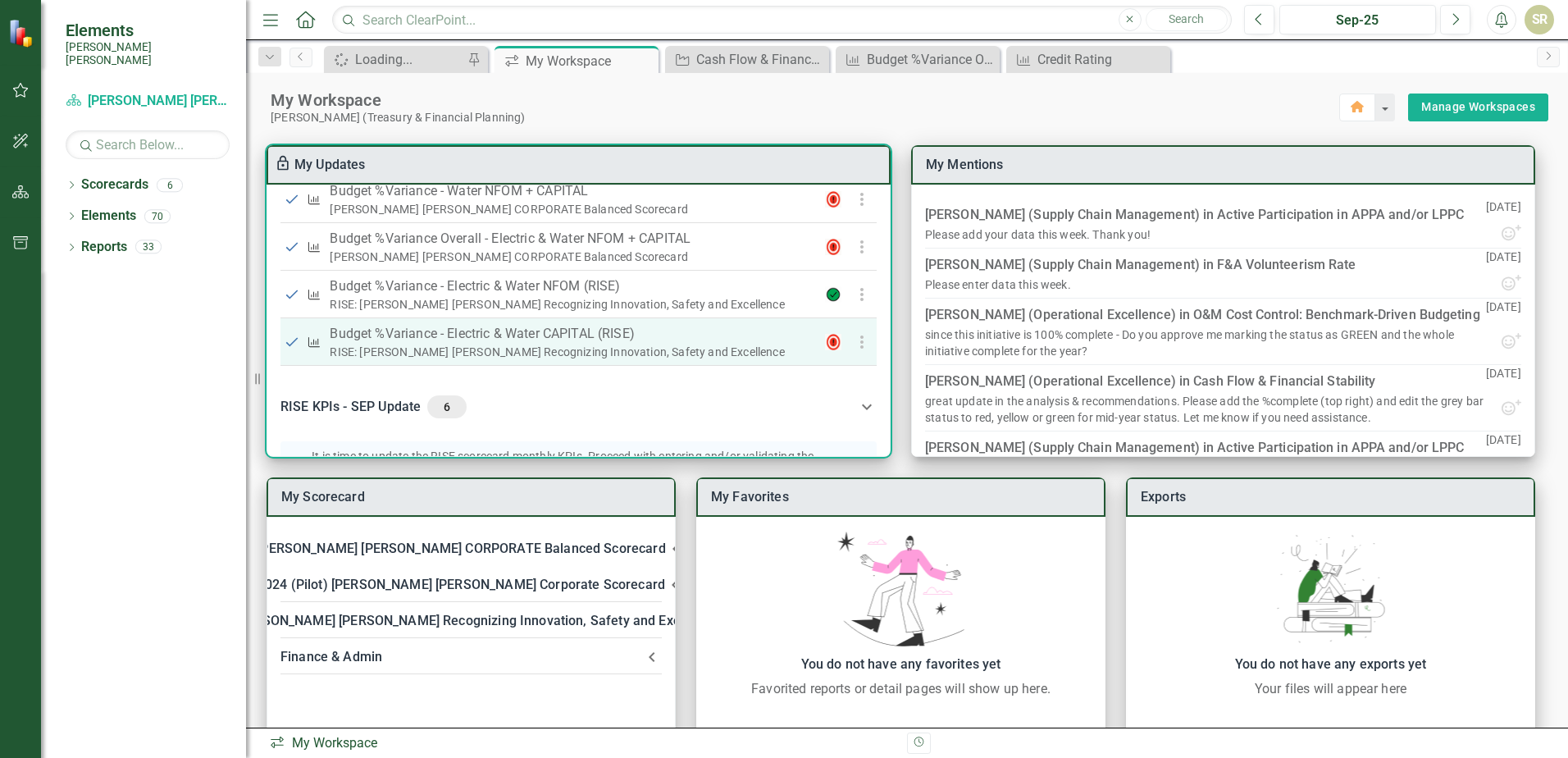
scroll to position [738, 0]
click at [828, 348] on div at bounding box center [832, 340] width 18 height 16
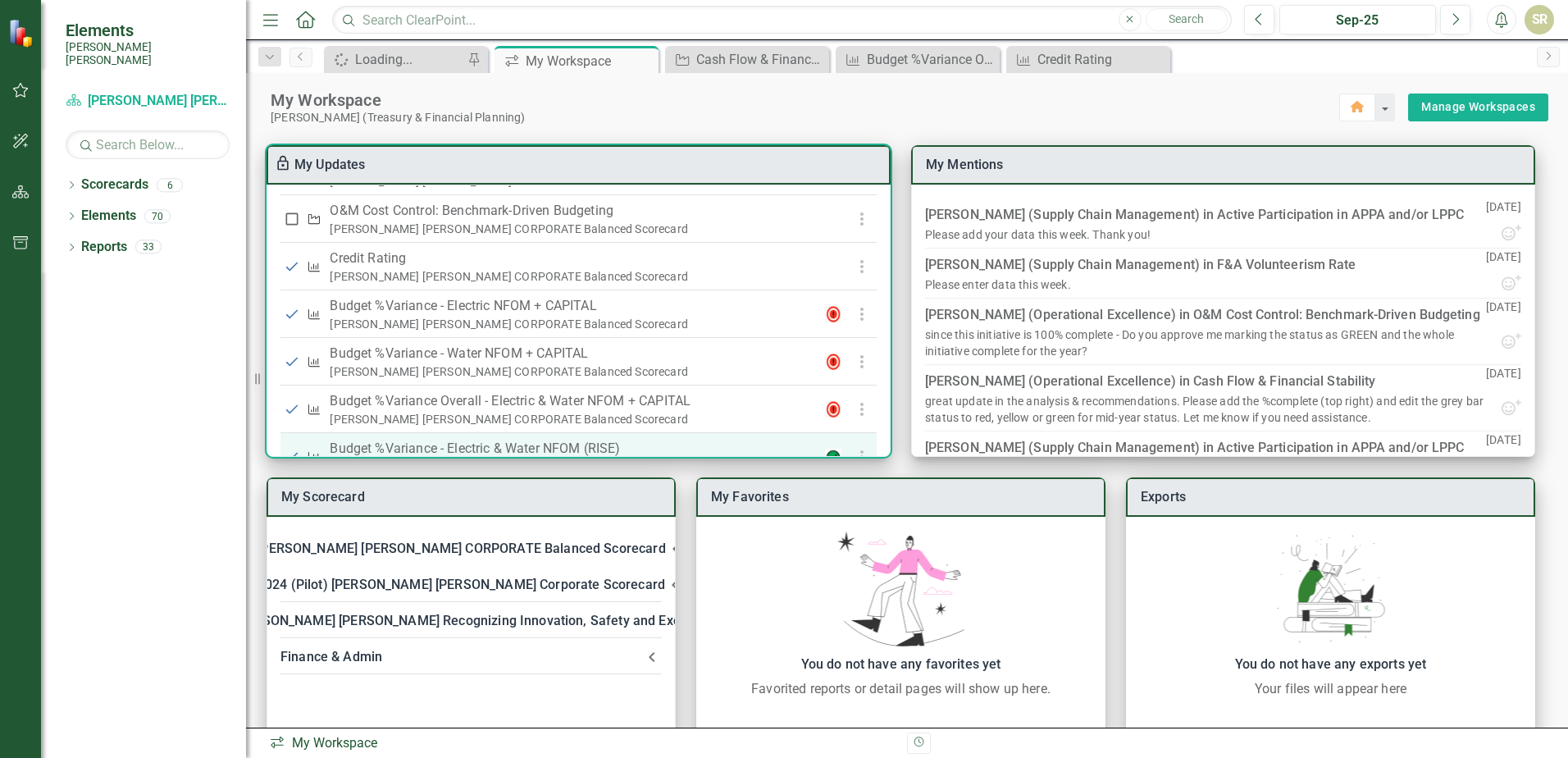
scroll to position [492, 0]
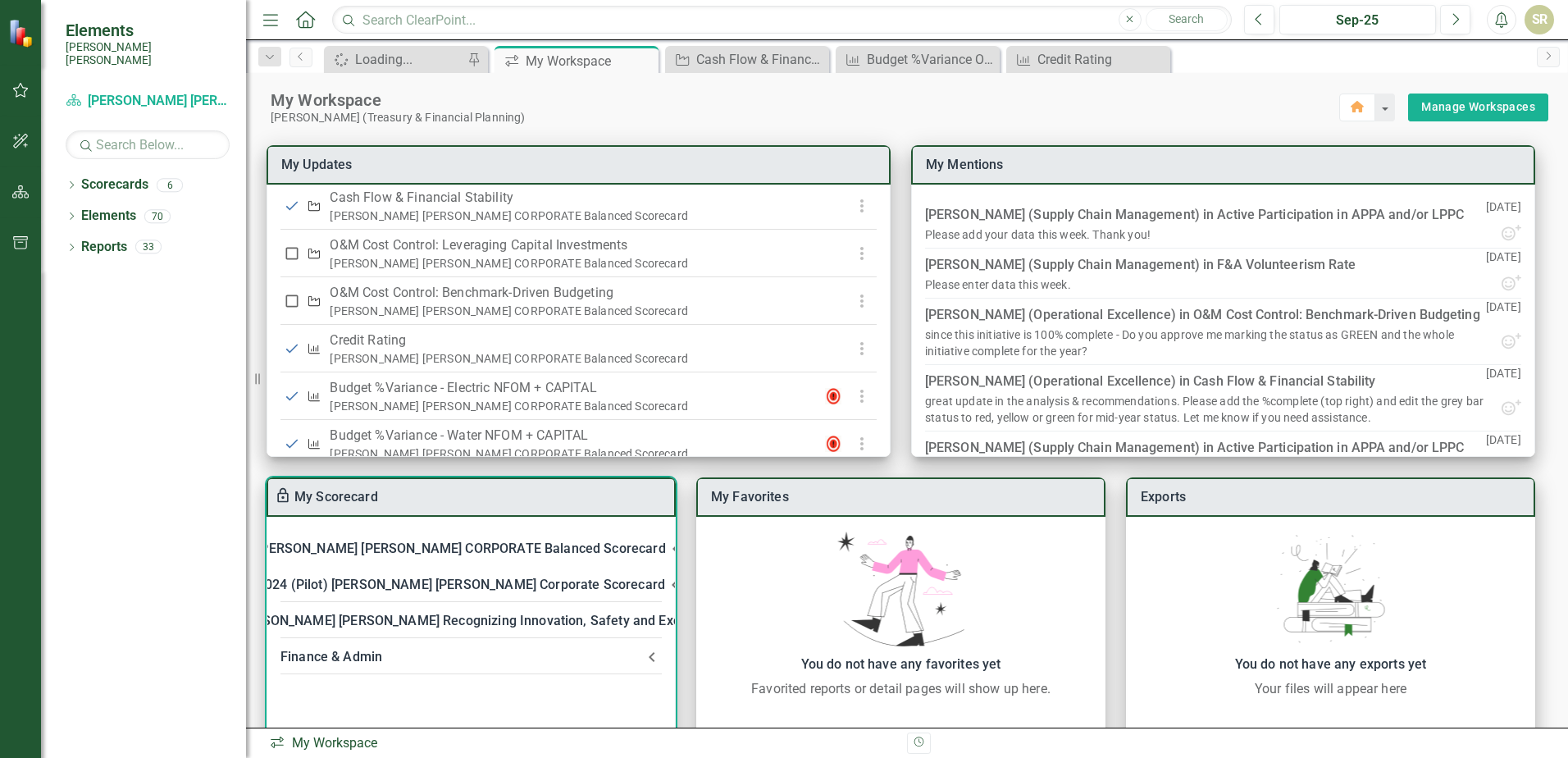
click at [528, 548] on div "[PERSON_NAME] [PERSON_NAME] CORPORATE Balanced Scorecard" at bounding box center [461, 549] width 408 height 23
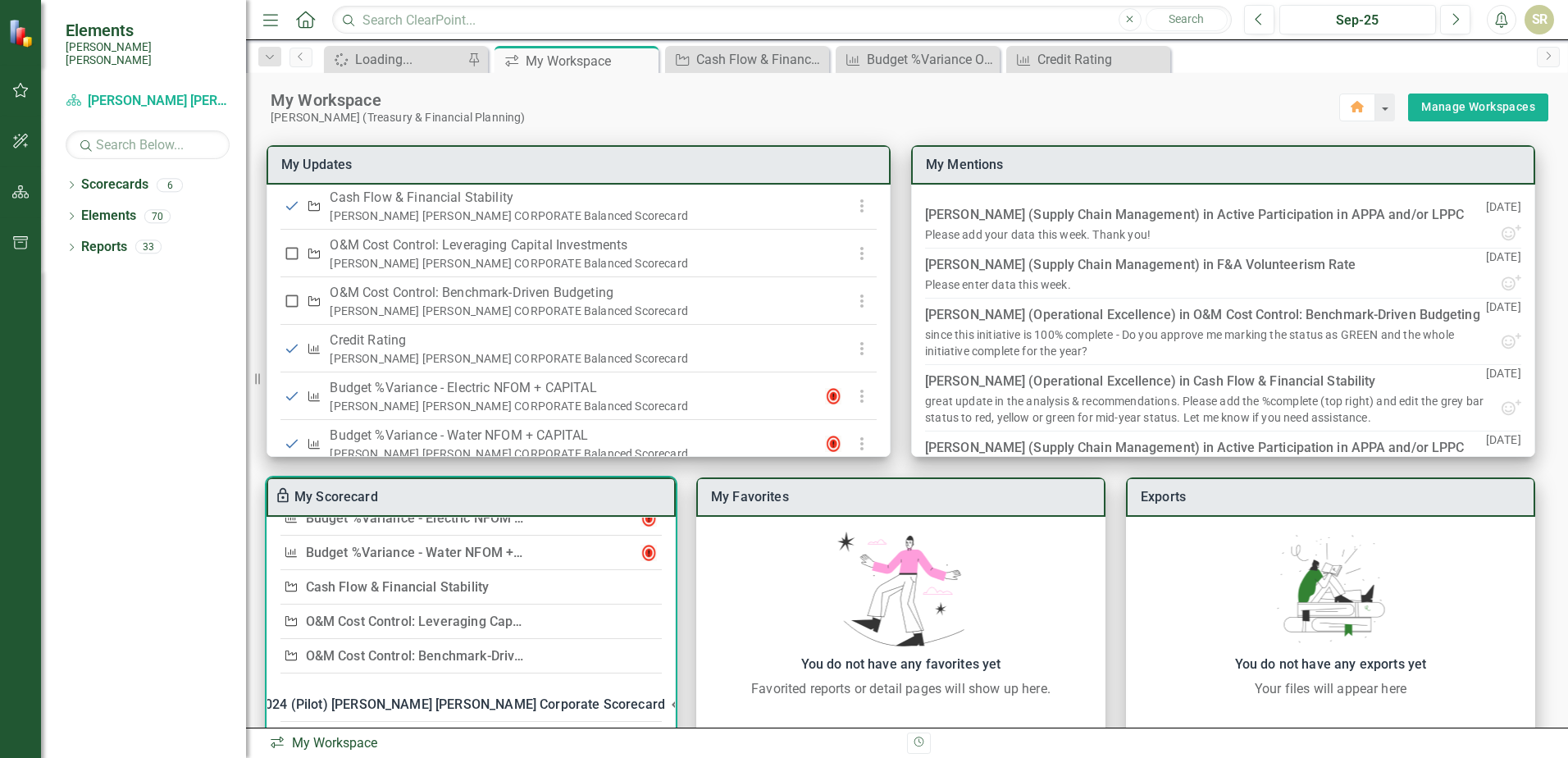
scroll to position [164, 0]
click at [429, 616] on link "O&M Cost Control: Leveraging Capital Investments" at bounding box center [458, 618] width 304 height 16
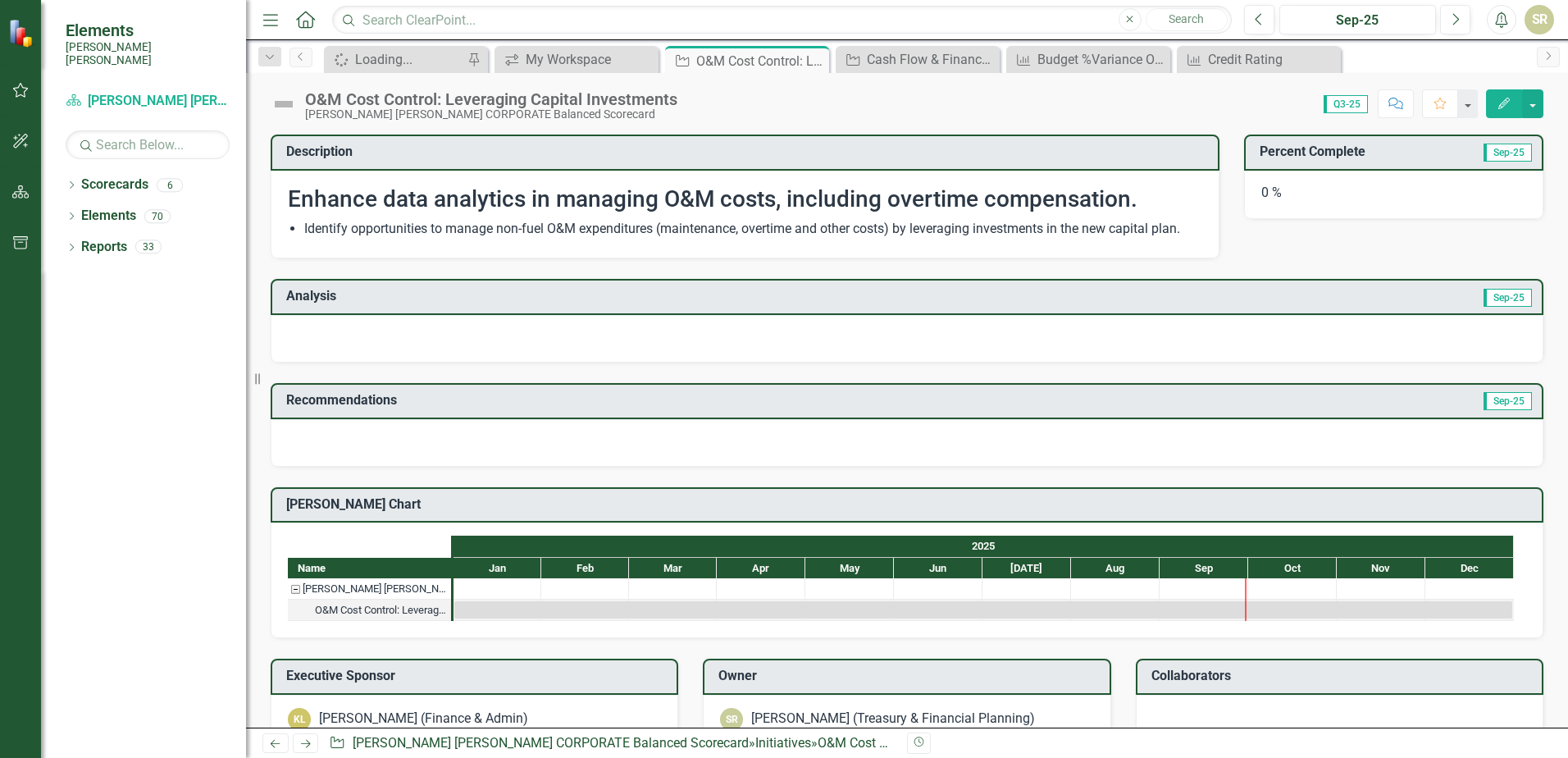
click at [434, 333] on div at bounding box center [907, 339] width 1273 height 48
click at [1504, 99] on icon "Edit" at bounding box center [1504, 102] width 15 height 11
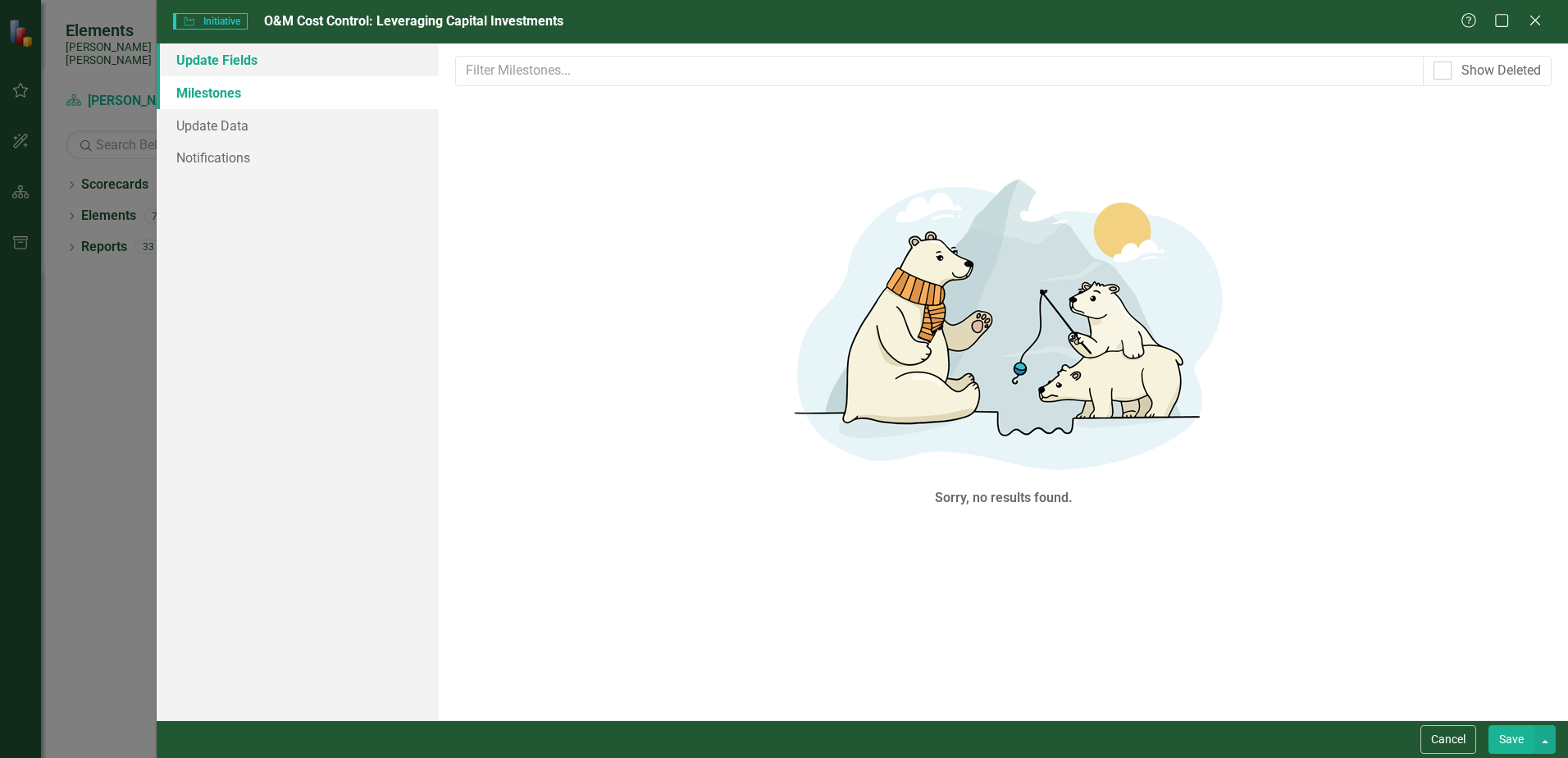
click at [243, 63] on link "Update Fields" at bounding box center [297, 60] width 282 height 33
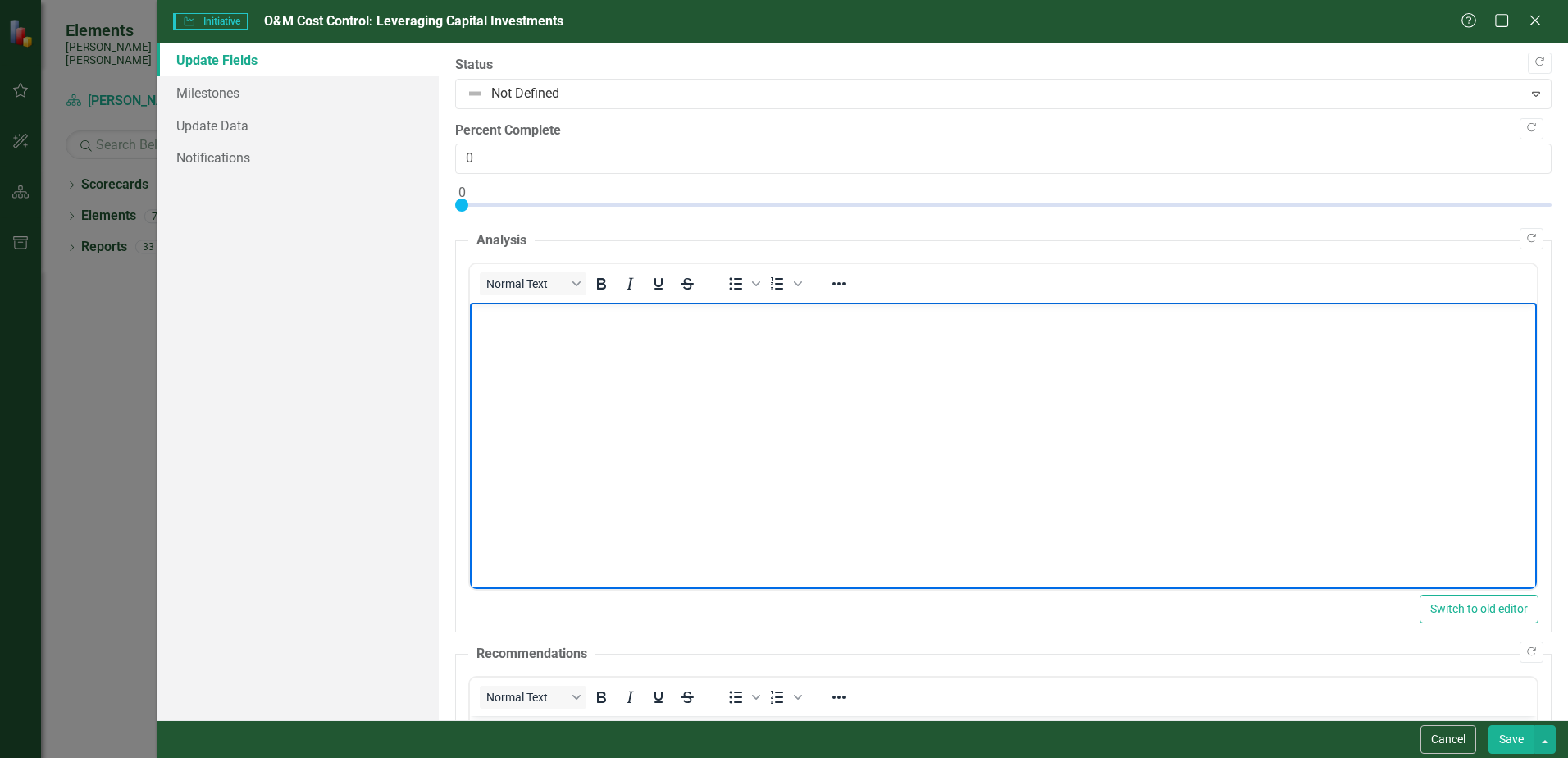
click at [485, 317] on p "Rich Text Area. Press ALT-0 for help." at bounding box center [1004, 316] width 1059 height 20
click at [873, 313] on p "We began work with an outside consult to obtain proposals to obtain data needed…" at bounding box center [1004, 316] width 1059 height 20
click at [1156, 315] on p "We began work with an outside consult to obtain proposals to obtain benchmarkin…" at bounding box center [1004, 316] width 1059 height 20
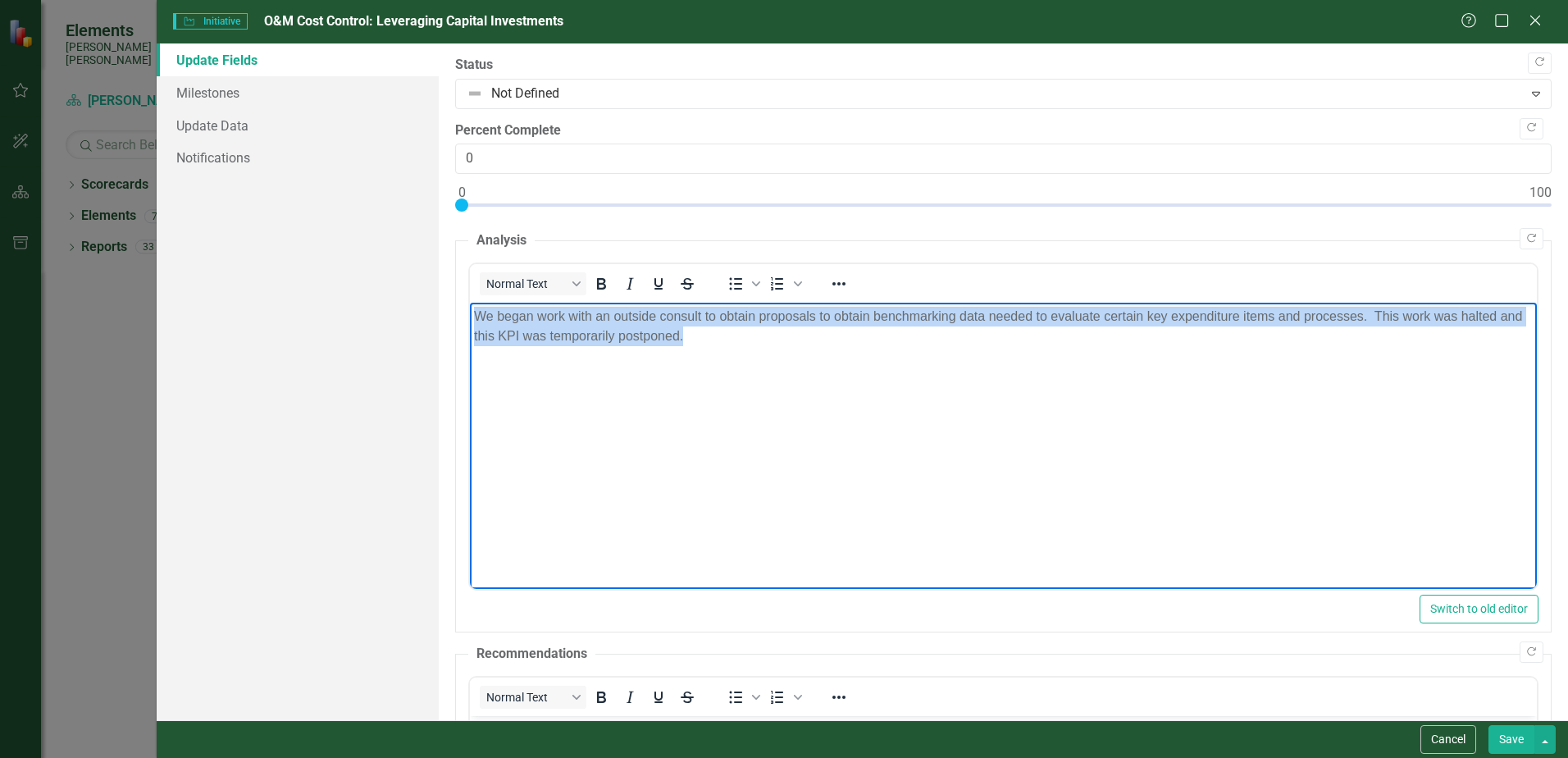
drag, startPoint x: 719, startPoint y: 336, endPoint x: 937, endPoint y: 612, distance: 351.7
click at [470, 309] on html "We began work with an outside consult to obtain proposals to obtain benchmarkin…" at bounding box center [1003, 425] width 1067 height 246
copy p "We began work with an outside consult to obtain proposals to obtain benchmarkin…"
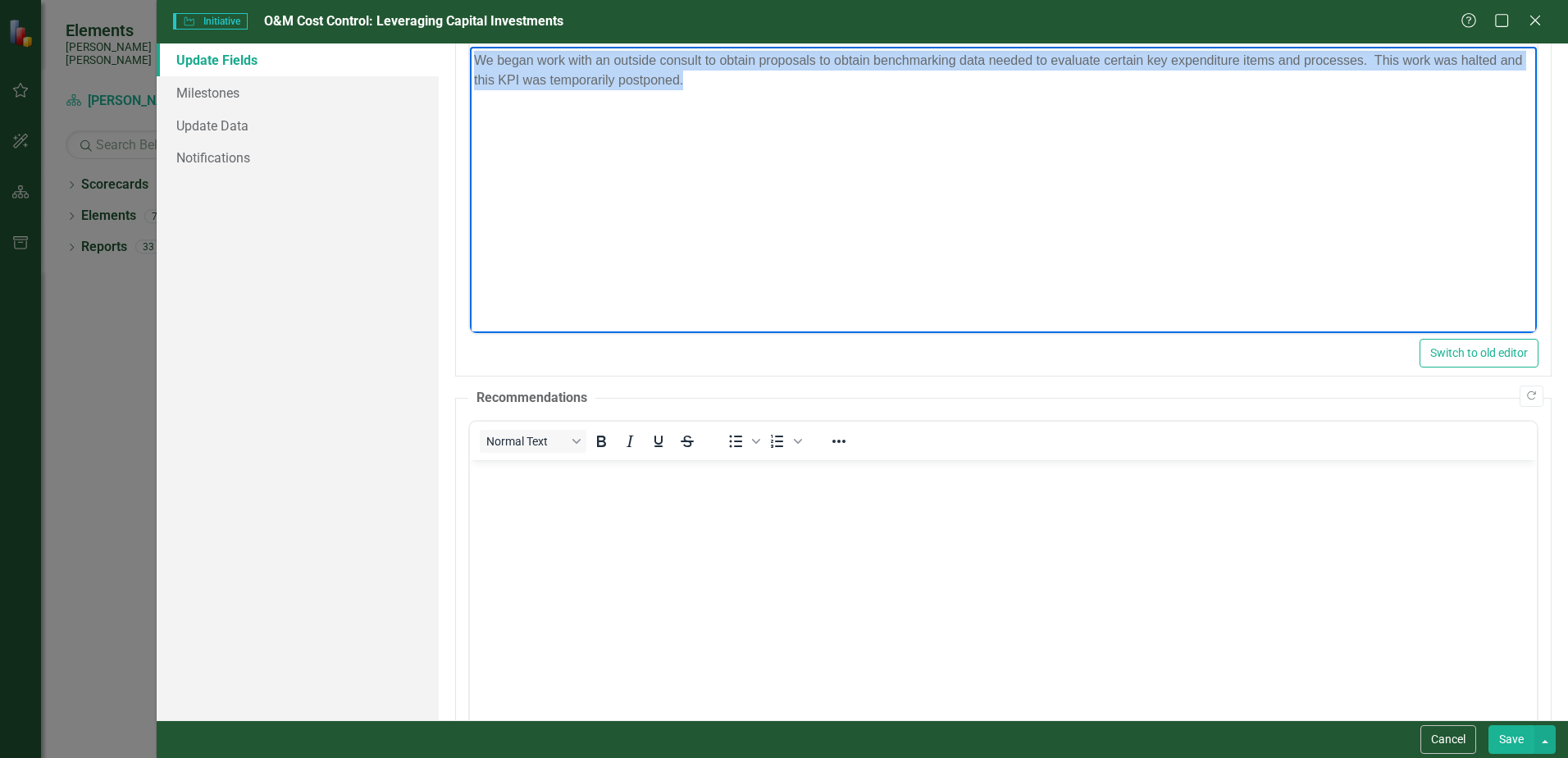
scroll to position [328, 0]
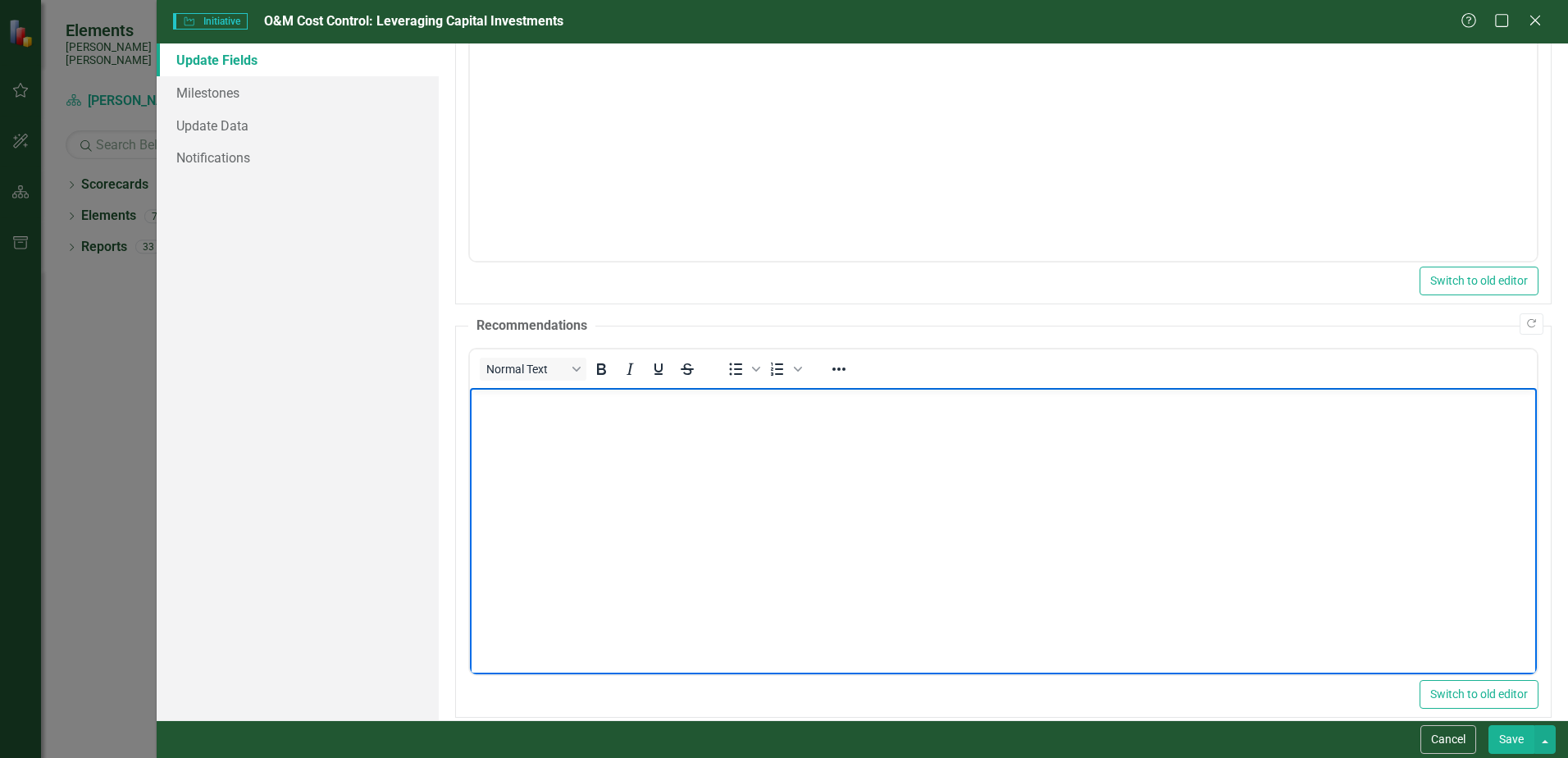
click at [484, 409] on p "Rich Text Area. Press ALT-0 for help." at bounding box center [1004, 401] width 1059 height 20
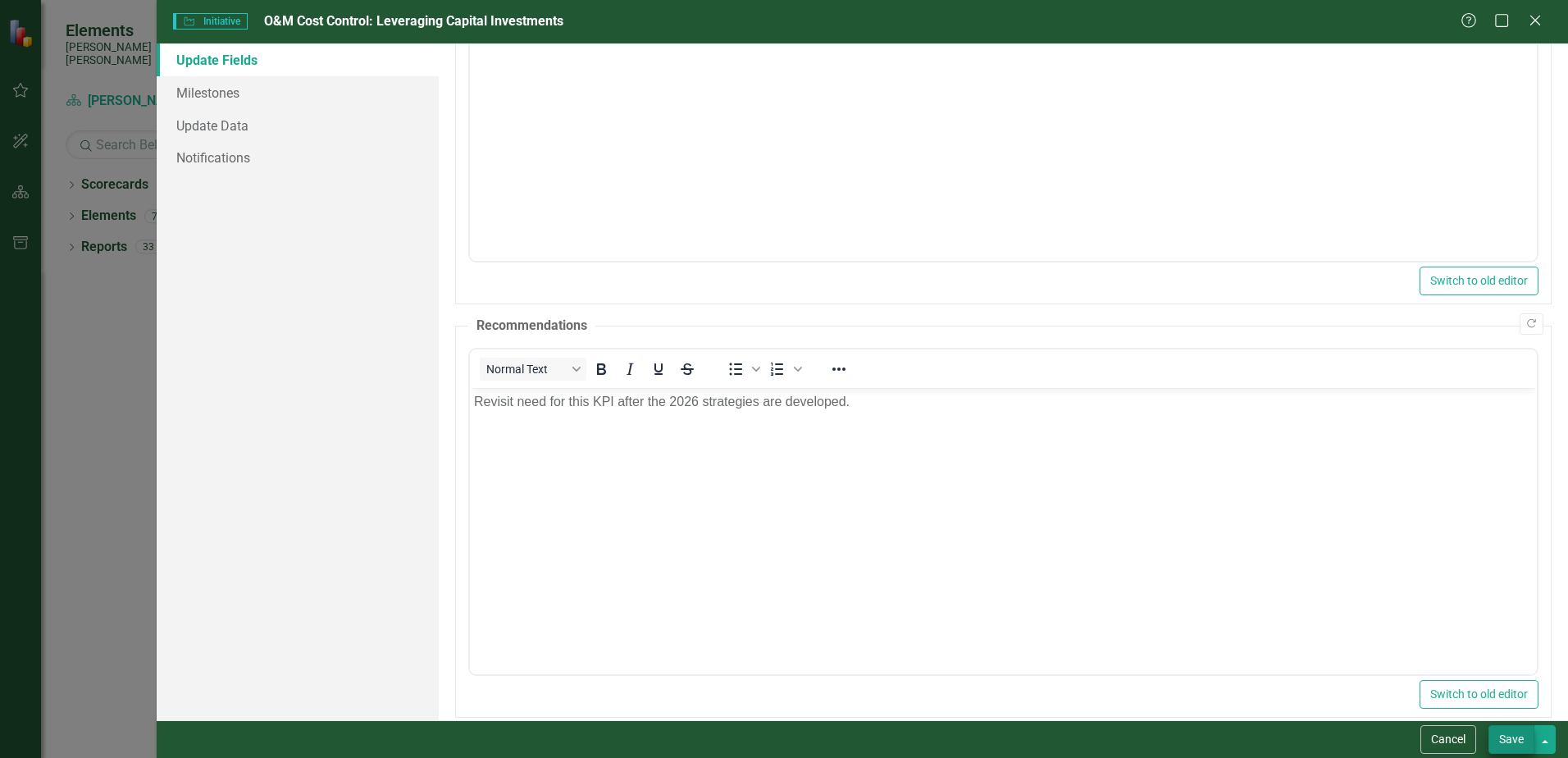
click at [1516, 735] on button "Save" at bounding box center [1512, 739] width 46 height 29
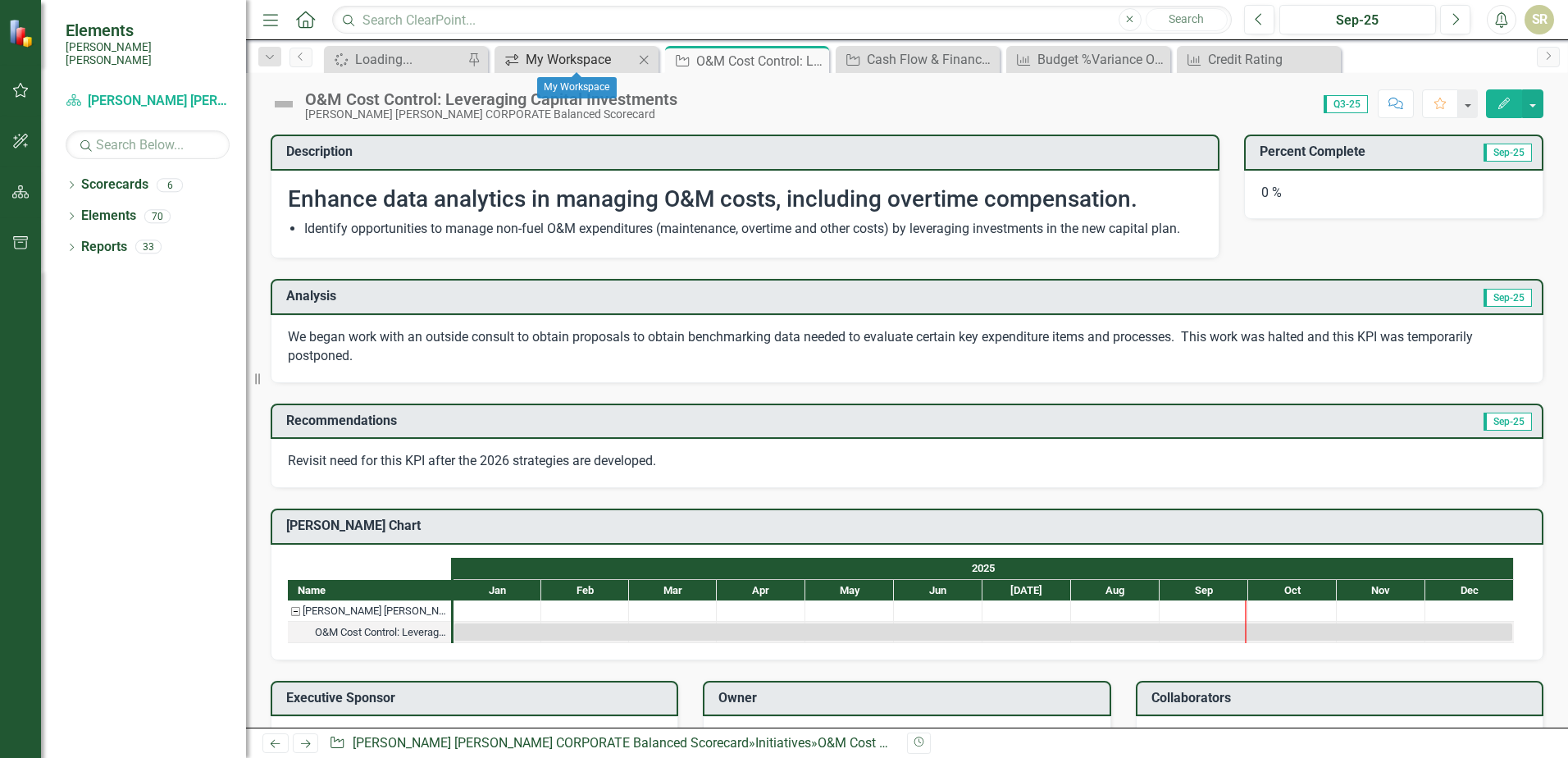
click at [597, 59] on div "My Workspace" at bounding box center [580, 60] width 109 height 21
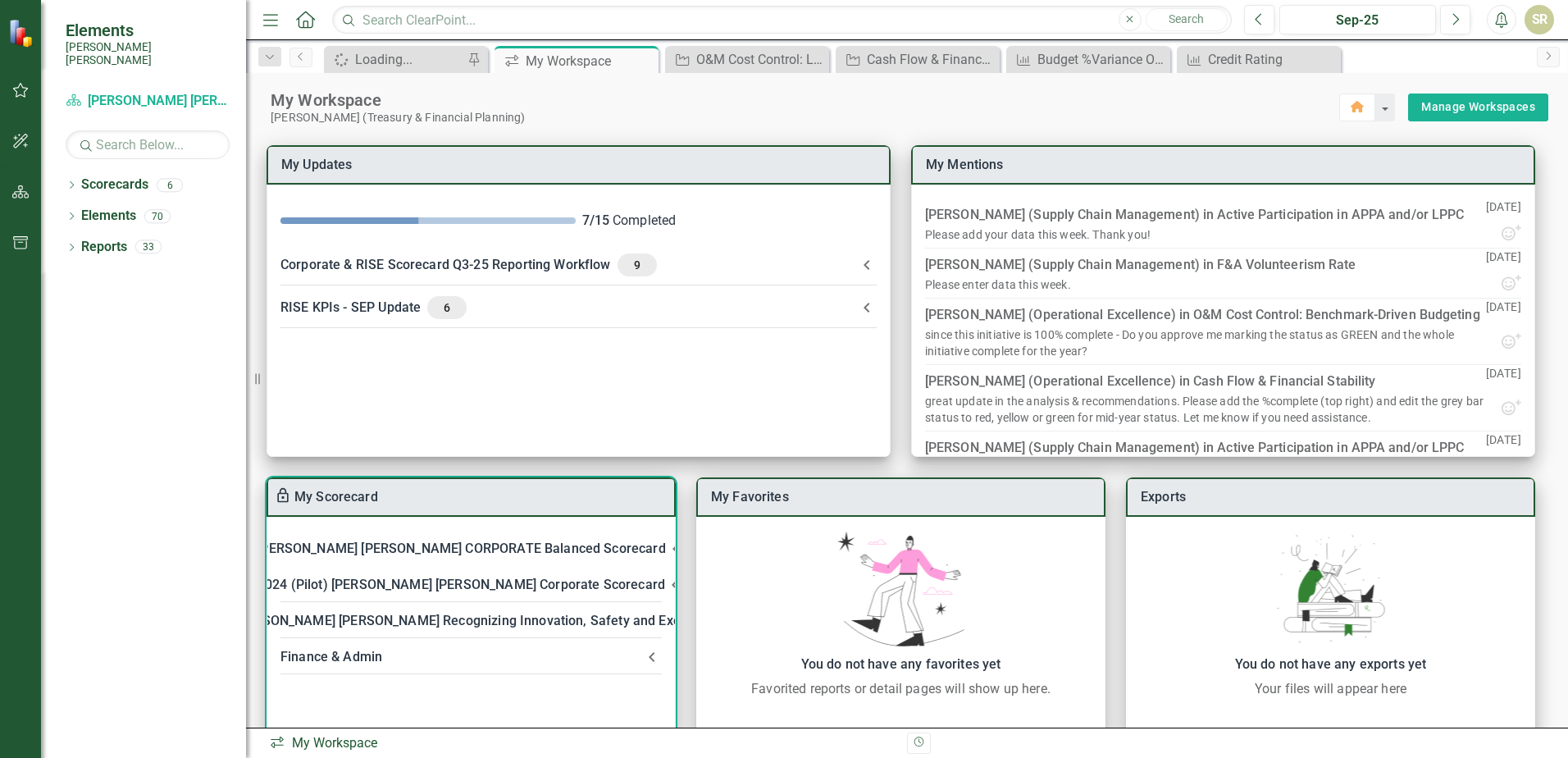
click at [666, 552] on icon at bounding box center [675, 549] width 20 height 20
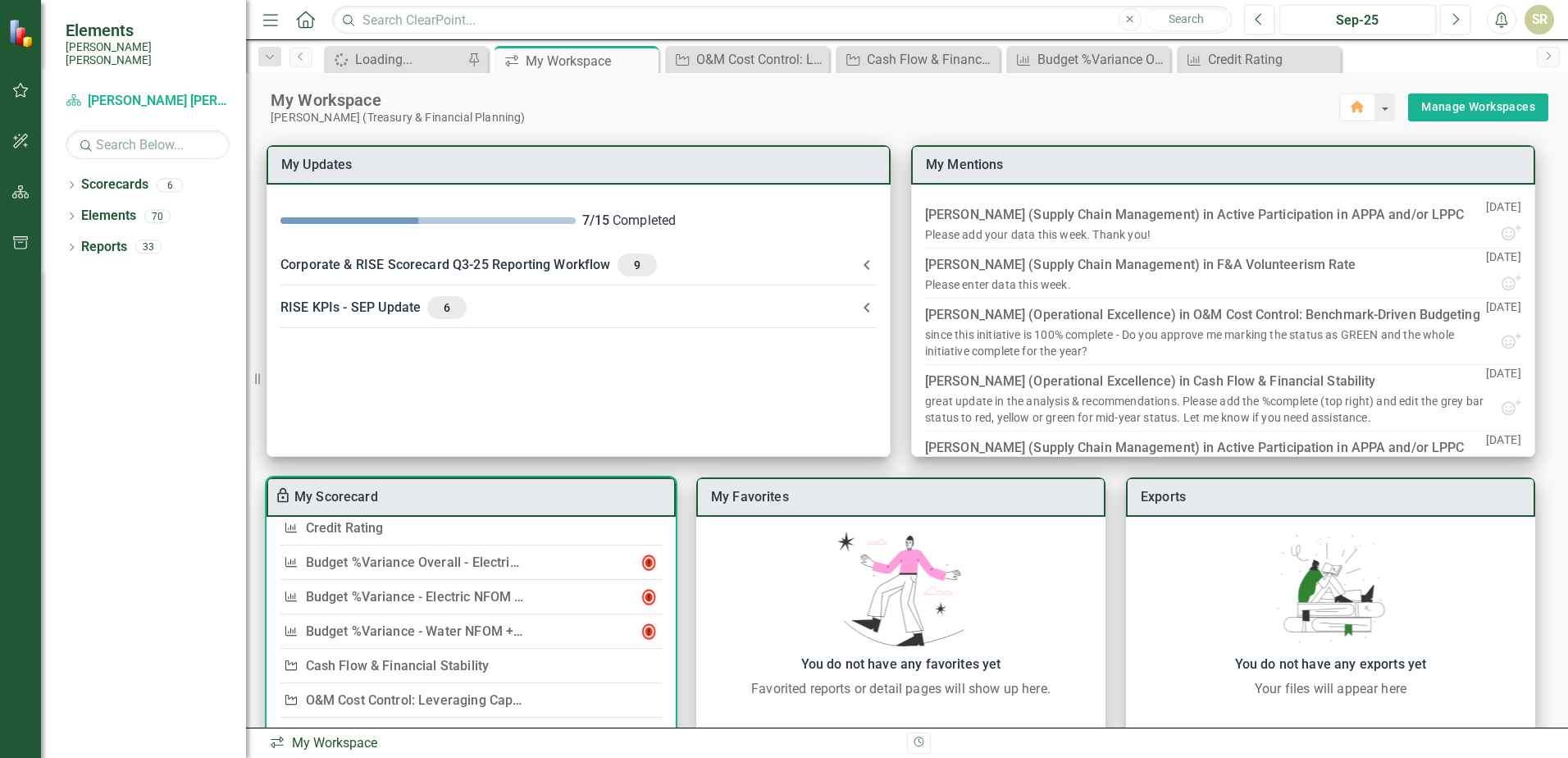
scroll to position [223, 0]
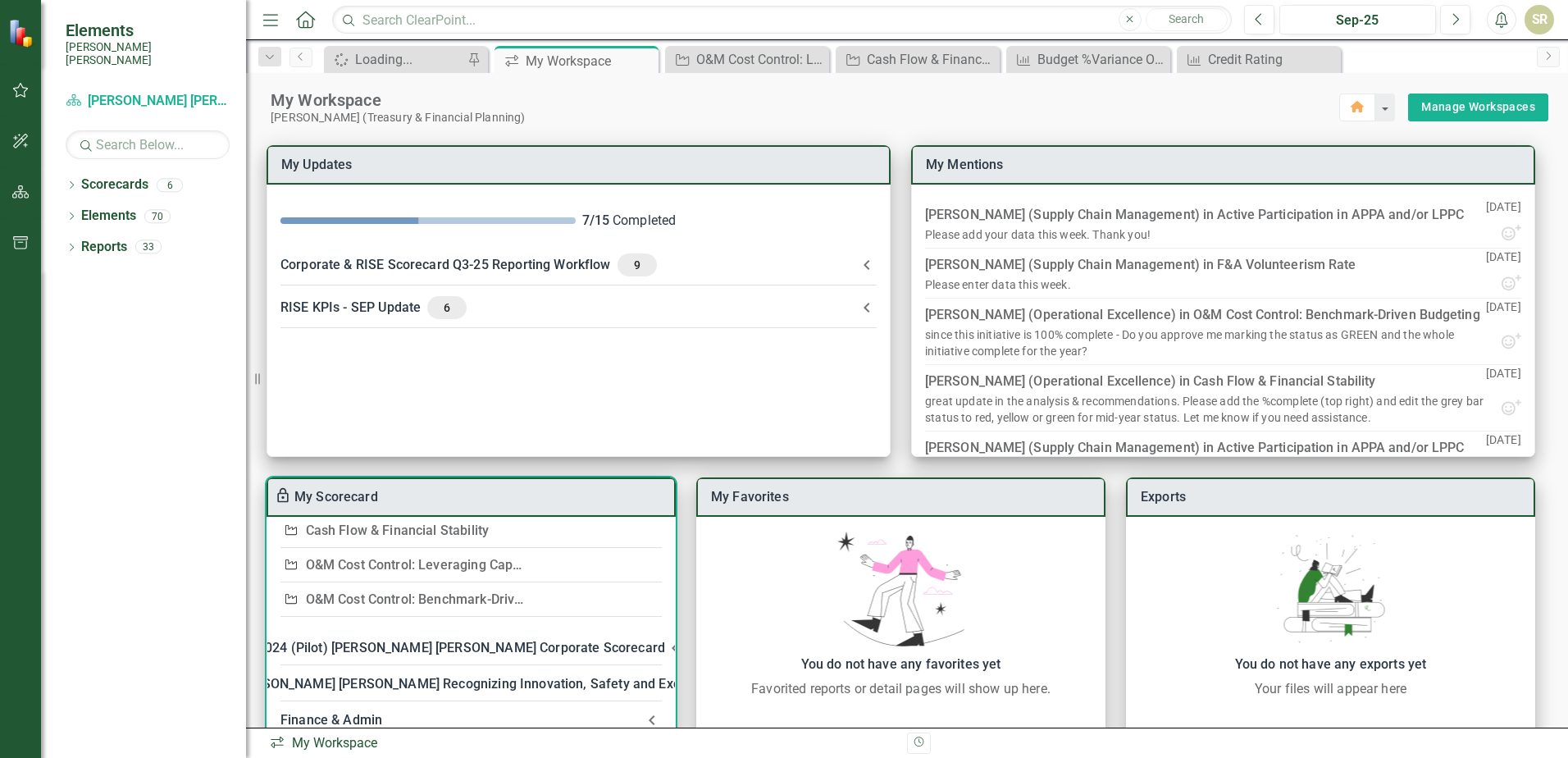
click at [439, 595] on link "O&M Cost Control: Benchmark-Driven Budgeting" at bounding box center [450, 599] width 289 height 16
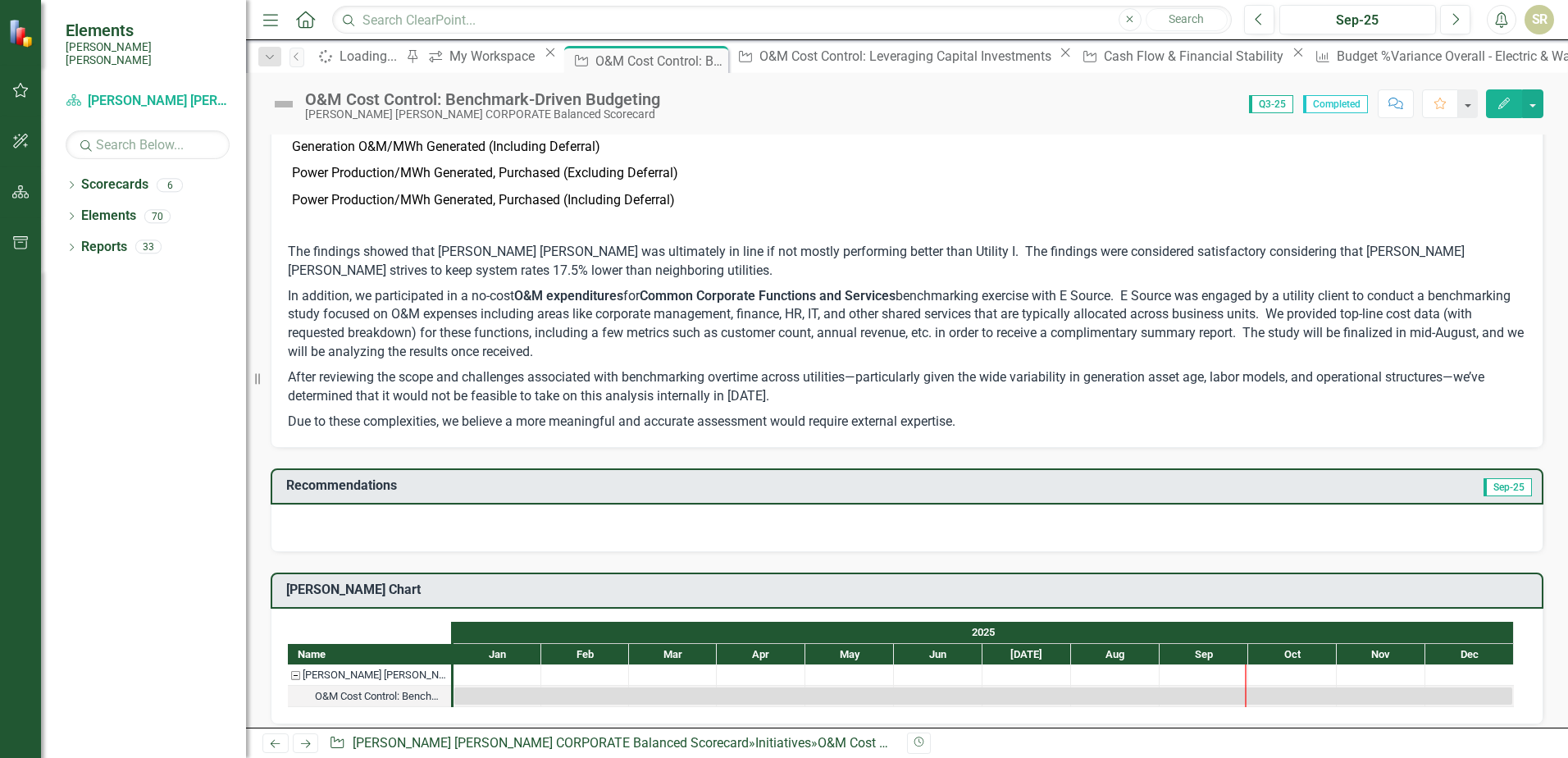
scroll to position [738, 0]
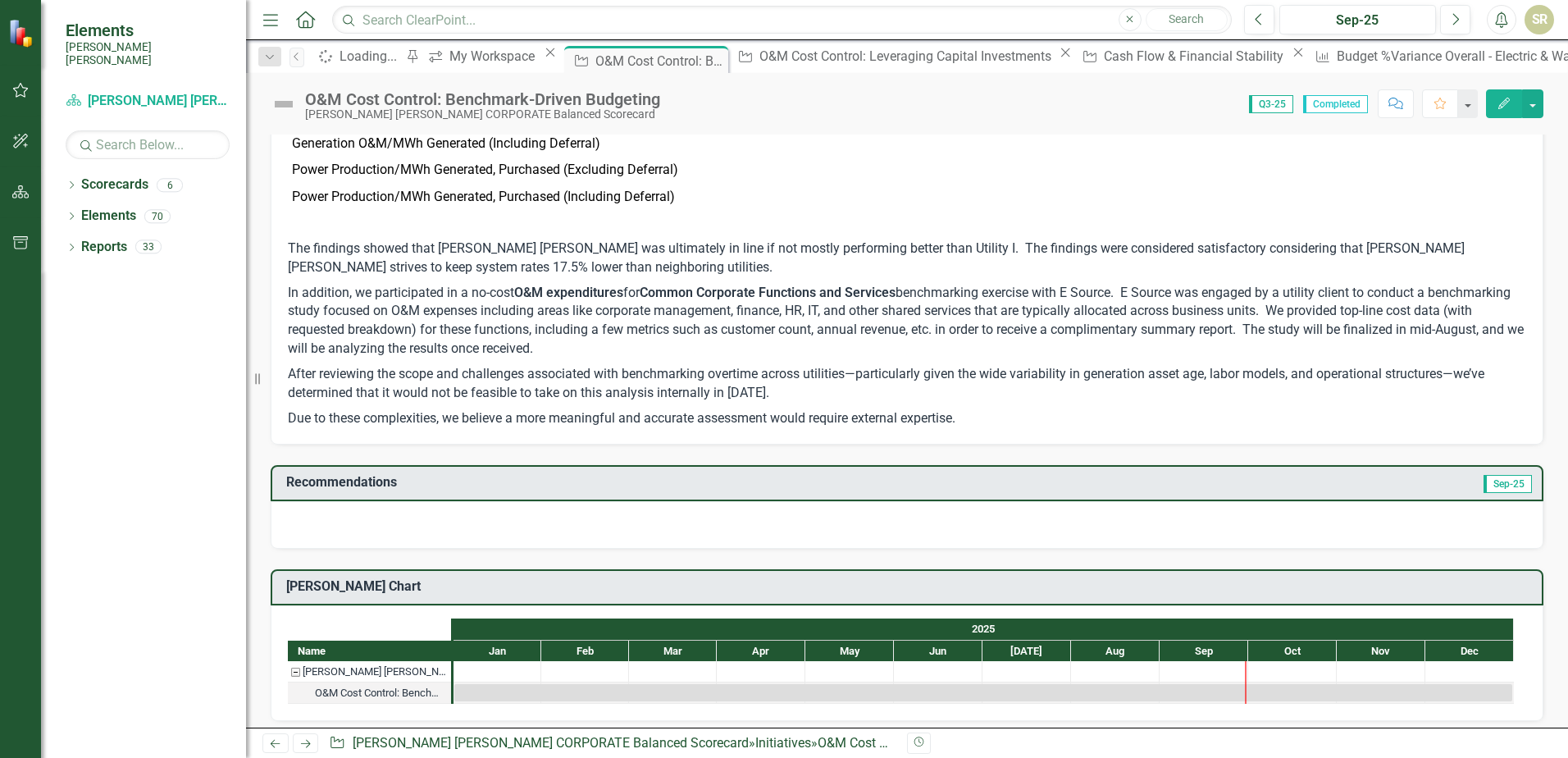
click at [303, 514] on div at bounding box center [907, 524] width 1273 height 48
click at [294, 519] on div at bounding box center [907, 524] width 1273 height 48
click at [1513, 105] on button "Edit" at bounding box center [1505, 103] width 36 height 29
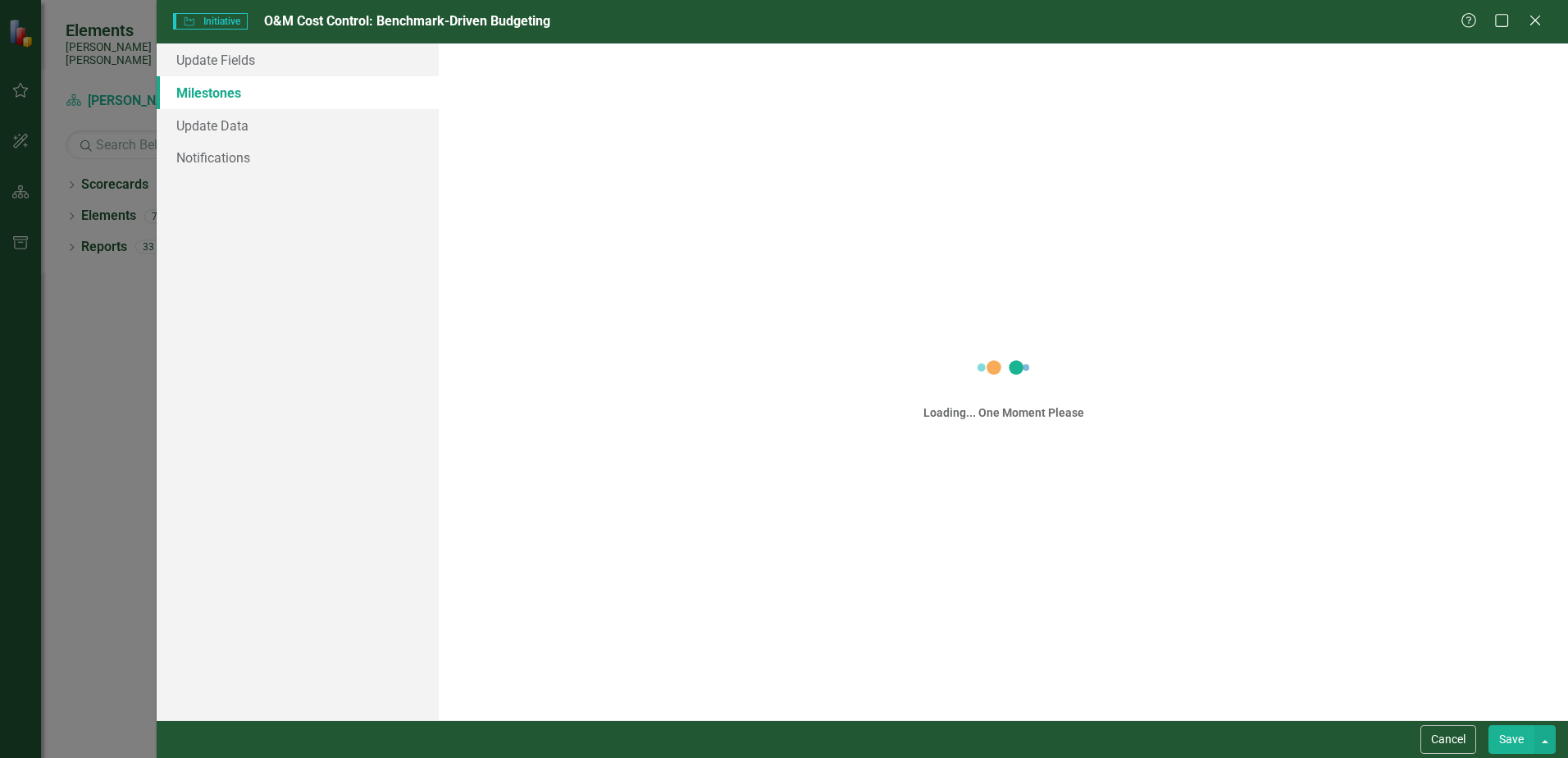
scroll to position [0, 0]
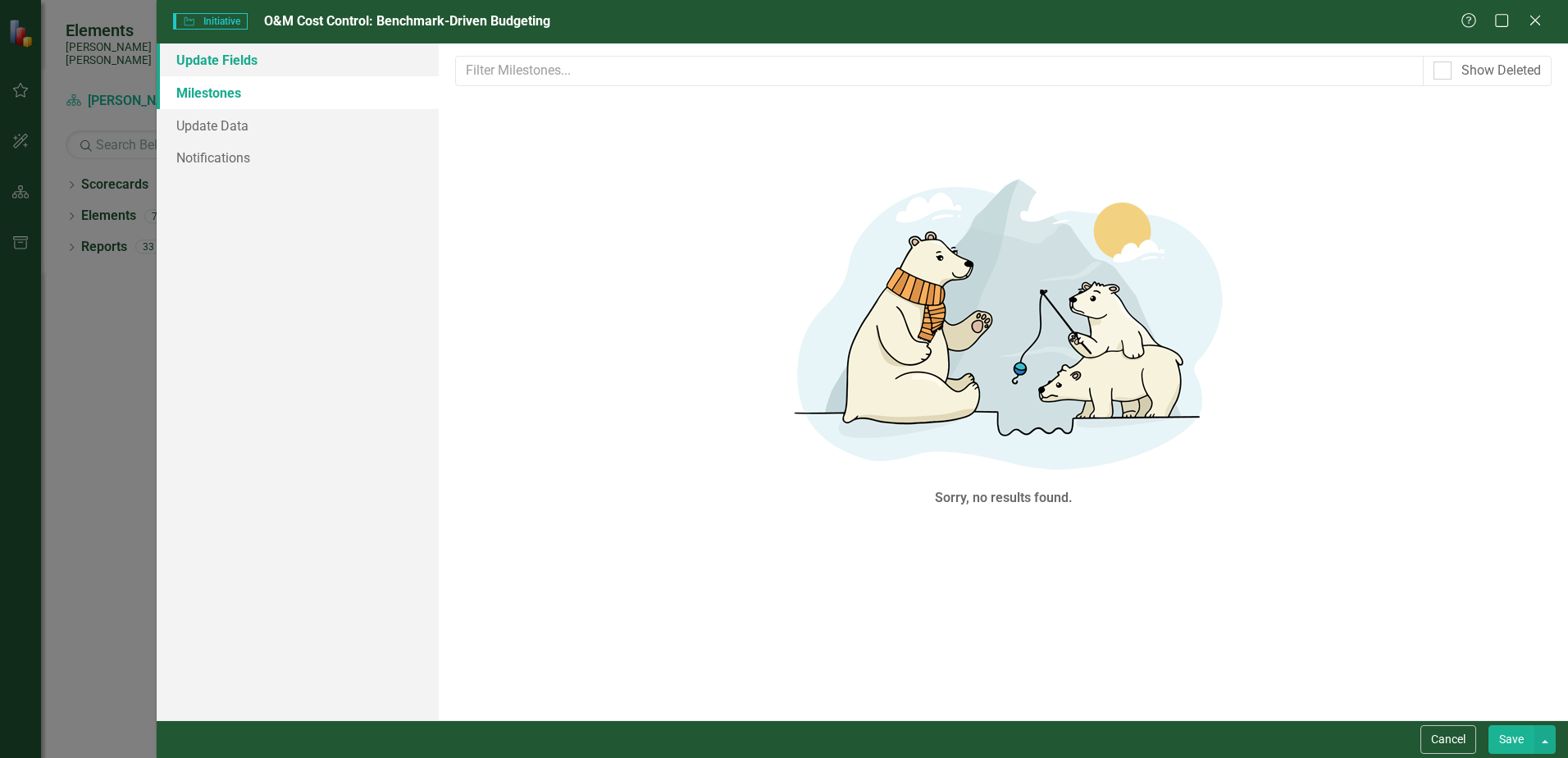
click at [223, 62] on link "Update Fields" at bounding box center [297, 60] width 282 height 33
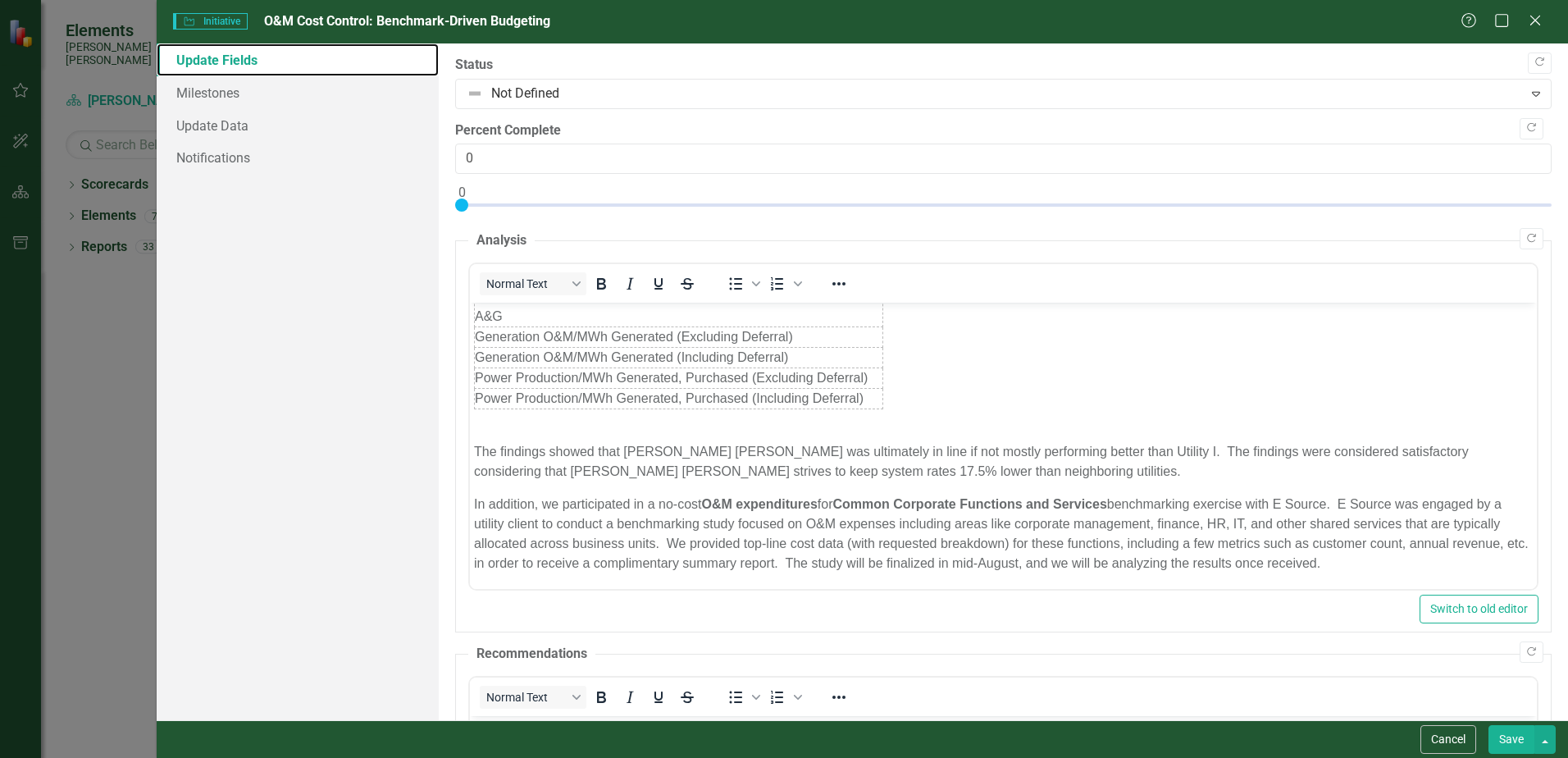
scroll to position [492, 0]
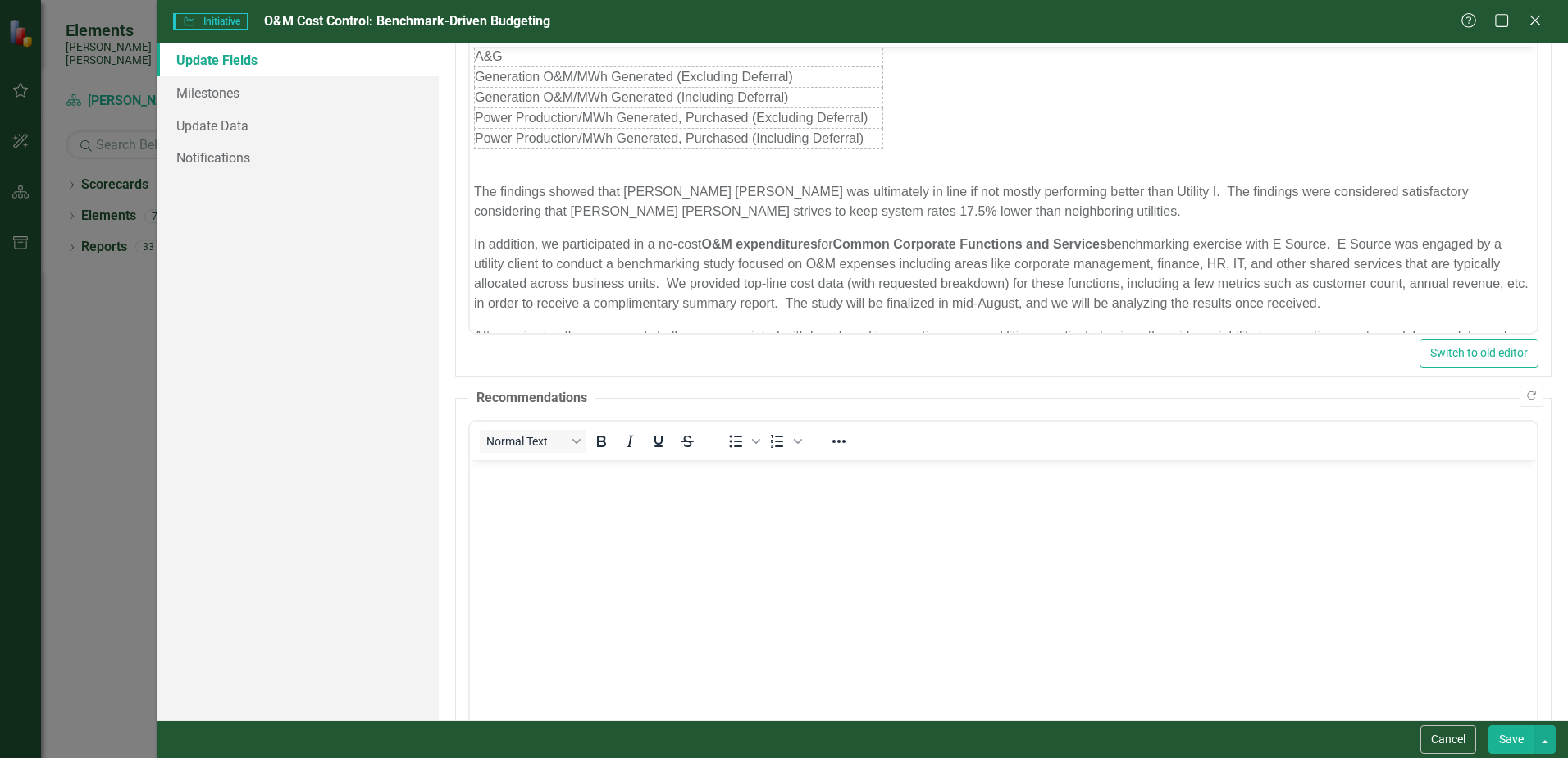
scroll to position [350, 0]
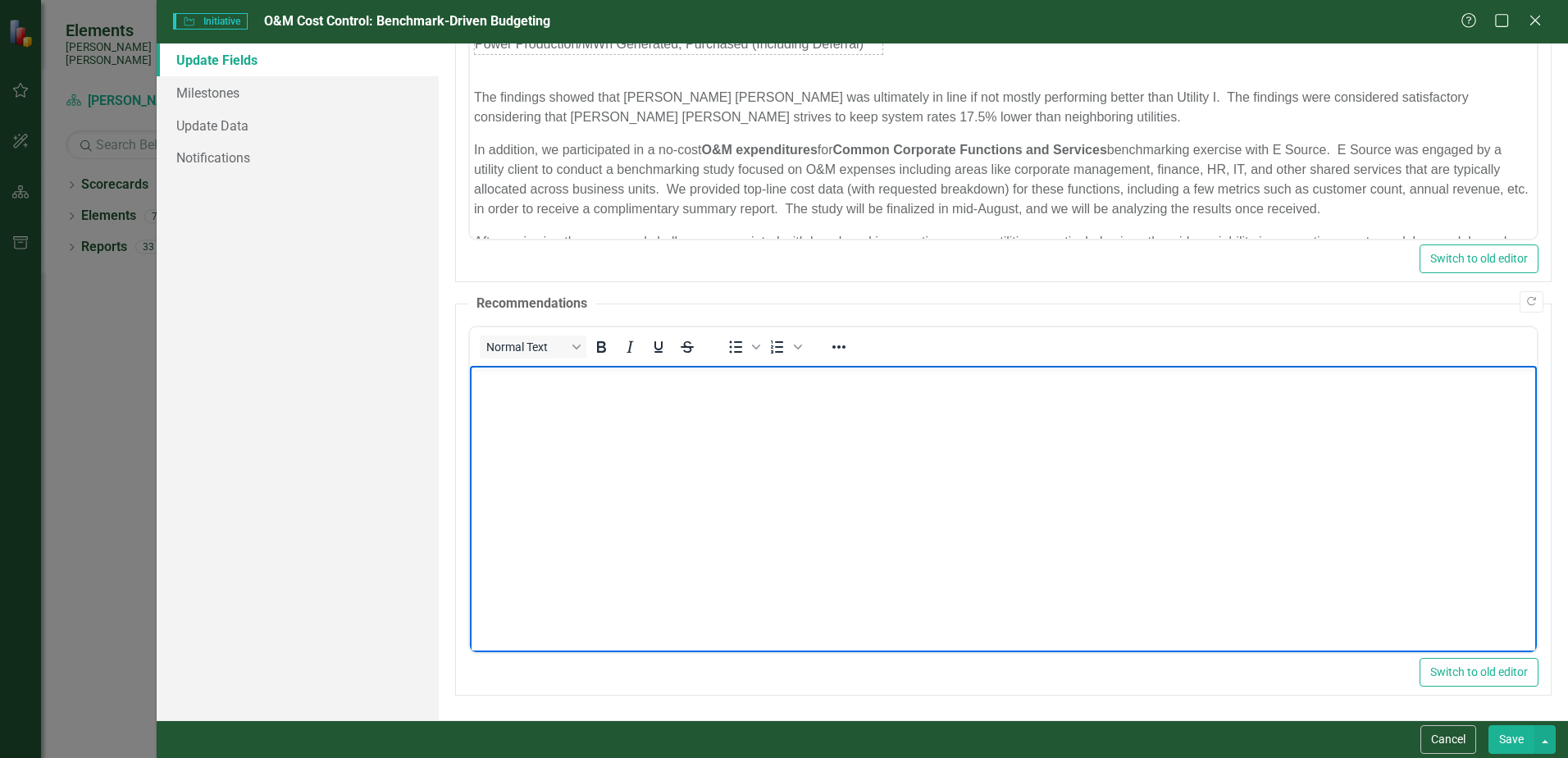
click at [501, 385] on p "Rich Text Area. Press ALT-0 for help." at bounding box center [1004, 379] width 1059 height 20
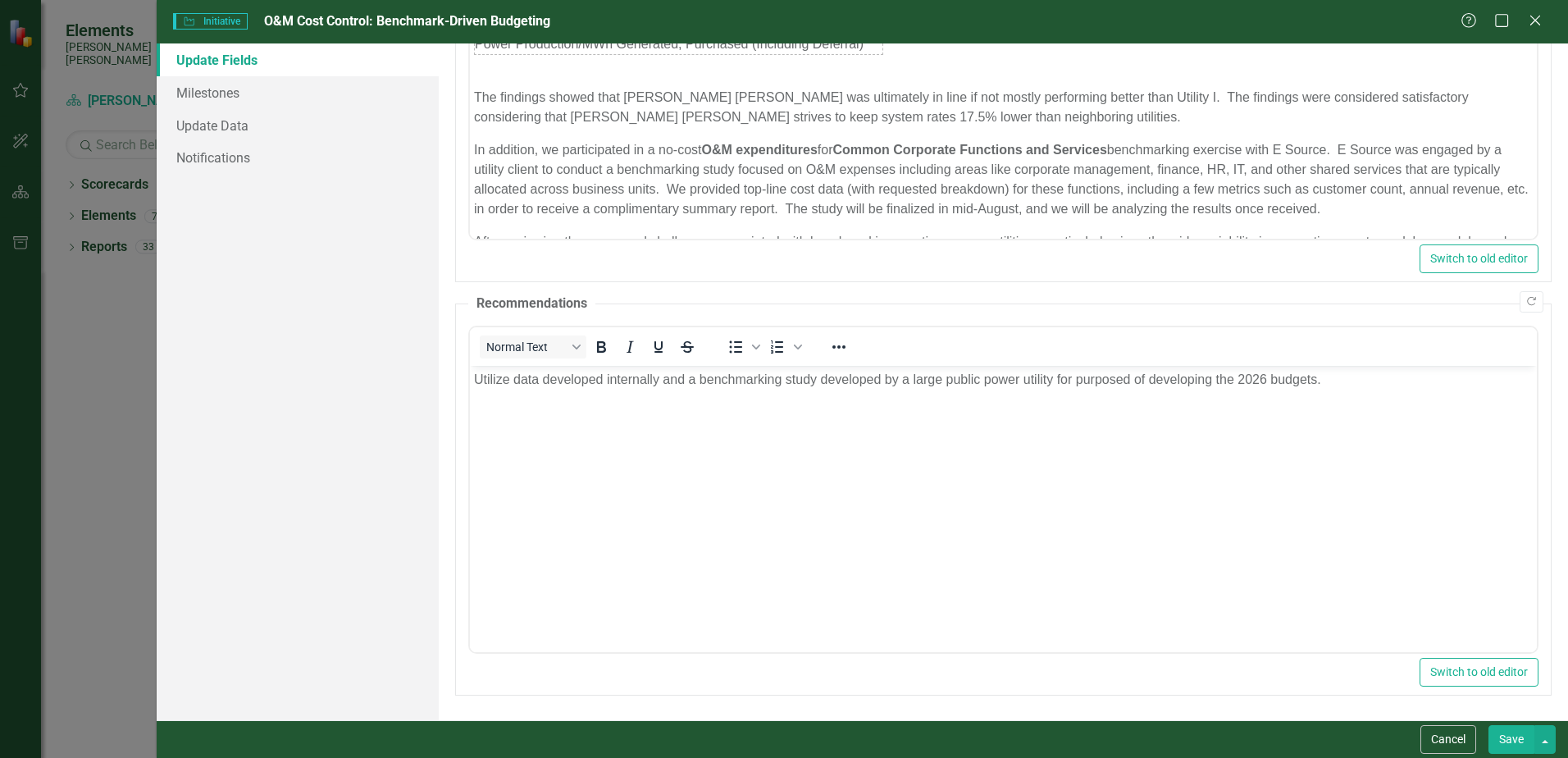
click at [1519, 742] on button "Save" at bounding box center [1512, 739] width 46 height 29
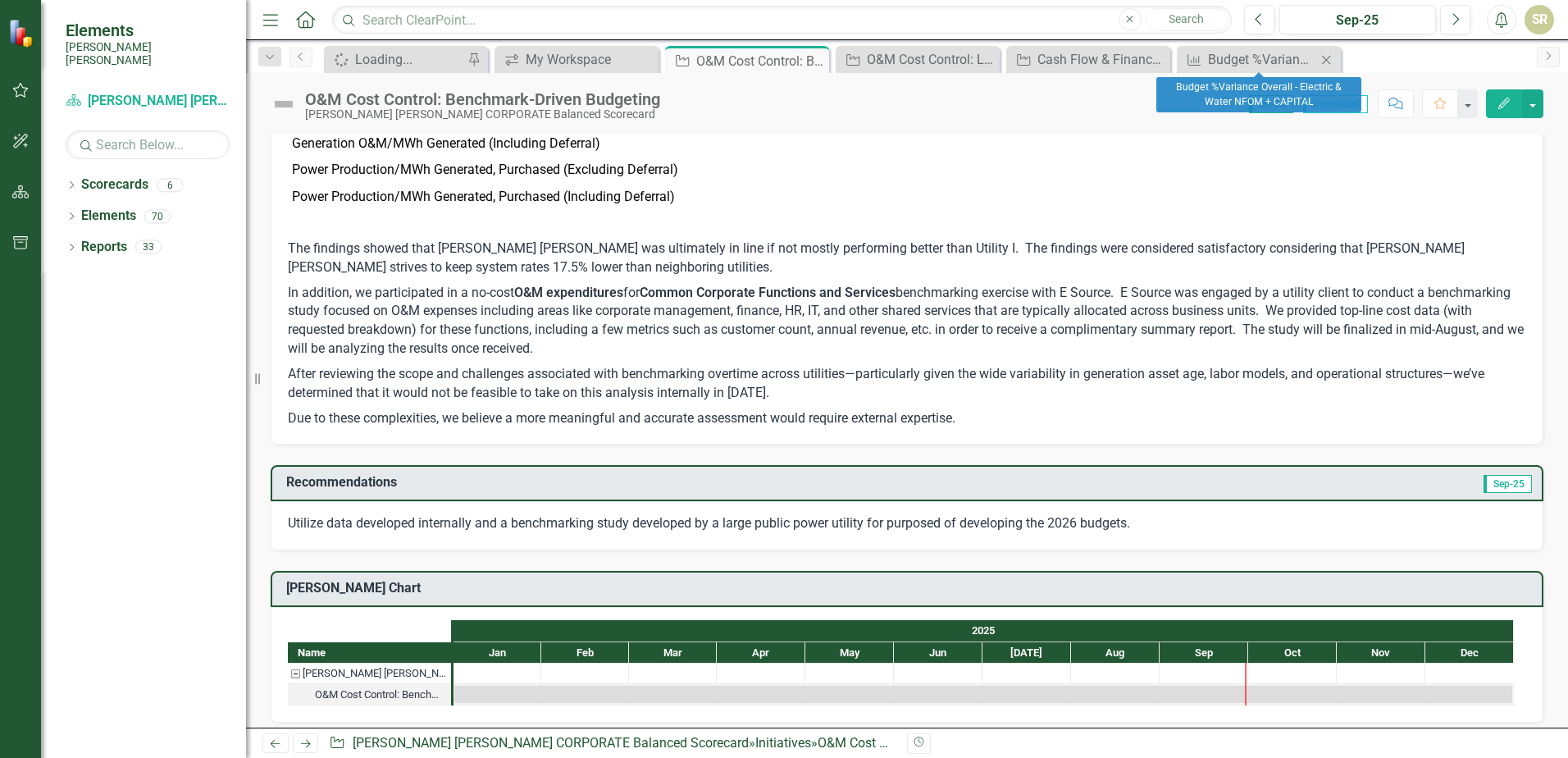
click at [1328, 57] on icon "Close" at bounding box center [1326, 59] width 16 height 13
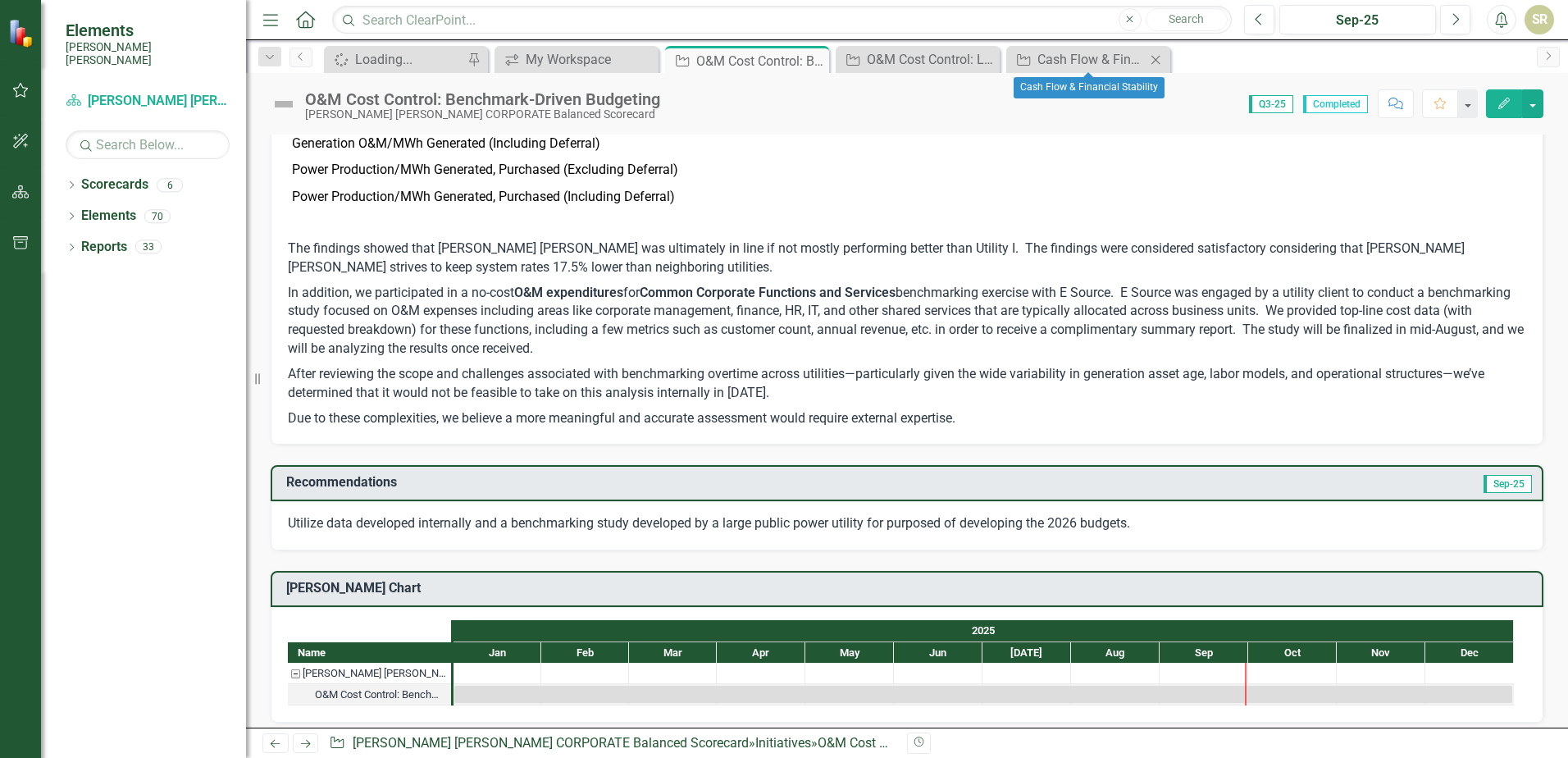
click at [1159, 61] on icon "Close" at bounding box center [1156, 59] width 16 height 13
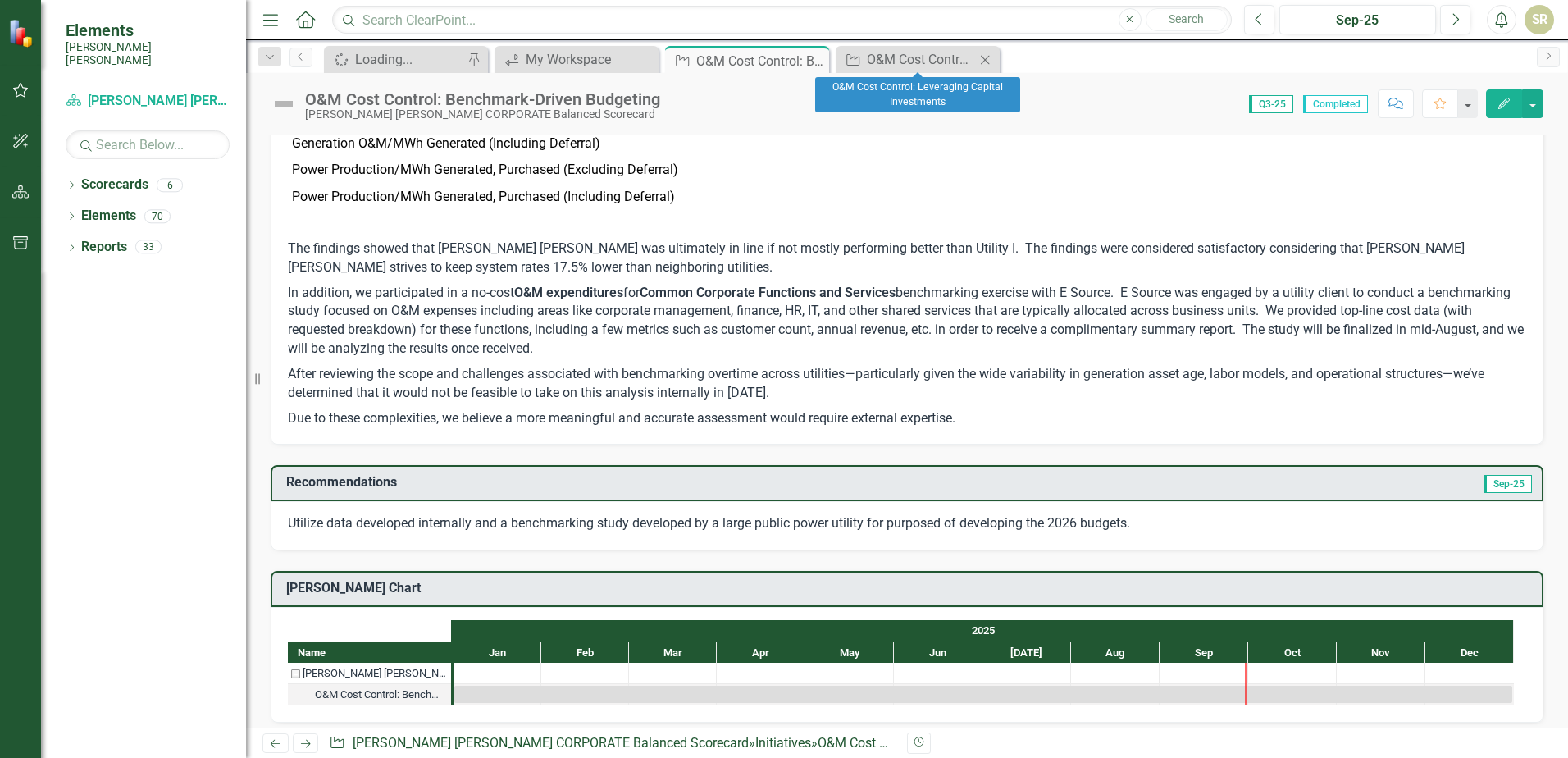
click at [983, 60] on icon "Close" at bounding box center [985, 59] width 16 height 13
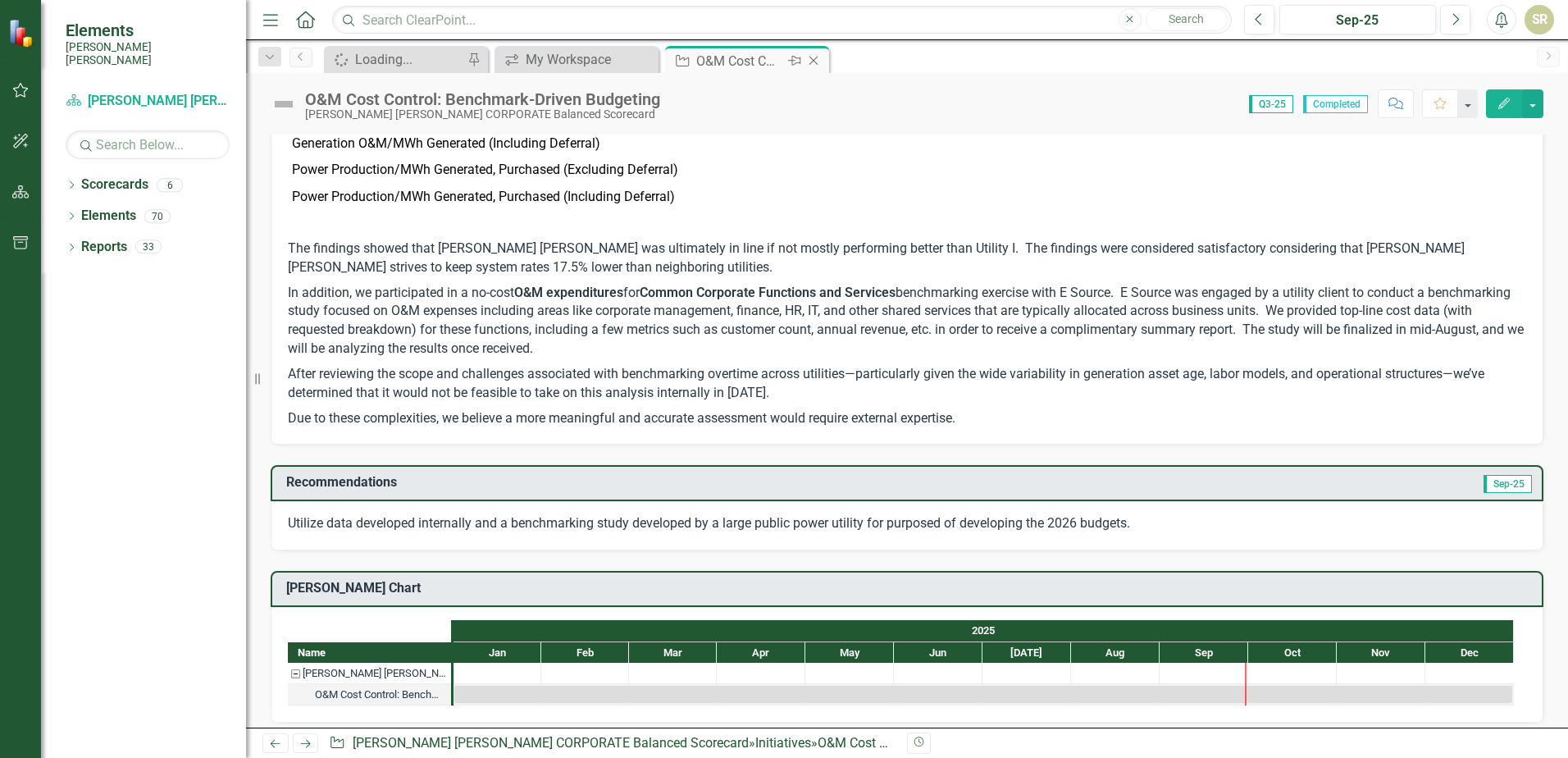
click at [811, 59] on icon "Close" at bounding box center [814, 60] width 16 height 13
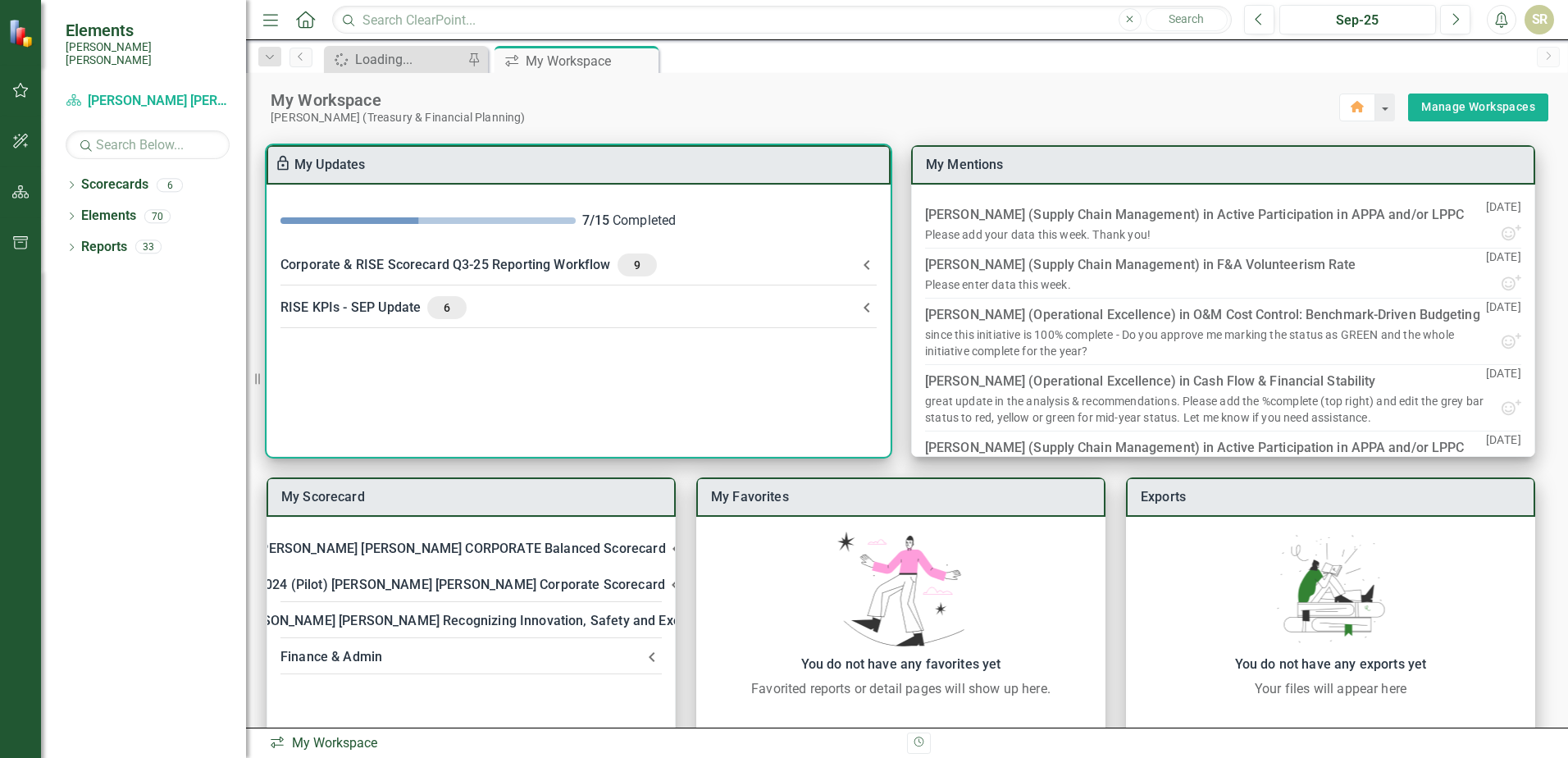
click at [862, 265] on icon at bounding box center [866, 265] width 20 height 20
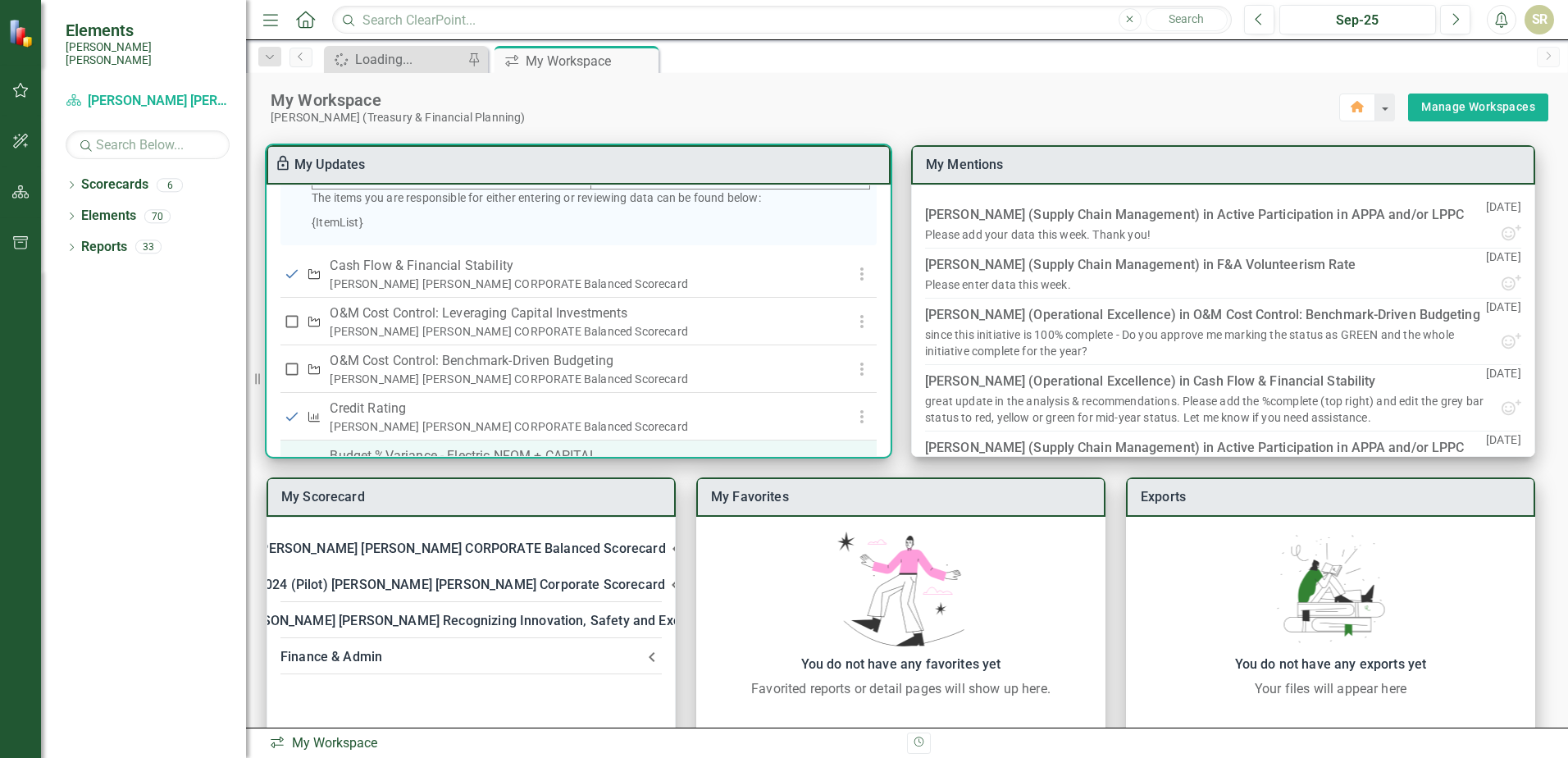
scroll to position [405, 0]
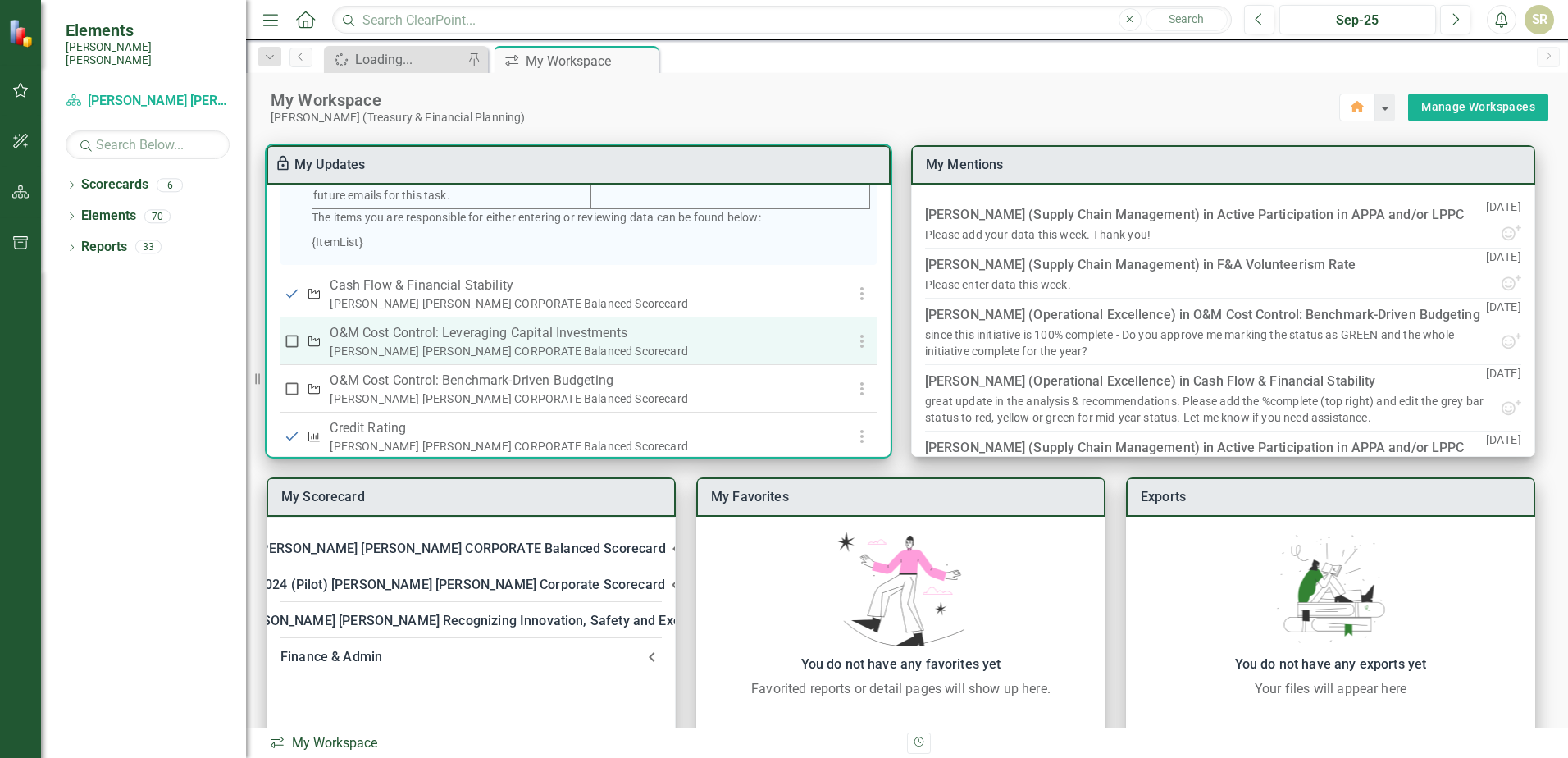
click at [287, 349] on input "checkbox" at bounding box center [292, 341] width 16 height 16
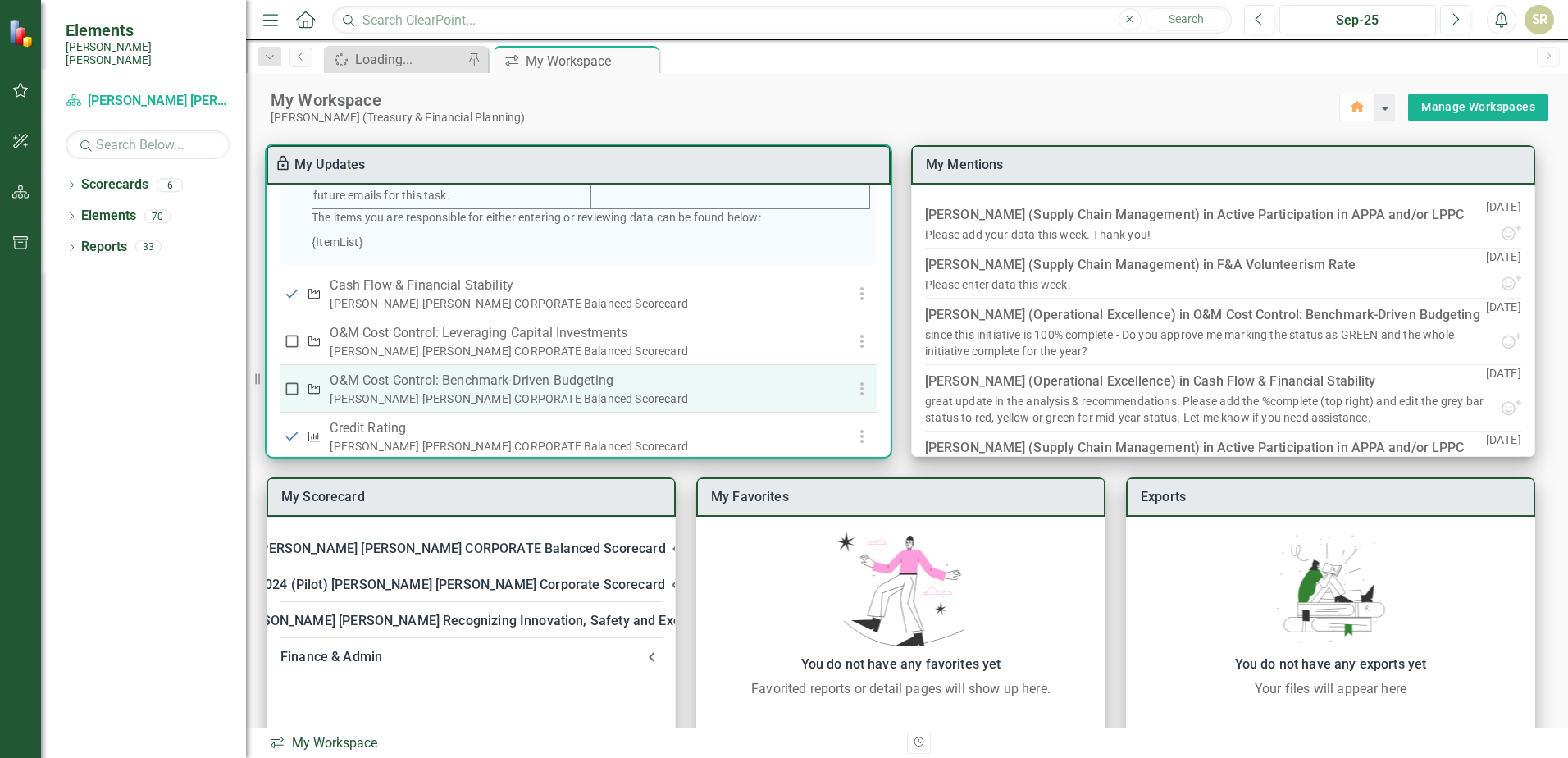
checkbox input "true"
click at [294, 397] on input "checkbox" at bounding box center [292, 388] width 16 height 16
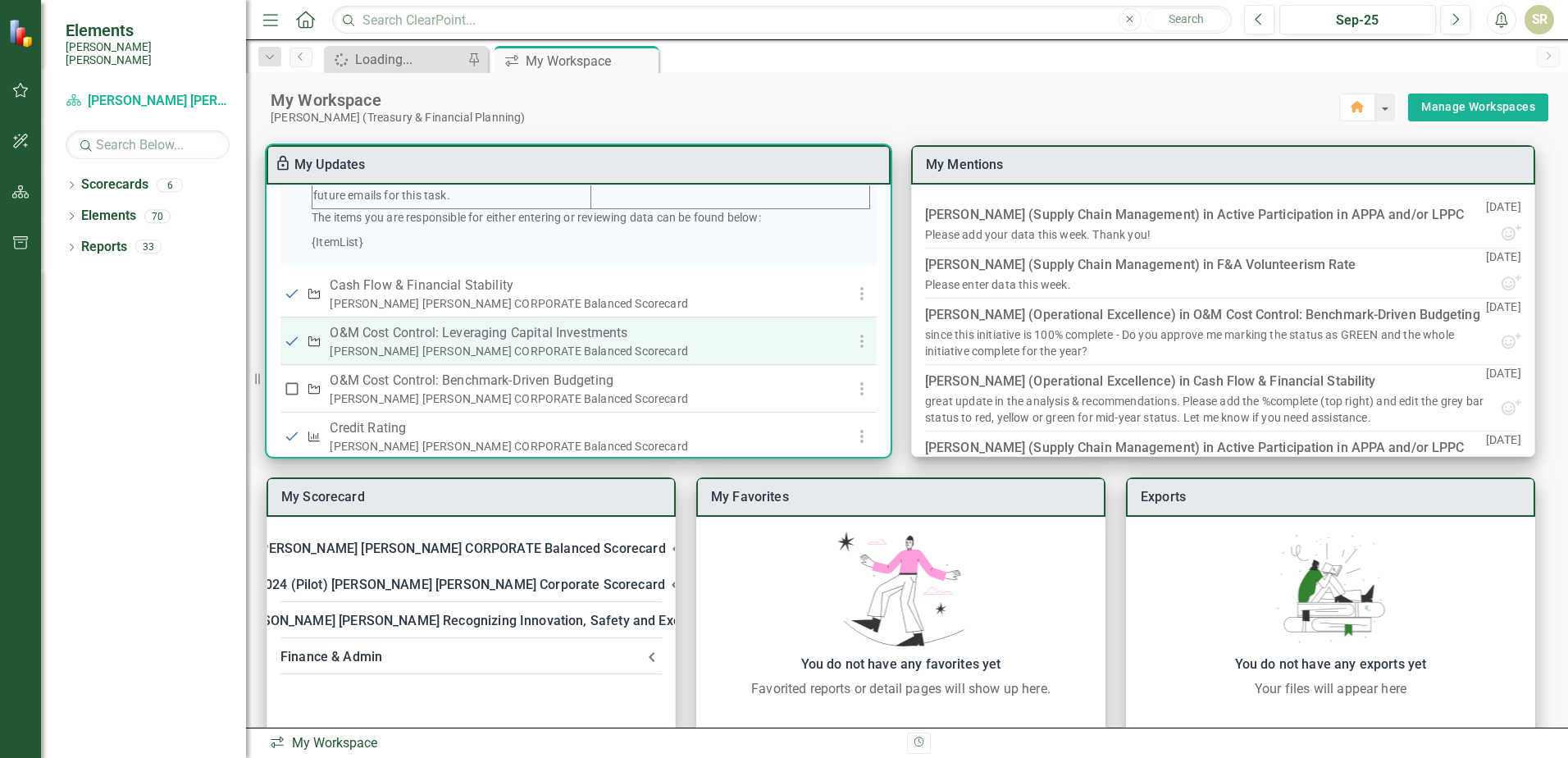
checkbox input "true"
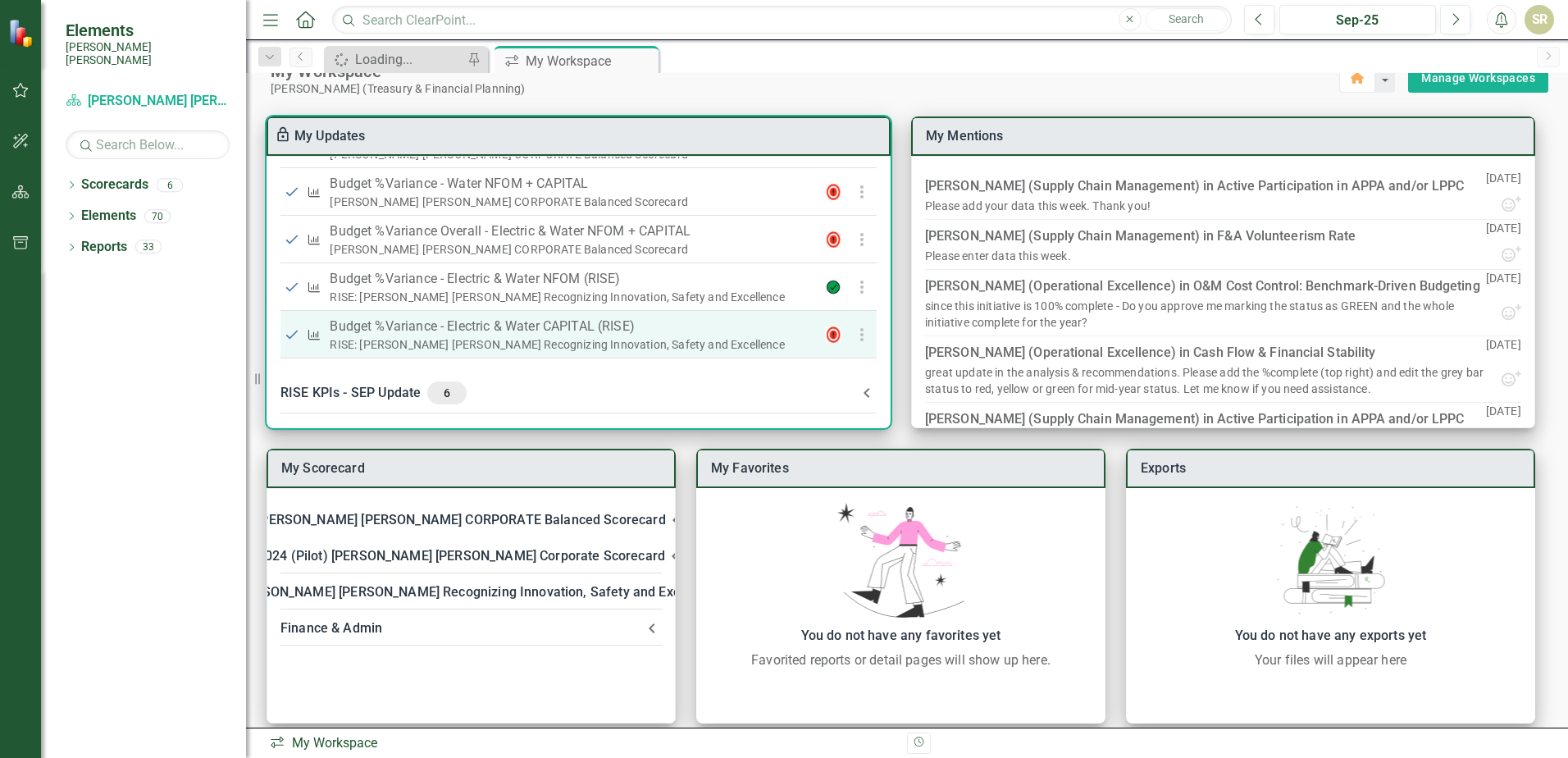
scroll to position [45, 0]
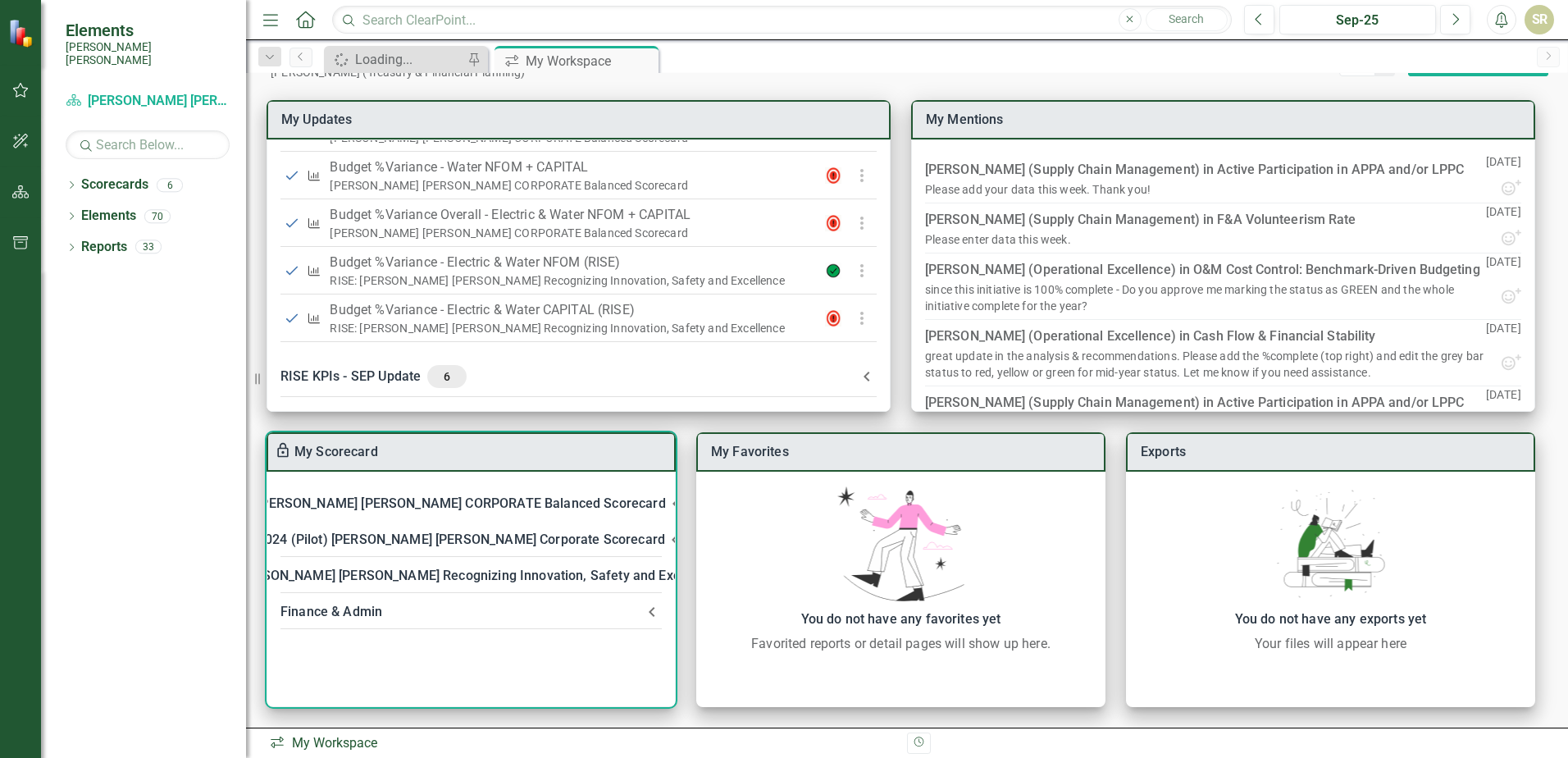
click at [649, 612] on icon at bounding box center [651, 611] width 6 height 10
click at [649, 612] on icon at bounding box center [652, 622] width 20 height 20
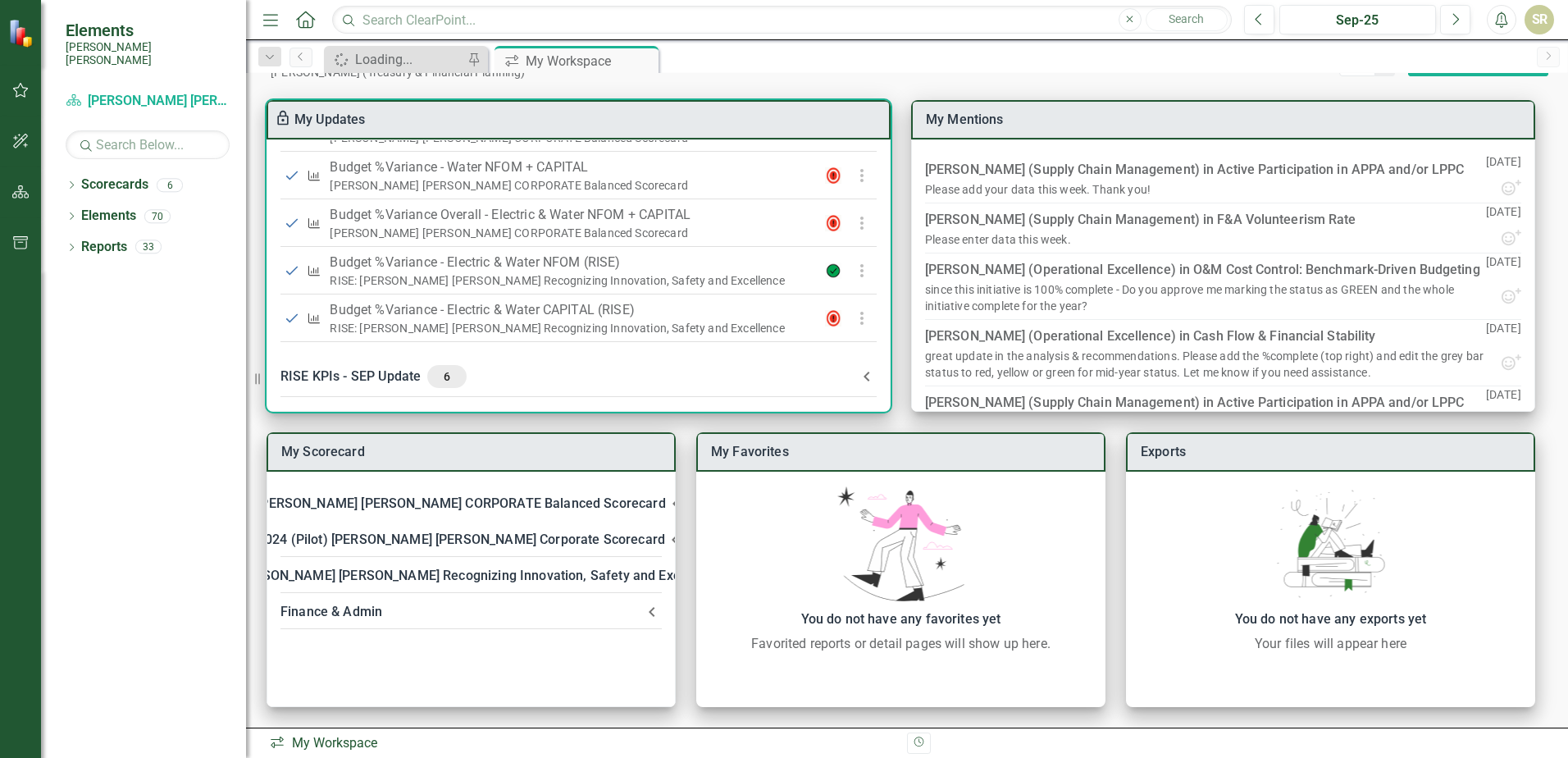
click at [858, 374] on icon at bounding box center [866, 376] width 20 height 20
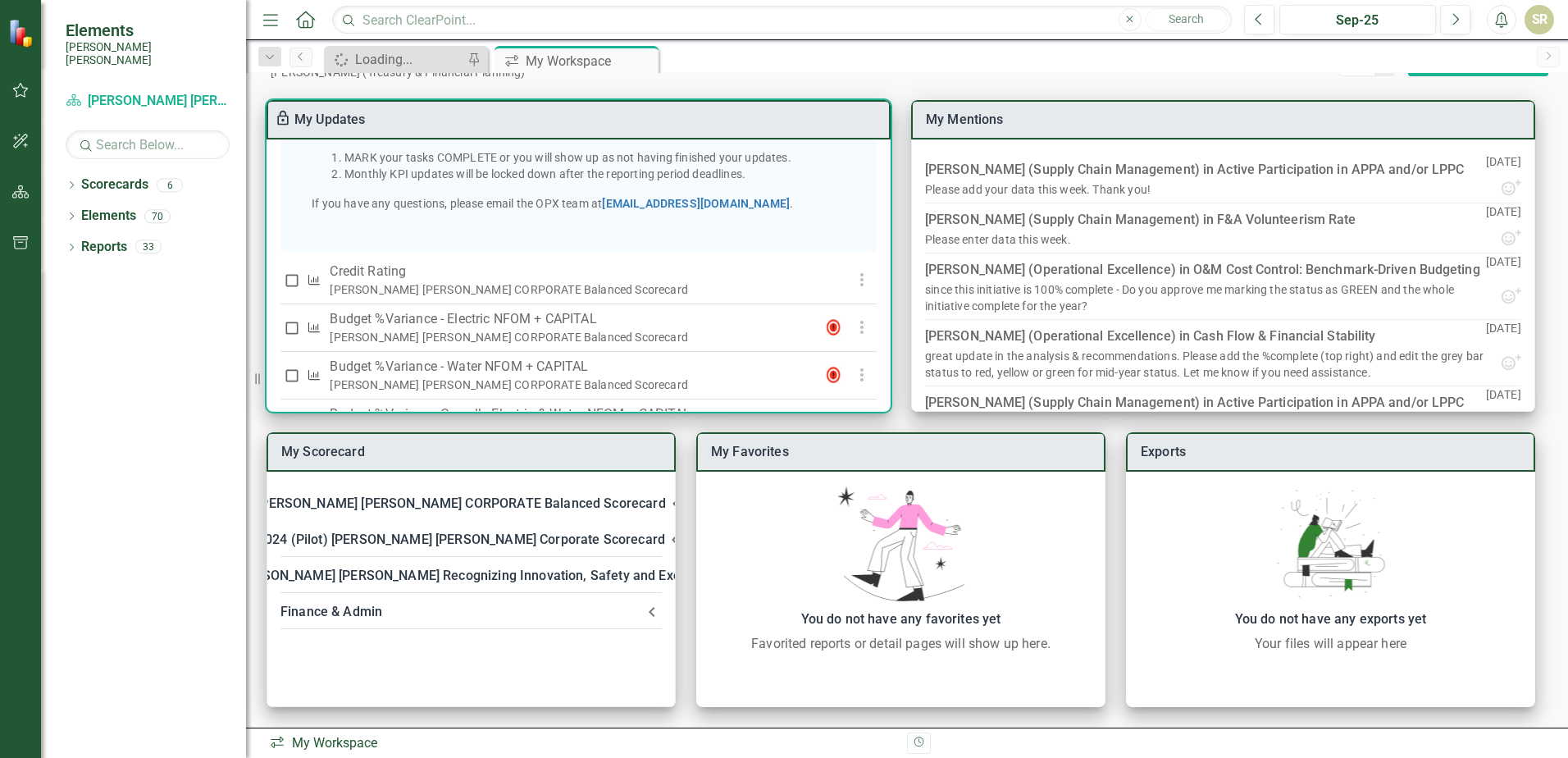
scroll to position [1307, 0]
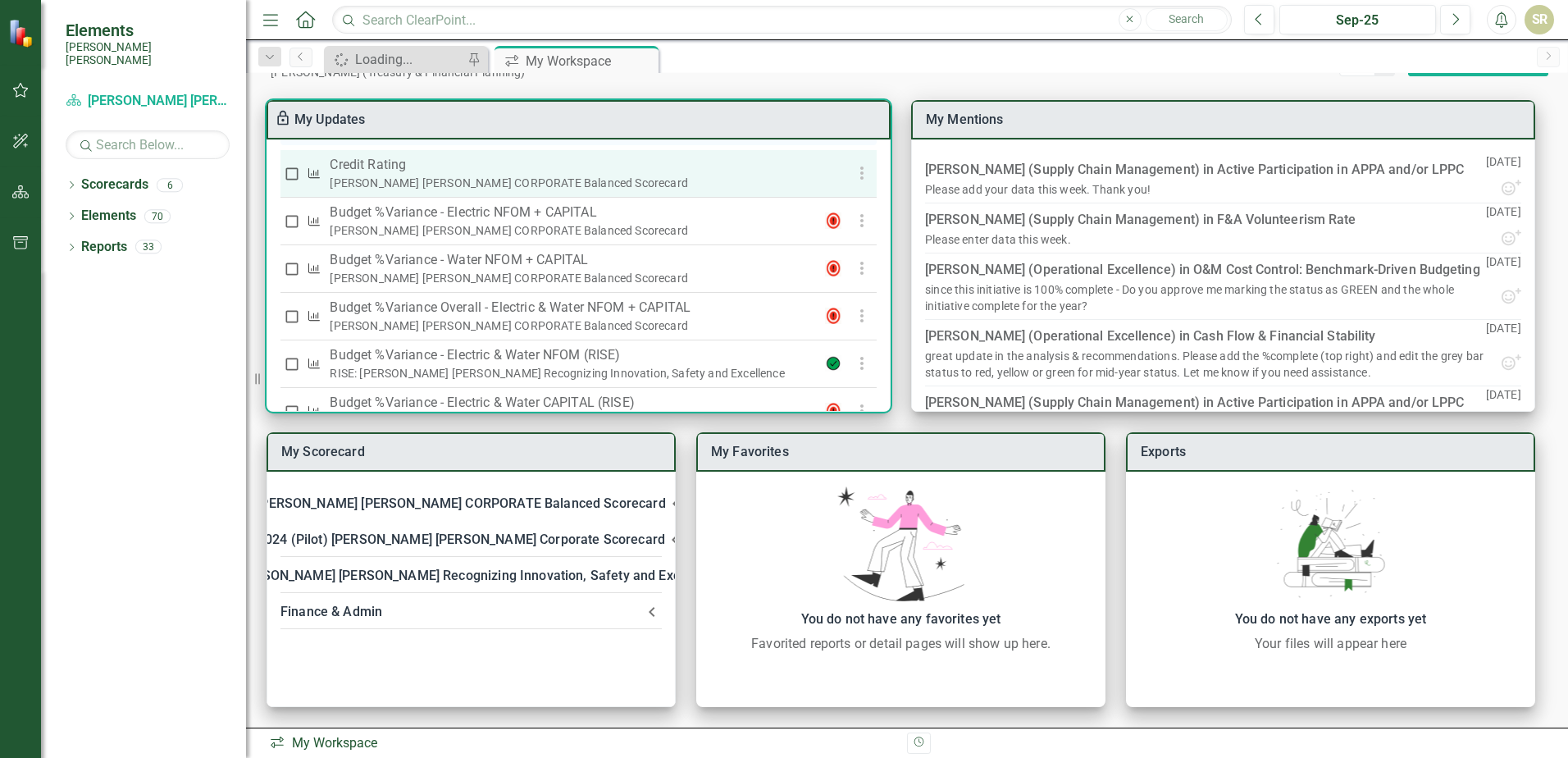
click at [382, 175] on p "Credit Rating" at bounding box center [570, 165] width 482 height 20
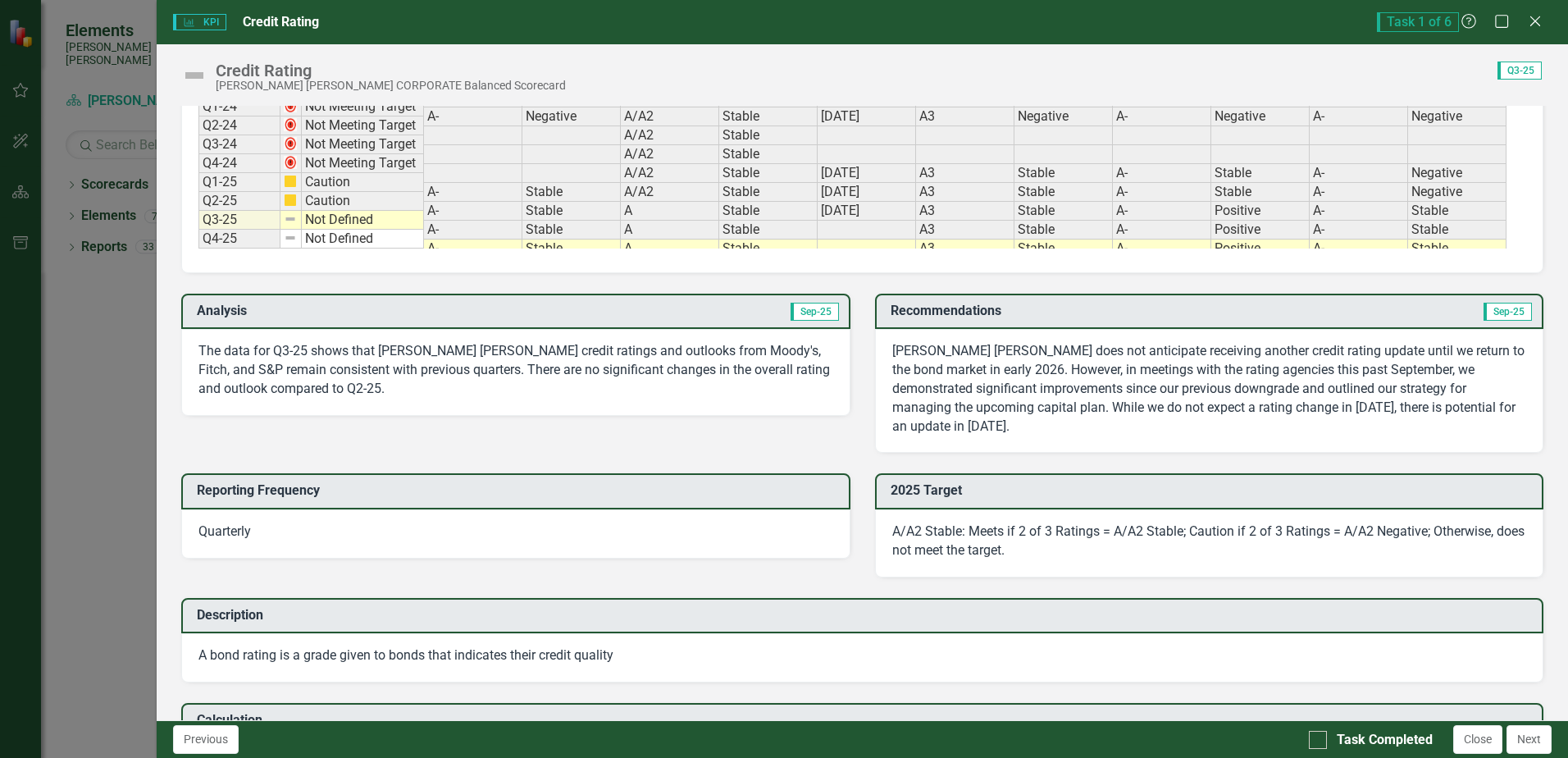
scroll to position [410, 0]
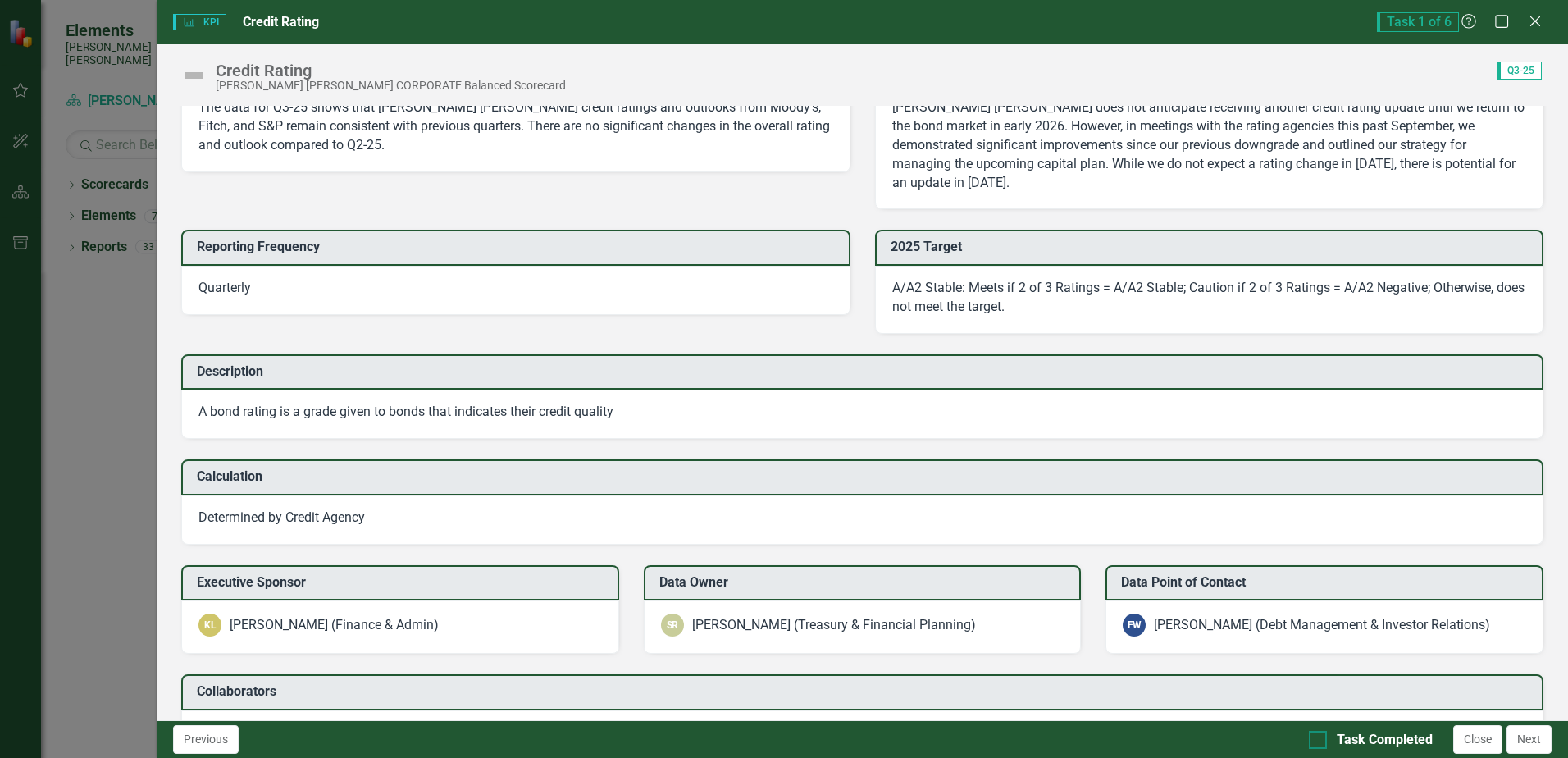
click at [1315, 738] on input "Task Completed" at bounding box center [1314, 736] width 10 height 10
checkbox input "true"
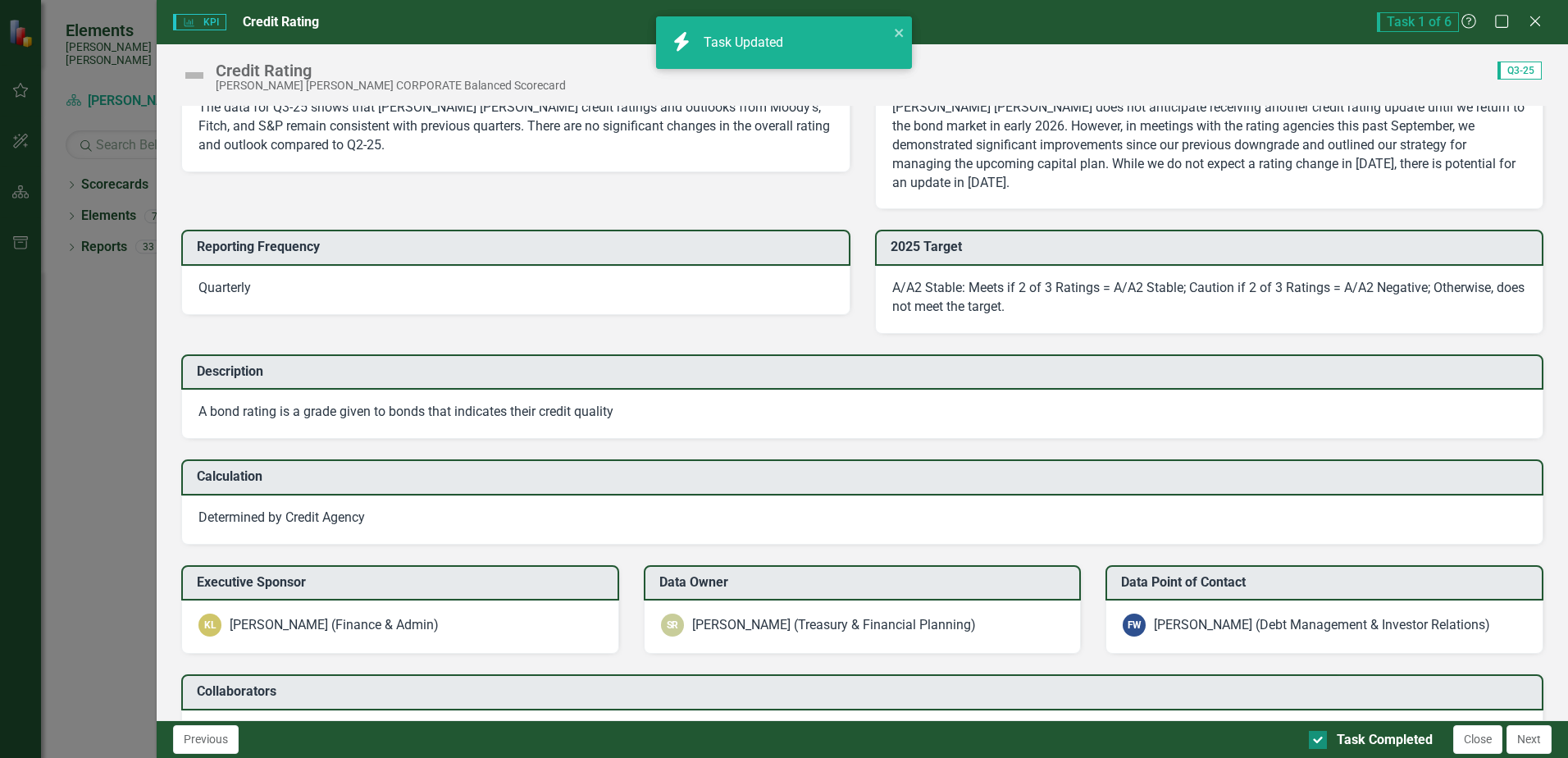
checkbox input "true"
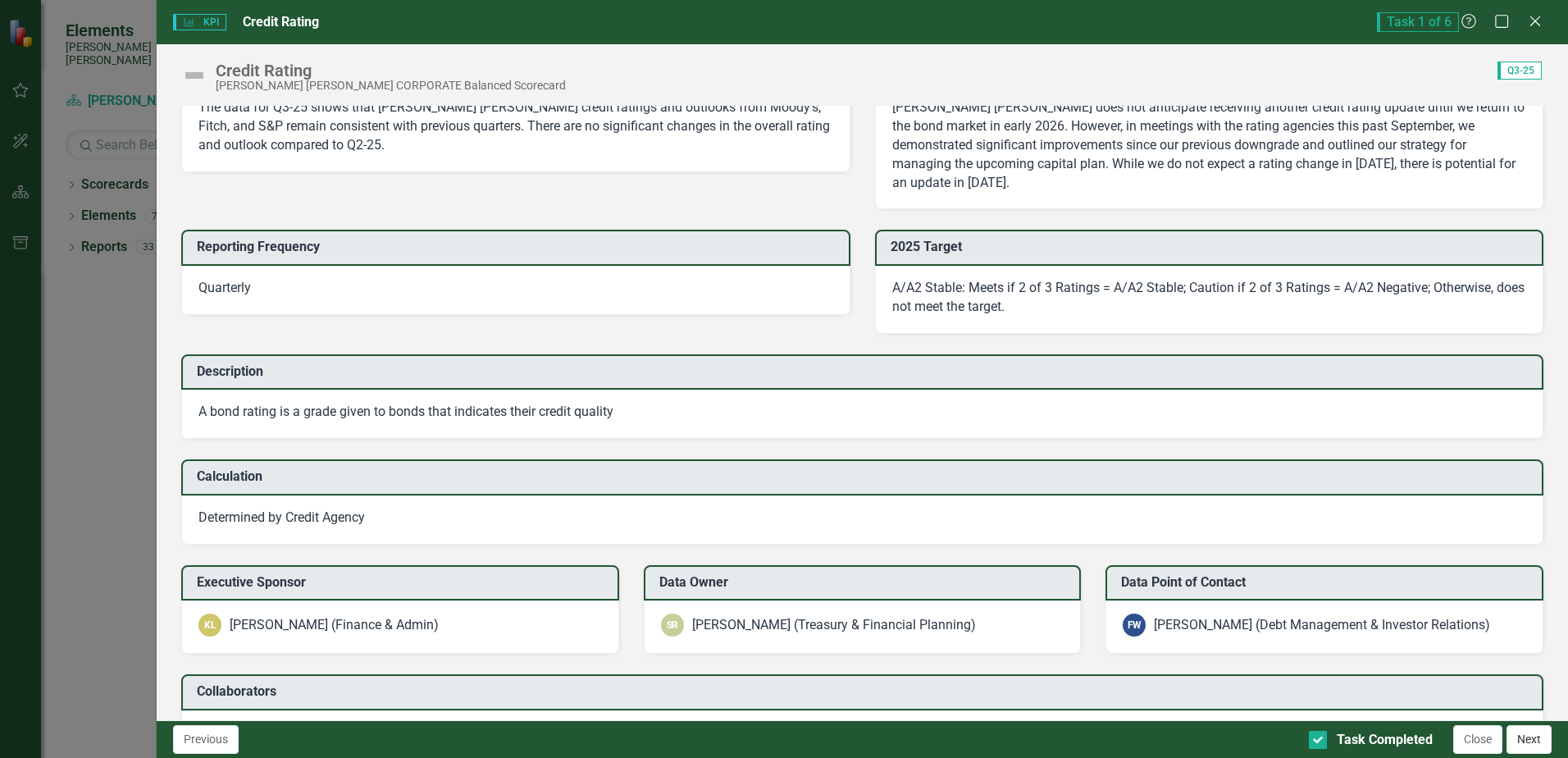
click at [1535, 745] on button "Next" at bounding box center [1529, 739] width 45 height 29
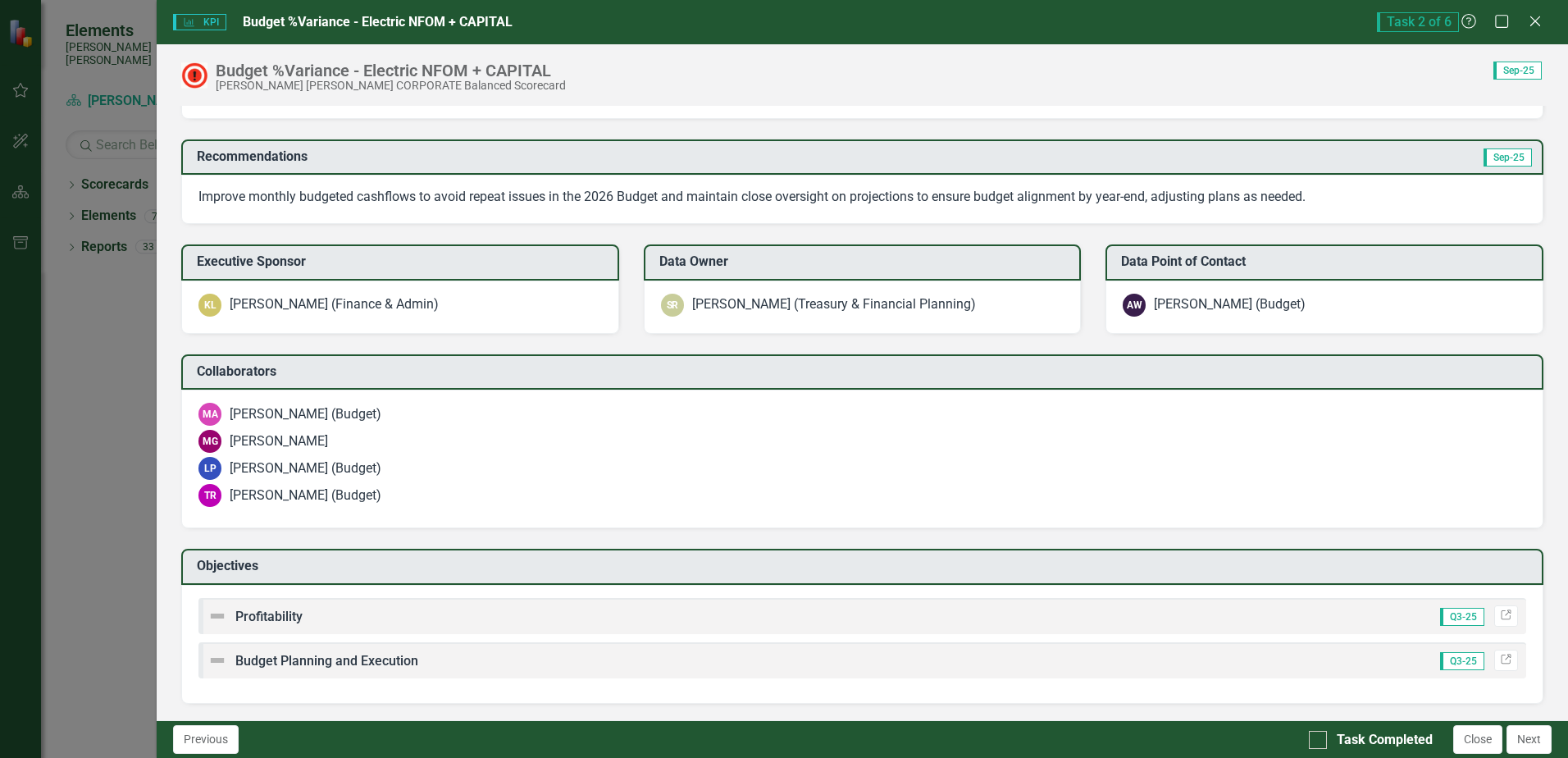
scroll to position [2503, 0]
click at [1321, 741] on div at bounding box center [1318, 740] width 18 height 18
click at [1320, 741] on input "Task Completed" at bounding box center [1314, 736] width 10 height 10
checkbox input "true"
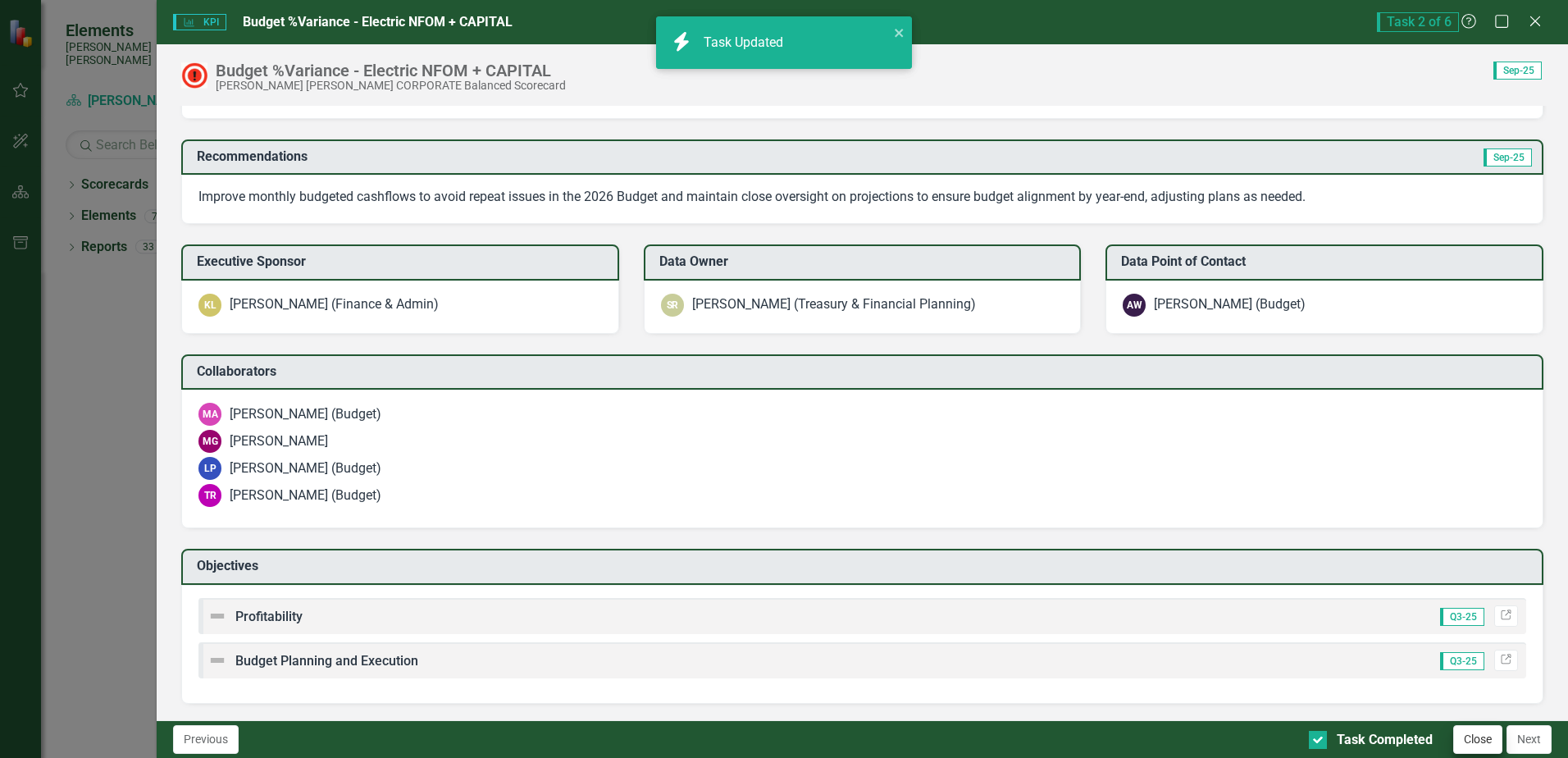
checkbox input "true"
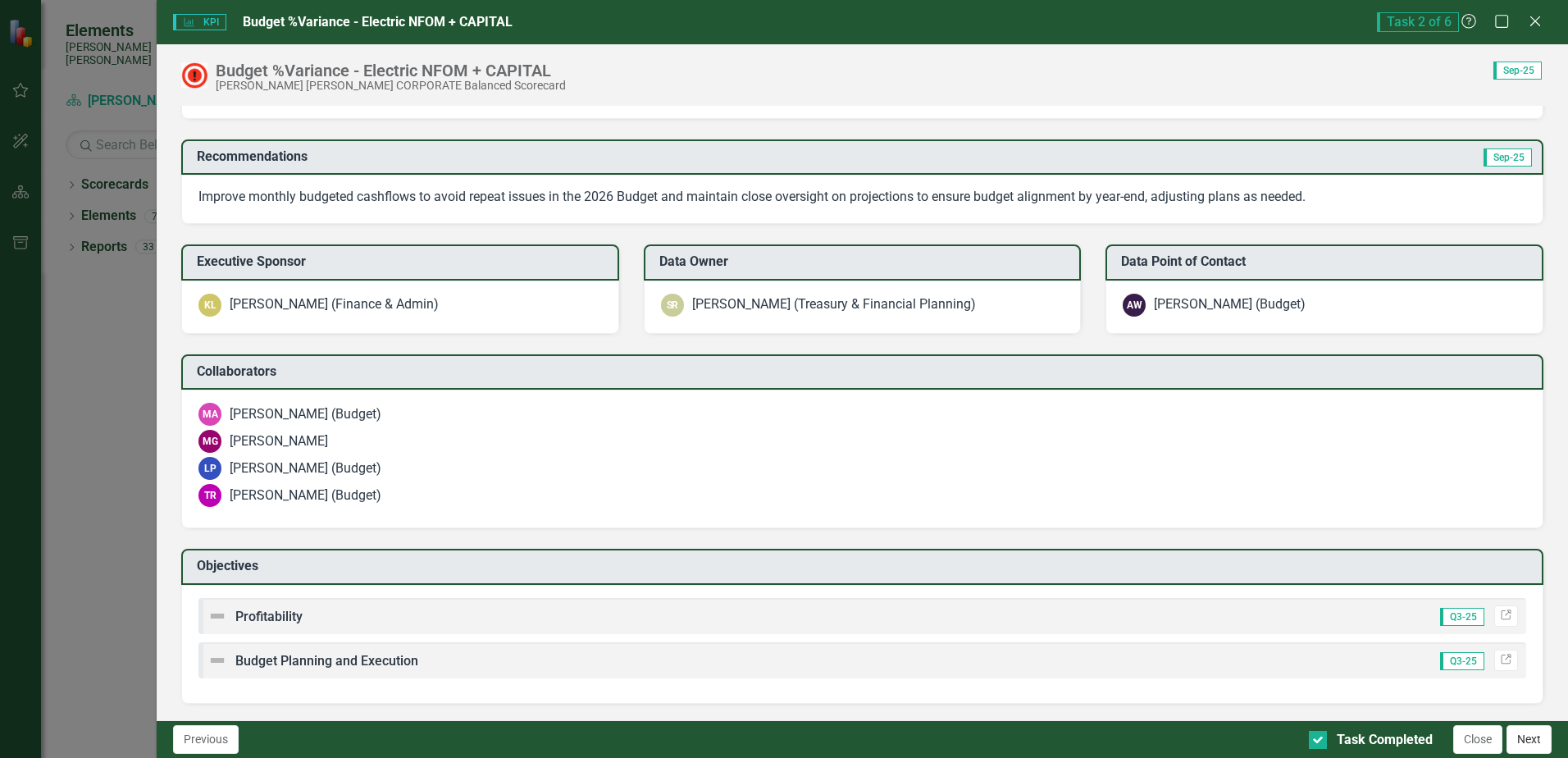
click at [1537, 736] on button "Next" at bounding box center [1529, 739] width 45 height 29
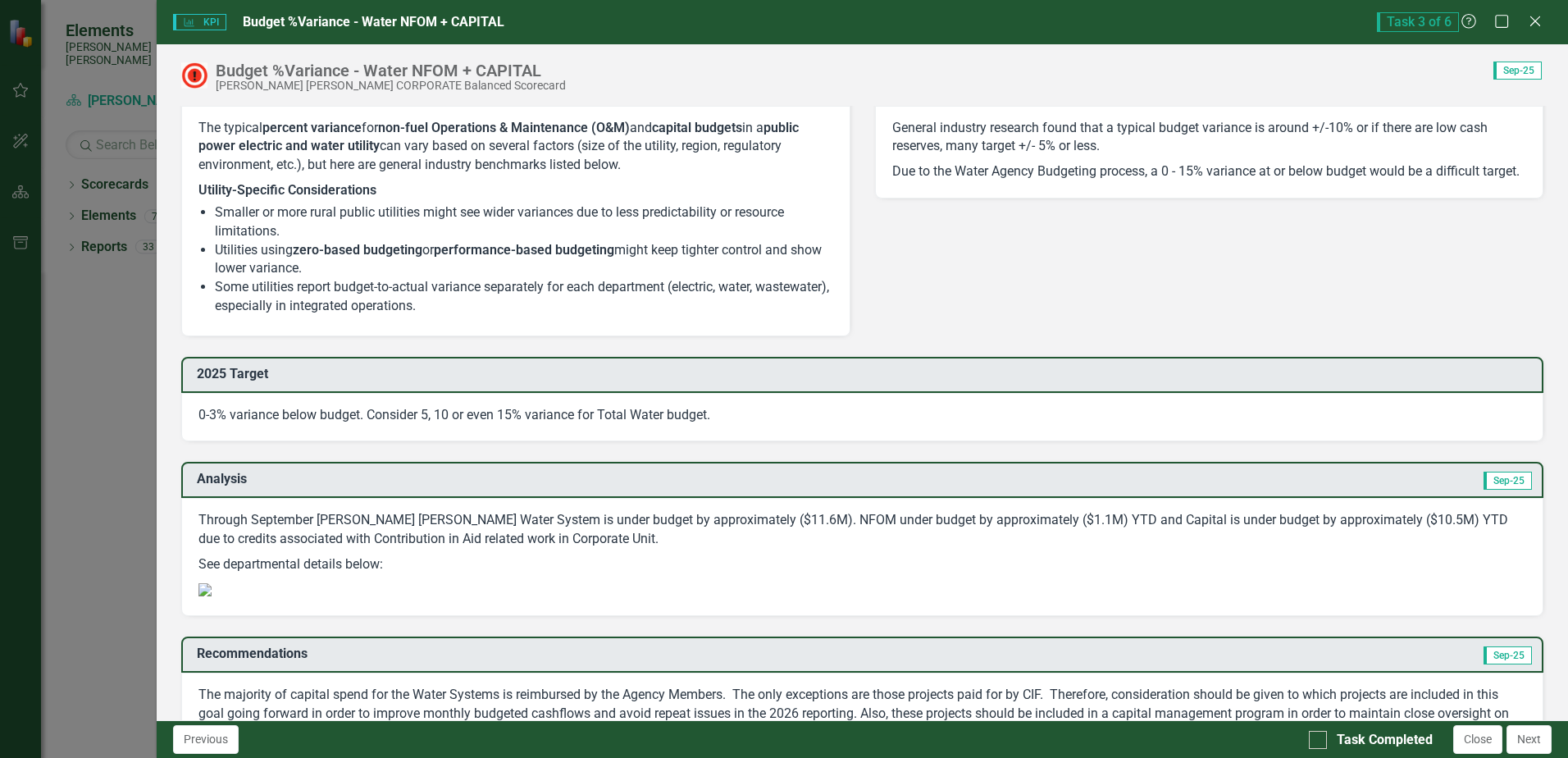
scroll to position [1230, 0]
click at [1314, 735] on input "Task Completed" at bounding box center [1314, 736] width 10 height 10
checkbox input "true"
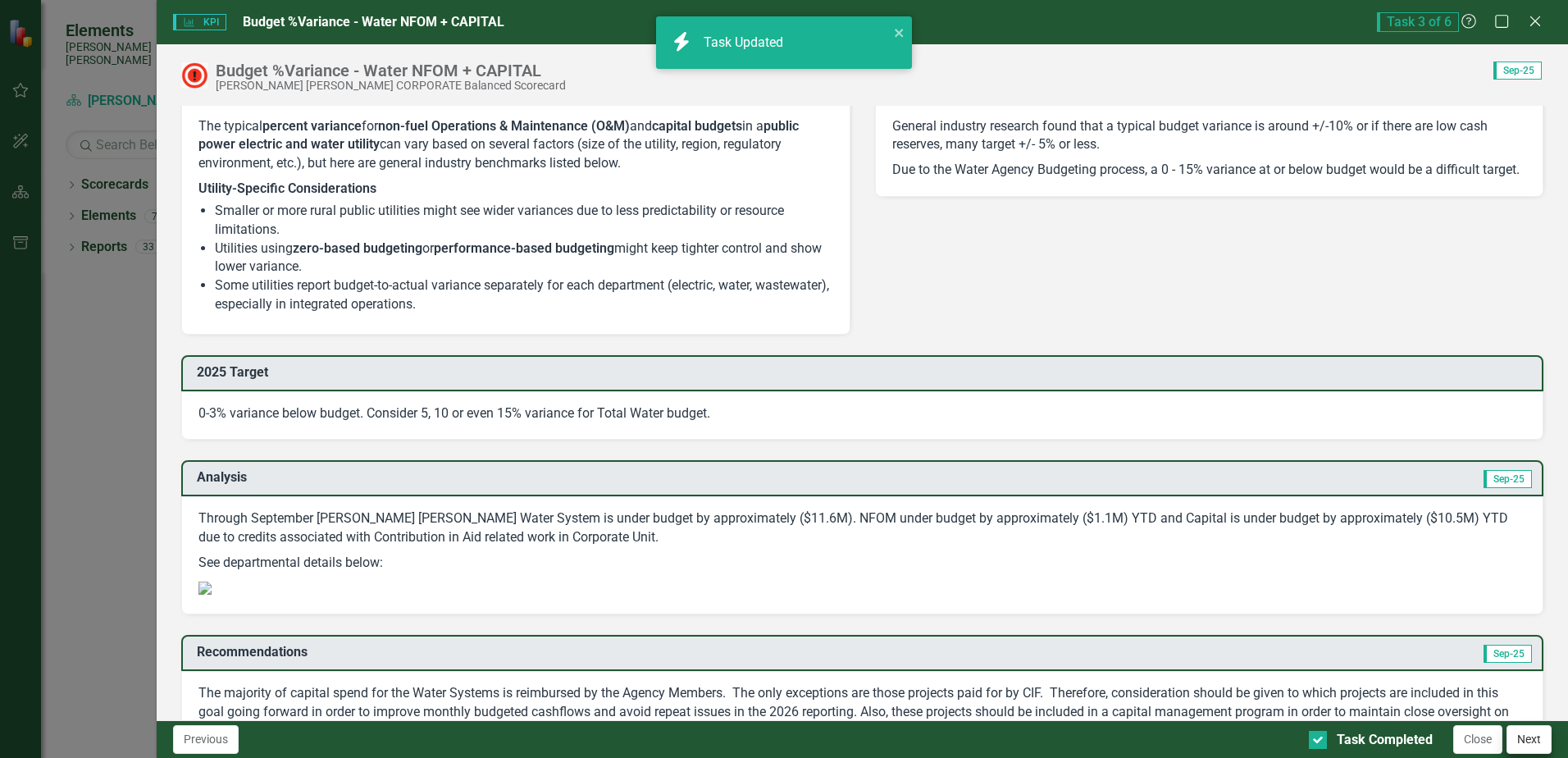
checkbox input "true"
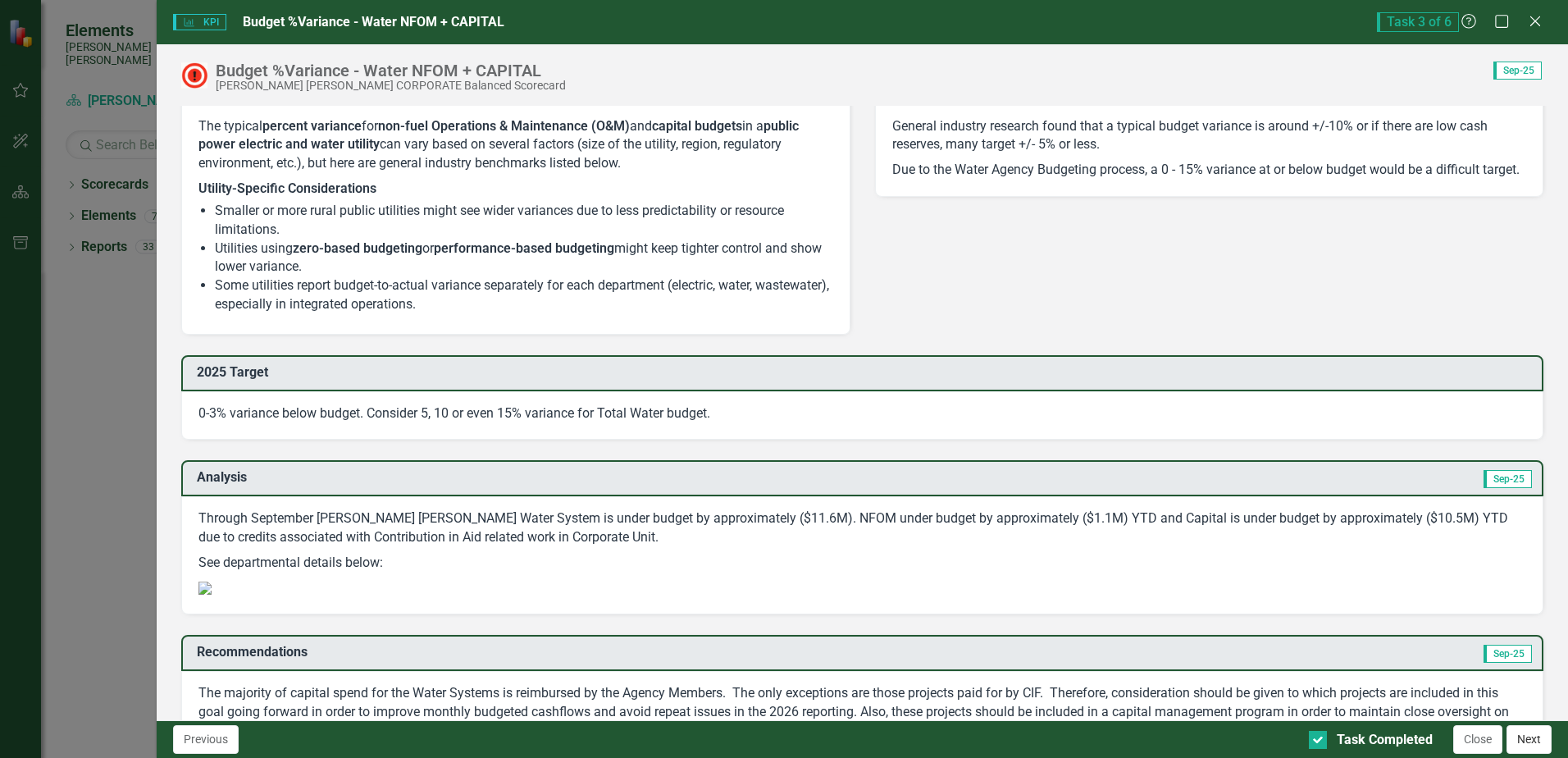
click at [1517, 735] on button "Next" at bounding box center [1529, 739] width 45 height 29
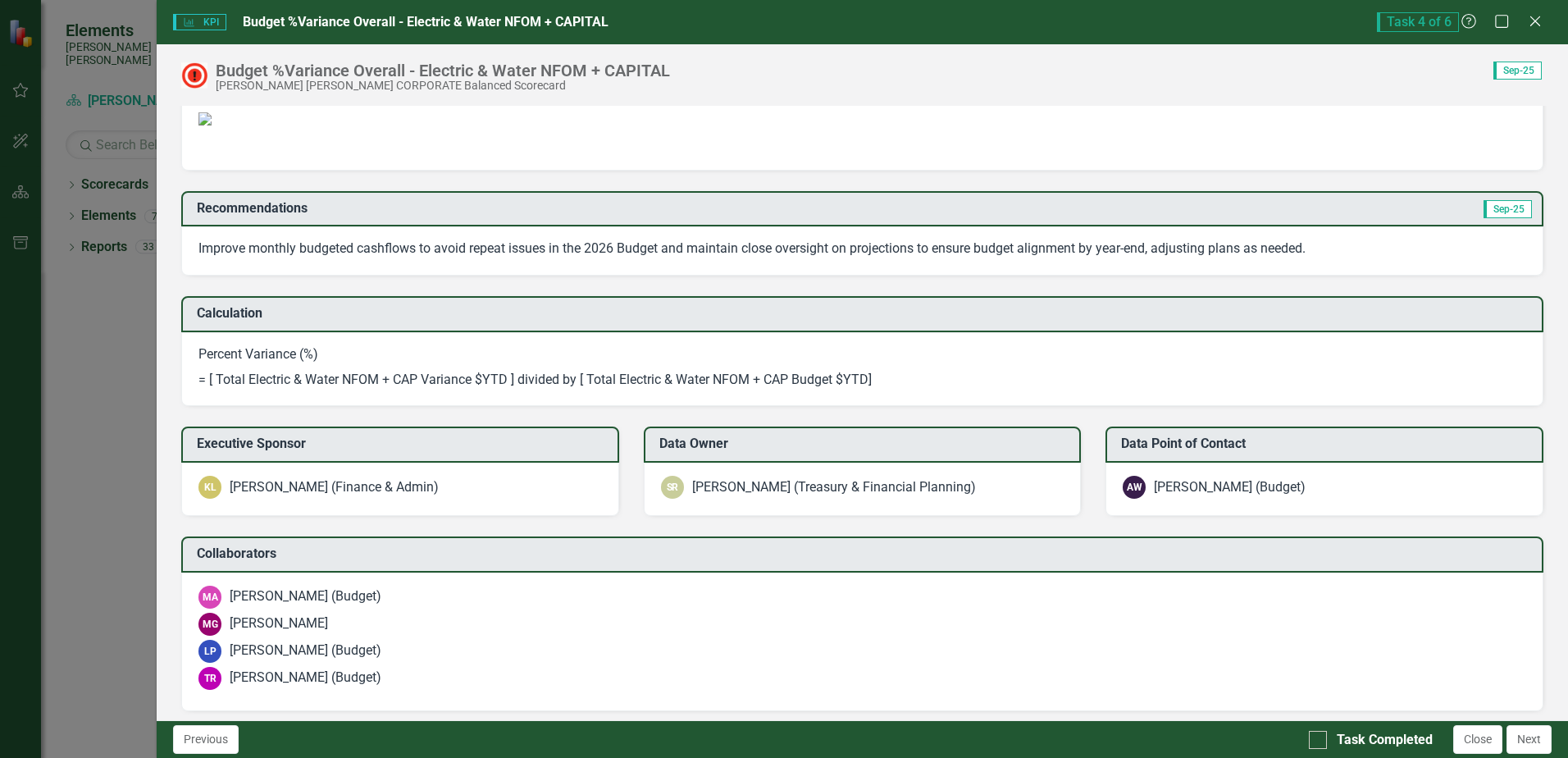
scroll to position [1887, 0]
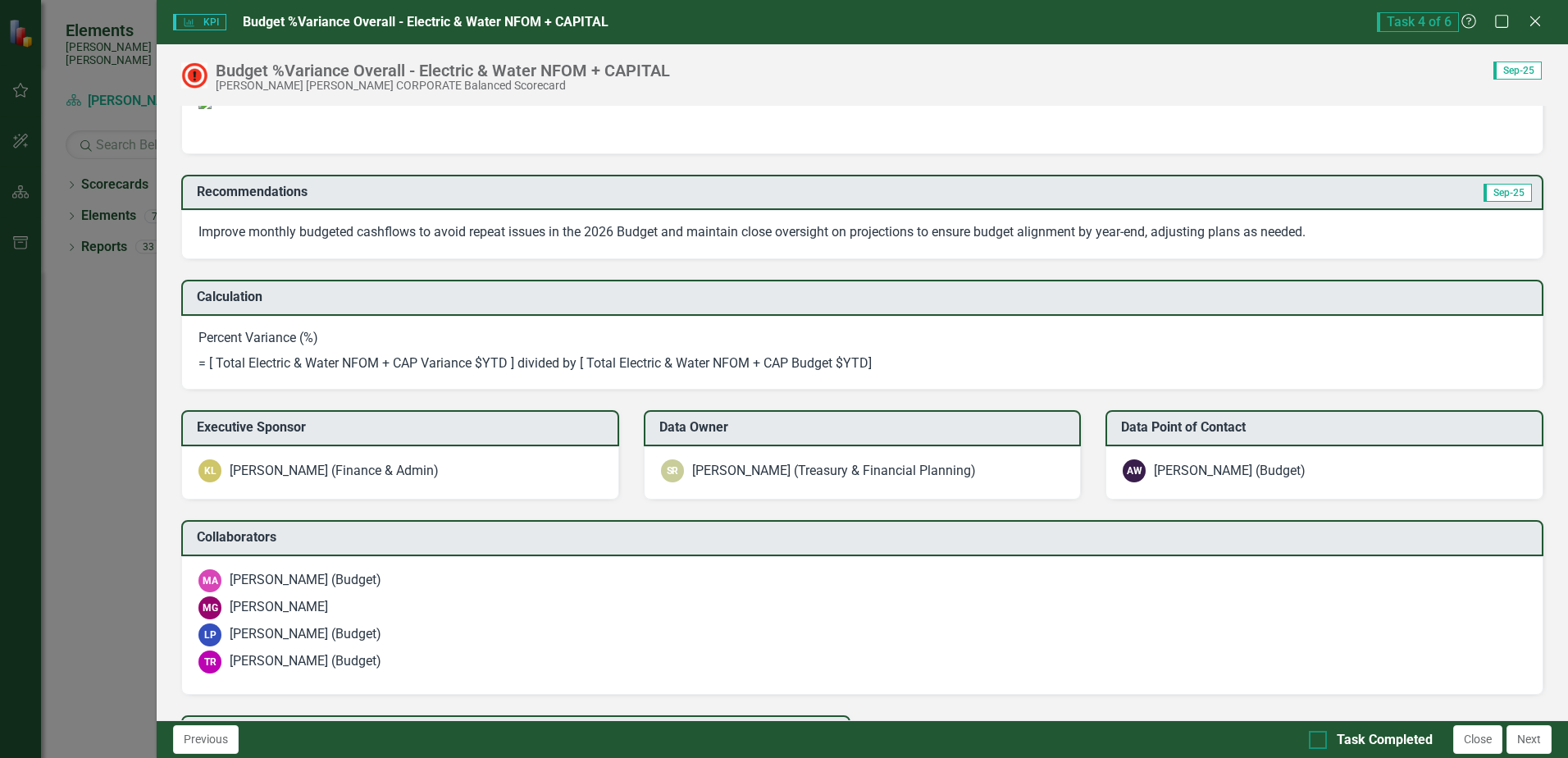
click at [1313, 735] on input "Task Completed" at bounding box center [1314, 736] width 10 height 10
checkbox input "true"
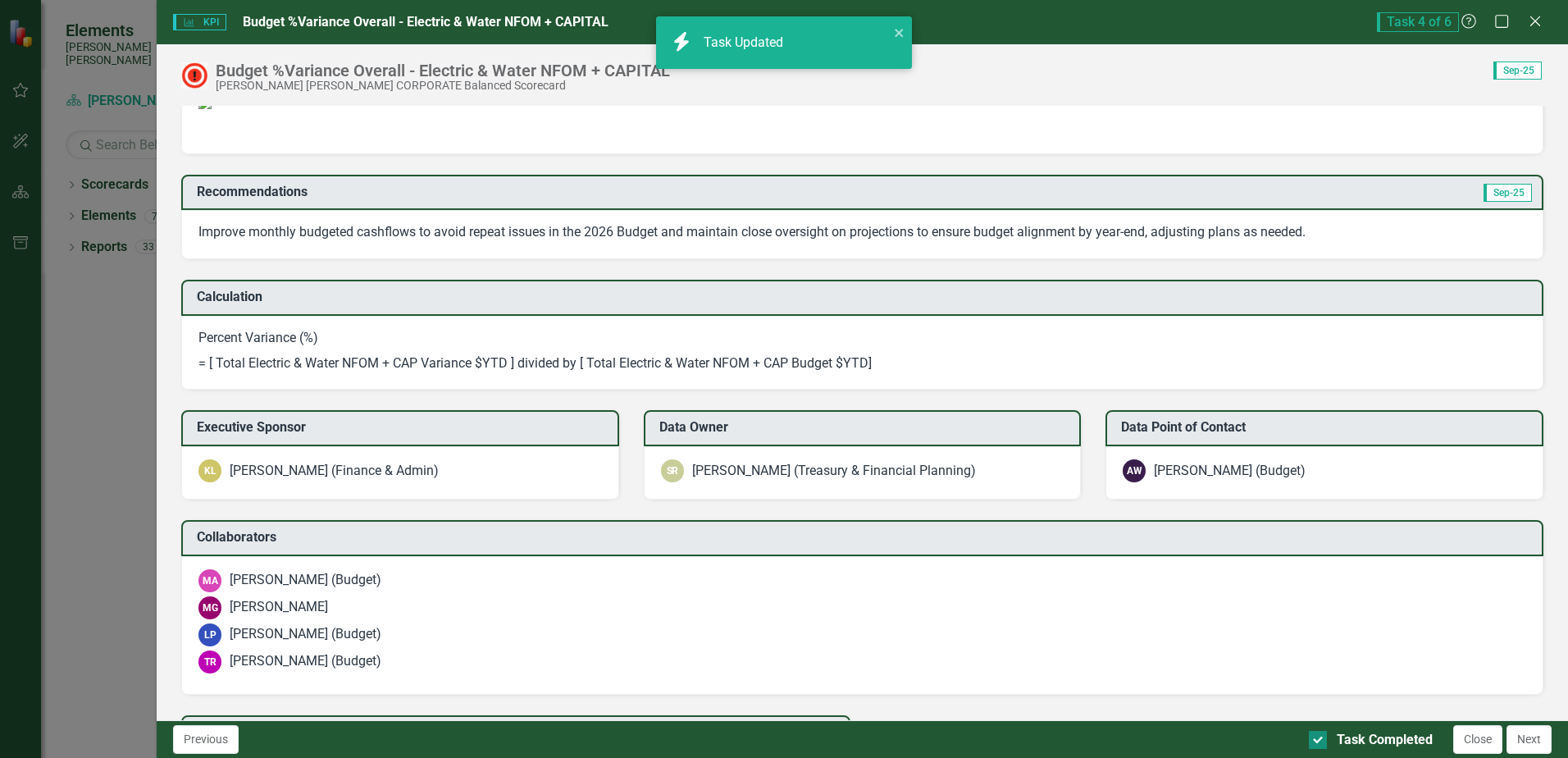
checkbox input "true"
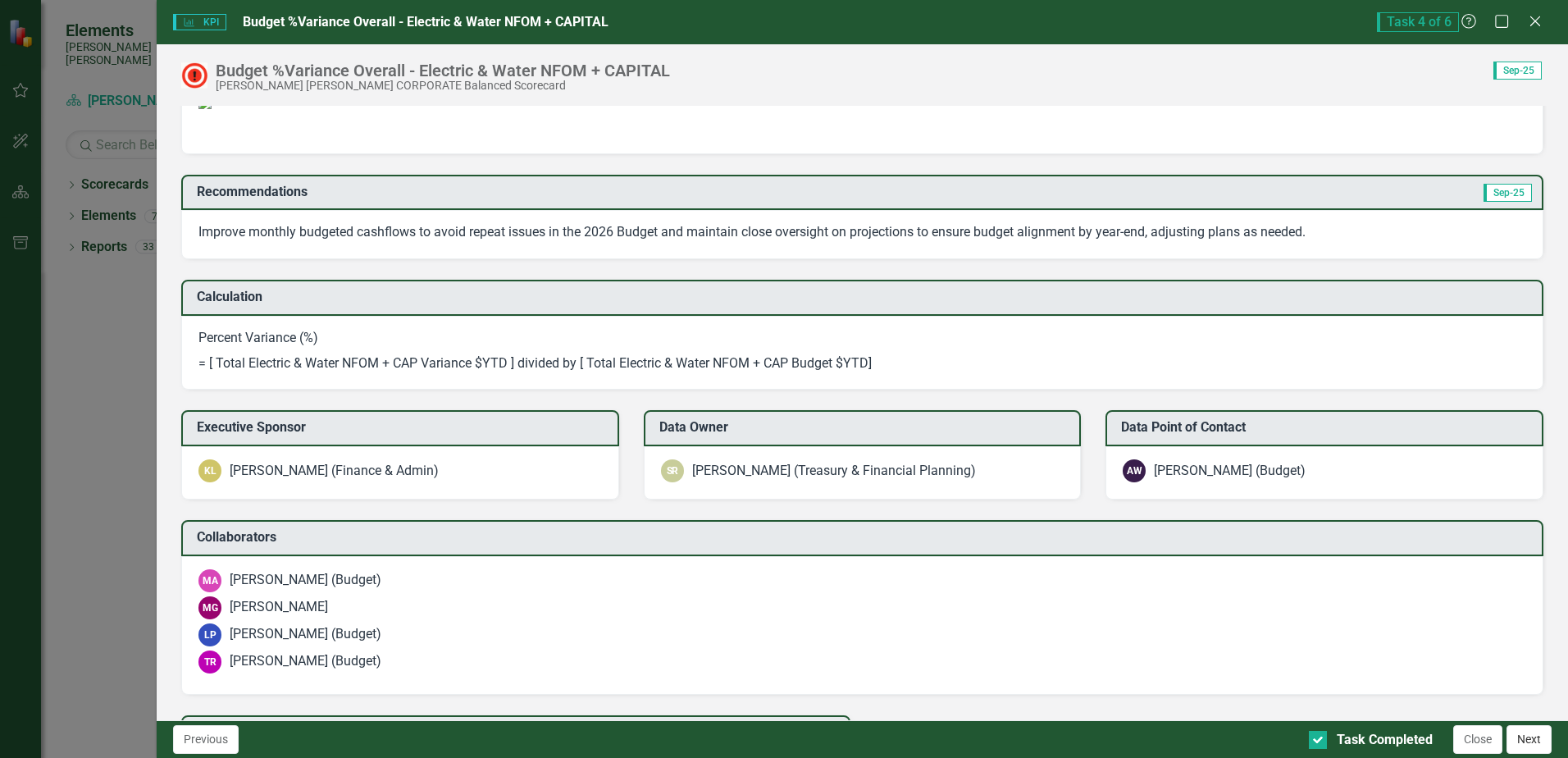
click at [1519, 743] on button "Next" at bounding box center [1529, 739] width 45 height 29
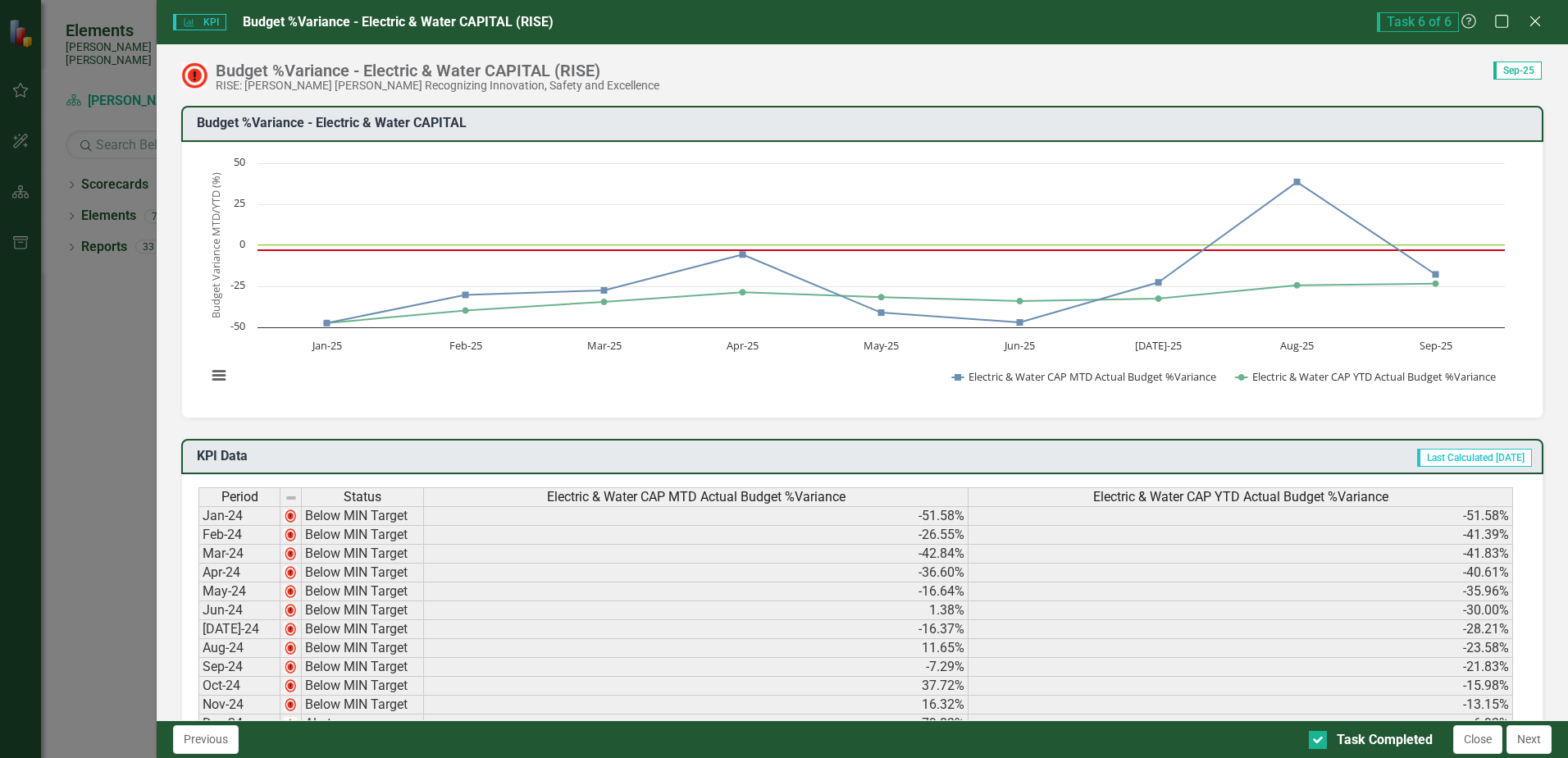
scroll to position [1579, 0]
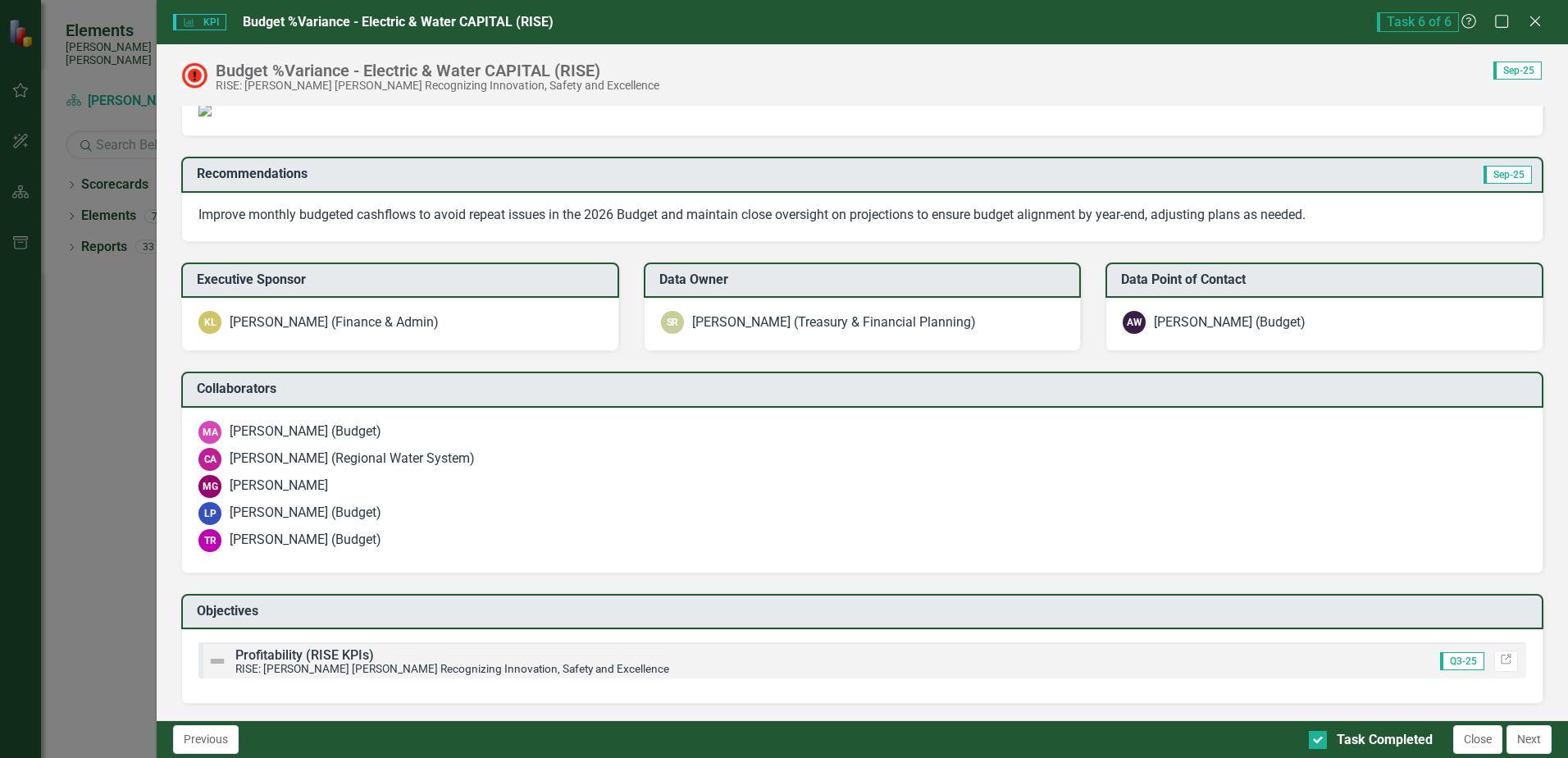
click at [1472, 742] on button "Close" at bounding box center [1478, 739] width 49 height 29
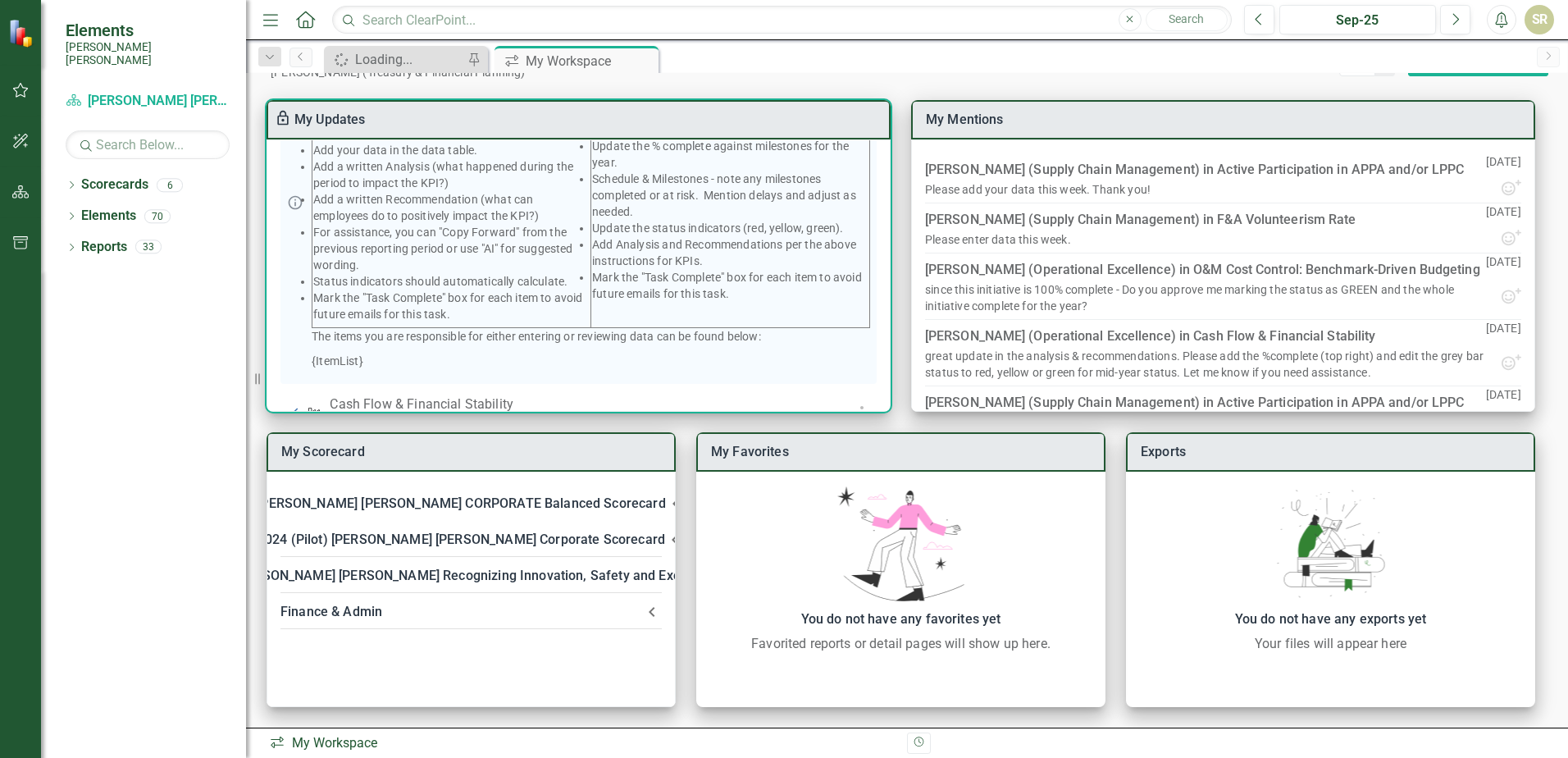
scroll to position [0, 0]
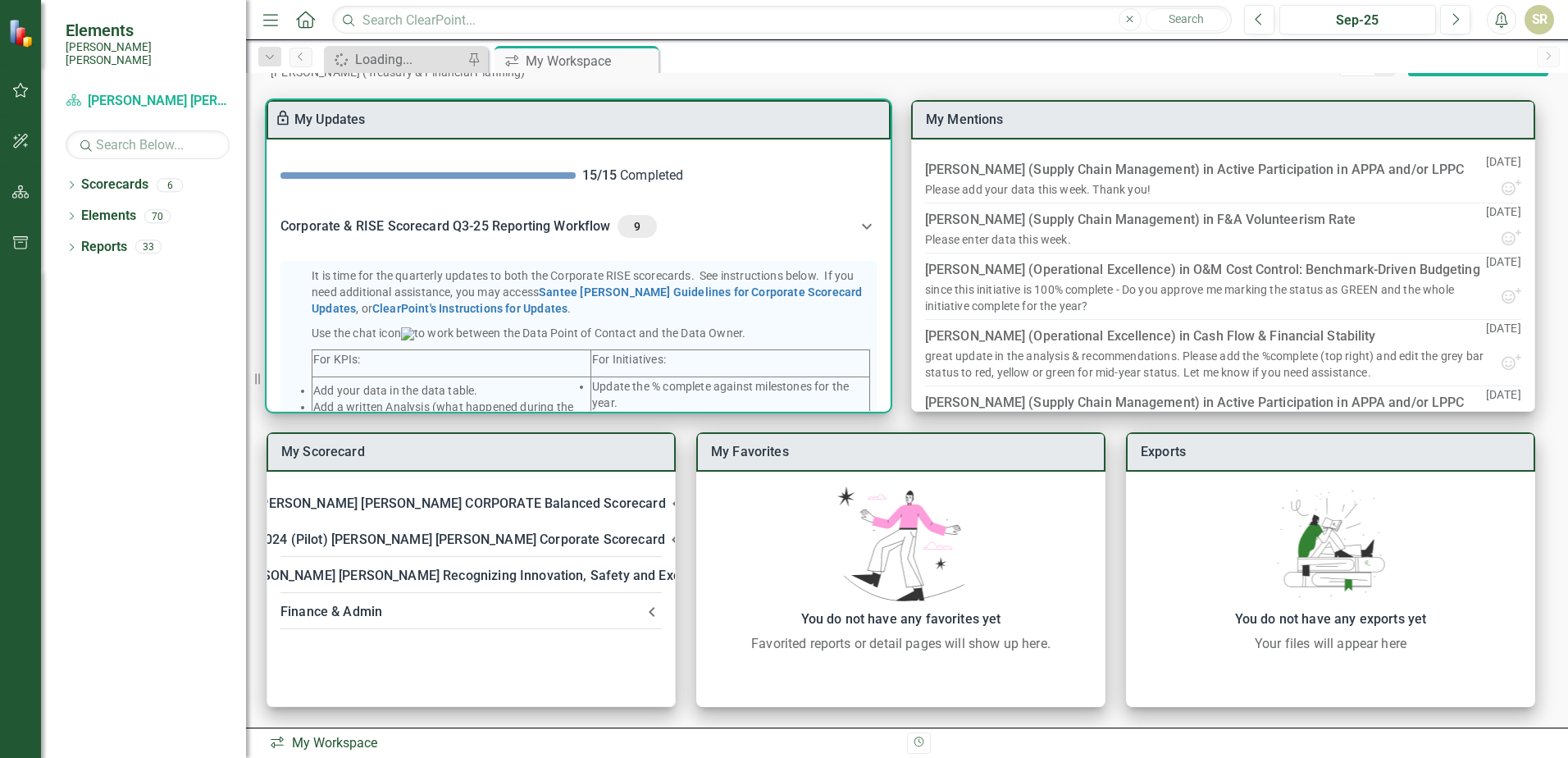
click at [862, 224] on icon at bounding box center [866, 226] width 20 height 20
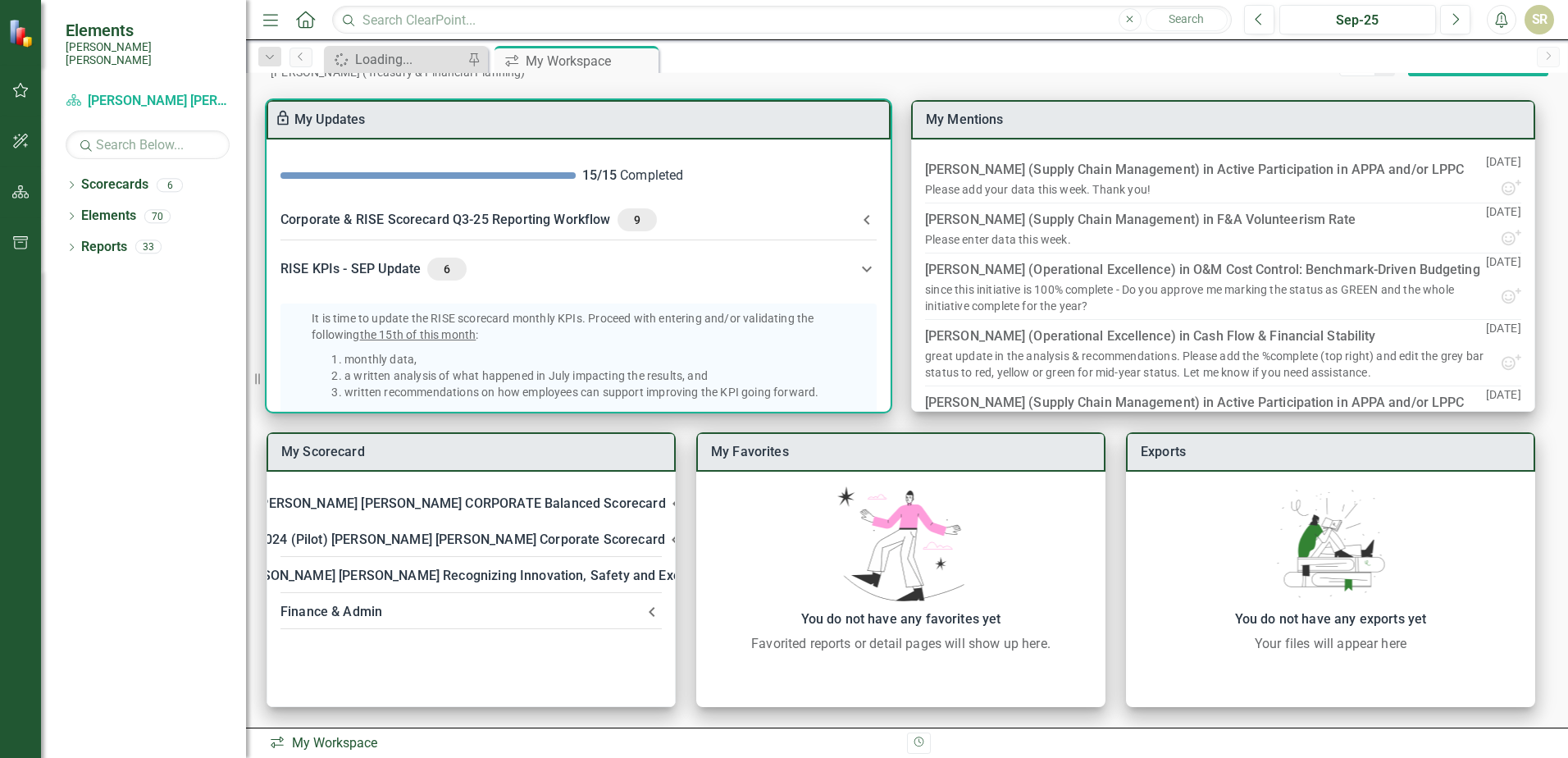
click at [864, 274] on icon at bounding box center [866, 269] width 20 height 20
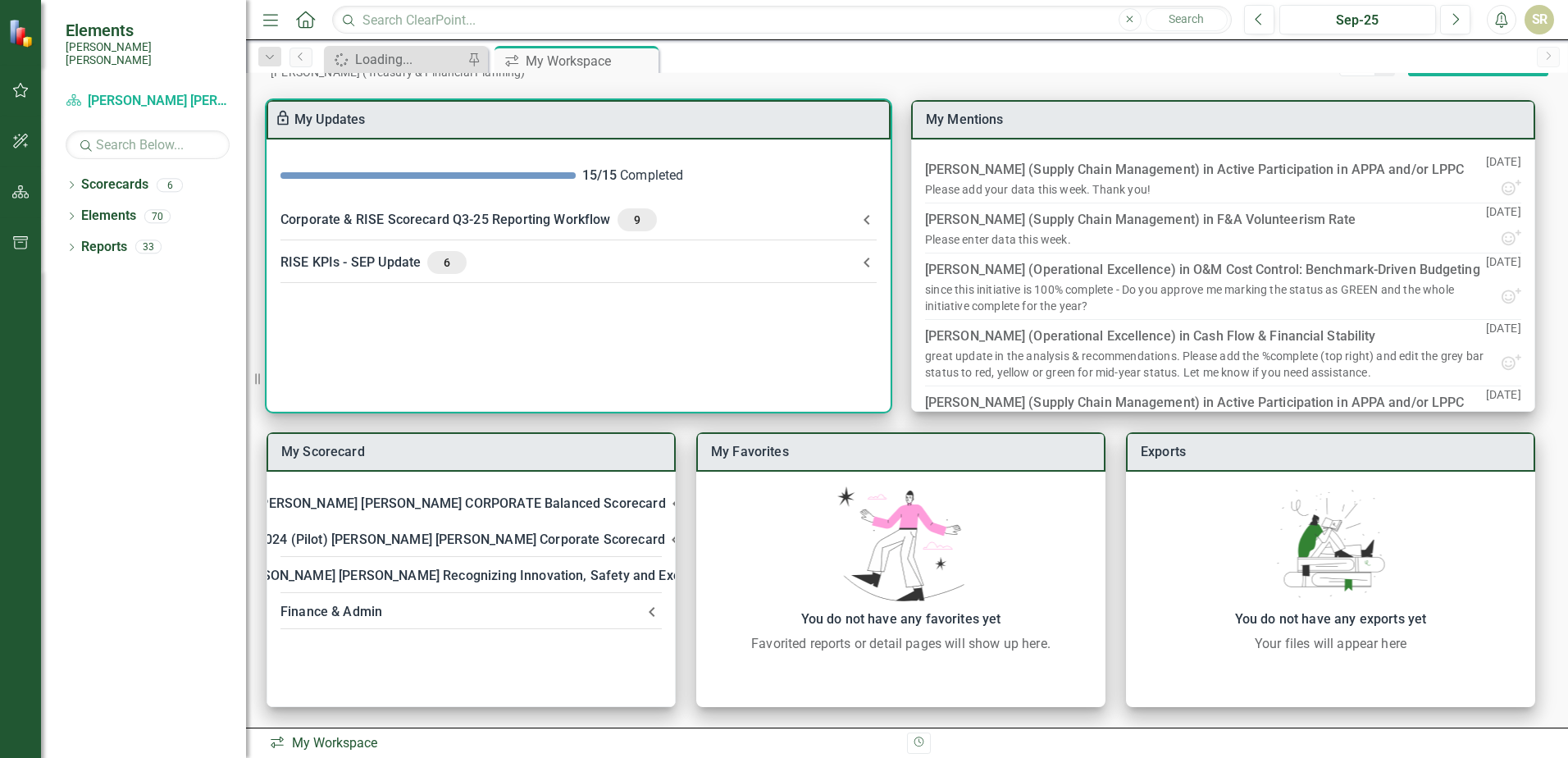
click at [640, 221] on span "9" at bounding box center [637, 220] width 26 height 15
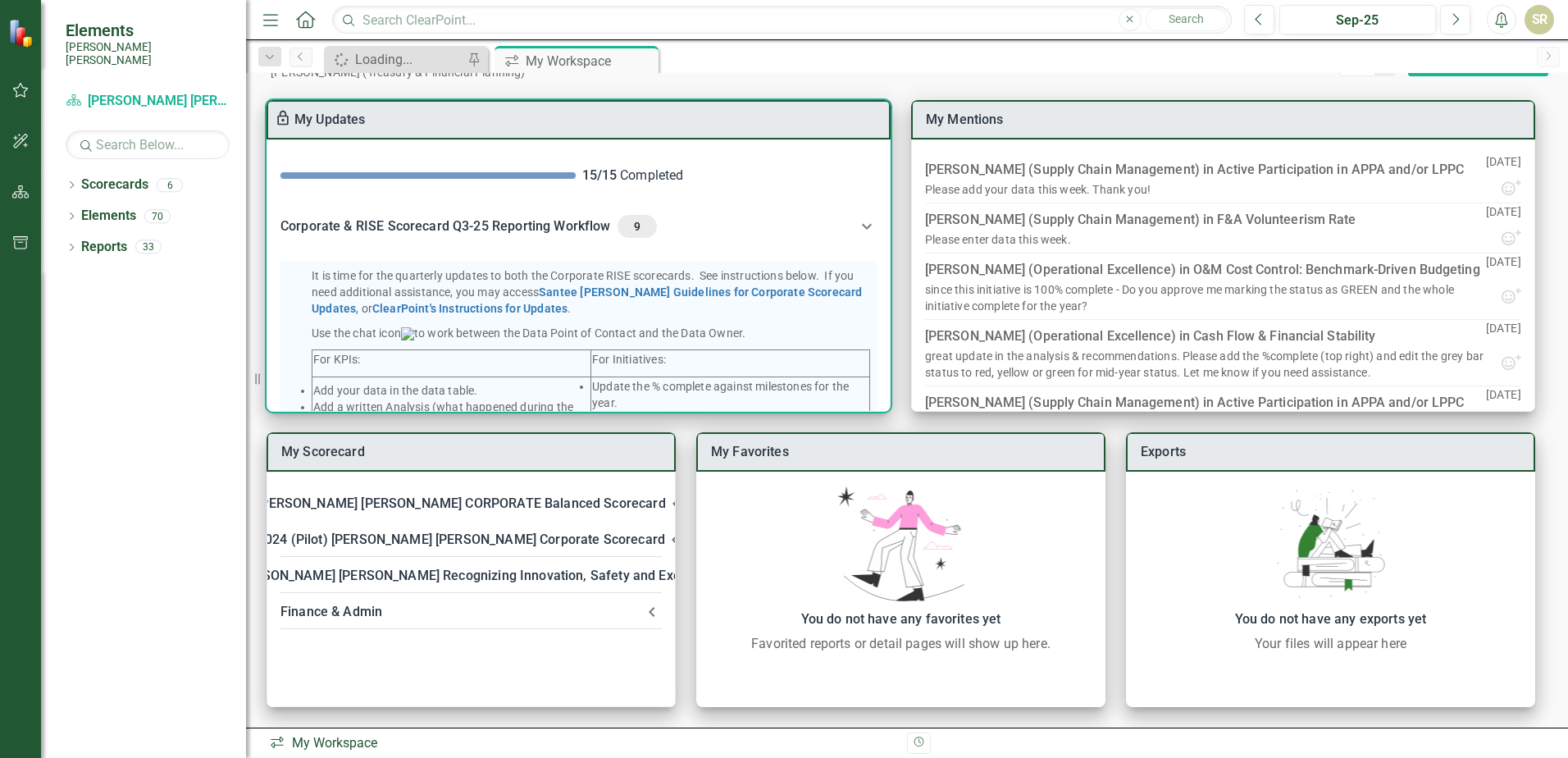
click at [590, 225] on div "Corporate & RISE Scorecard Q3-25 Reporting Workflow 9" at bounding box center [569, 227] width 576 height 23
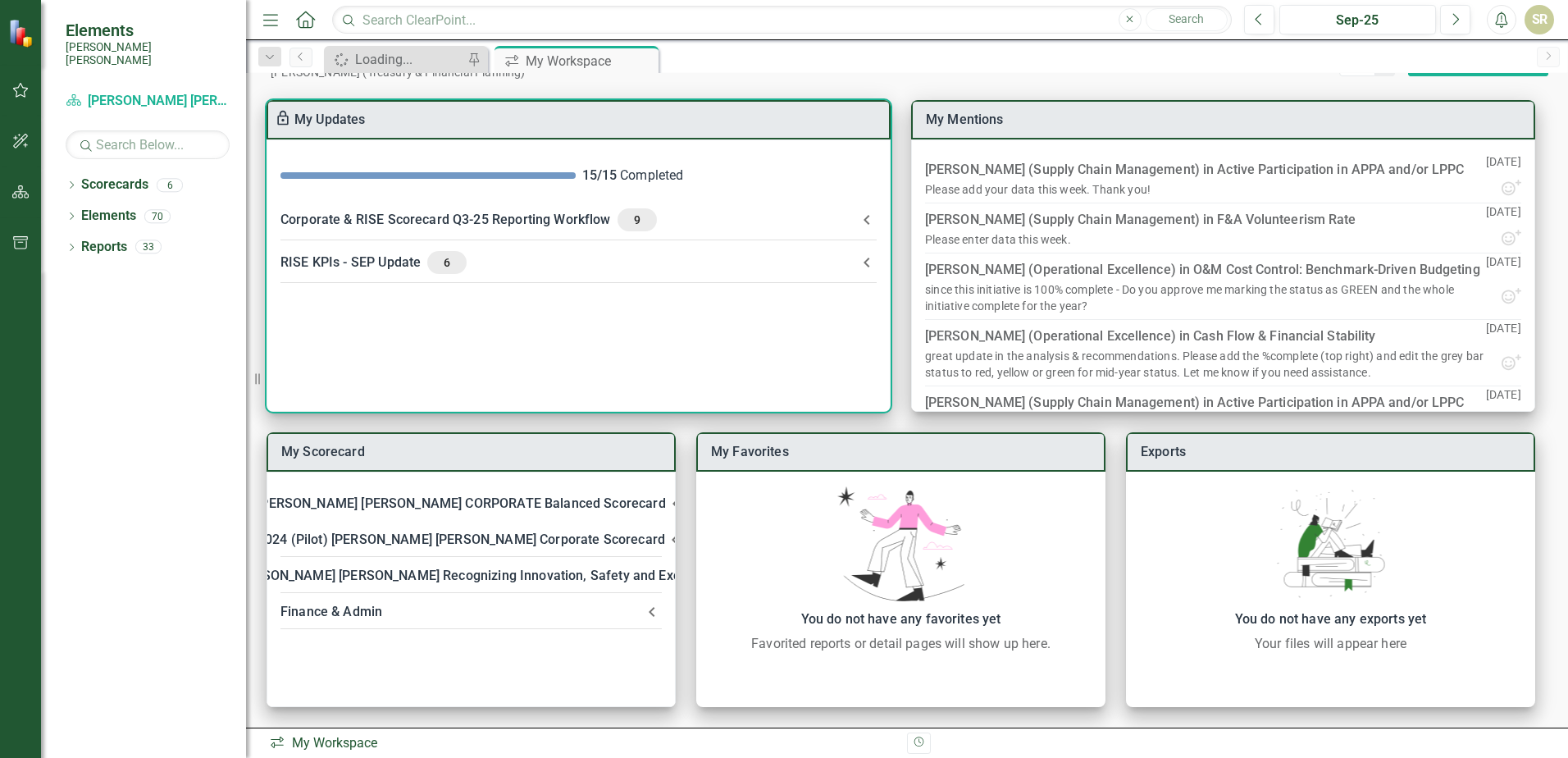
click at [579, 218] on div "Corporate & RISE Scorecard Q3-25 Reporting Workflow 9" at bounding box center [569, 220] width 576 height 23
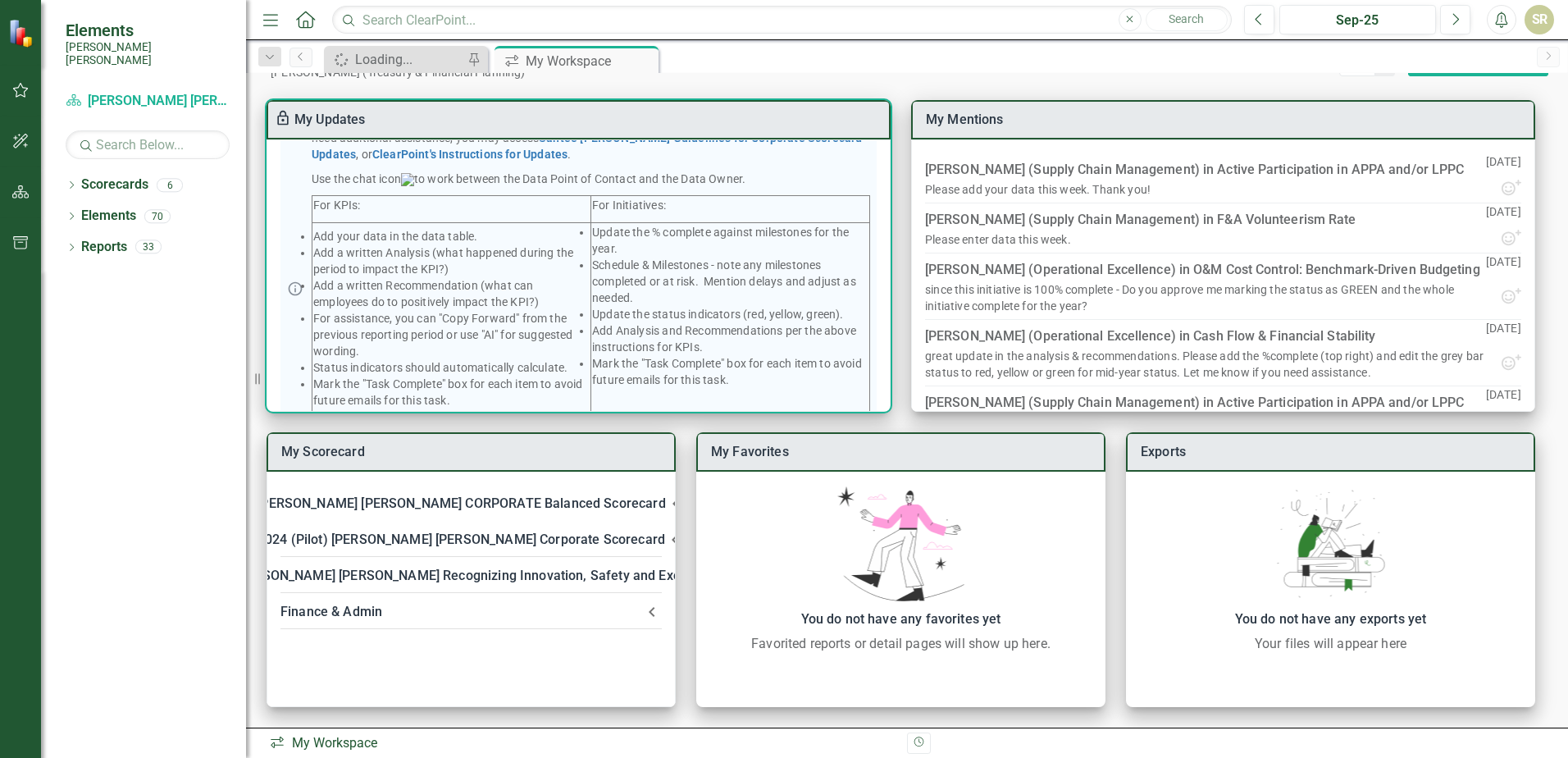
scroll to position [328, 0]
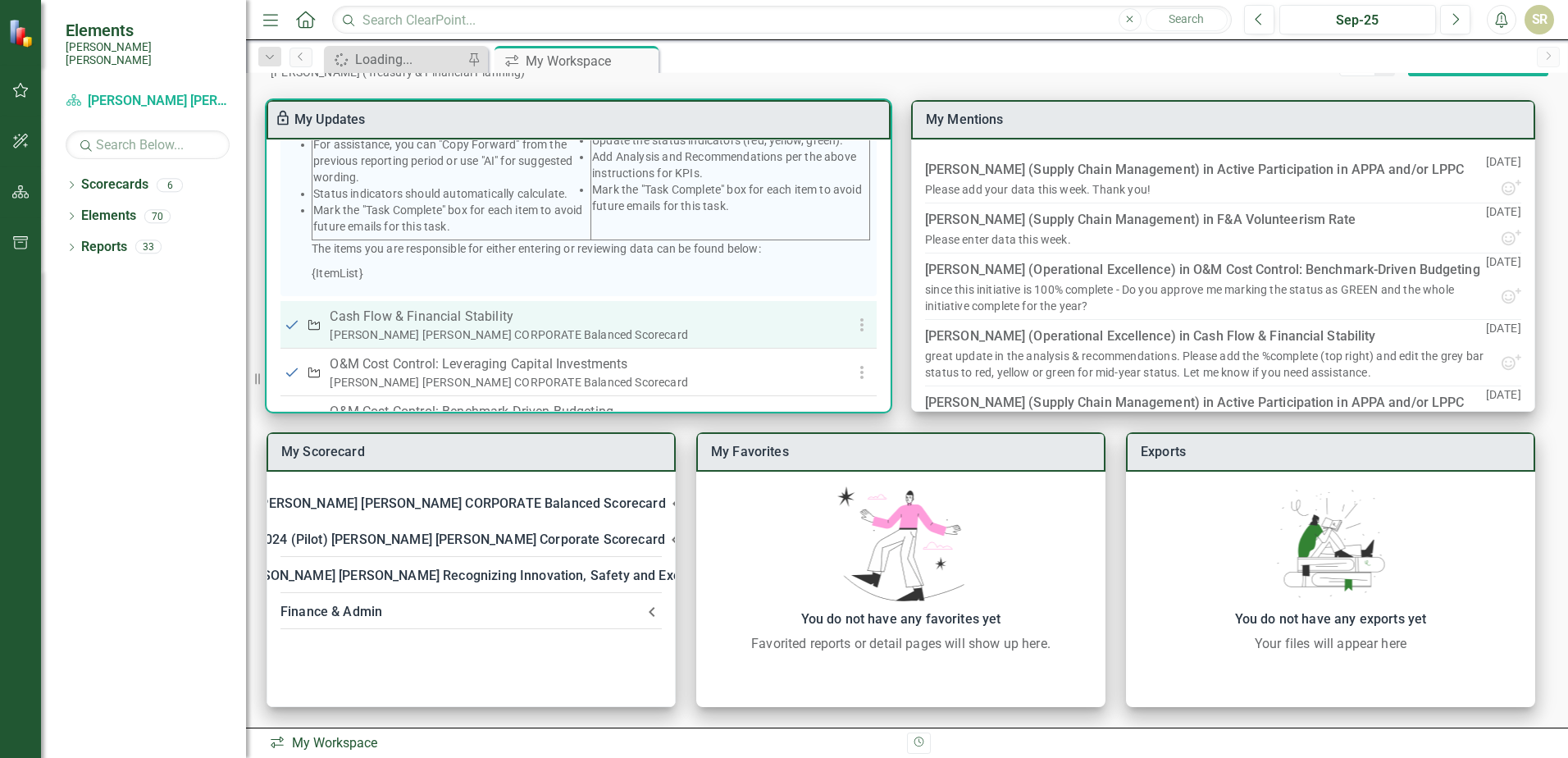
click at [499, 326] on p "Cash Flow & Financial Stability" at bounding box center [570, 316] width 482 height 20
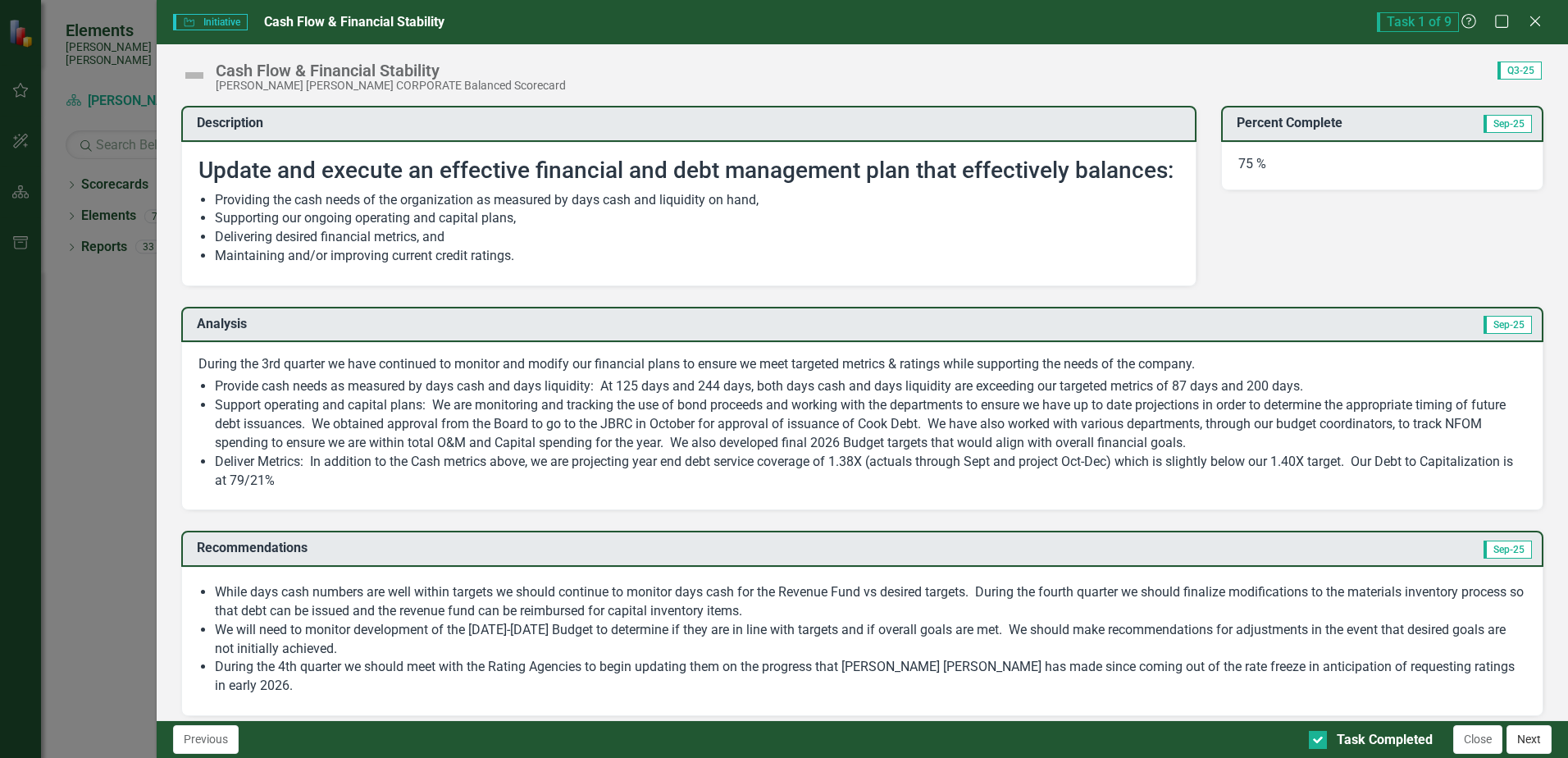
click at [1535, 741] on button "Next" at bounding box center [1529, 739] width 45 height 29
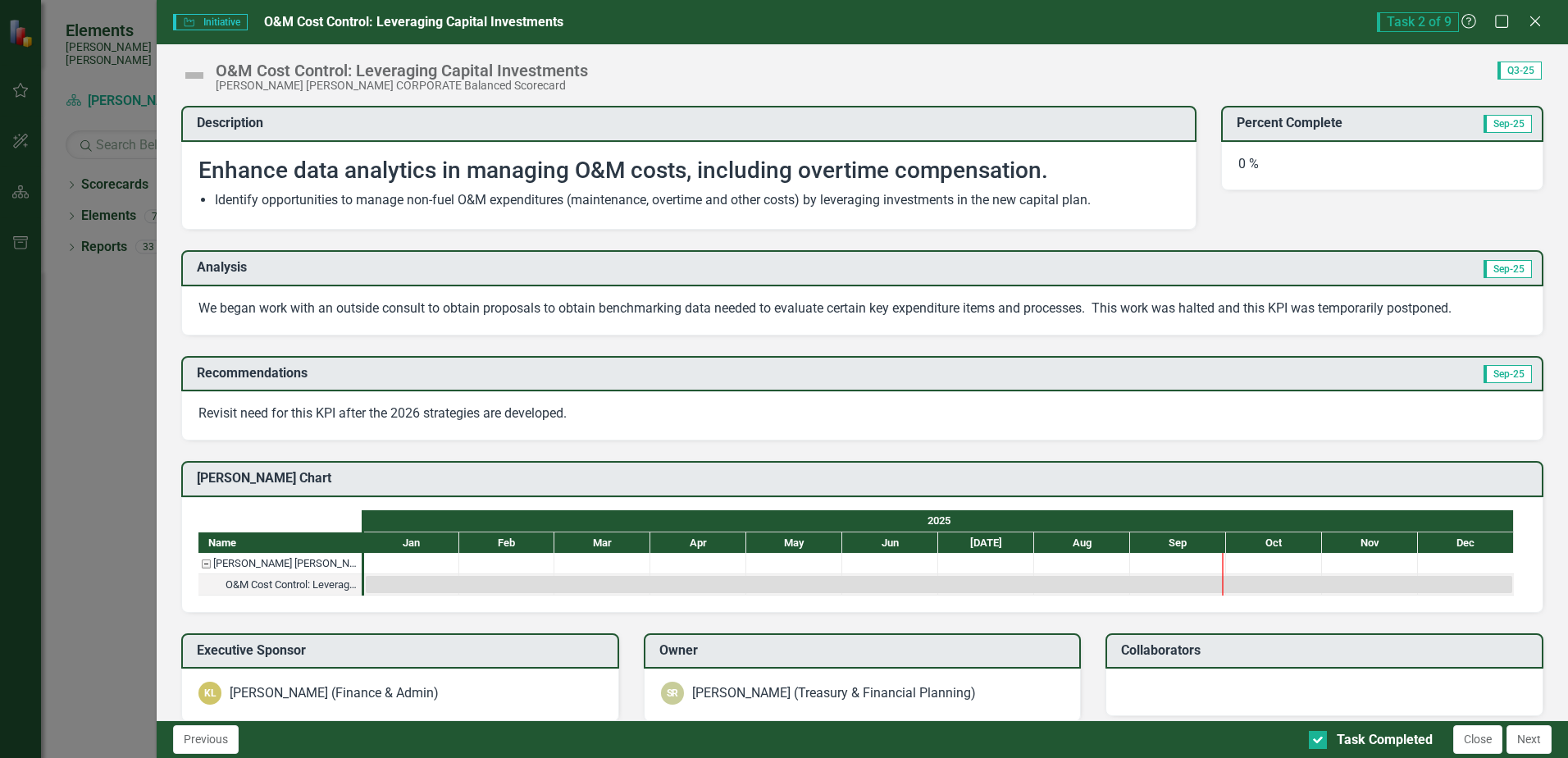
click at [1535, 741] on button "Next" at bounding box center [1529, 739] width 45 height 29
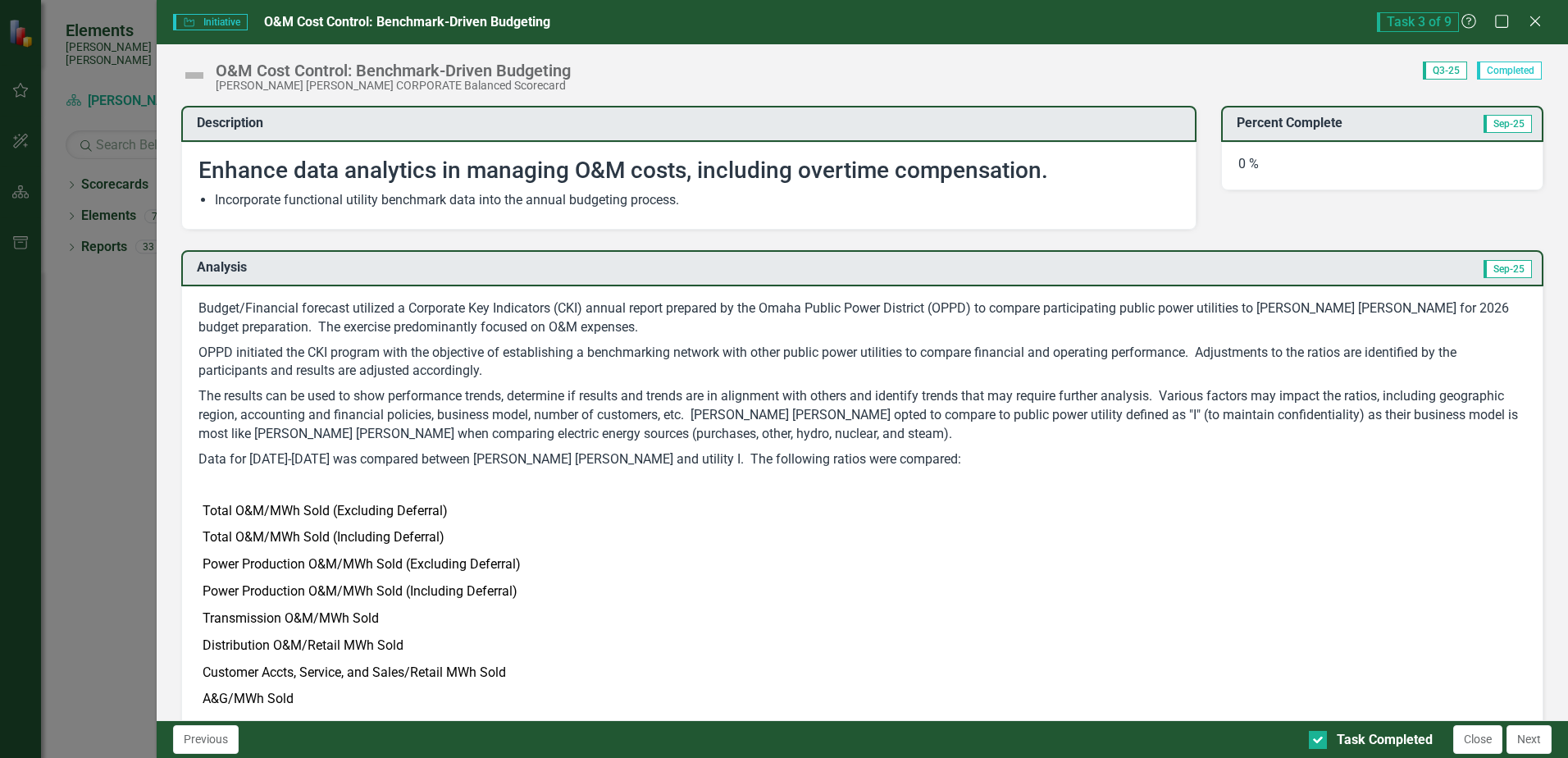
click at [1535, 741] on button "Next" at bounding box center [1529, 739] width 45 height 29
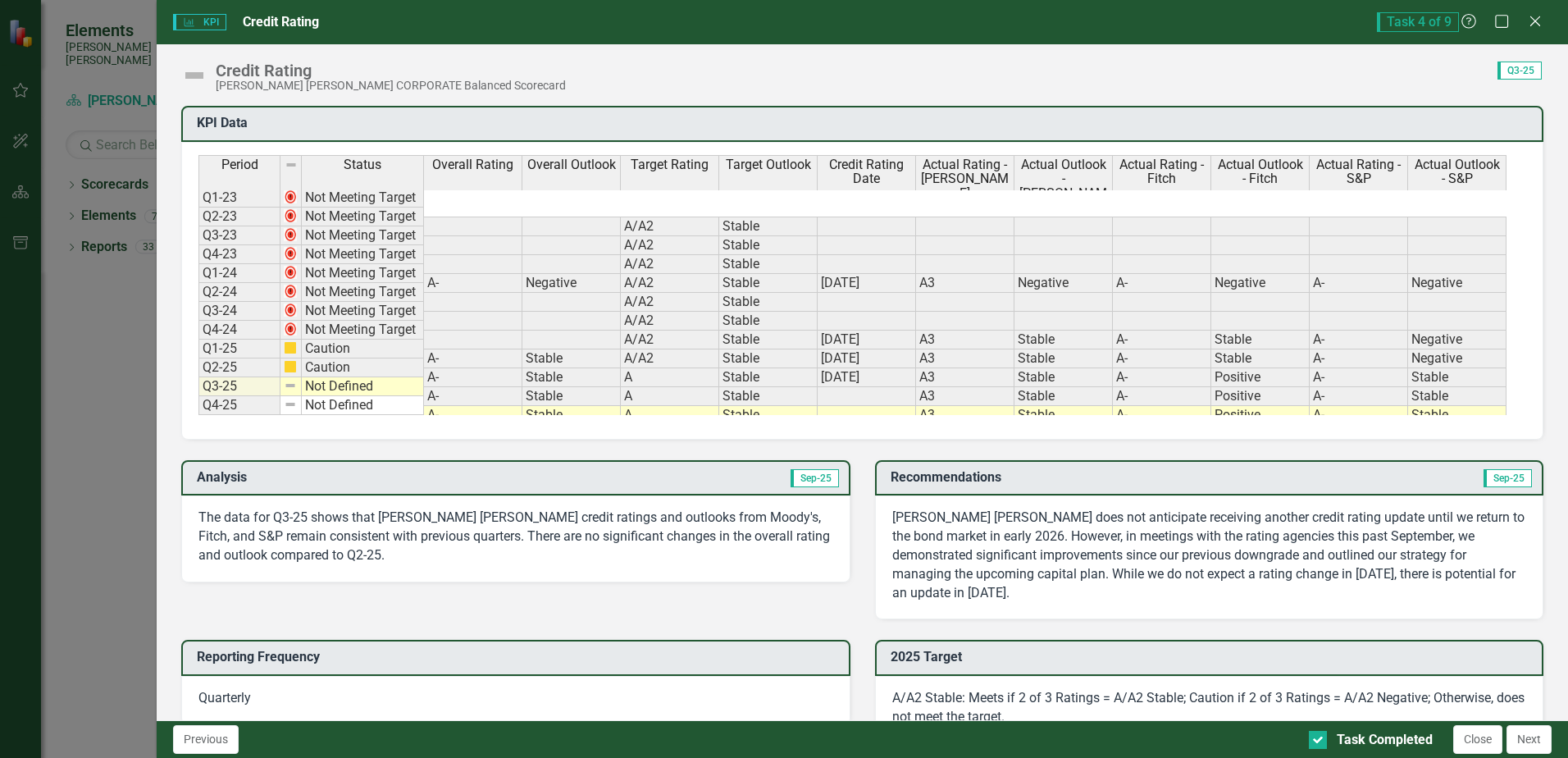
click at [1535, 741] on button "Next" at bounding box center [1529, 739] width 45 height 29
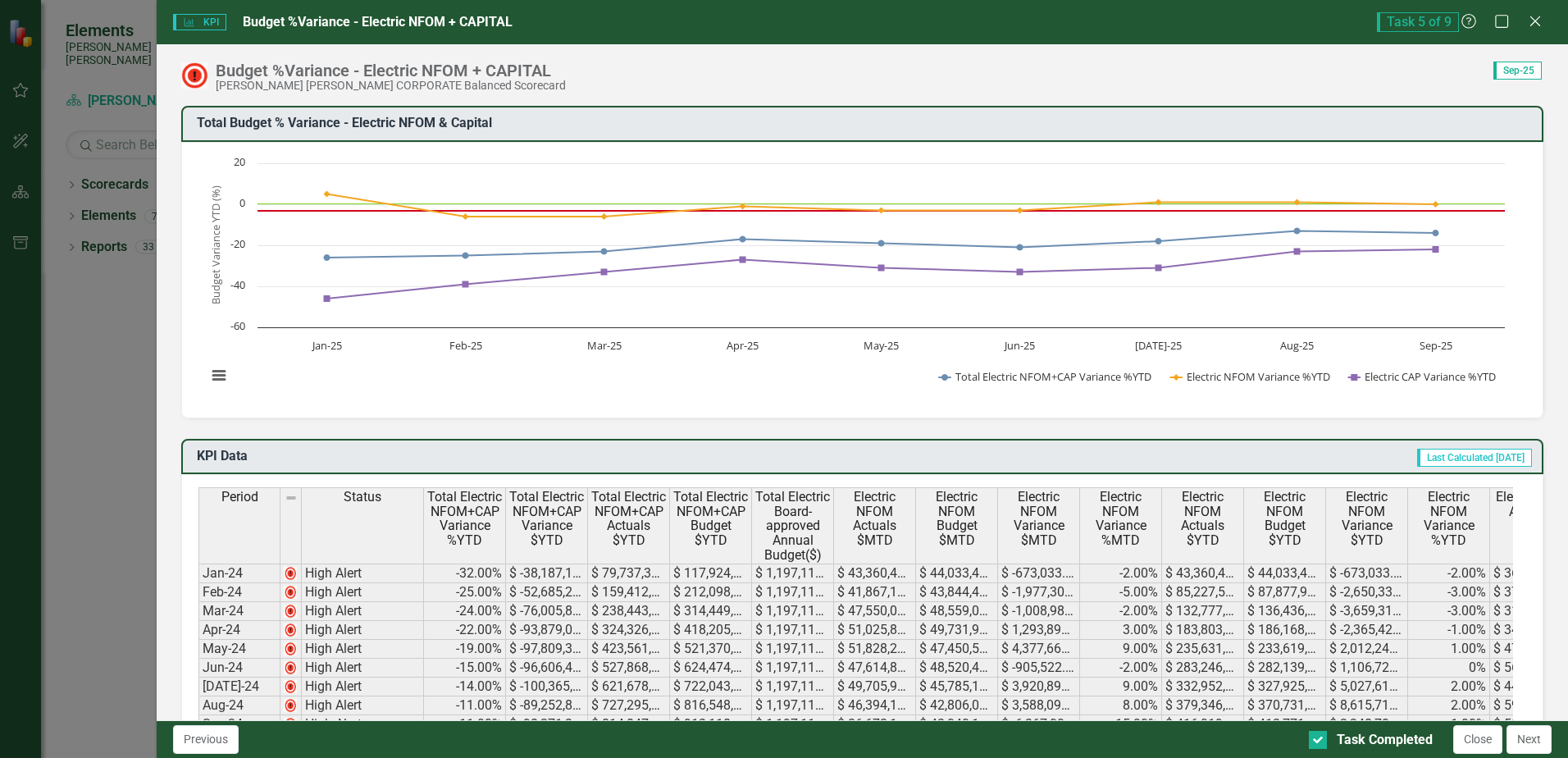
click at [1535, 741] on button "Next" at bounding box center [1529, 739] width 45 height 29
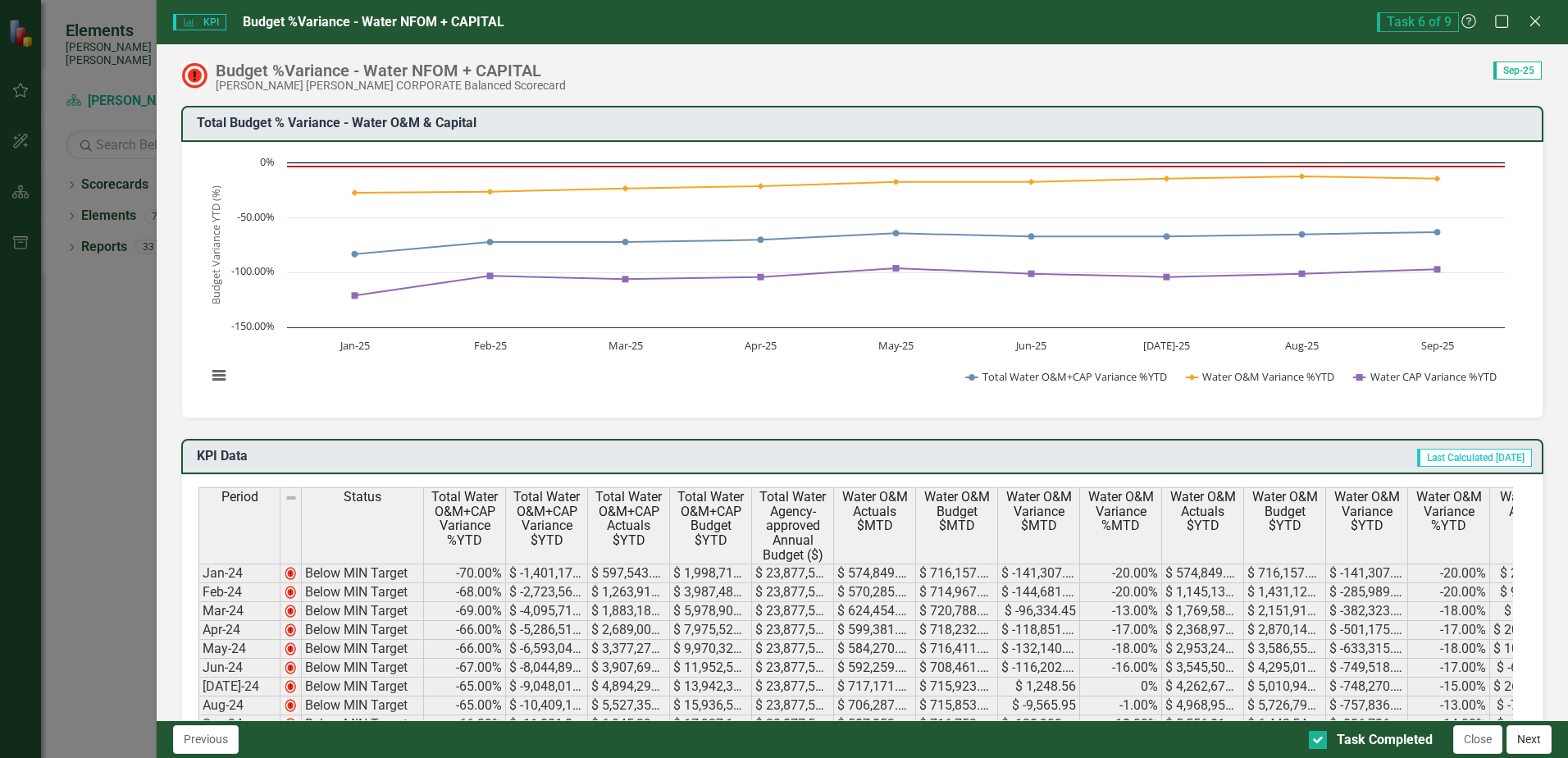
click at [1535, 741] on button "Next" at bounding box center [1529, 739] width 45 height 29
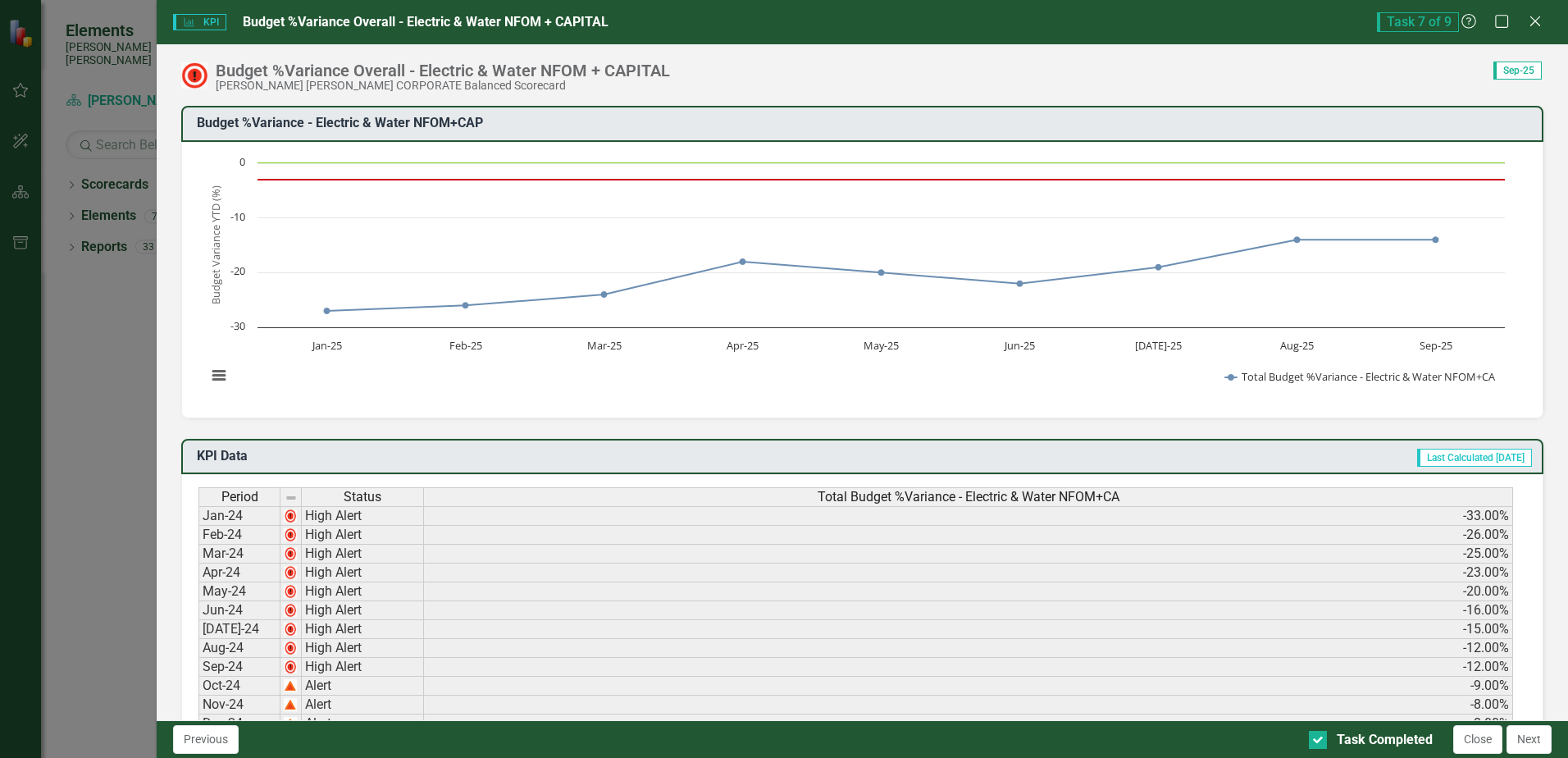
click at [1535, 741] on button "Next" at bounding box center [1529, 739] width 45 height 29
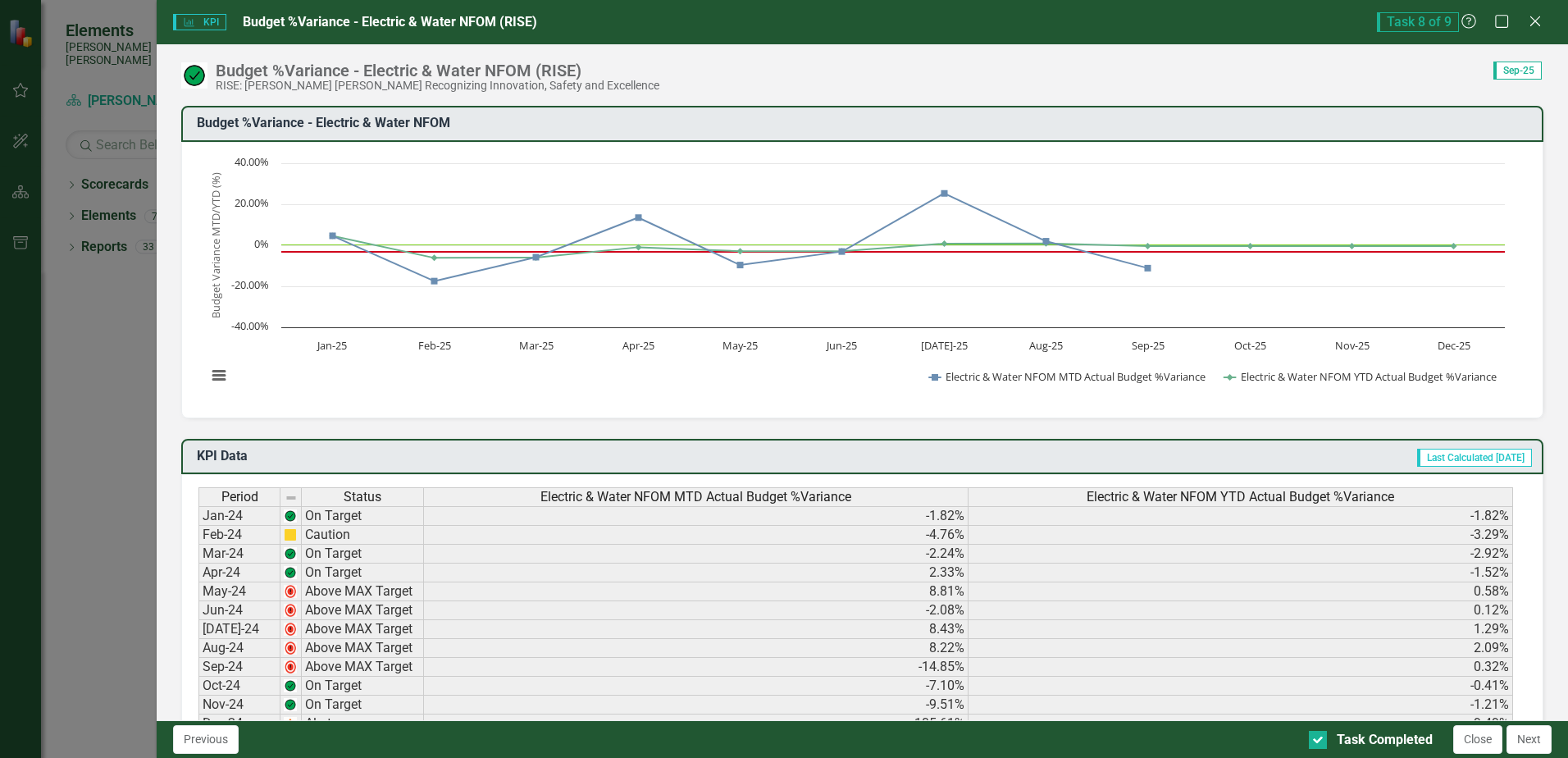
click at [1535, 741] on button "Next" at bounding box center [1529, 739] width 45 height 29
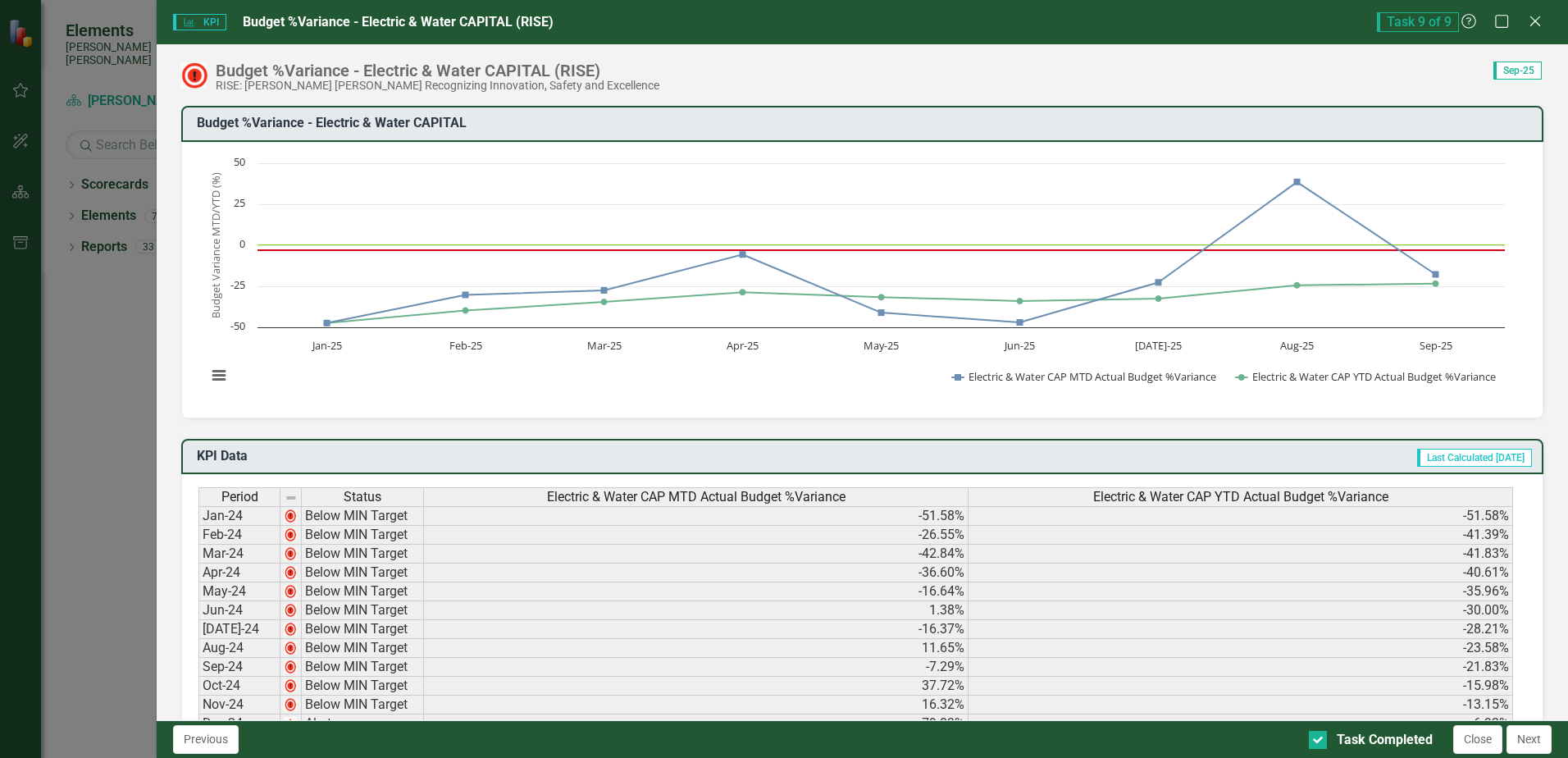
click at [1535, 741] on button "Next" at bounding box center [1529, 739] width 45 height 29
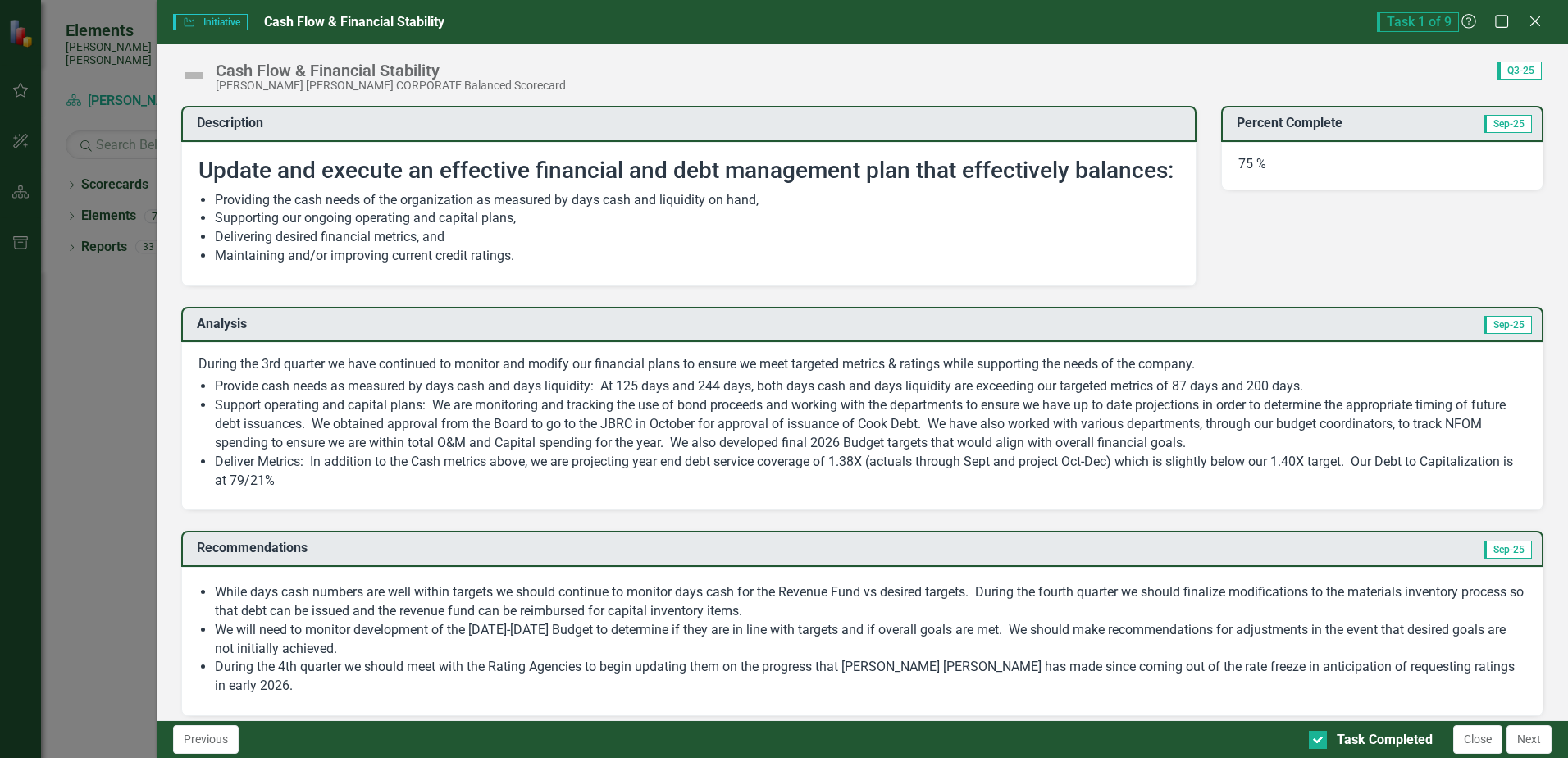
click at [1535, 741] on button "Next" at bounding box center [1529, 739] width 45 height 29
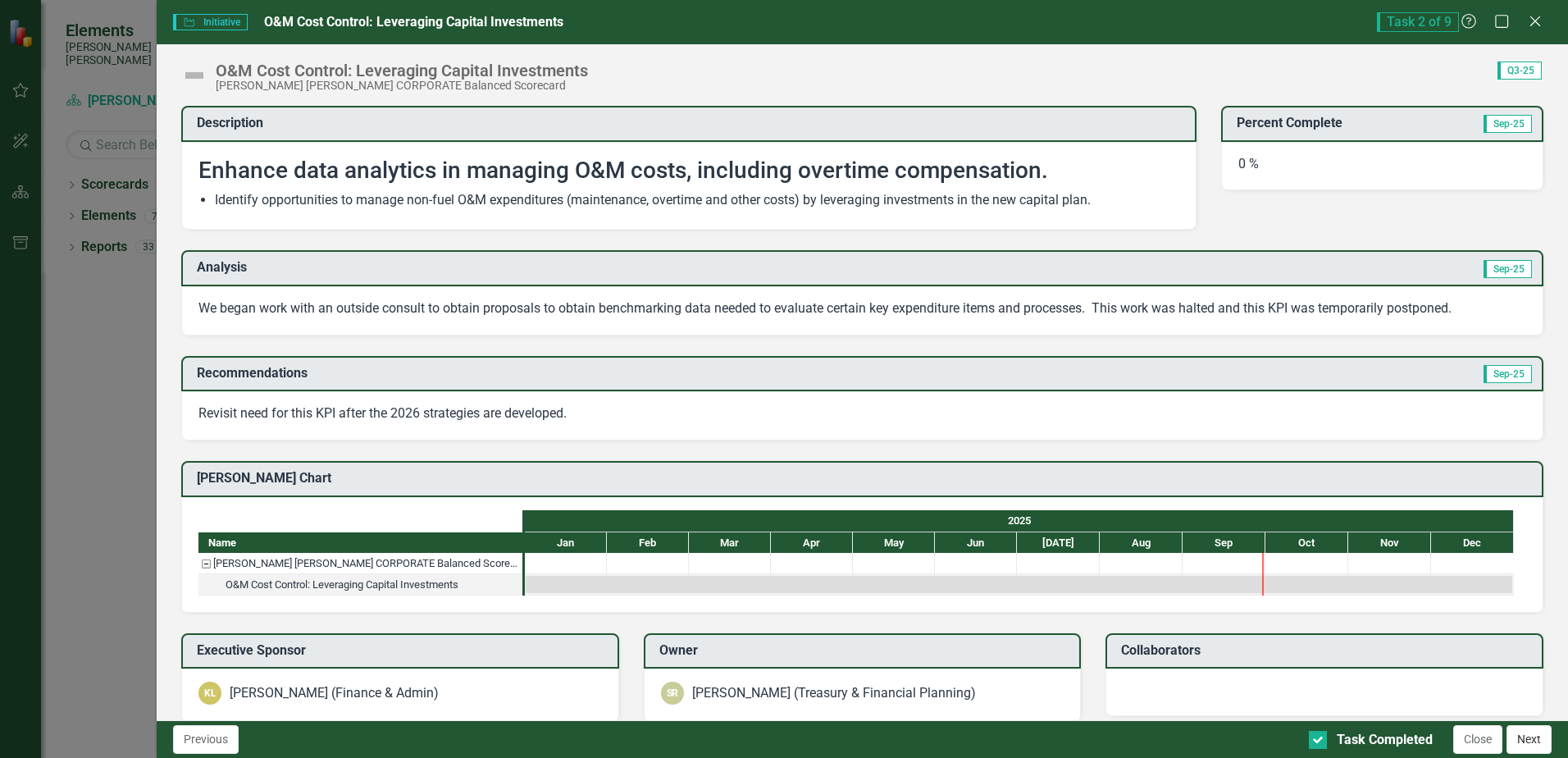
click at [1535, 741] on button "Next" at bounding box center [1529, 739] width 45 height 29
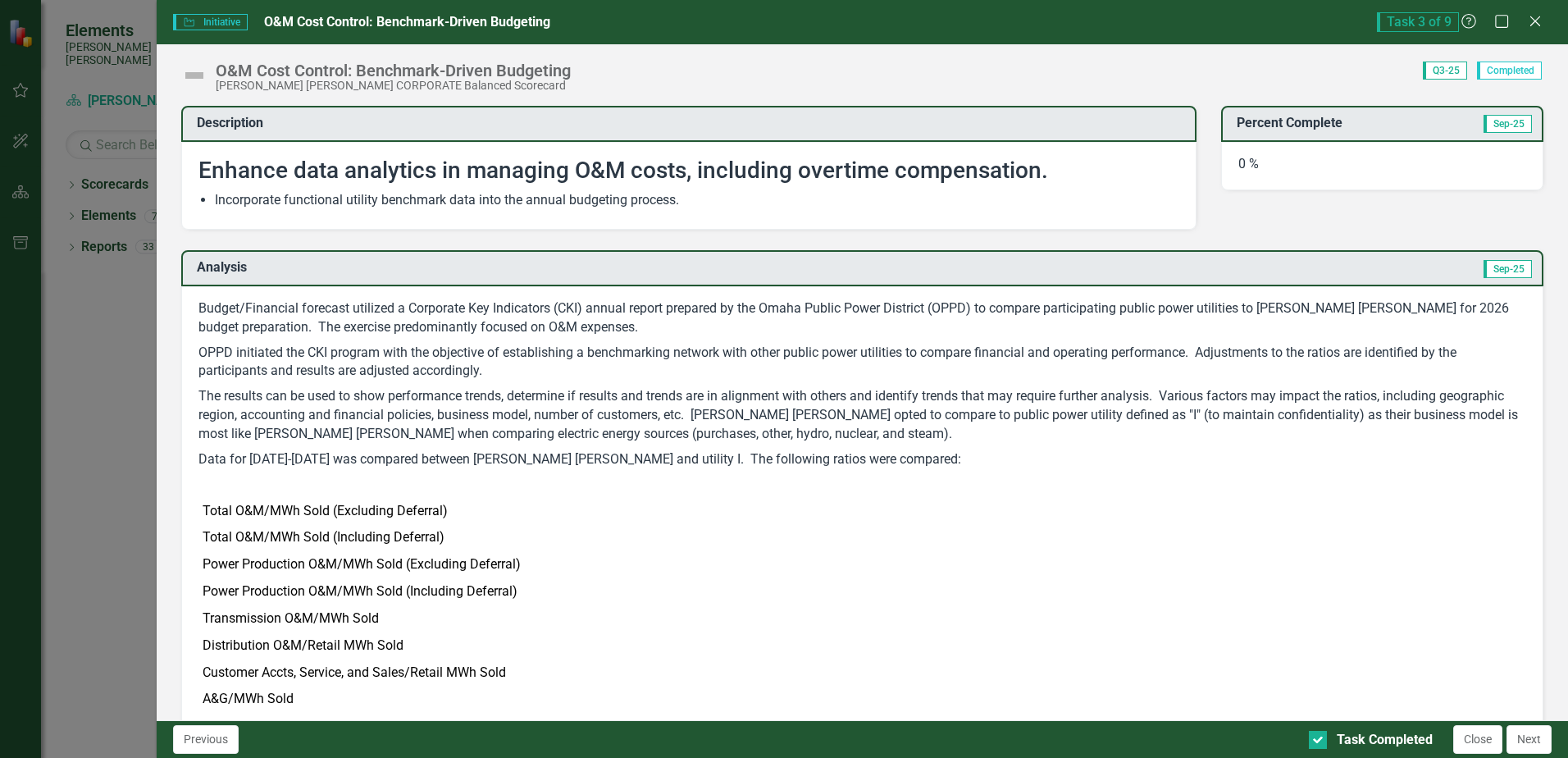
click at [1535, 741] on button "Next" at bounding box center [1529, 739] width 45 height 29
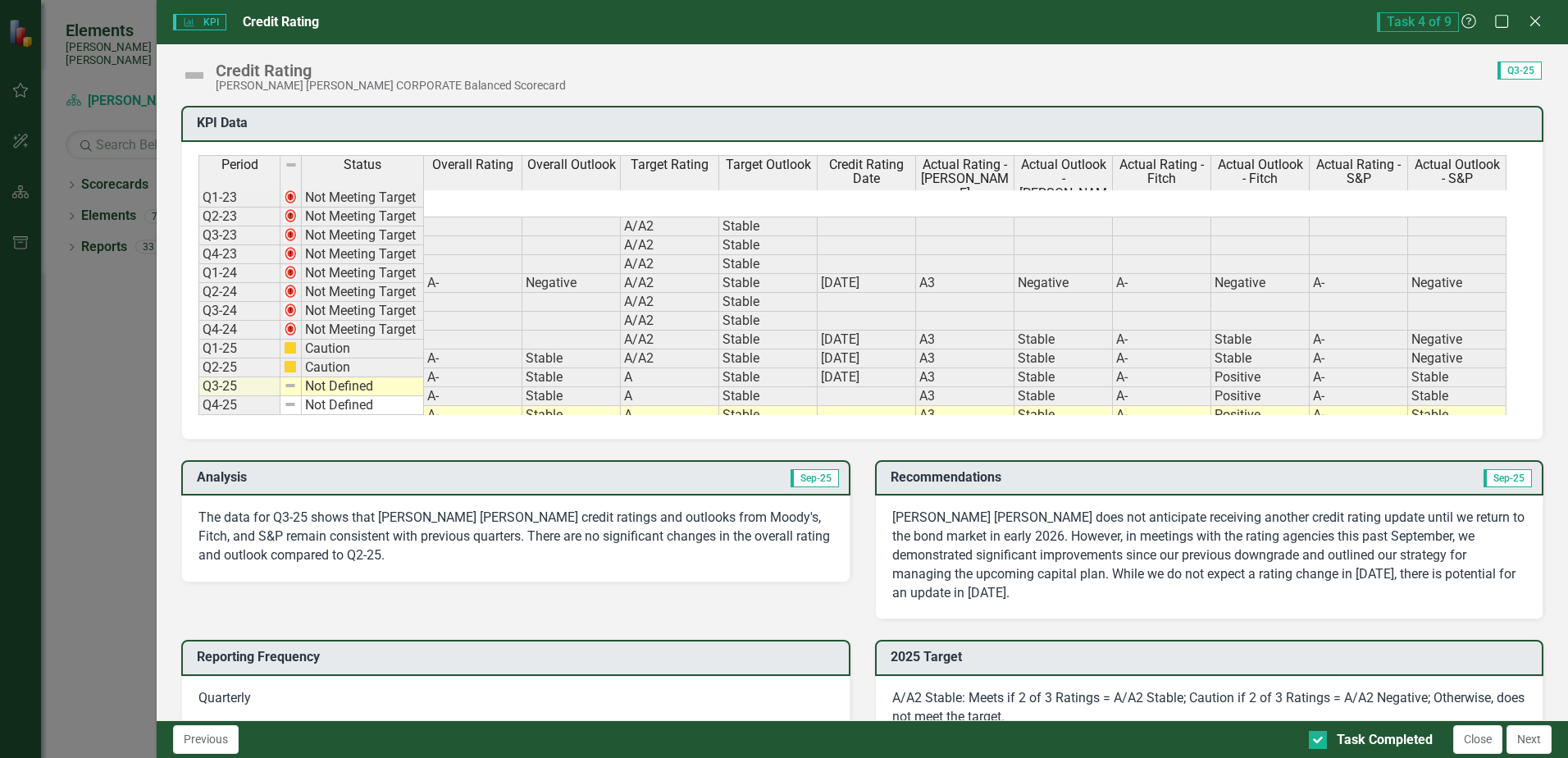
click at [1535, 741] on button "Next" at bounding box center [1529, 739] width 45 height 29
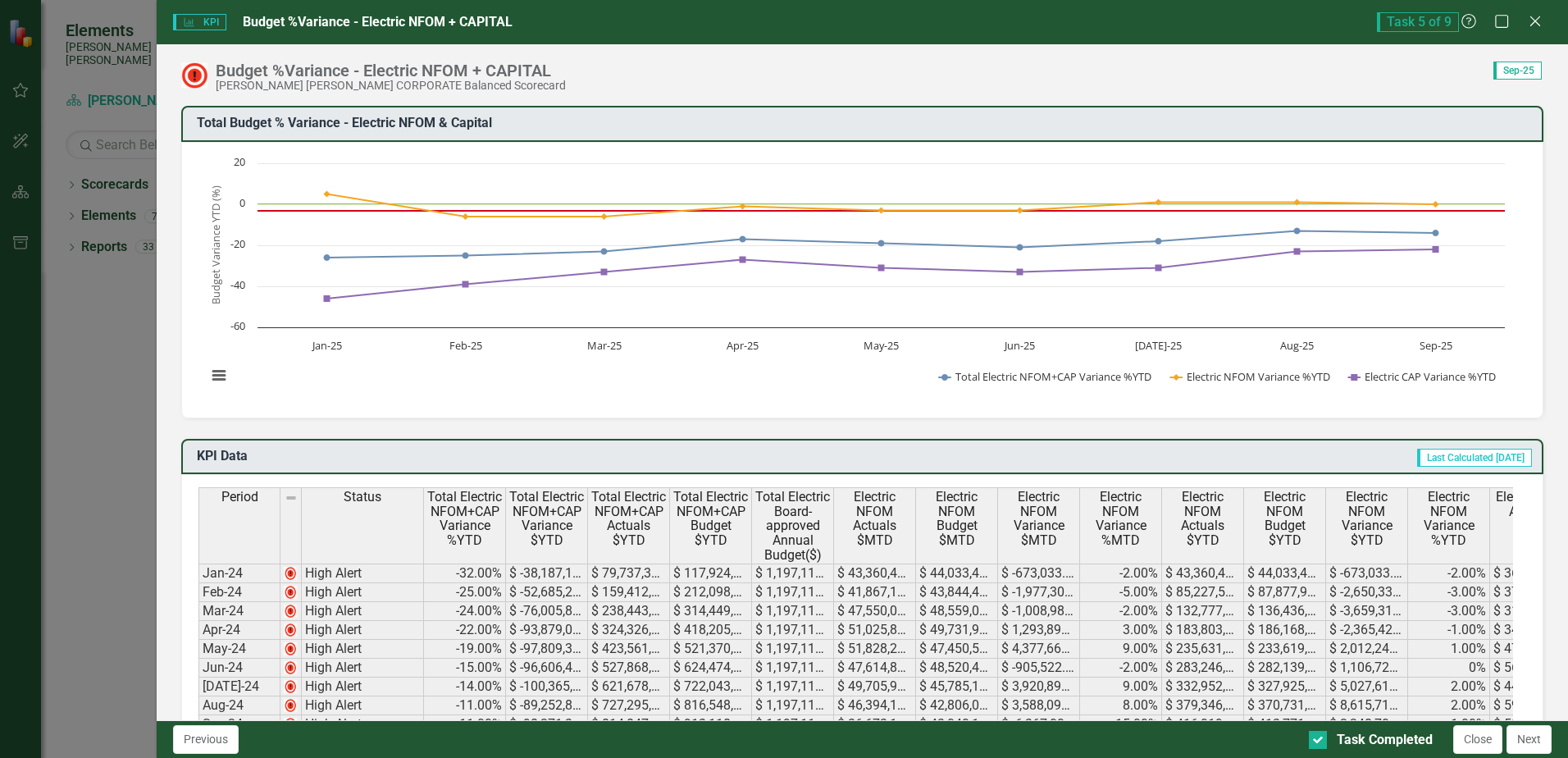
click at [1535, 741] on button "Next" at bounding box center [1529, 739] width 45 height 29
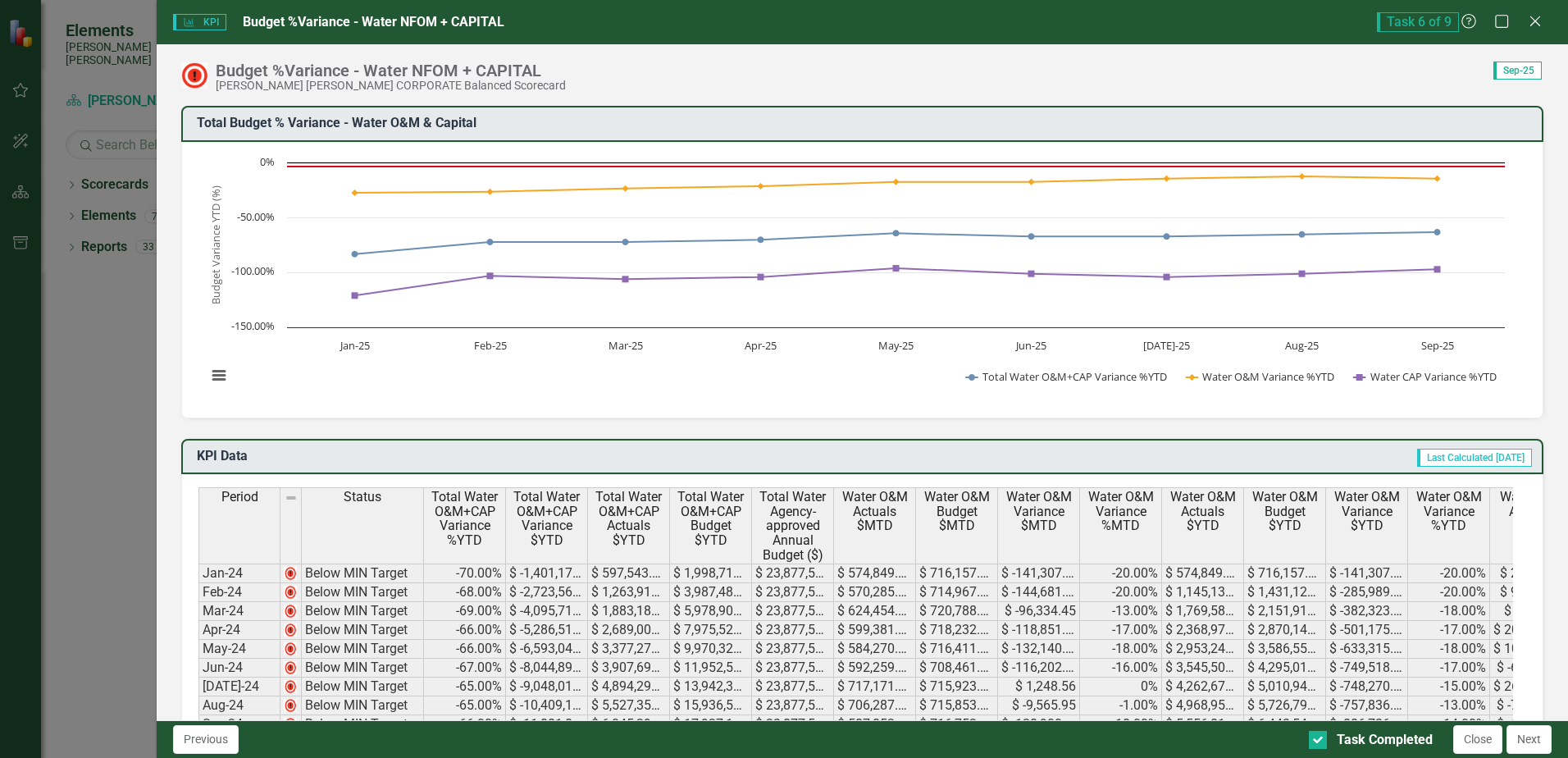
click at [1535, 741] on button "Next" at bounding box center [1529, 739] width 45 height 29
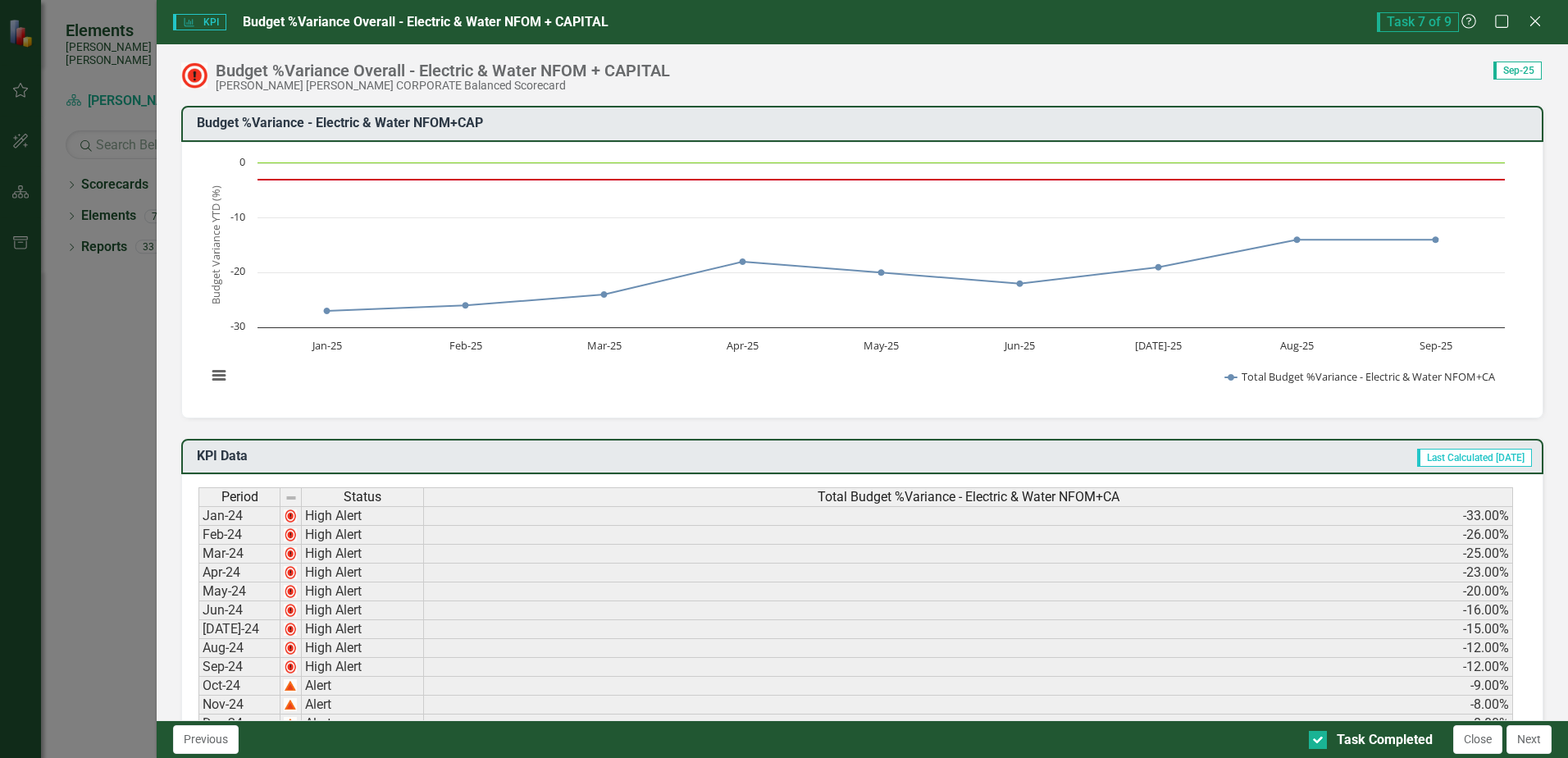
click at [1535, 741] on button "Next" at bounding box center [1529, 739] width 45 height 29
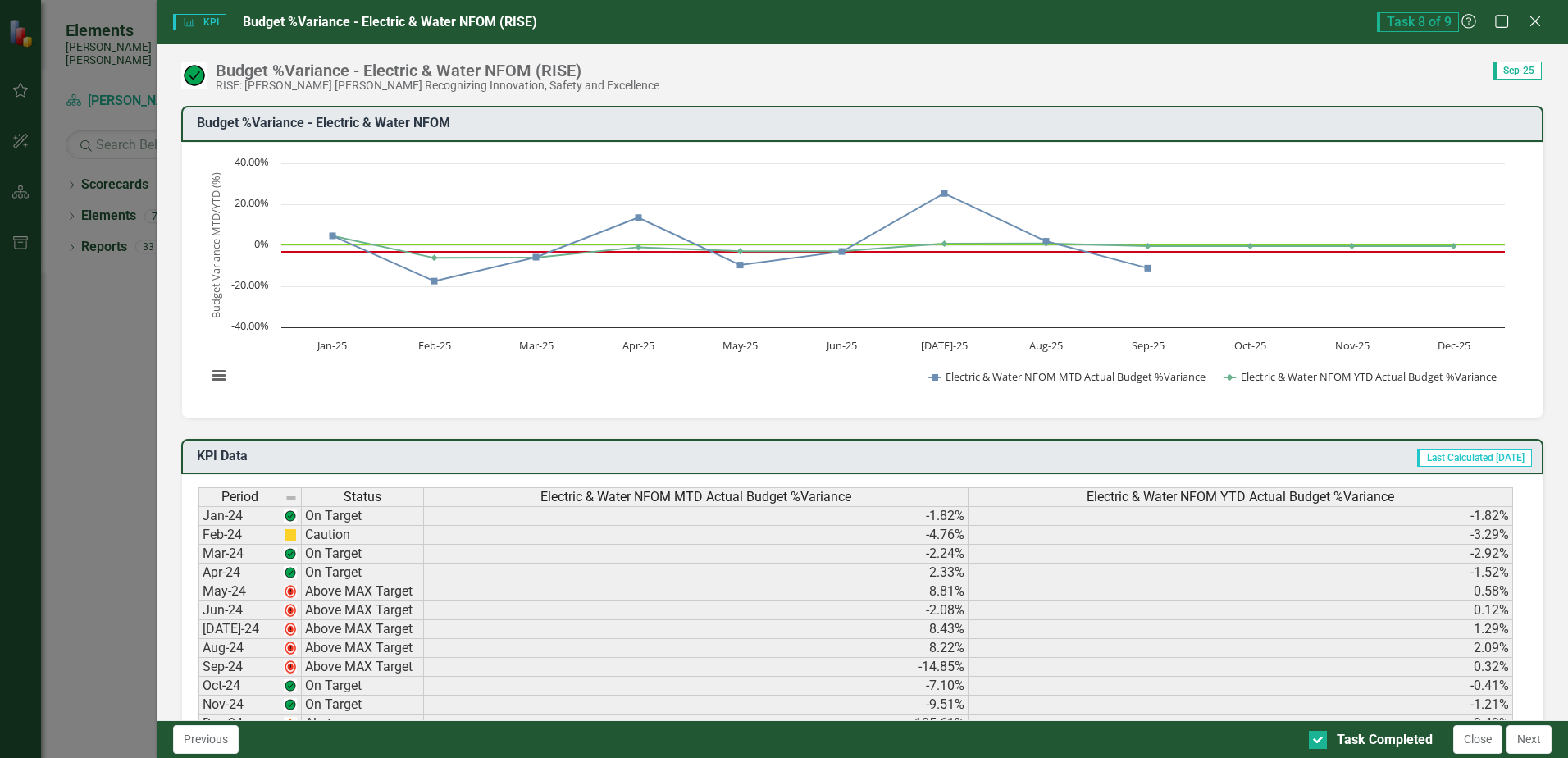
click at [1535, 741] on button "Next" at bounding box center [1529, 739] width 45 height 29
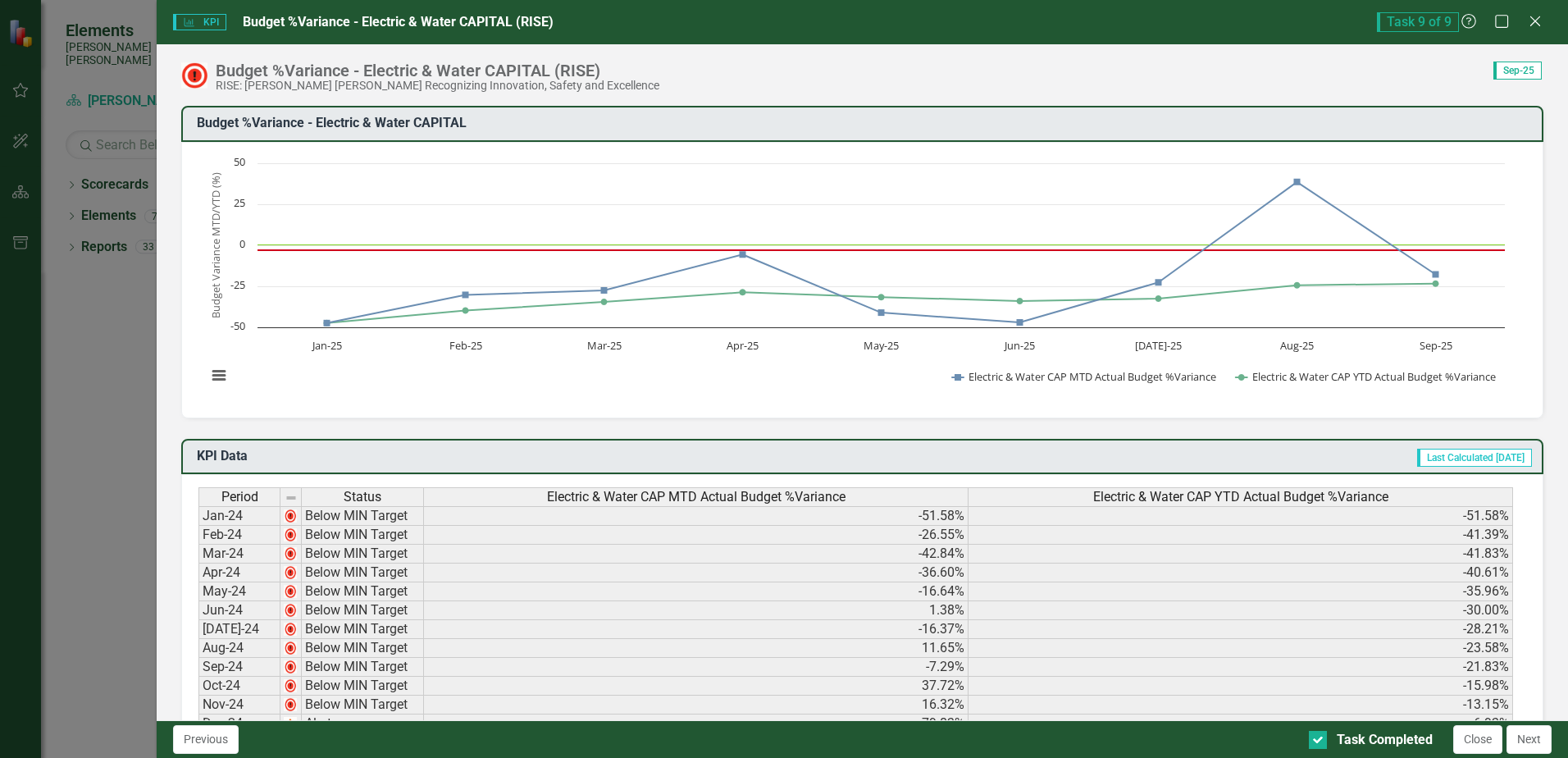
click at [1535, 741] on button "Next" at bounding box center [1529, 739] width 45 height 29
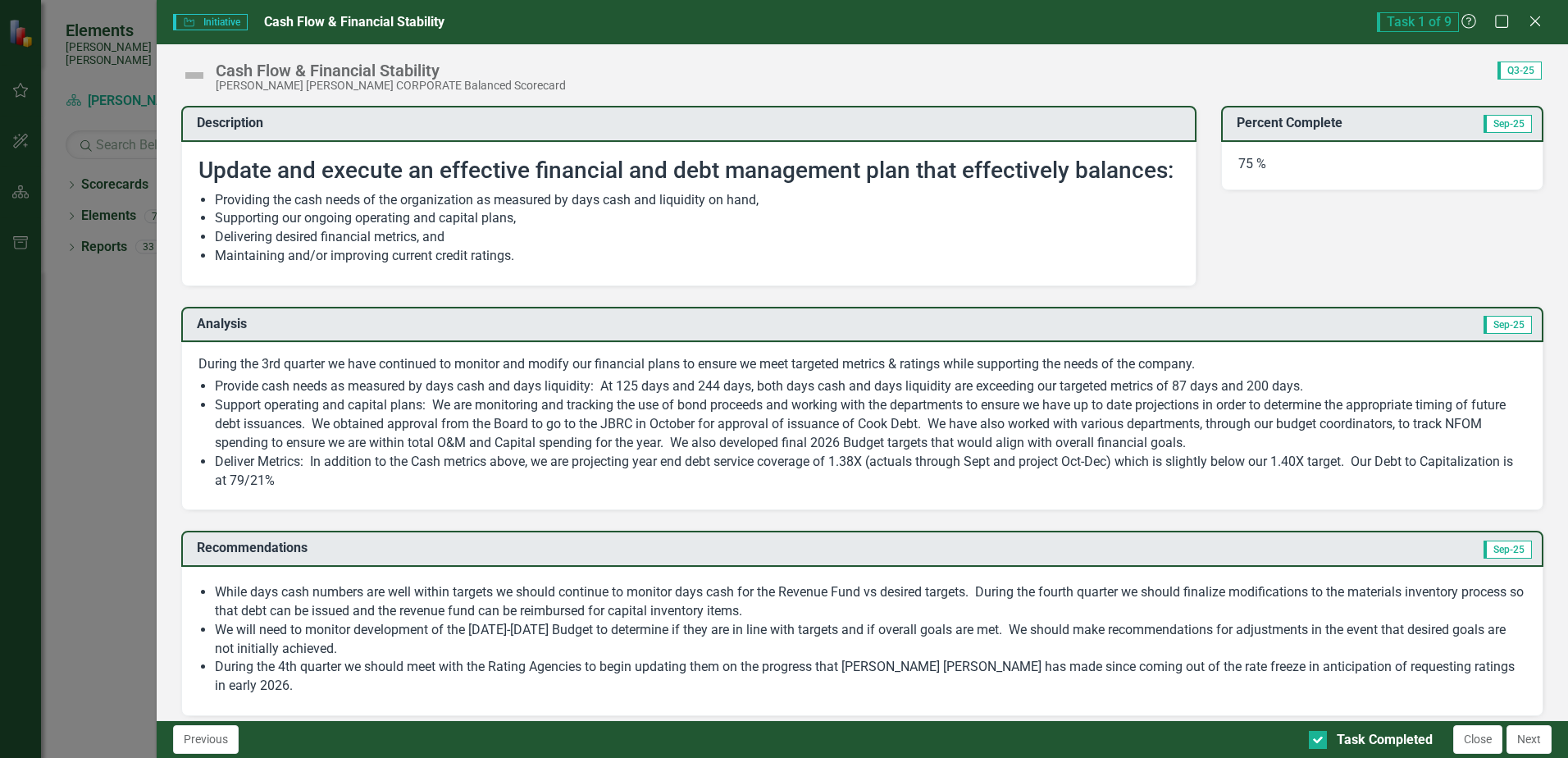
click at [1535, 741] on button "Next" at bounding box center [1529, 739] width 45 height 29
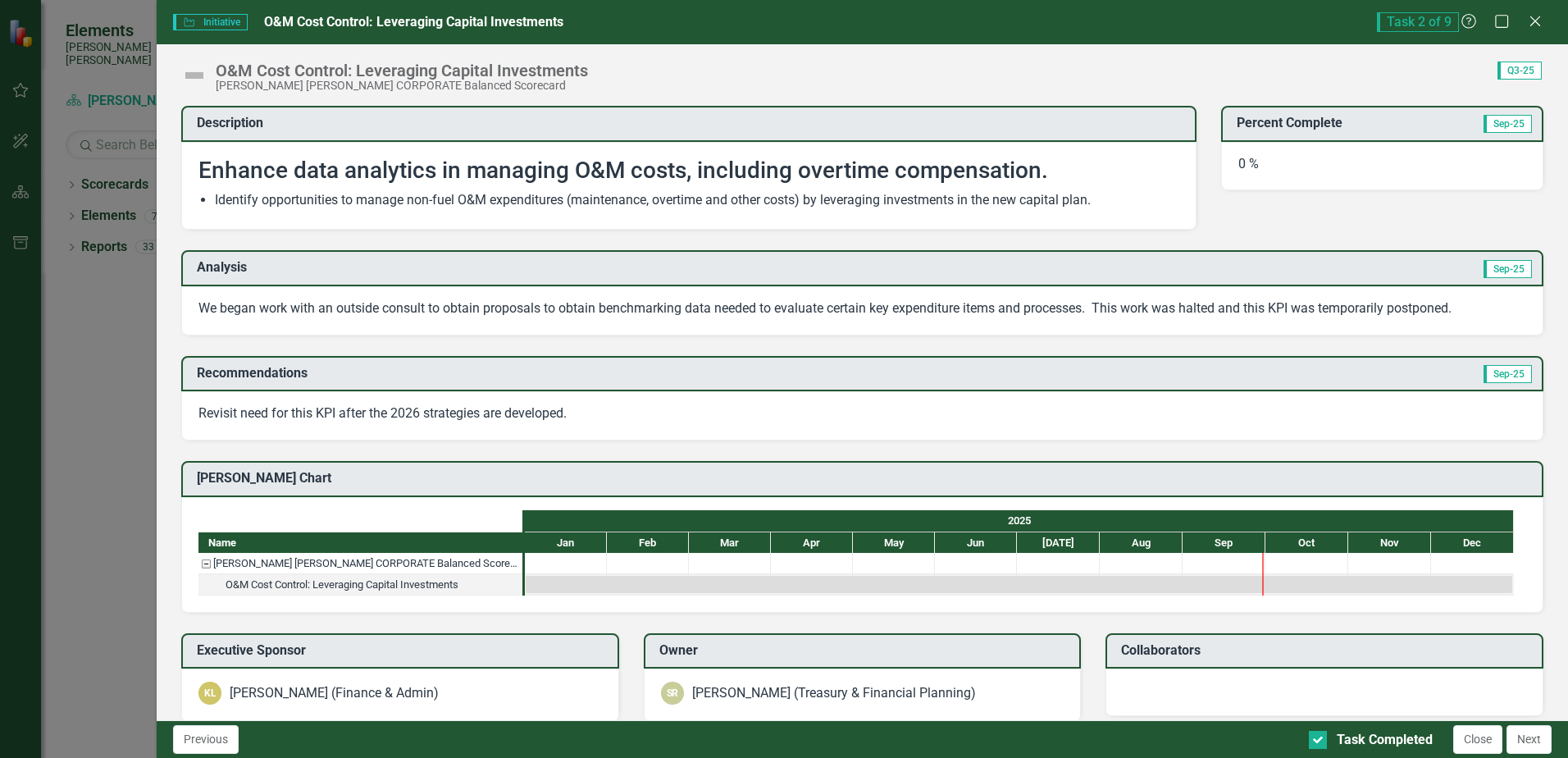
click at [1535, 741] on button "Next" at bounding box center [1529, 739] width 45 height 29
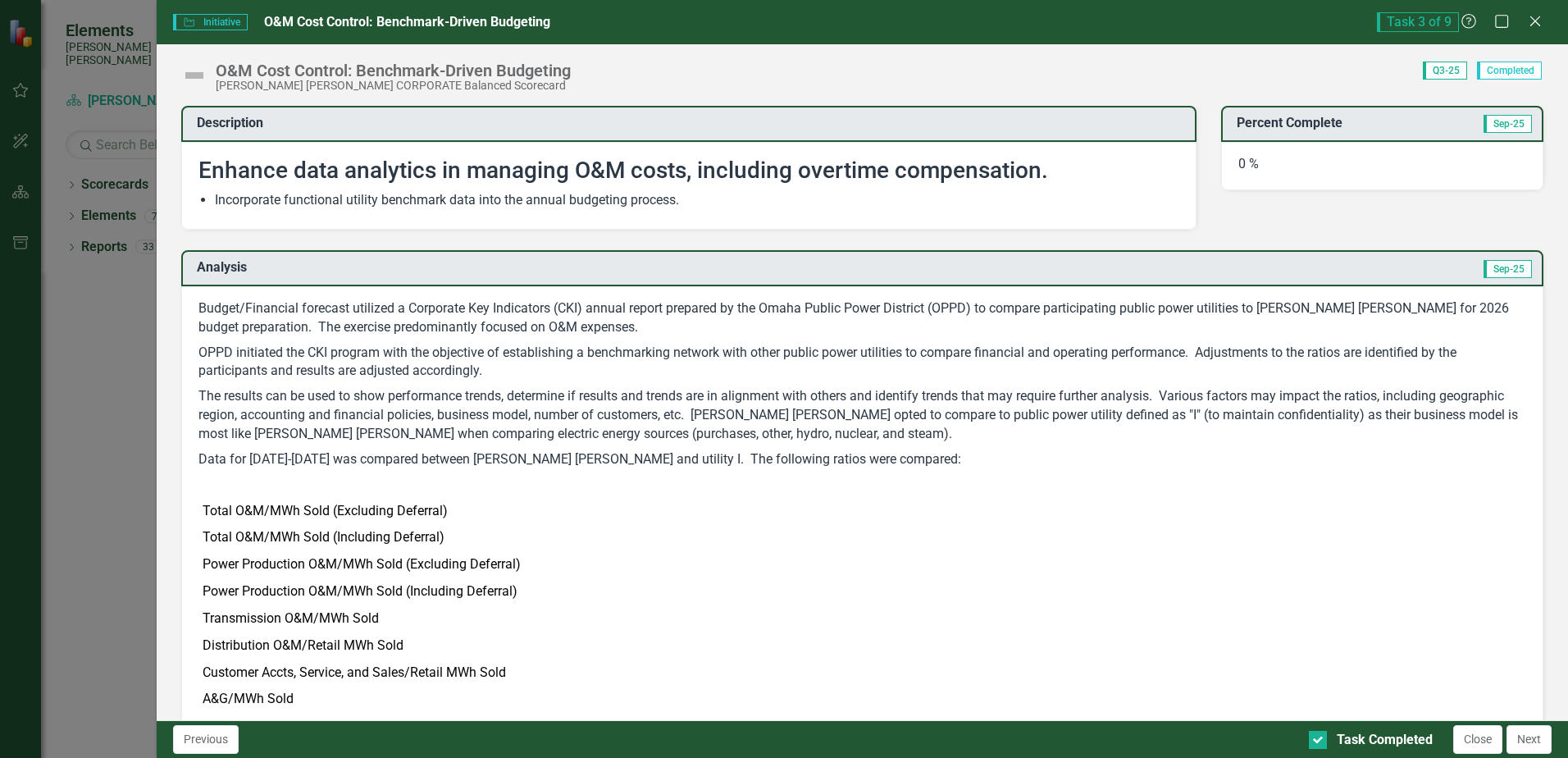
click at [1535, 741] on button "Next" at bounding box center [1529, 739] width 45 height 29
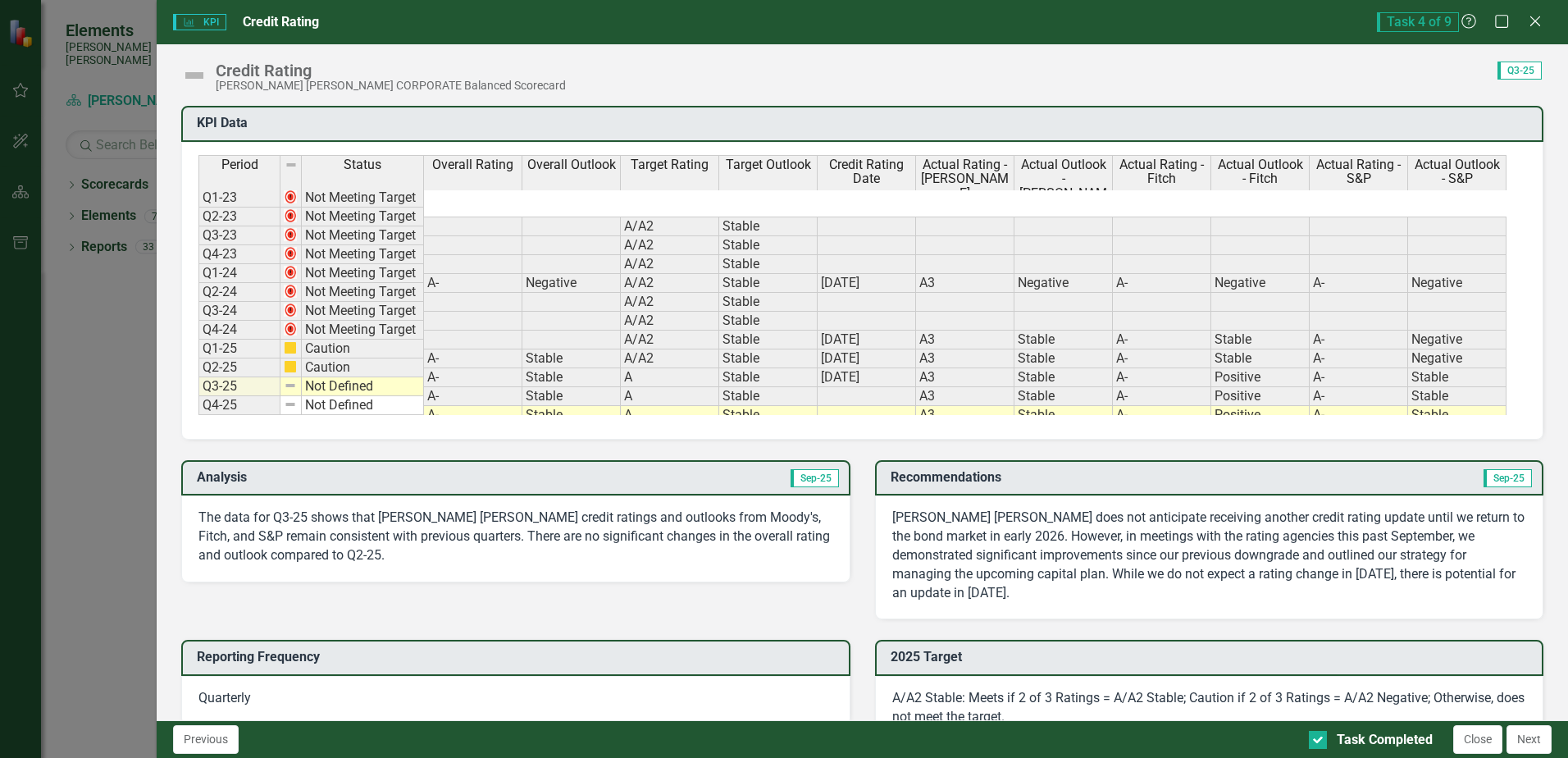
click at [1535, 741] on button "Next" at bounding box center [1529, 739] width 45 height 29
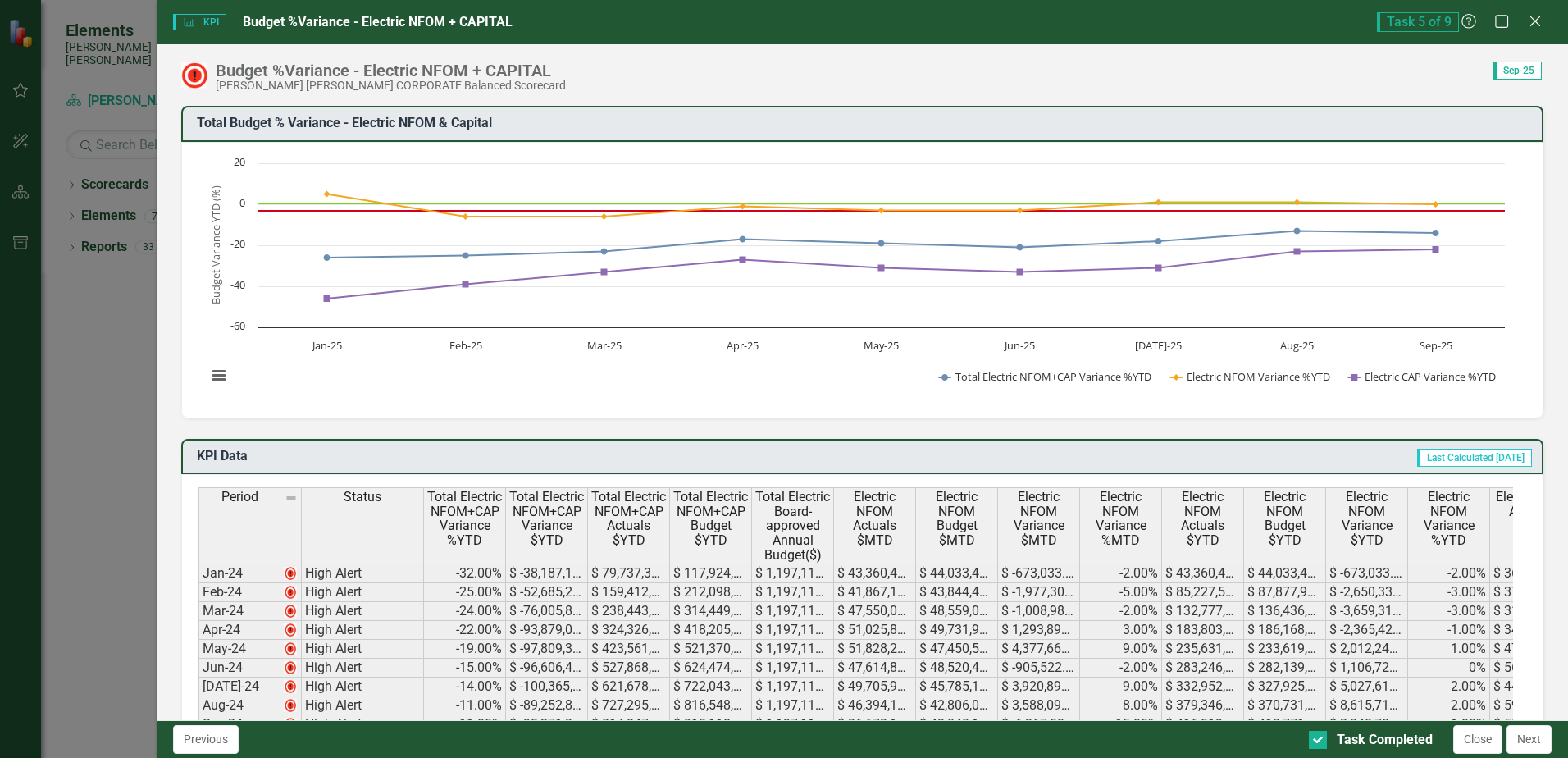
click at [1535, 741] on button "Next" at bounding box center [1529, 739] width 45 height 29
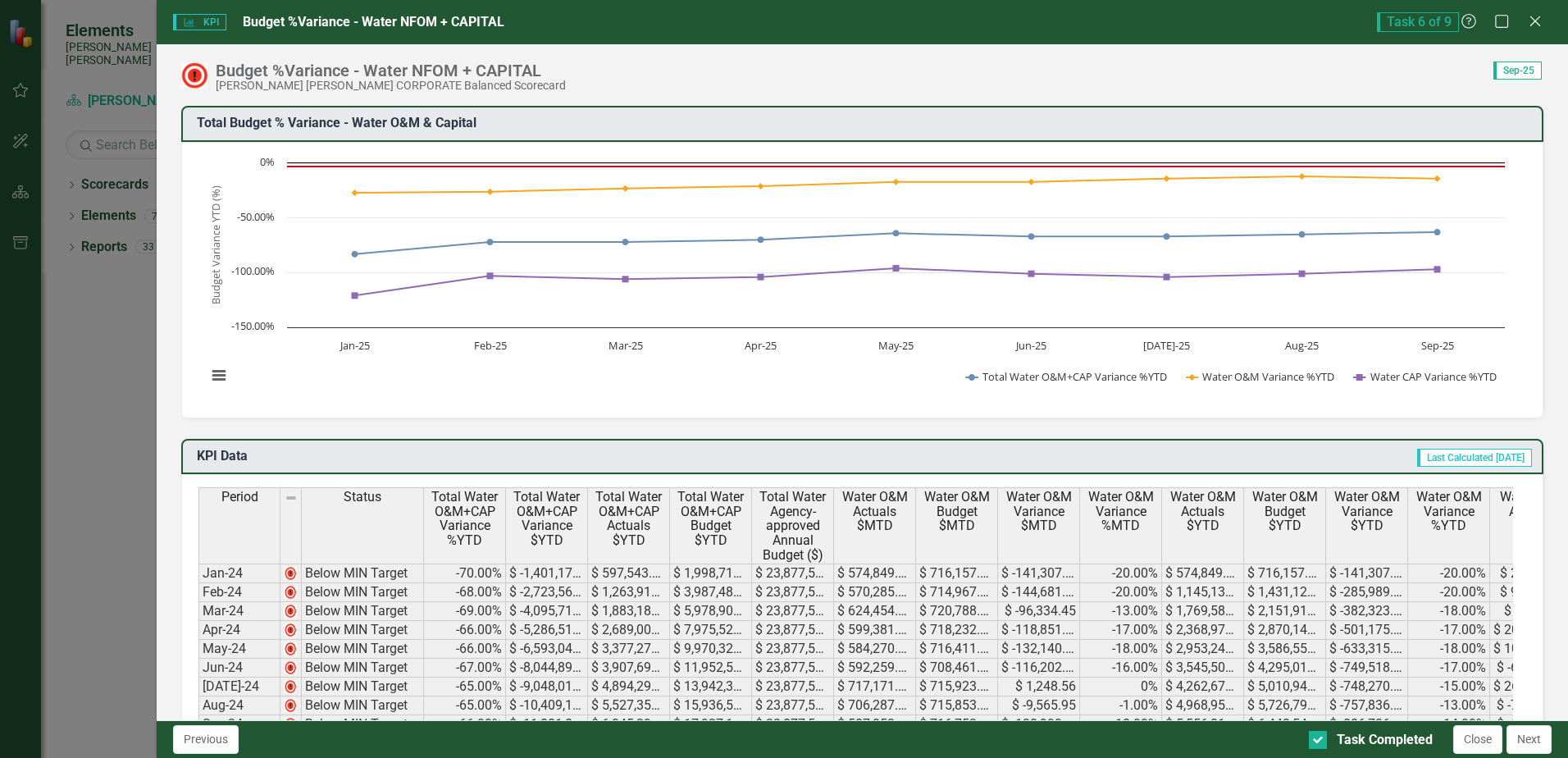
click at [1535, 741] on button "Next" at bounding box center [1529, 739] width 45 height 29
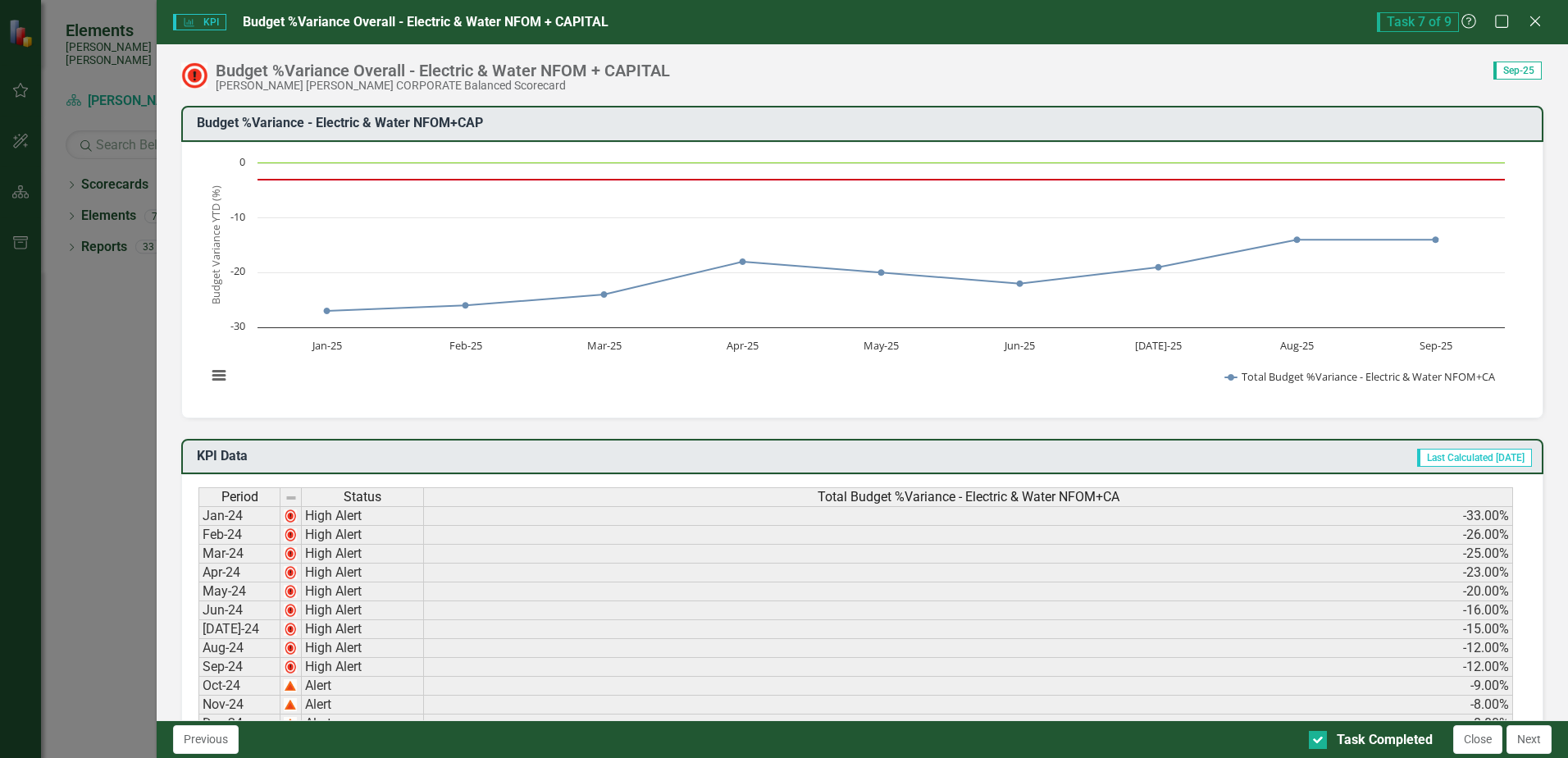
click at [1535, 741] on button "Next" at bounding box center [1529, 739] width 45 height 29
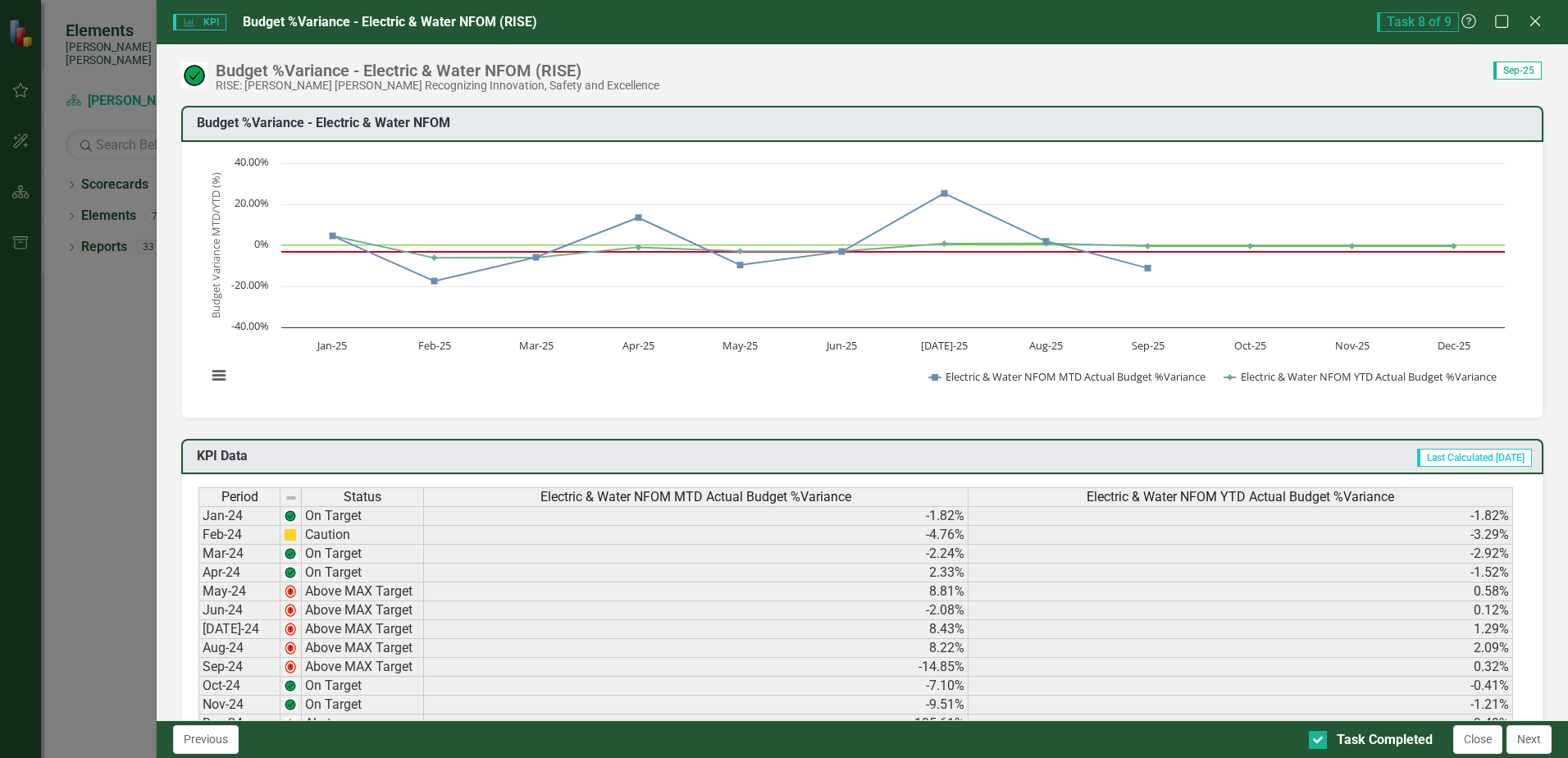
click at [1535, 741] on button "Next" at bounding box center [1529, 739] width 45 height 29
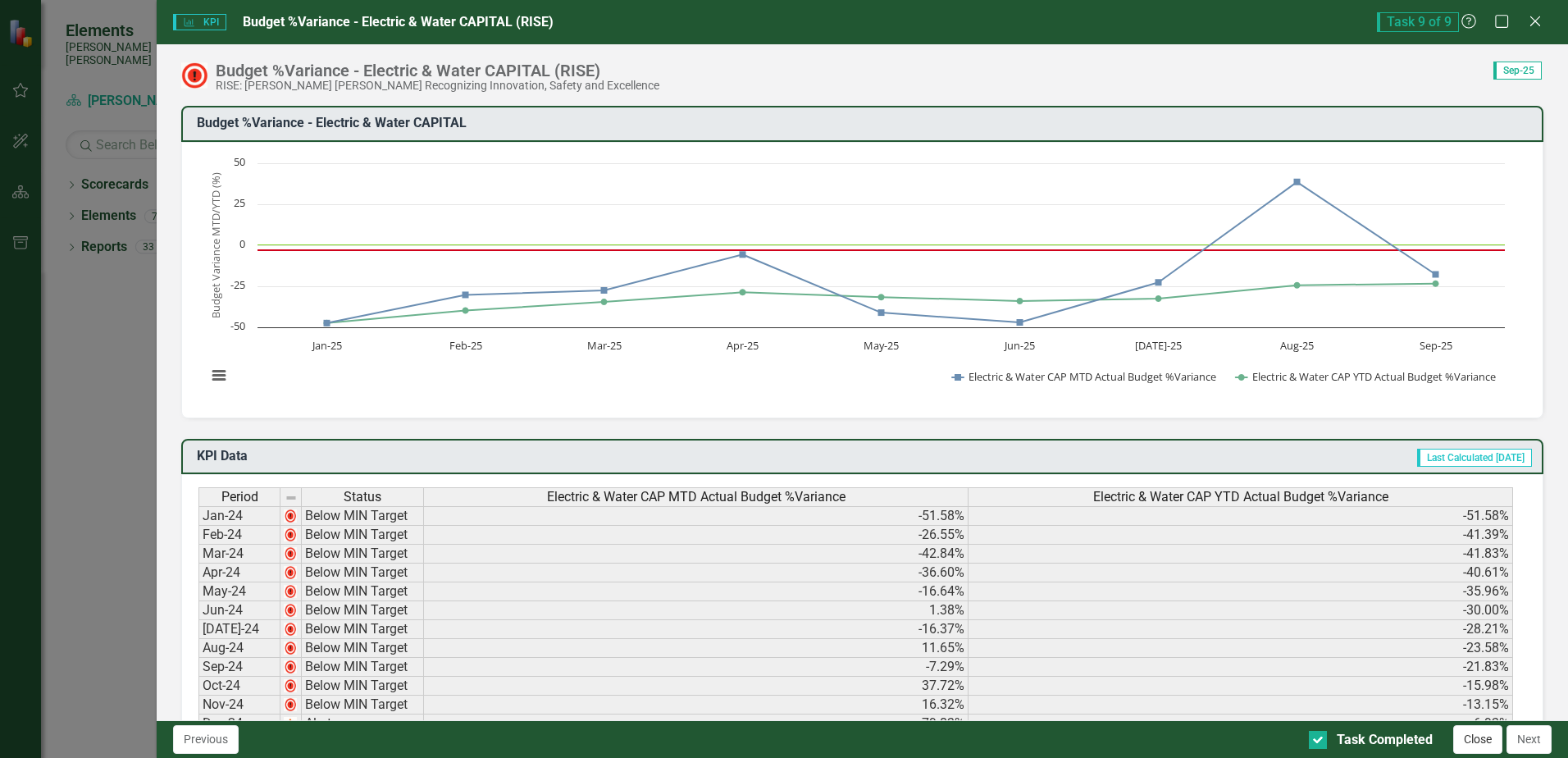
click at [1472, 744] on button "Close" at bounding box center [1478, 739] width 49 height 29
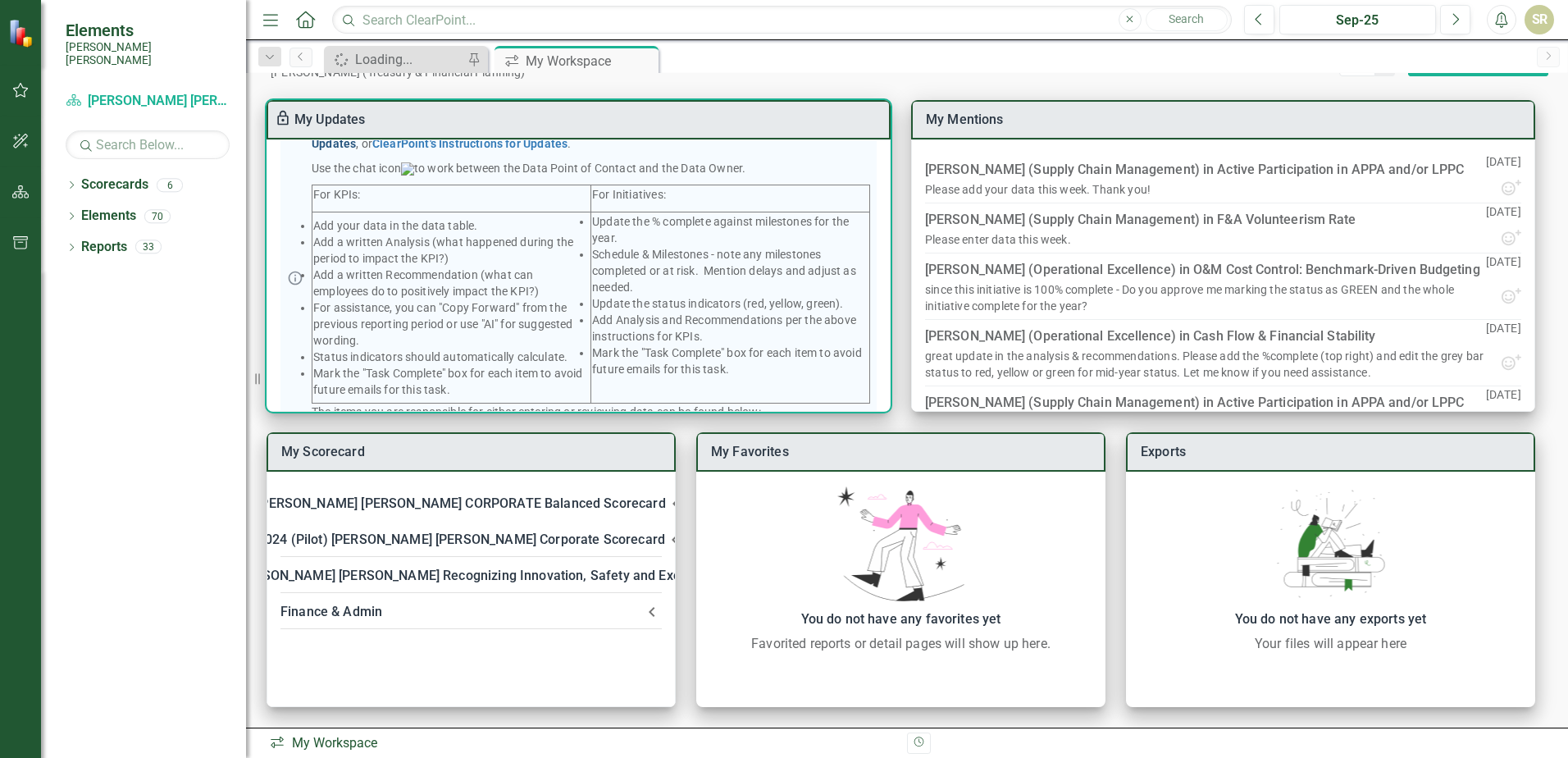
scroll to position [0, 0]
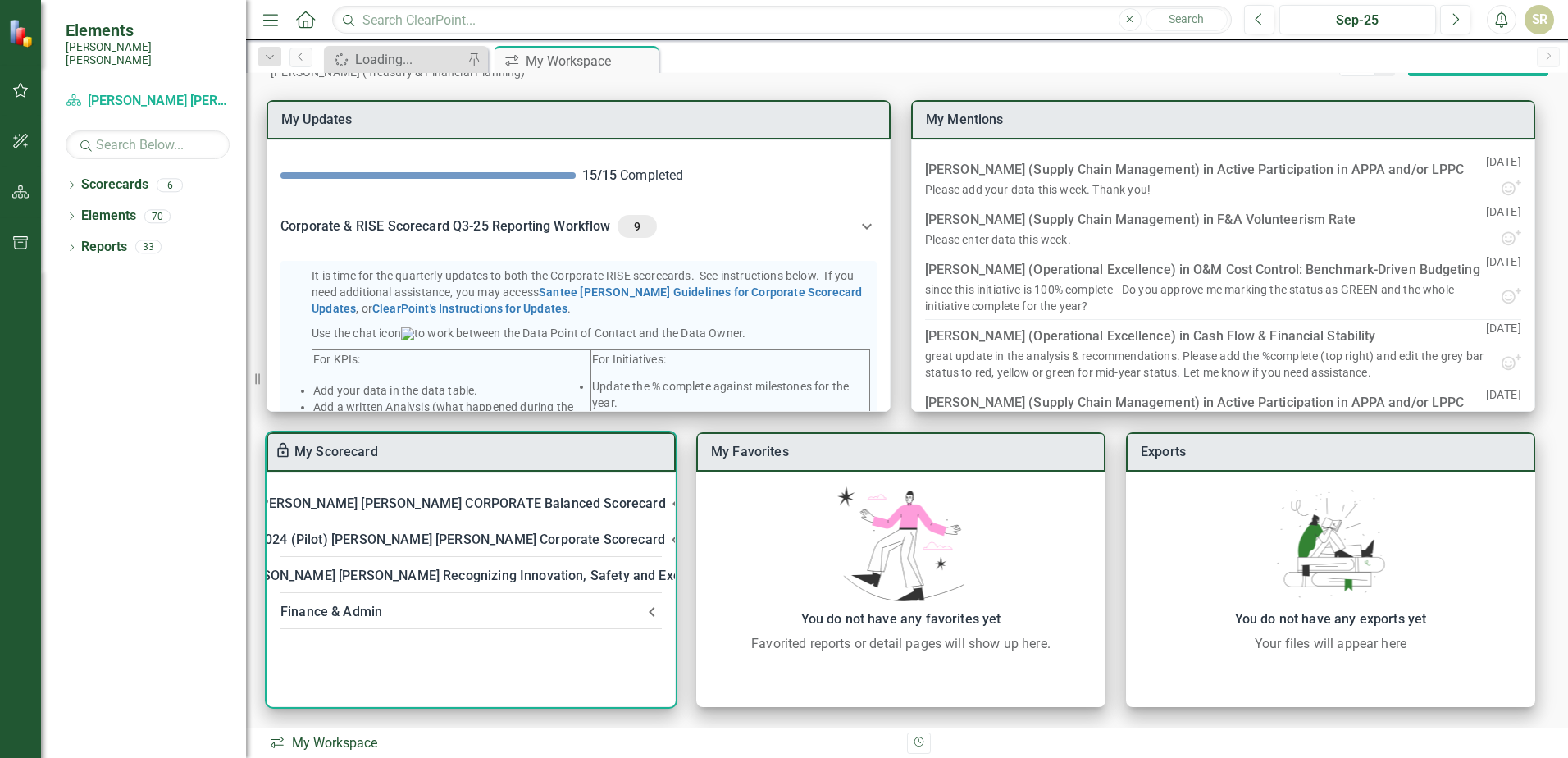
click at [609, 612] on div "Finance & Admin" at bounding box center [461, 612] width 362 height 23
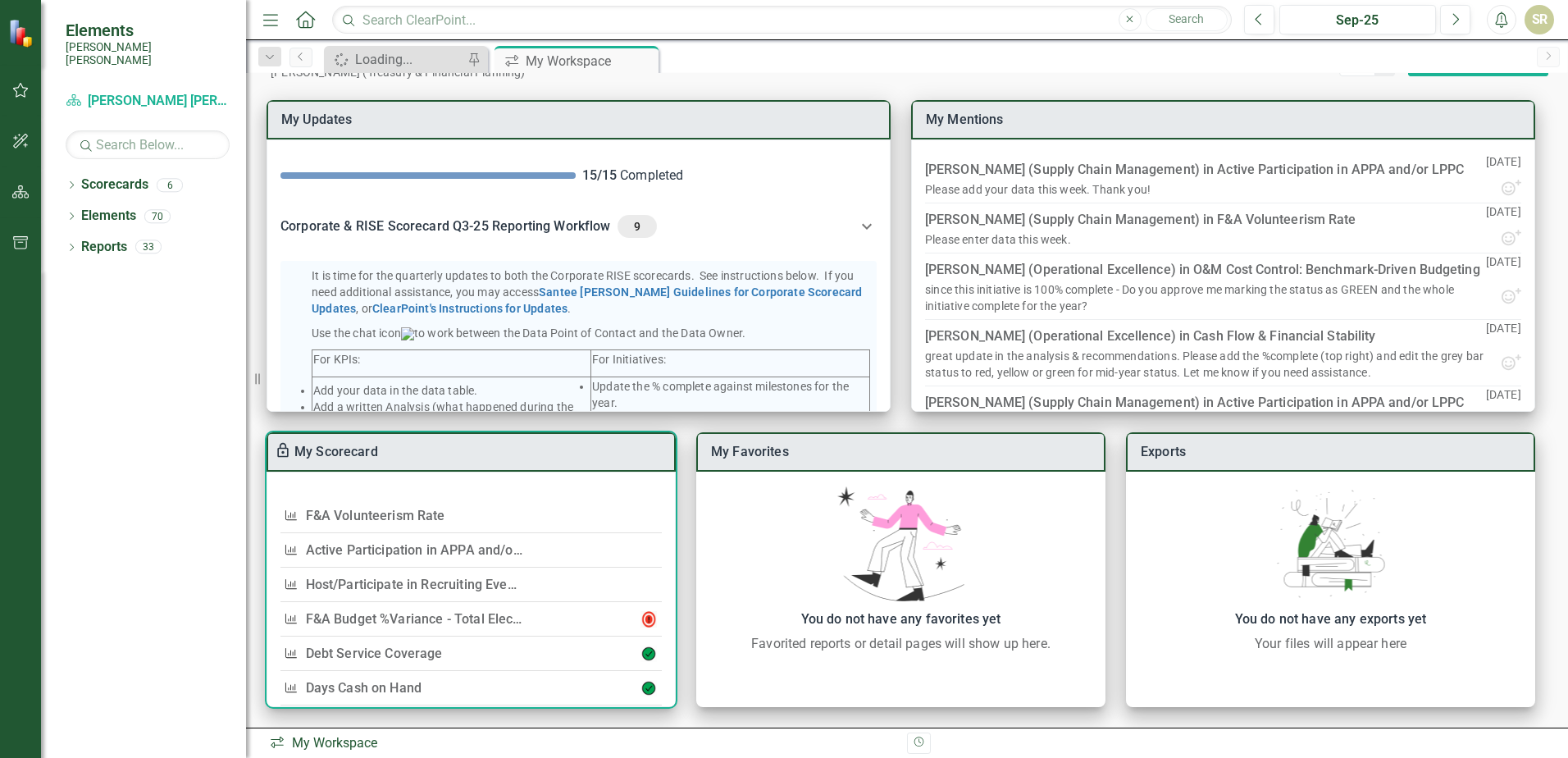
scroll to position [164, 0]
click at [443, 576] on link "Host/Participate in Recruiting Events" at bounding box center [416, 578] width 221 height 16
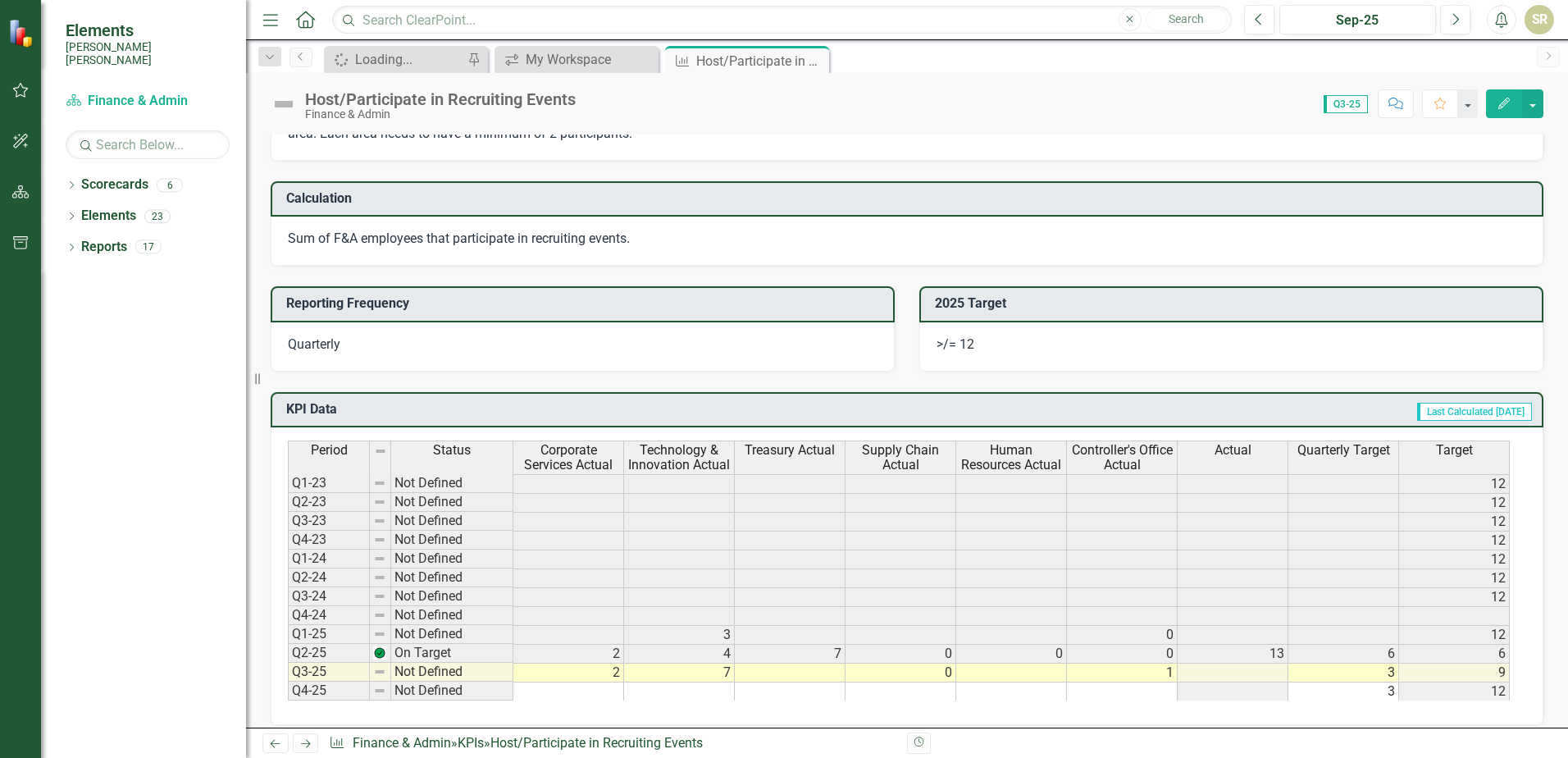
scroll to position [492, 0]
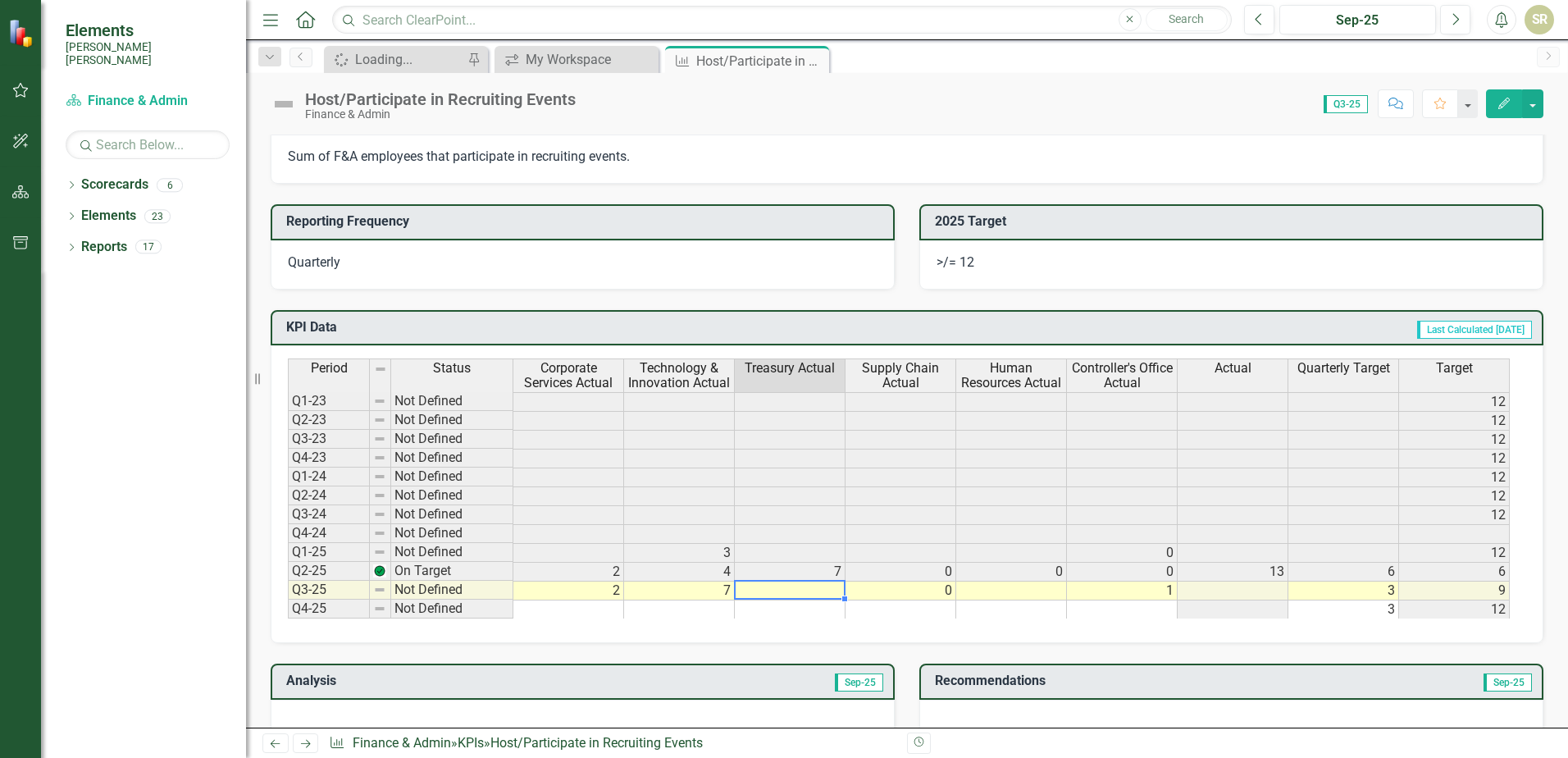
click at [833, 596] on td at bounding box center [790, 591] width 111 height 19
type textarea "0"
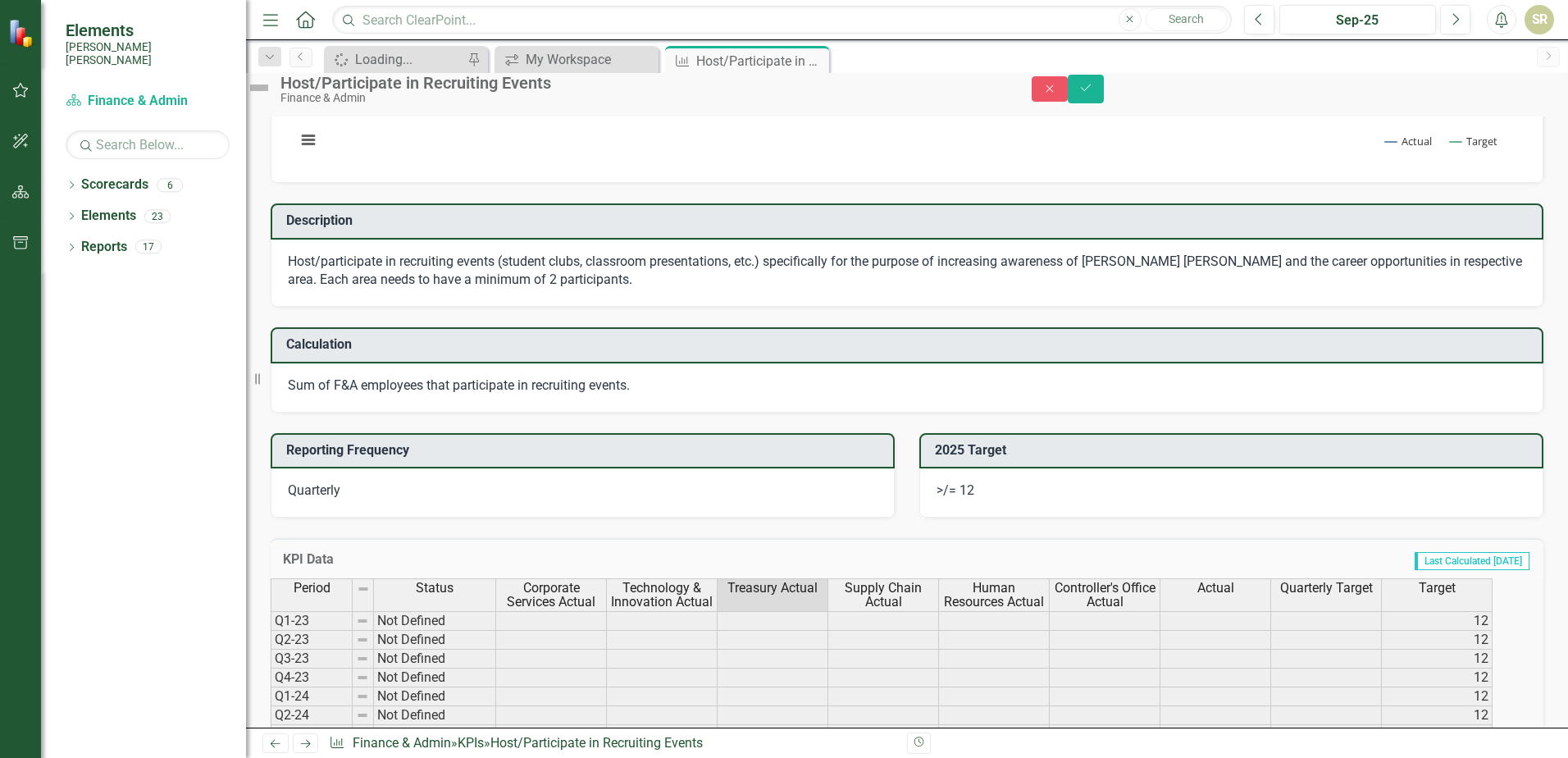
scroll to position [0, 0]
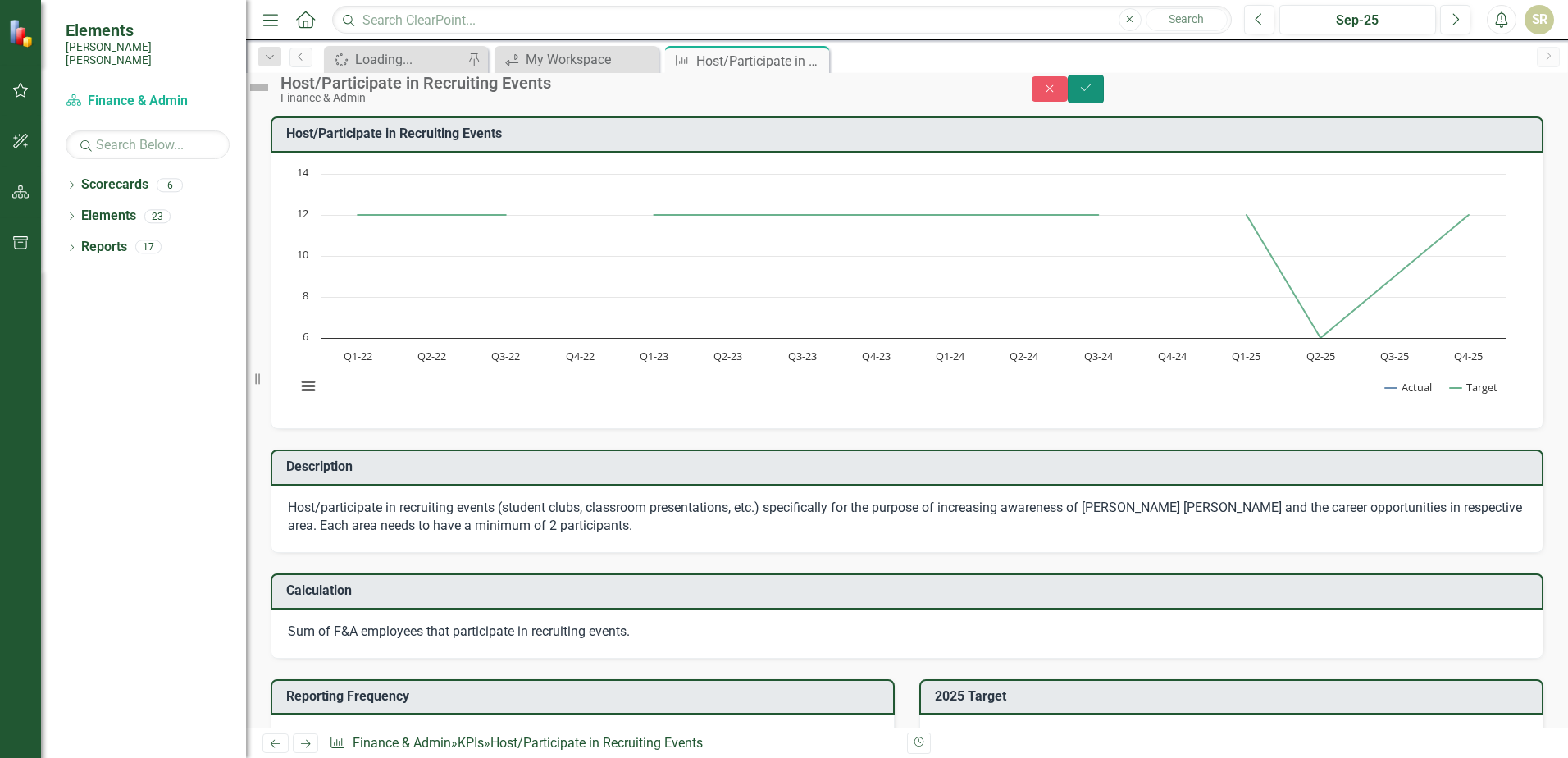
click at [1093, 94] on icon "Save" at bounding box center [1085, 87] width 15 height 11
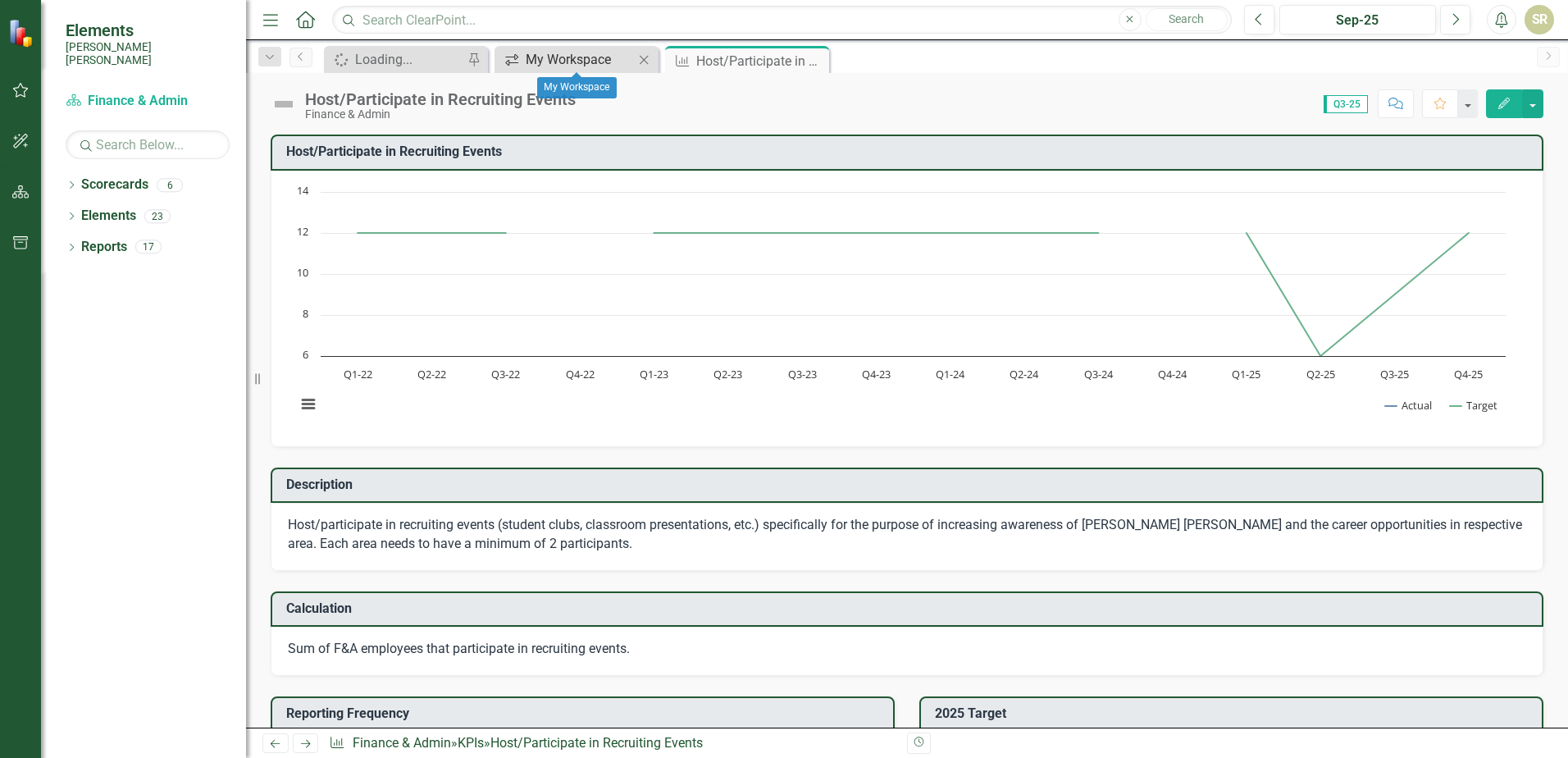
click at [588, 65] on div "My Workspace" at bounding box center [580, 60] width 109 height 21
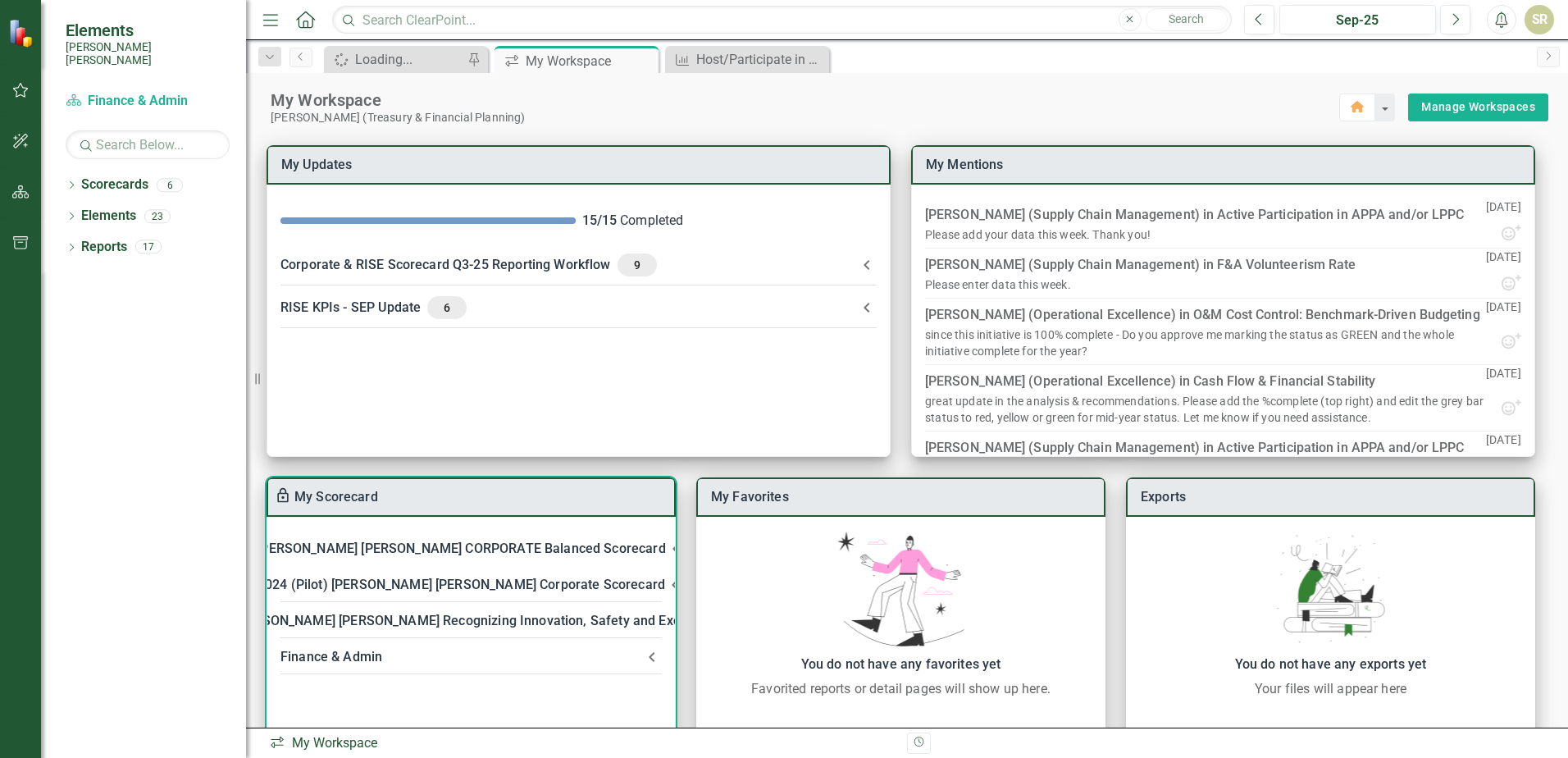
click at [351, 653] on div "Finance & Admin" at bounding box center [461, 656] width 362 height 23
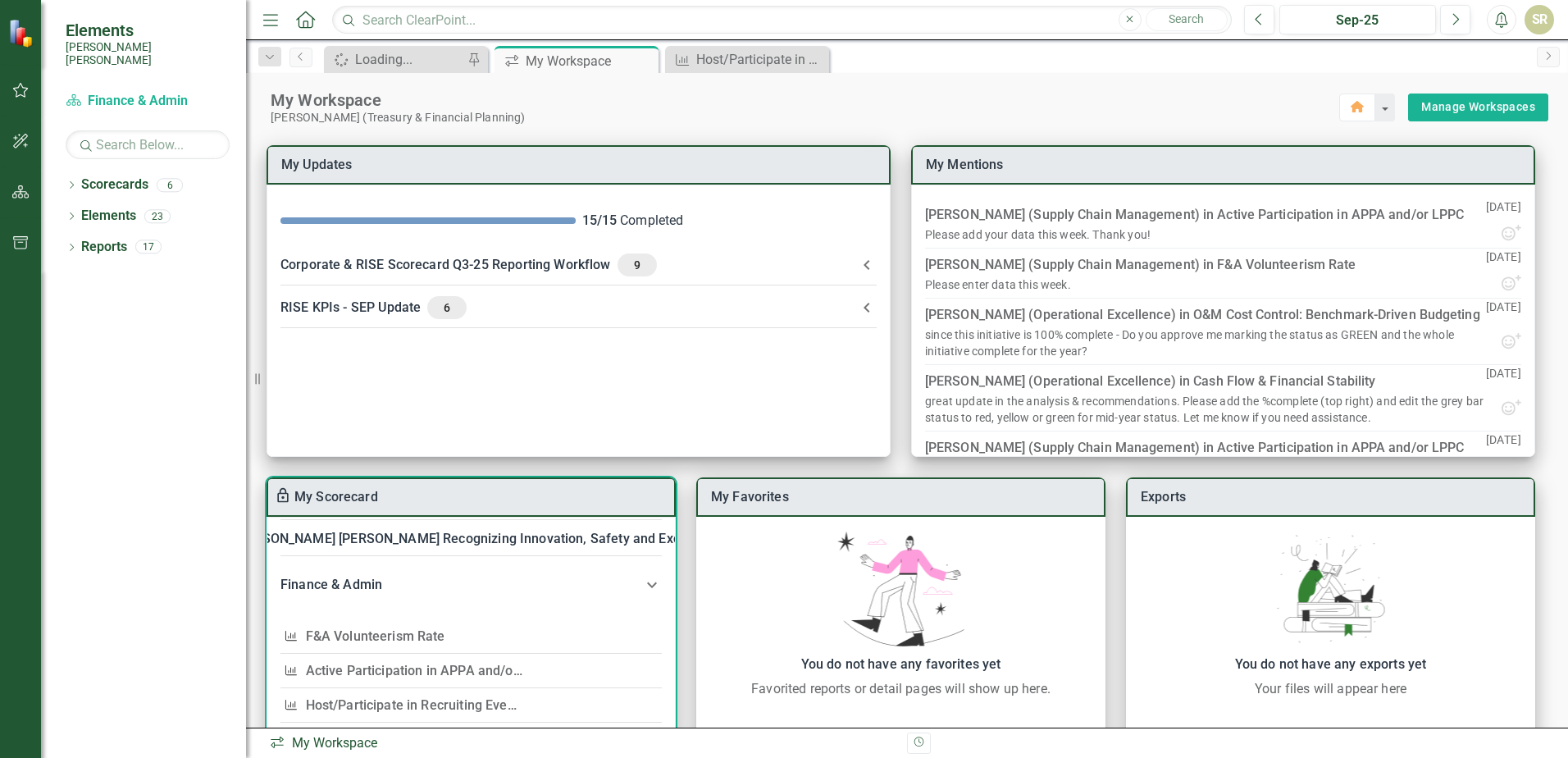
scroll to position [164, 0]
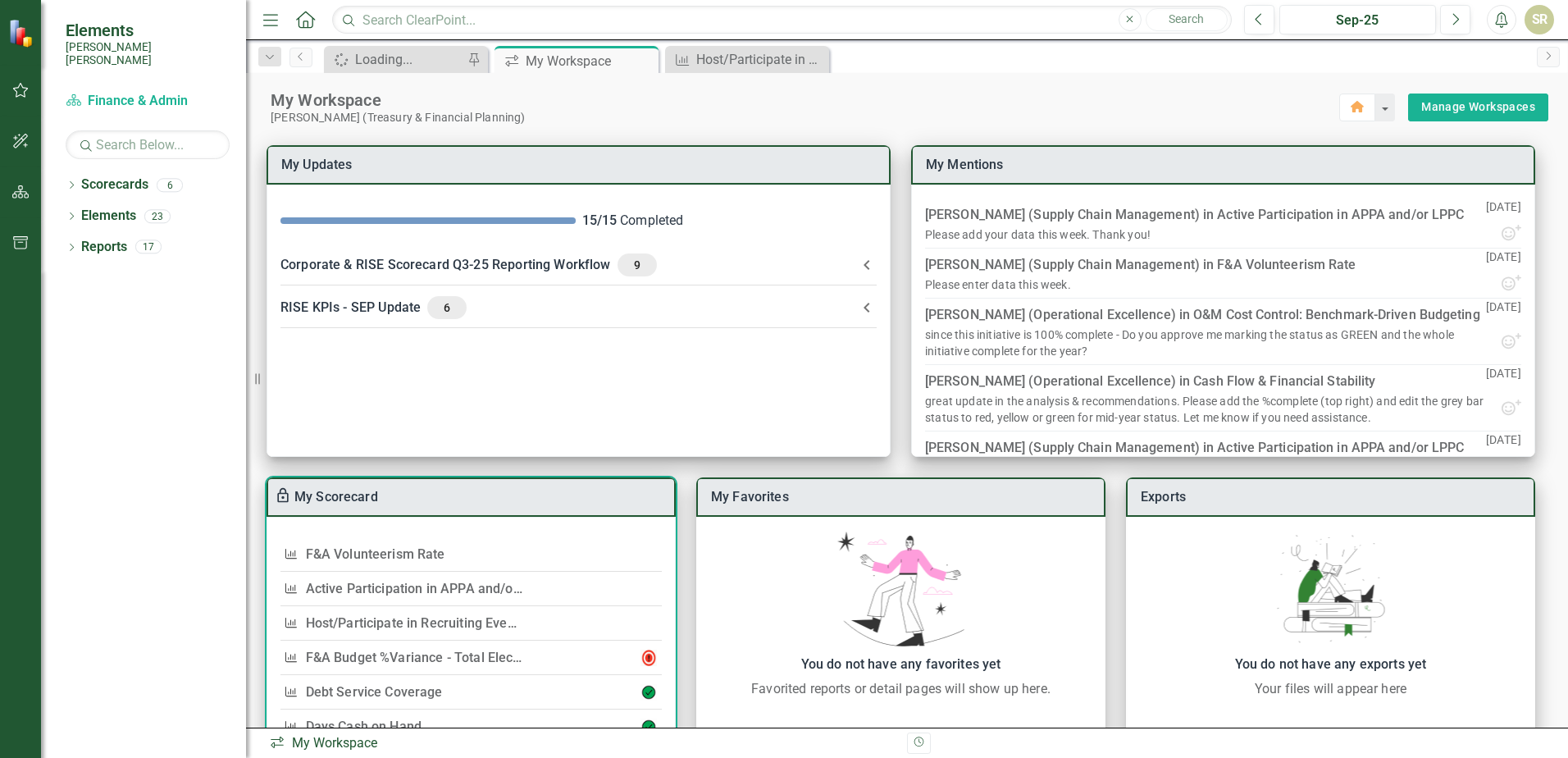
click at [426, 590] on link "Active Participation in APPA and/or LPPC" at bounding box center [430, 589] width 248 height 16
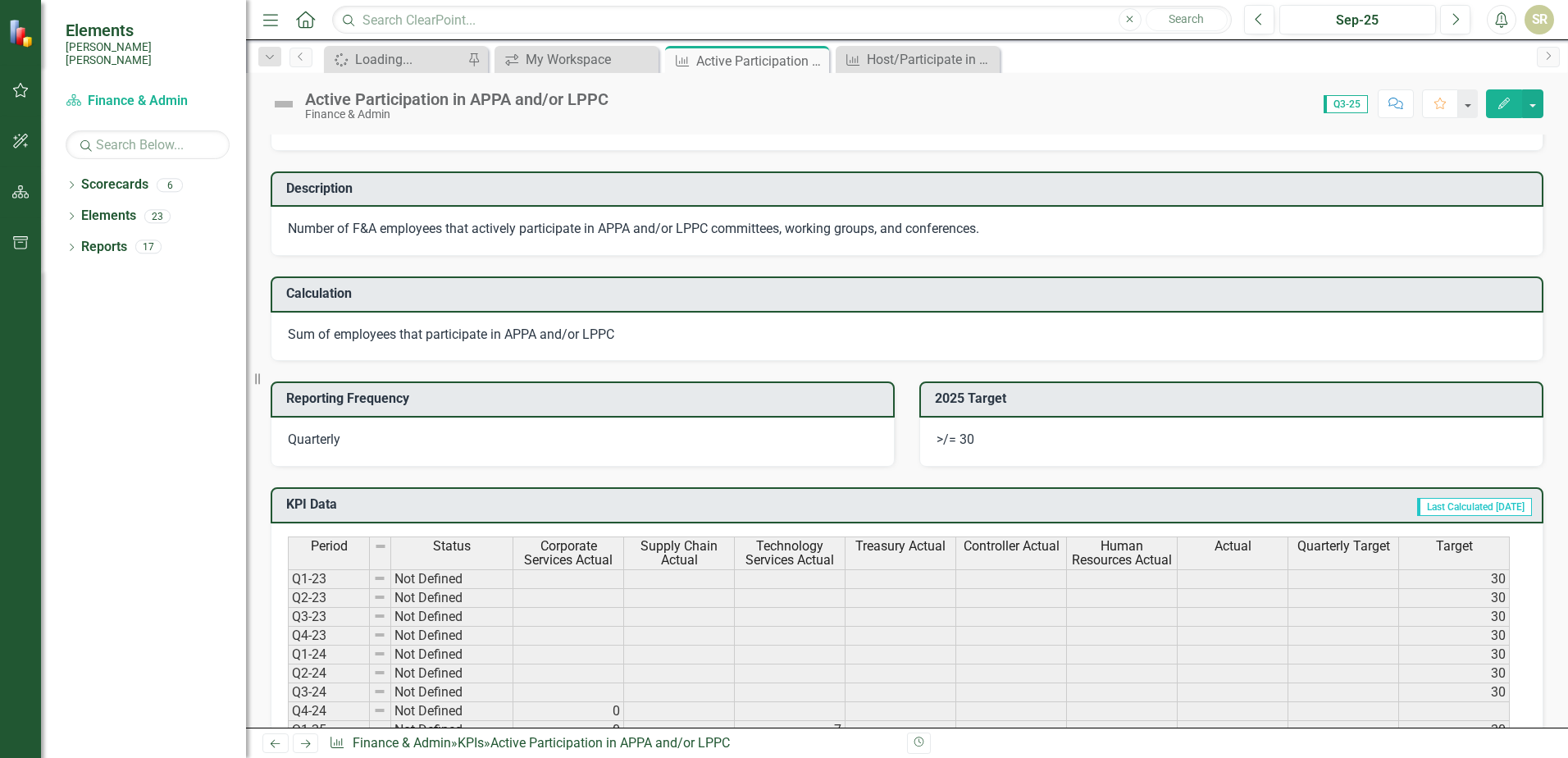
scroll to position [492, 0]
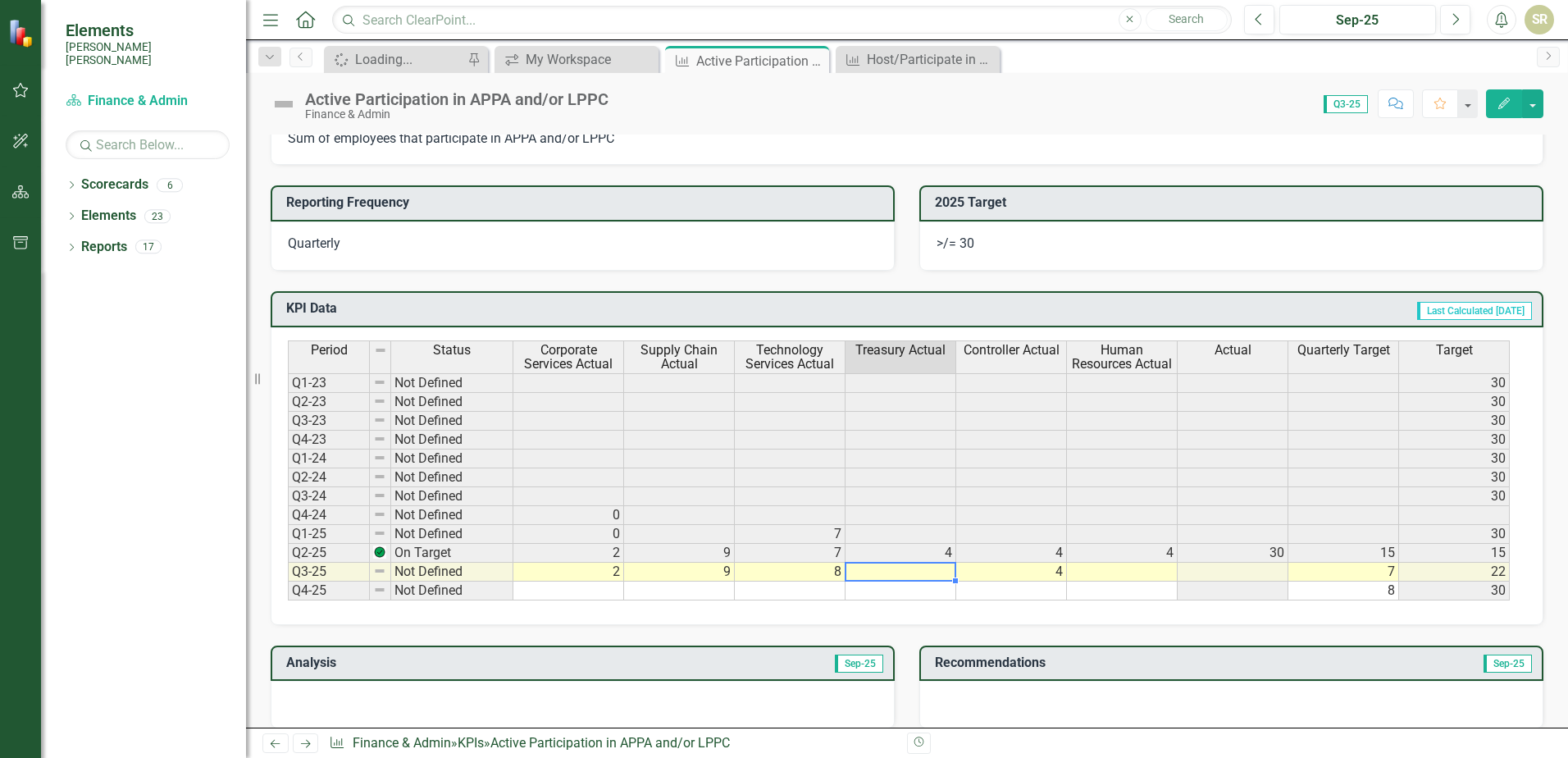
click at [932, 571] on td at bounding box center [901, 572] width 111 height 19
type textarea "7"
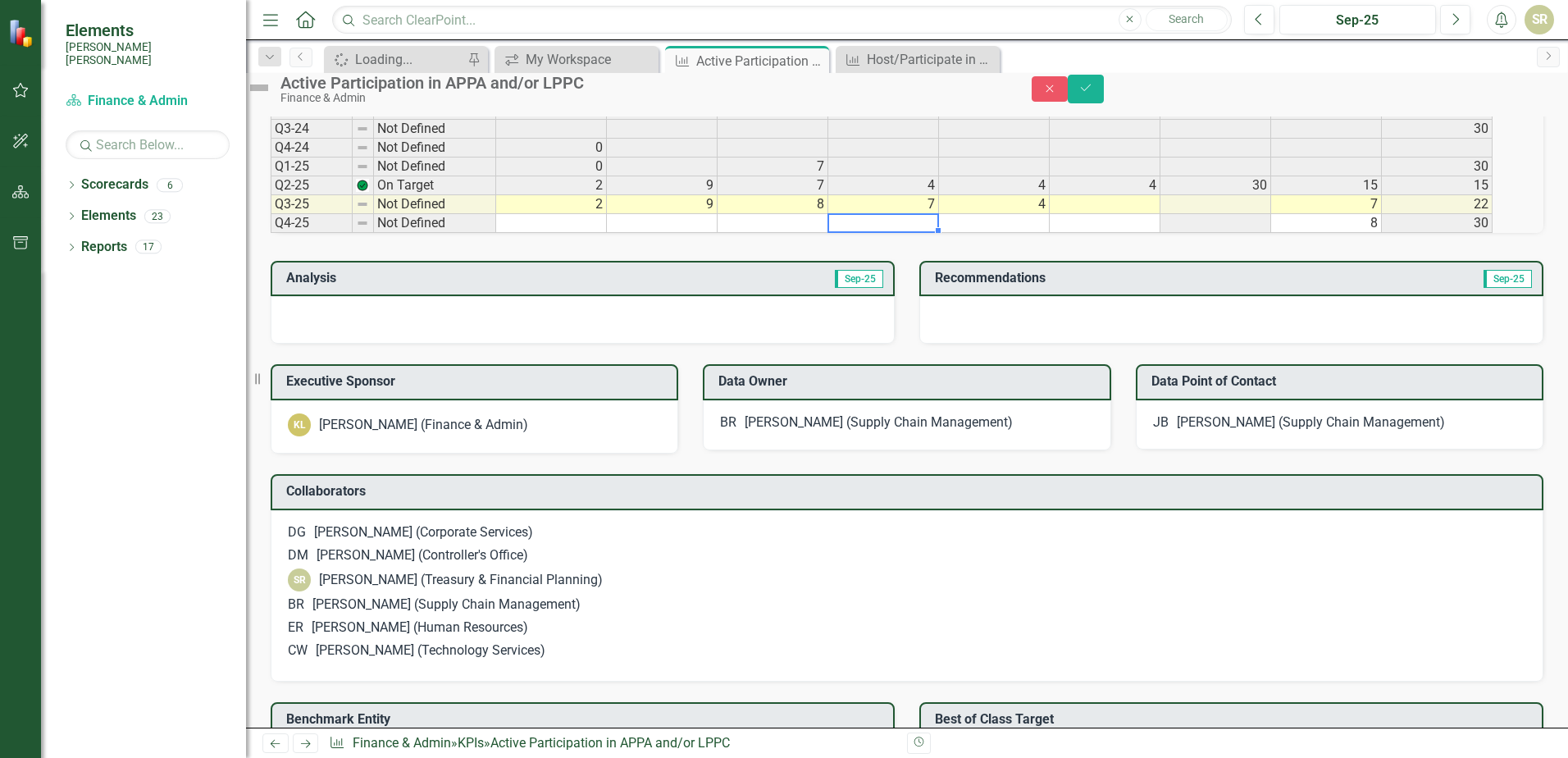
scroll to position [1149, 0]
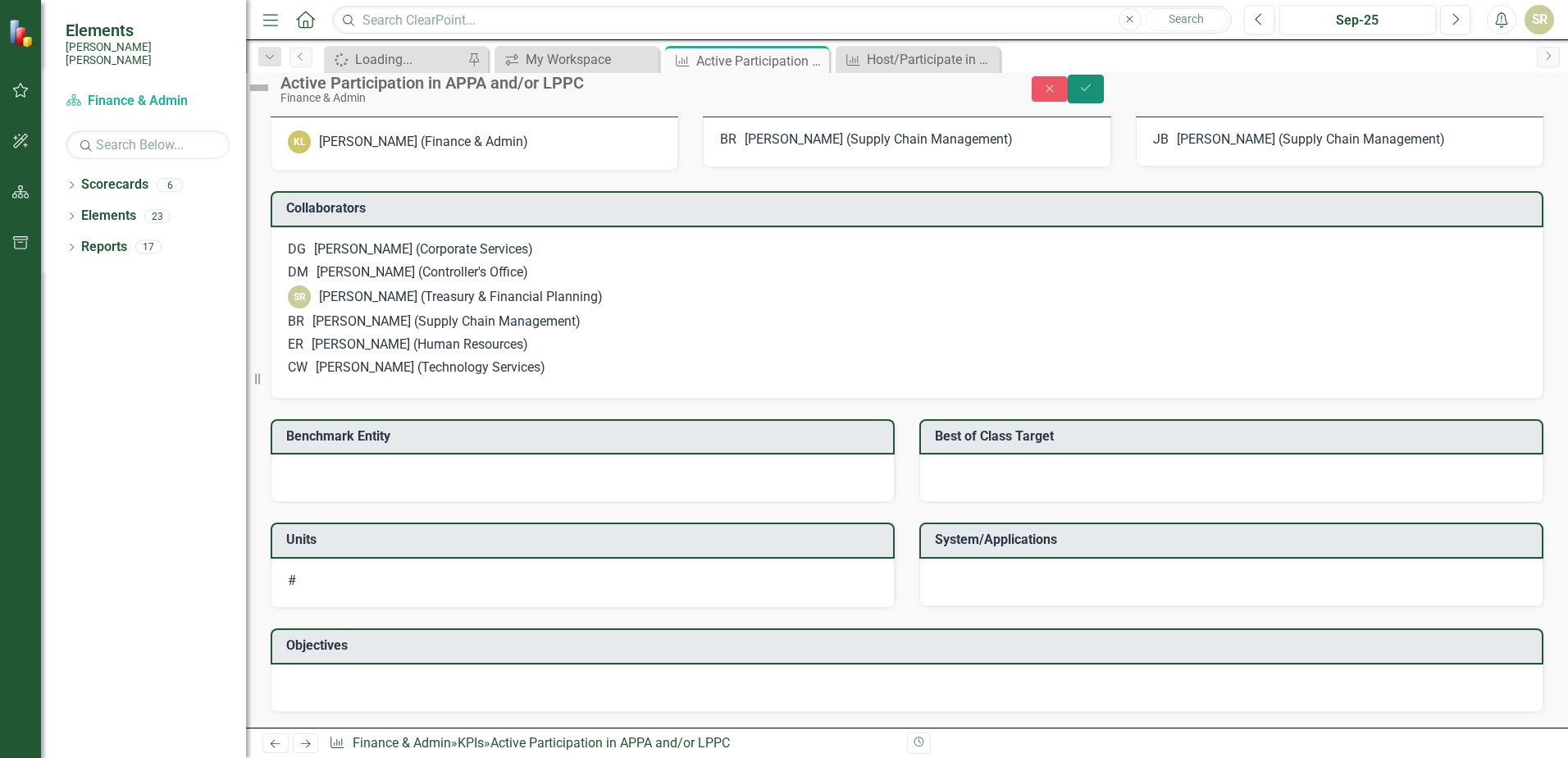
click at [1093, 94] on icon "Save" at bounding box center [1085, 87] width 15 height 11
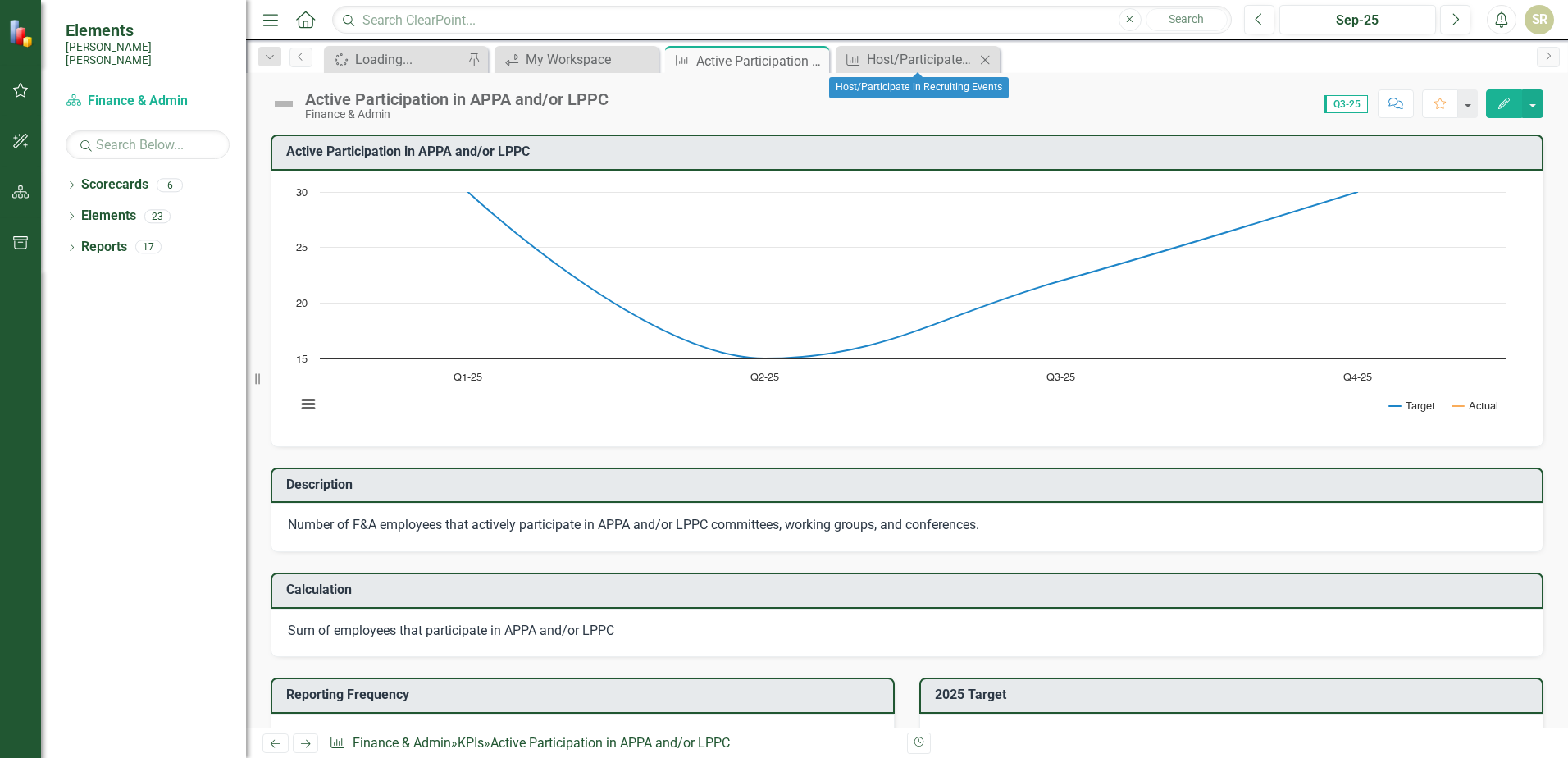
click at [984, 58] on icon "Close" at bounding box center [985, 59] width 16 height 13
click at [810, 63] on icon "Close" at bounding box center [814, 60] width 16 height 13
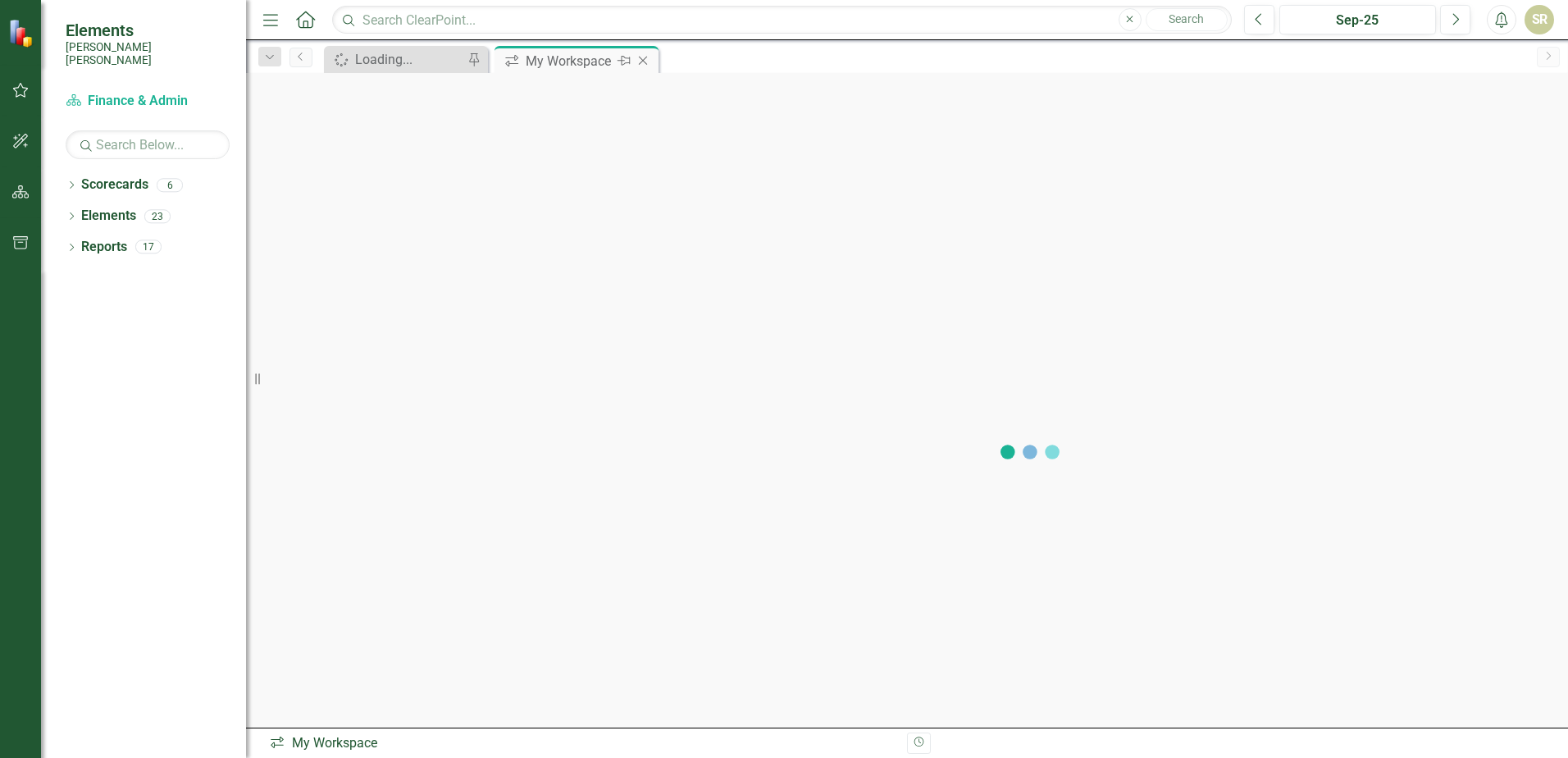
click at [599, 63] on div "My Workspace" at bounding box center [570, 62] width 88 height 21
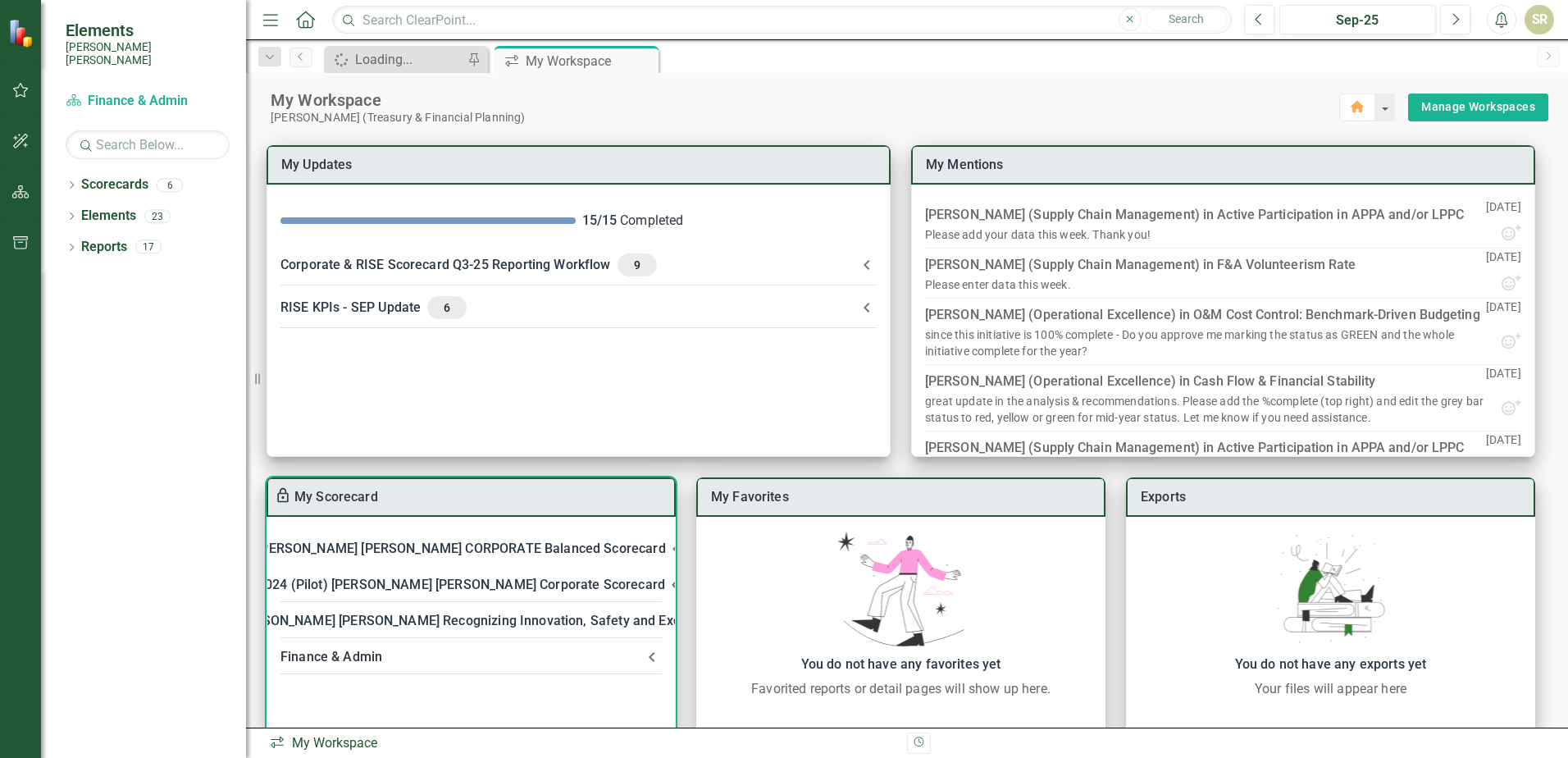
scroll to position [45, 0]
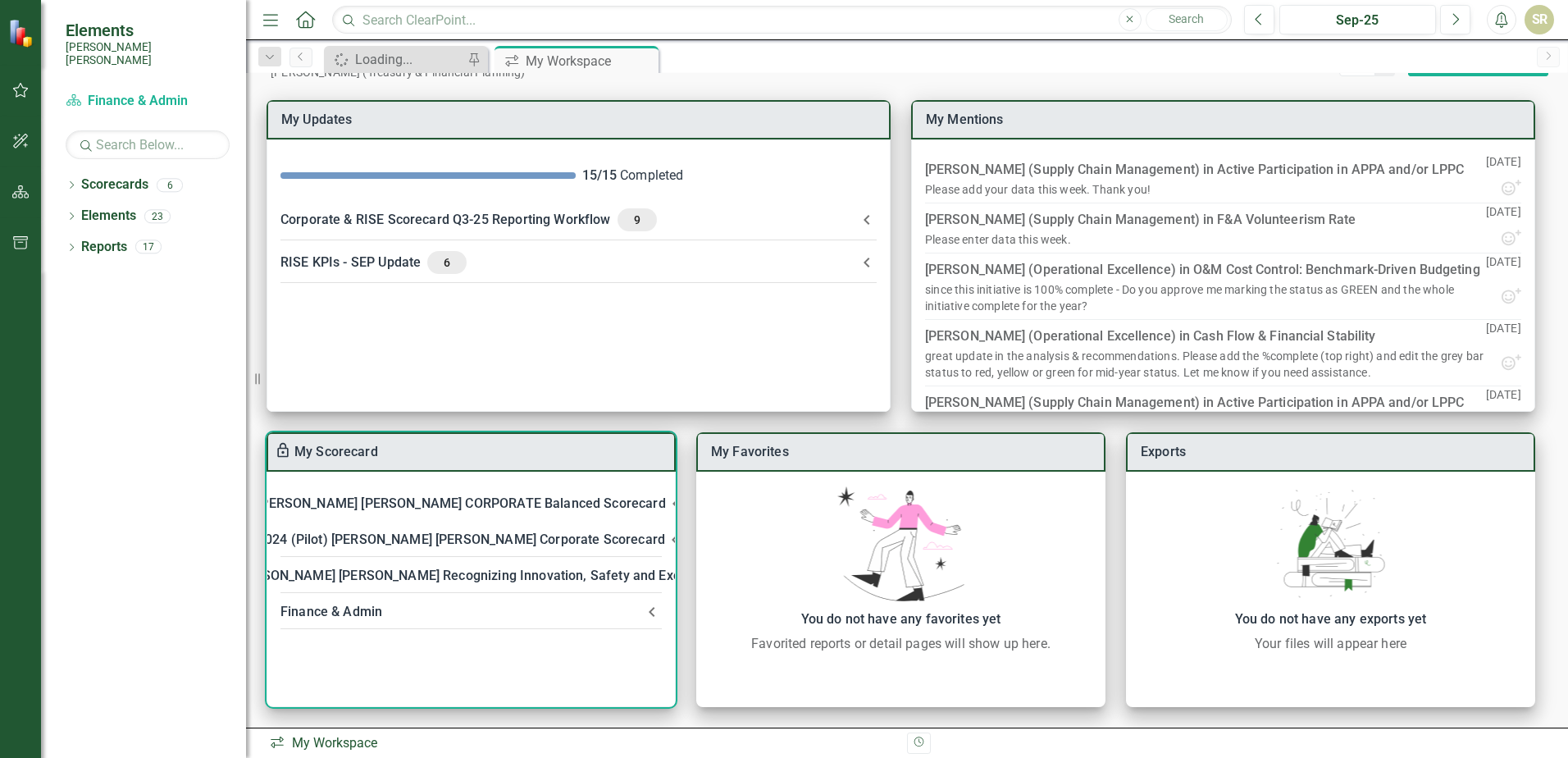
click at [508, 612] on div "Finance & Admin" at bounding box center [461, 612] width 362 height 23
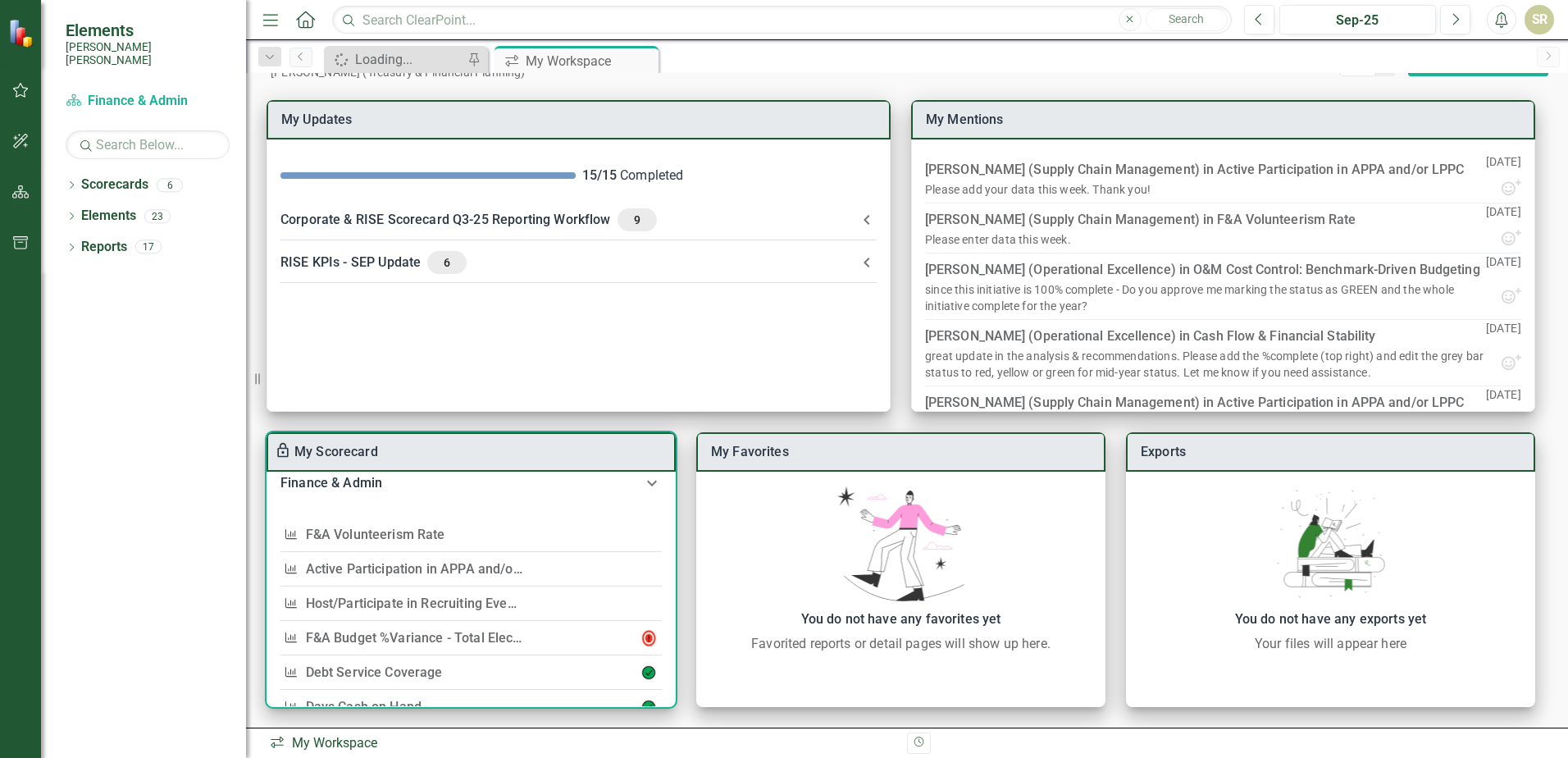
scroll to position [164, 0]
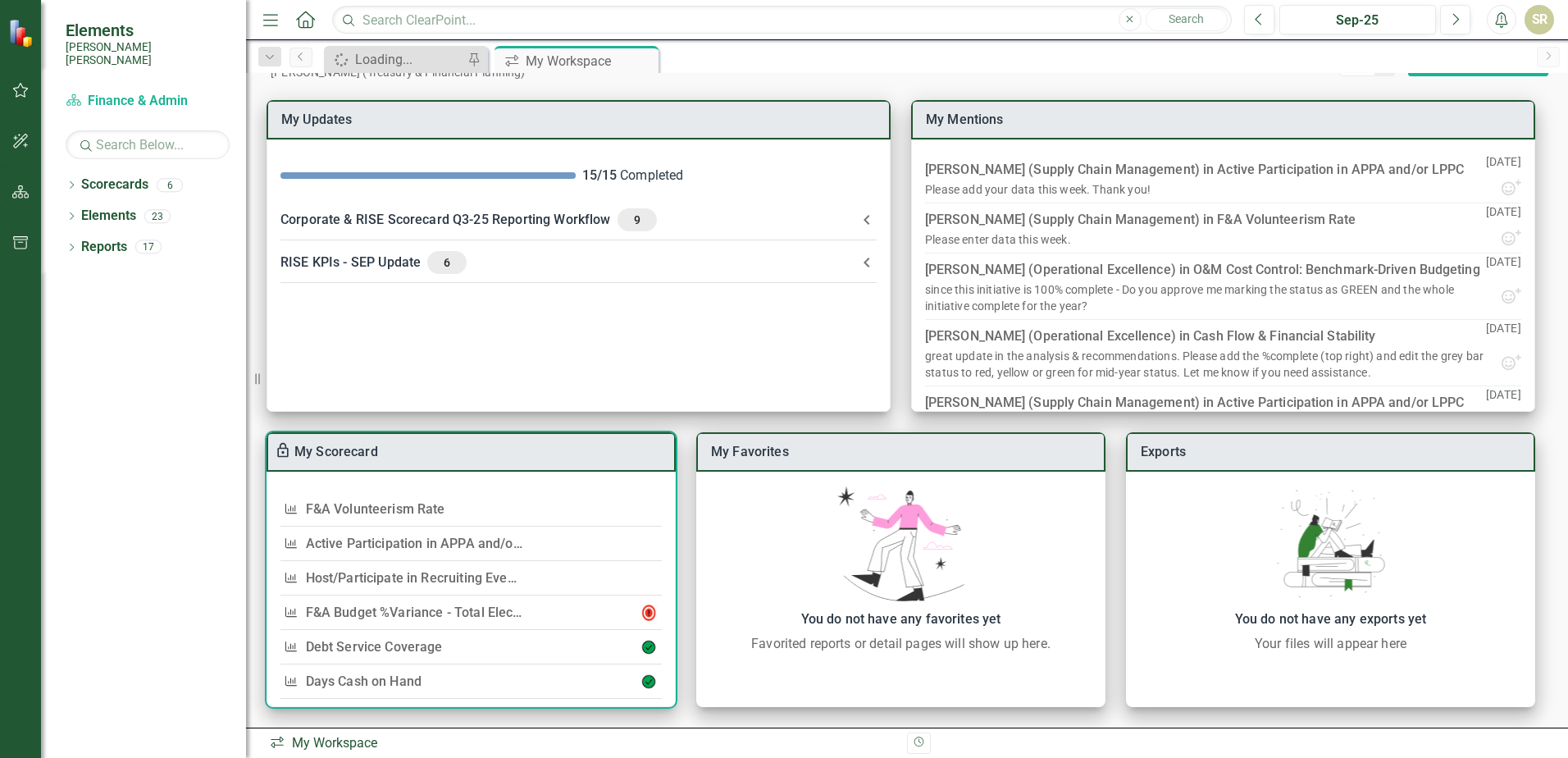
click at [398, 613] on link "F&A Budget %Variance​ - Total Electric NFOM+CAP" at bounding box center [456, 612] width 301 height 16
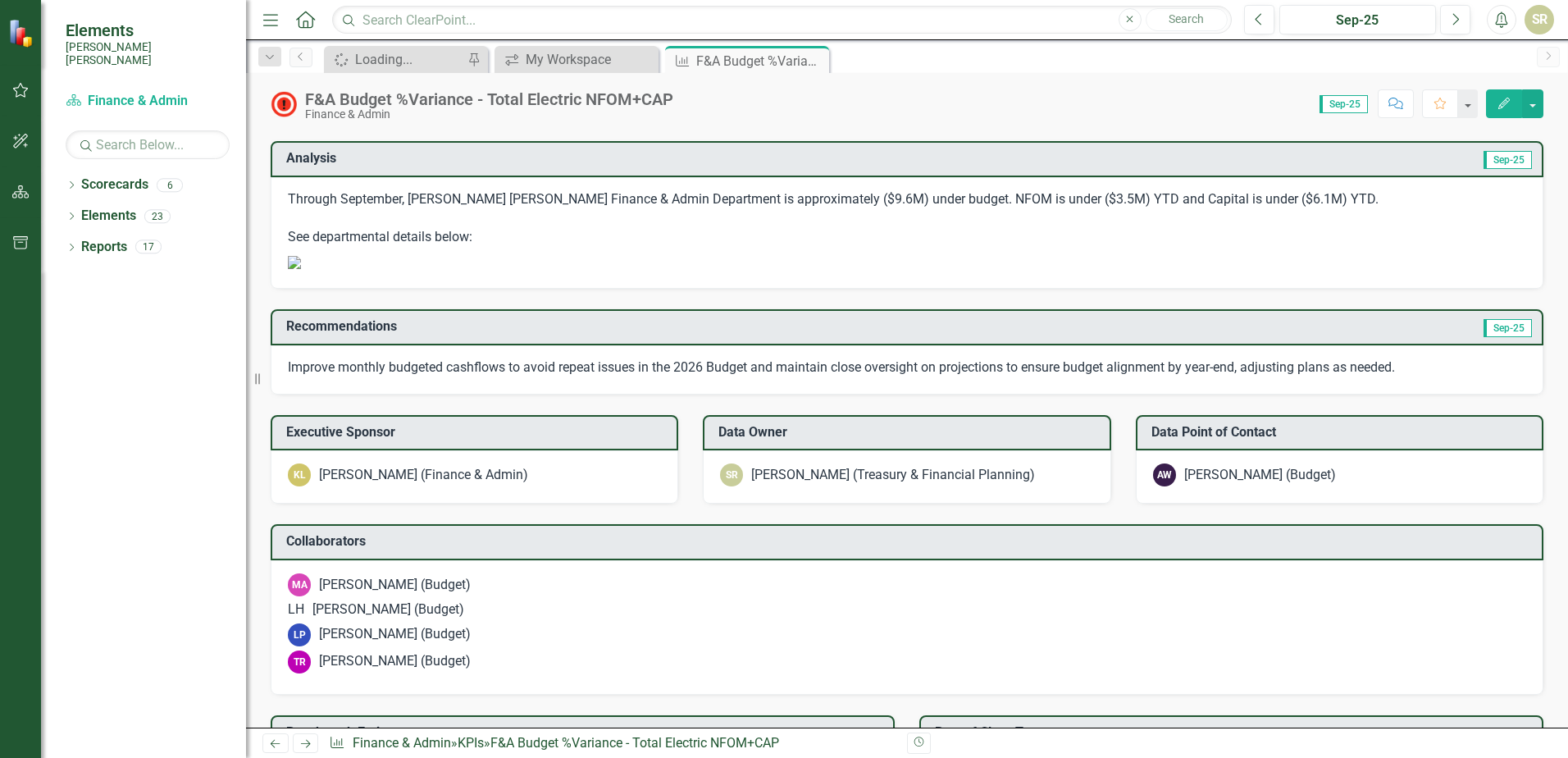
scroll to position [1089, 0]
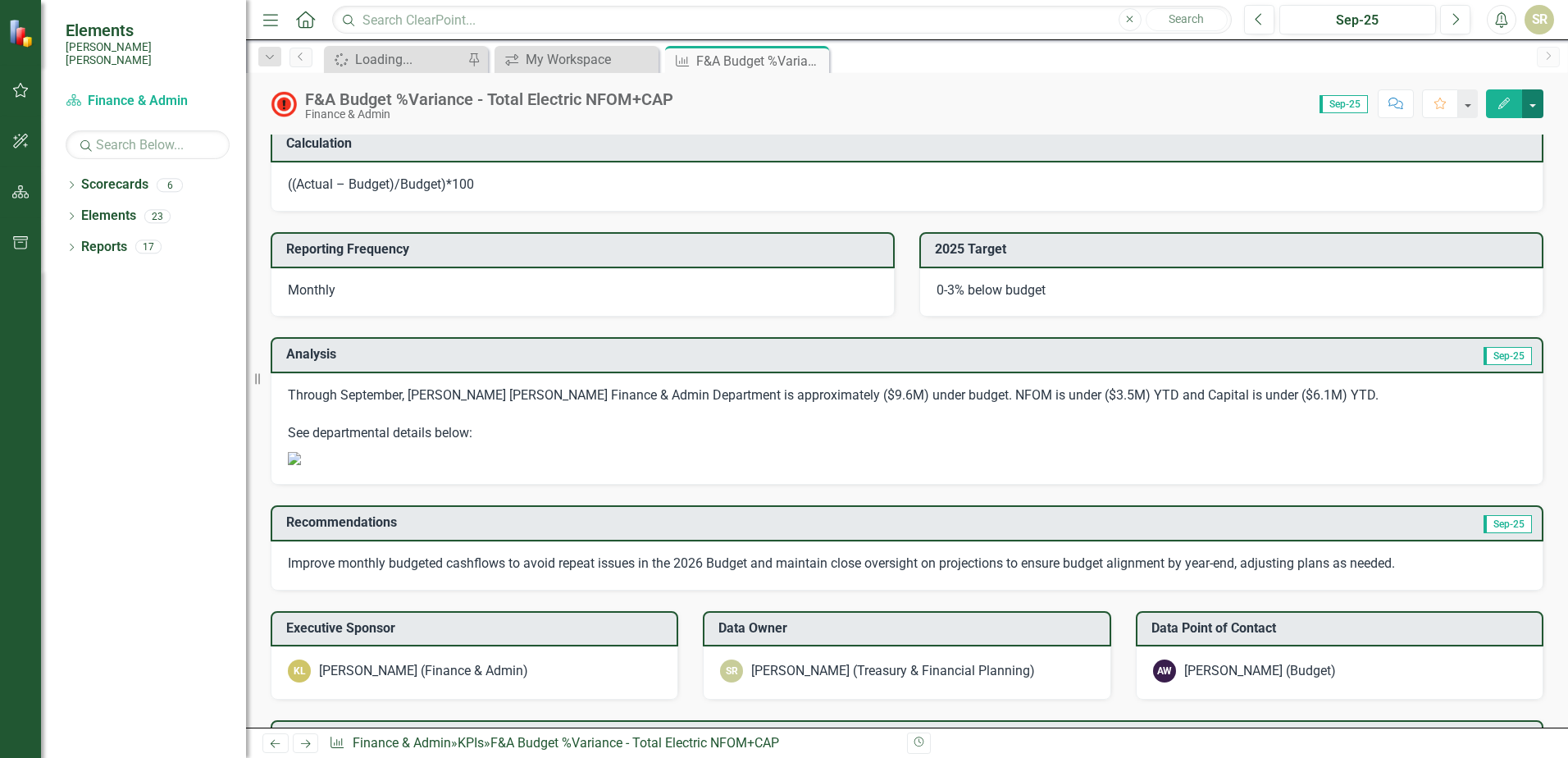
click at [1528, 106] on button "button" at bounding box center [1532, 103] width 22 height 29
click at [531, 52] on div "My Workspace" at bounding box center [580, 60] width 109 height 21
